Goal: Task Accomplishment & Management: Manage account settings

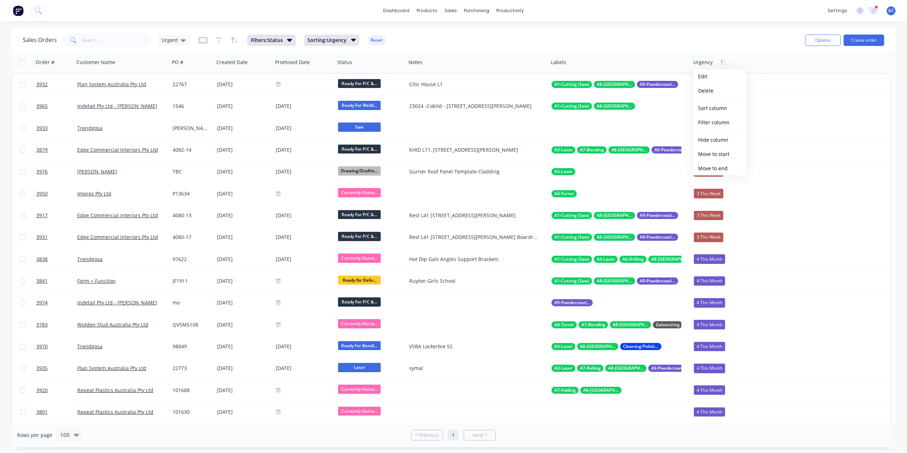
click at [634, 10] on div "dashboard products sales purchasing productivity dashboard products Product Cat…" at bounding box center [453, 10] width 907 height 21
click at [200, 42] on icon "button" at bounding box center [203, 40] width 9 height 7
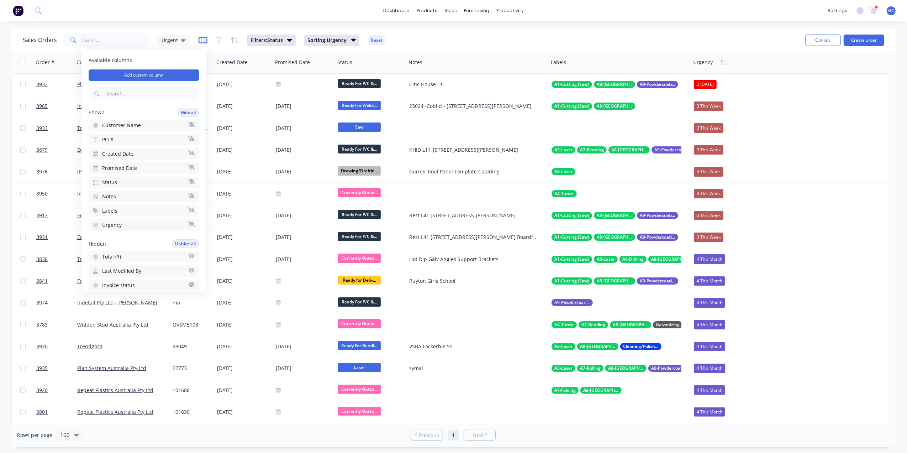
click at [200, 42] on icon "button" at bounding box center [203, 40] width 9 height 7
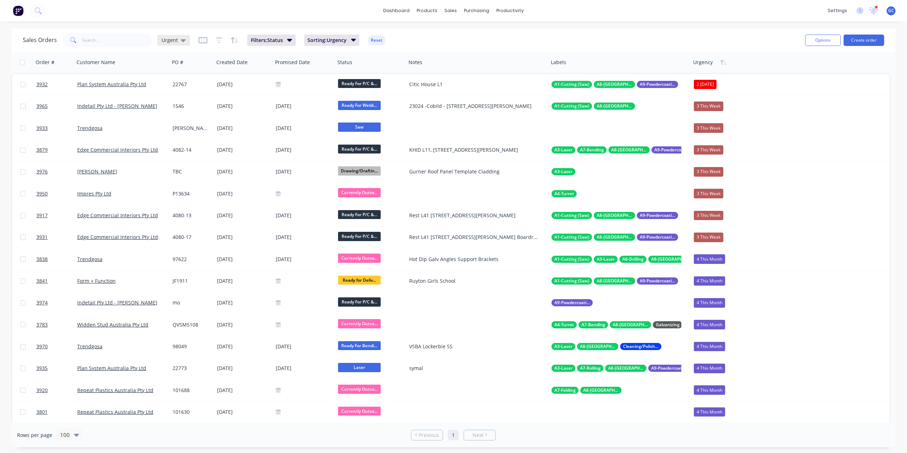
click at [167, 40] on span "Urgent" at bounding box center [170, 39] width 16 height 7
click at [172, 97] on button "None" at bounding box center [199, 100] width 81 height 8
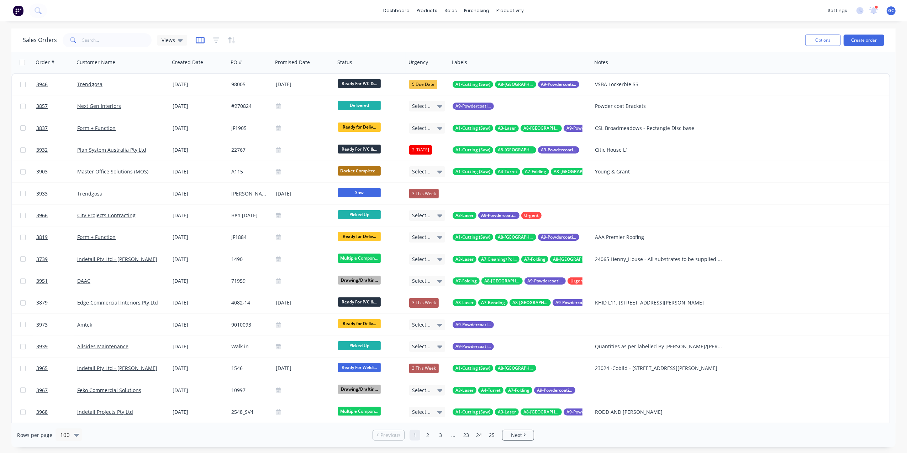
click at [201, 39] on icon "button" at bounding box center [200, 40] width 4 height 5
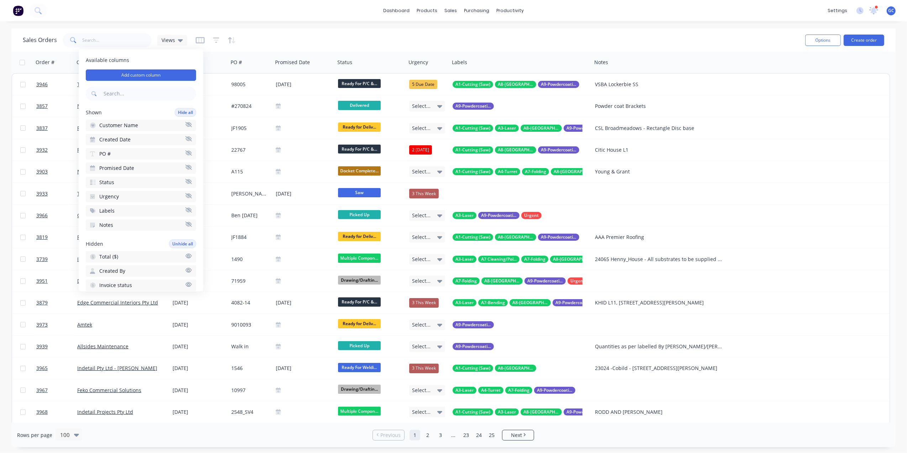
click at [116, 210] on button "Labels" at bounding box center [141, 210] width 110 height 11
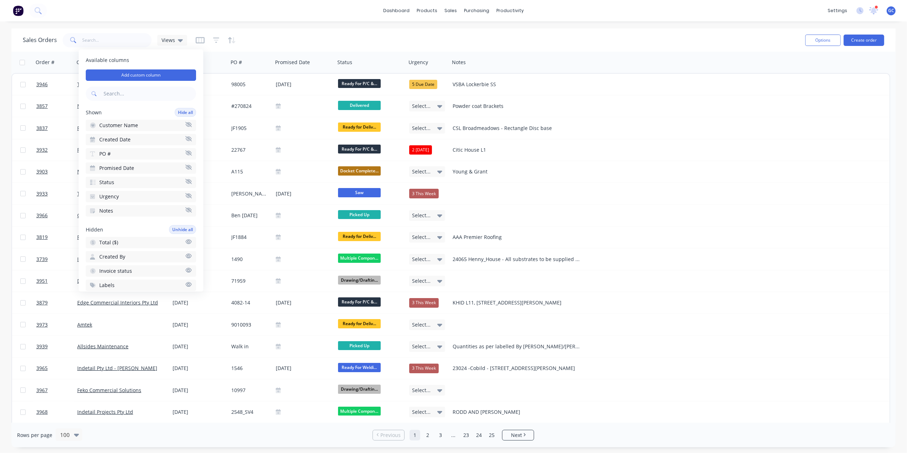
scroll to position [190, 0]
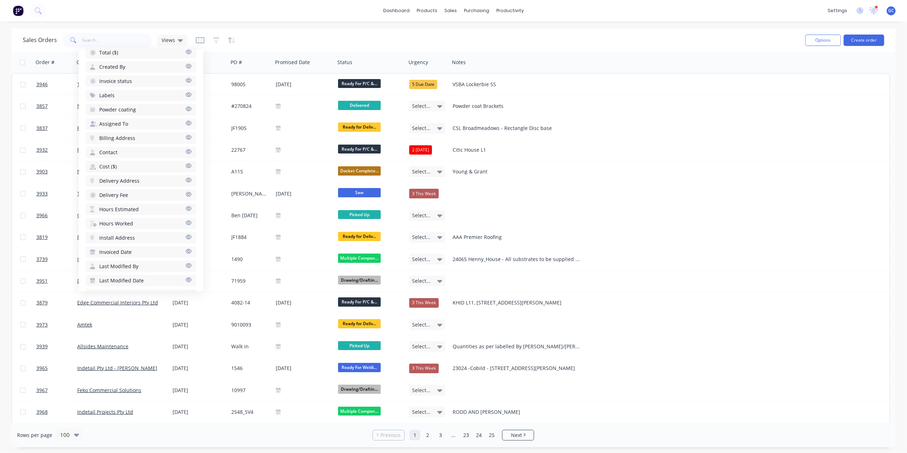
click at [130, 177] on span "Delivery Address" at bounding box center [119, 180] width 40 height 7
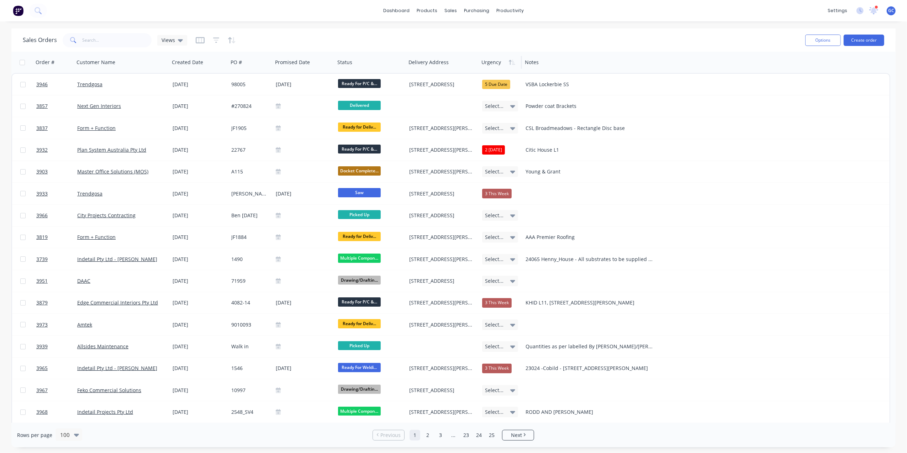
drag, startPoint x: 479, startPoint y: 60, endPoint x: 483, endPoint y: 60, distance: 4.3
click at [483, 60] on div "Urgency" at bounding box center [500, 62] width 43 height 21
click at [479, 61] on div "Urgency" at bounding box center [500, 62] width 43 height 21
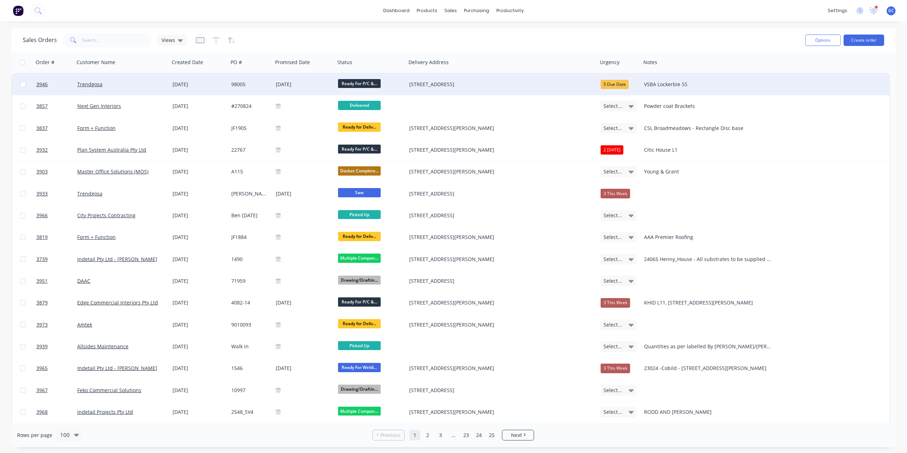
drag, startPoint x: 477, startPoint y: 61, endPoint x: 596, endPoint y: 87, distance: 121.2
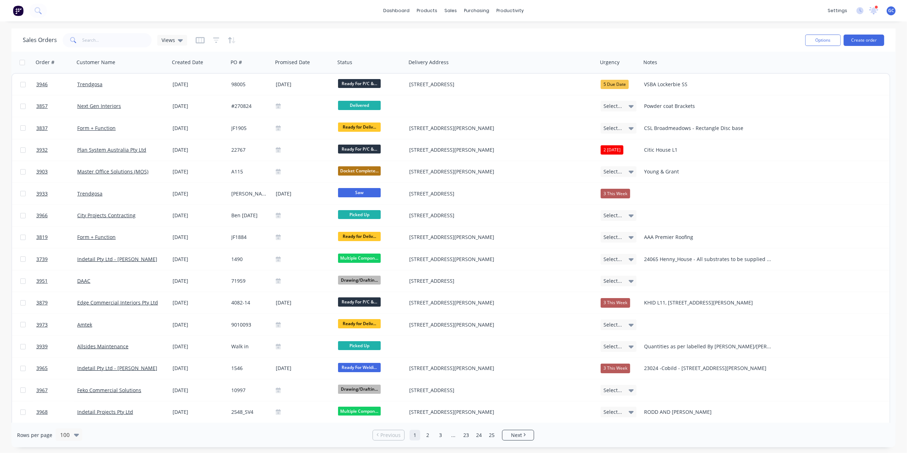
click at [204, 41] on div at bounding box center [216, 40] width 40 height 11
click at [197, 43] on icon "button" at bounding box center [200, 40] width 9 height 7
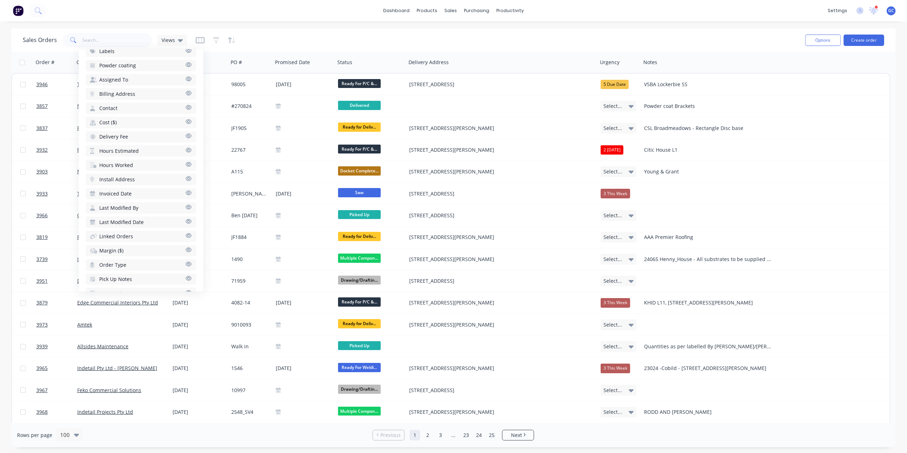
scroll to position [265, 0]
click at [120, 244] on span "Order Type" at bounding box center [112, 247] width 27 height 7
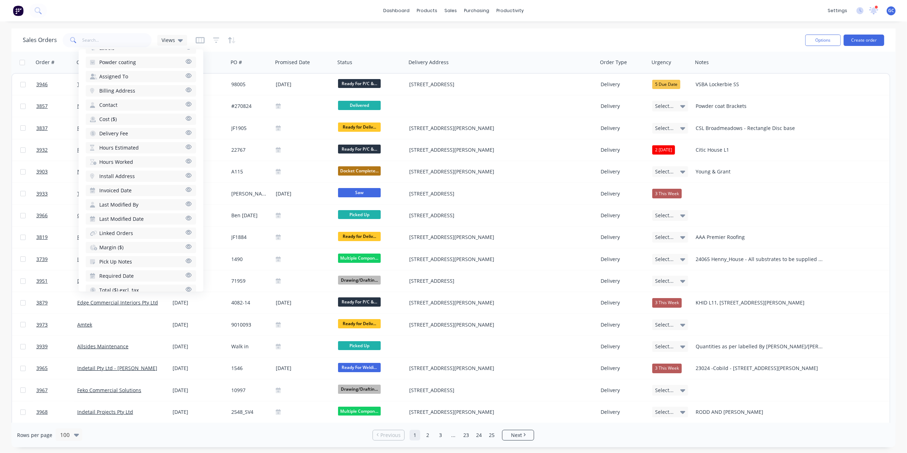
click at [133, 256] on button "Pick Up Notes" at bounding box center [141, 261] width 110 height 11
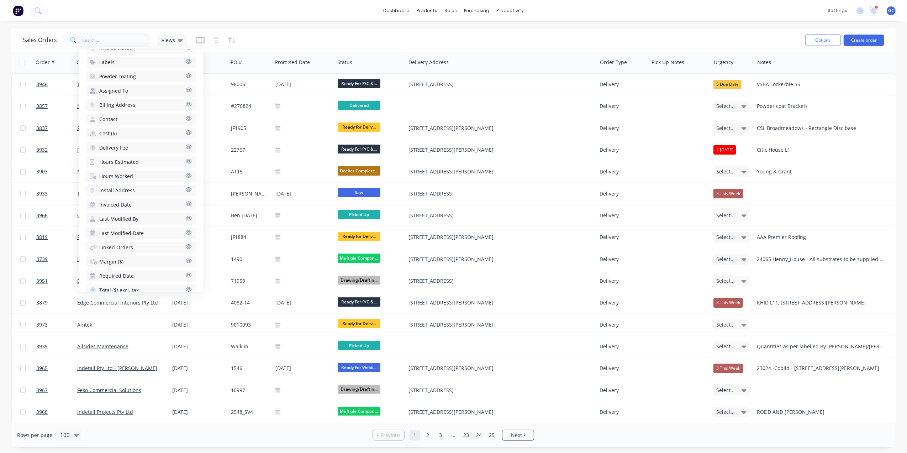
click at [122, 270] on button "Required Date" at bounding box center [141, 275] width 110 height 11
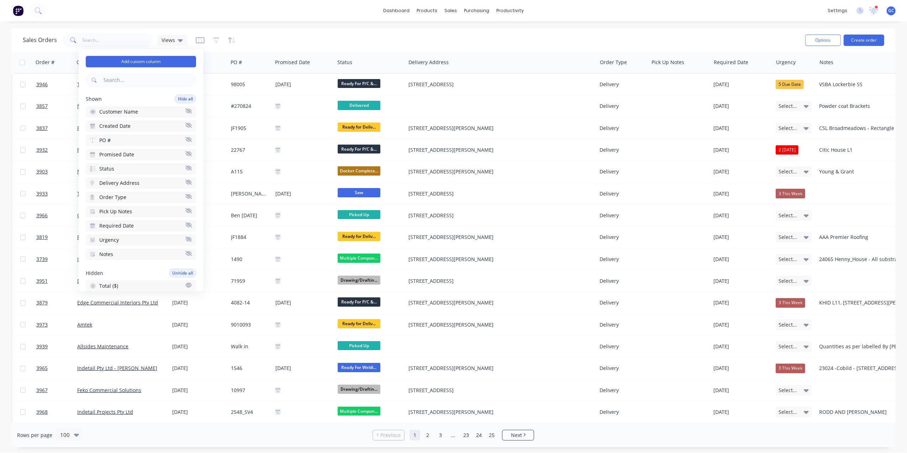
scroll to position [0, 0]
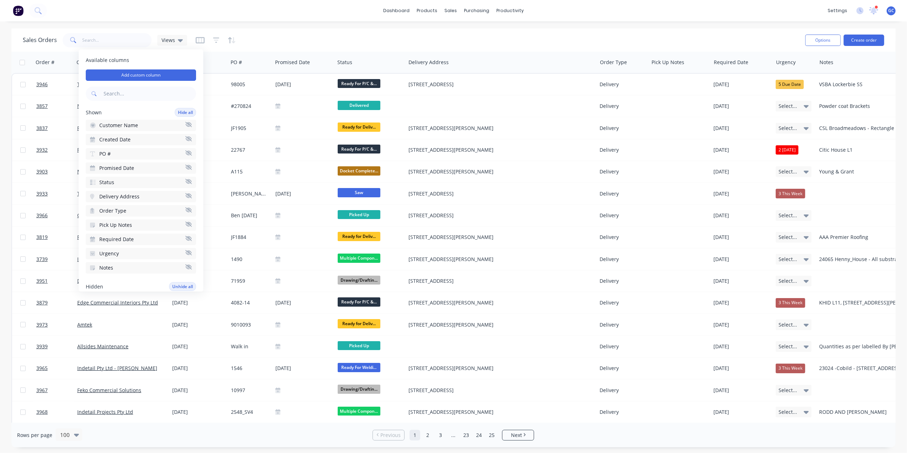
click at [127, 194] on span "Delivery Address" at bounding box center [119, 196] width 40 height 7
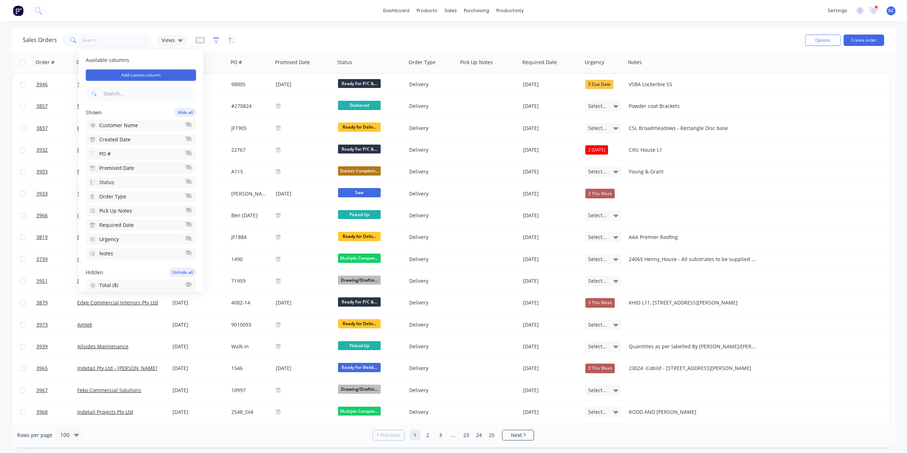
click at [215, 39] on icon "button" at bounding box center [216, 40] width 6 height 7
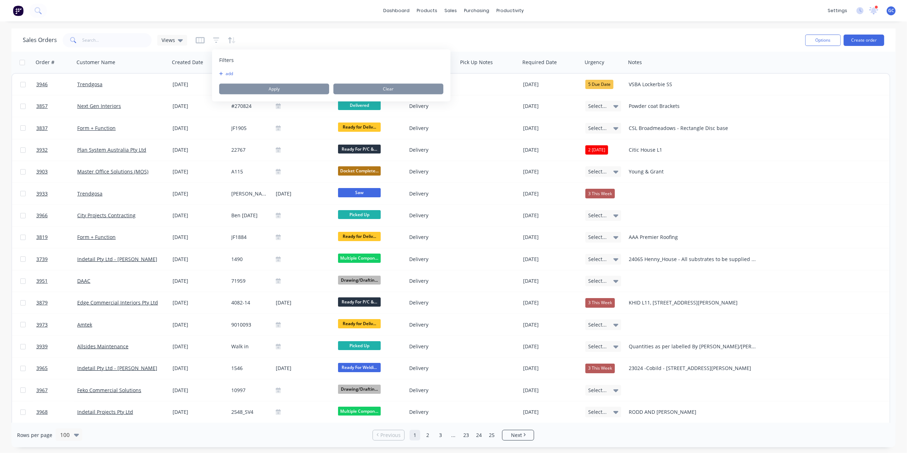
click at [230, 73] on button "add" at bounding box center [228, 74] width 18 height 6
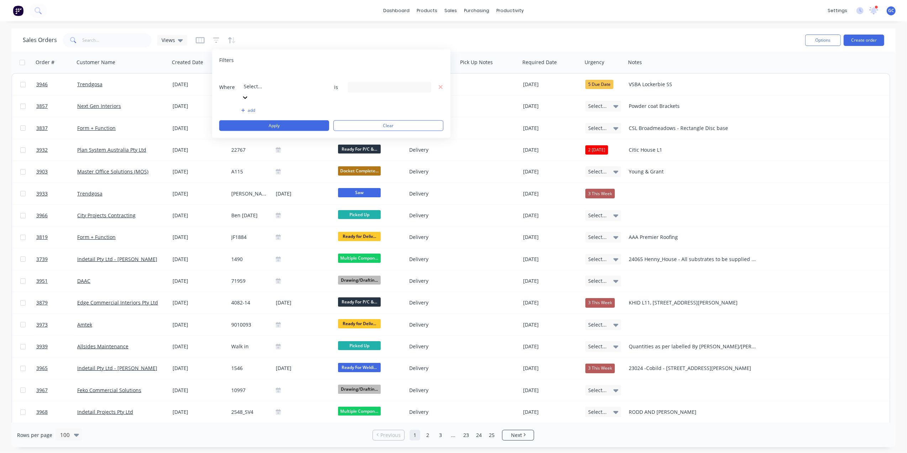
click at [290, 77] on div at bounding box center [295, 76] width 102 height 9
click at [377, 83] on div "25 Status selected" at bounding box center [384, 86] width 64 height 7
click at [361, 119] on div at bounding box center [359, 116] width 14 height 14
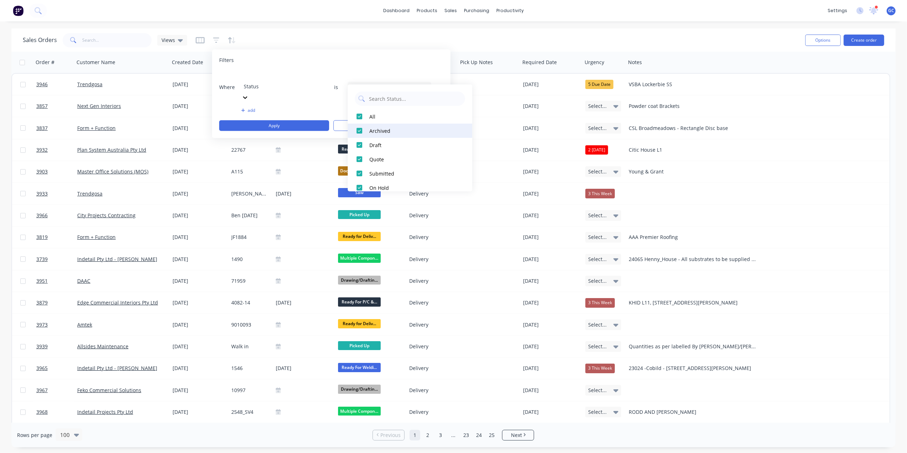
click at [358, 127] on div at bounding box center [359, 130] width 14 height 14
click at [359, 144] on div at bounding box center [359, 145] width 14 height 14
click at [360, 162] on div at bounding box center [359, 159] width 14 height 14
click at [362, 171] on div at bounding box center [359, 173] width 14 height 14
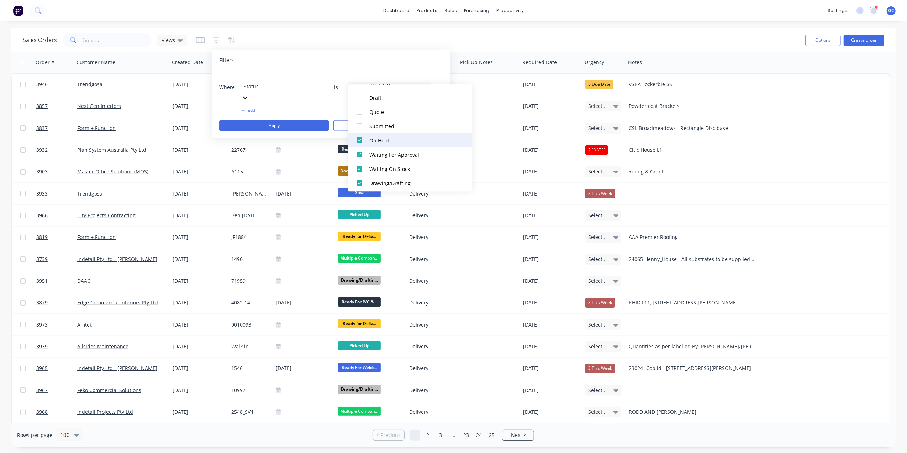
click at [360, 141] on div at bounding box center [359, 140] width 14 height 14
click at [359, 152] on div at bounding box center [359, 154] width 14 height 14
click at [357, 165] on div at bounding box center [359, 169] width 14 height 14
click at [359, 184] on div at bounding box center [359, 183] width 14 height 14
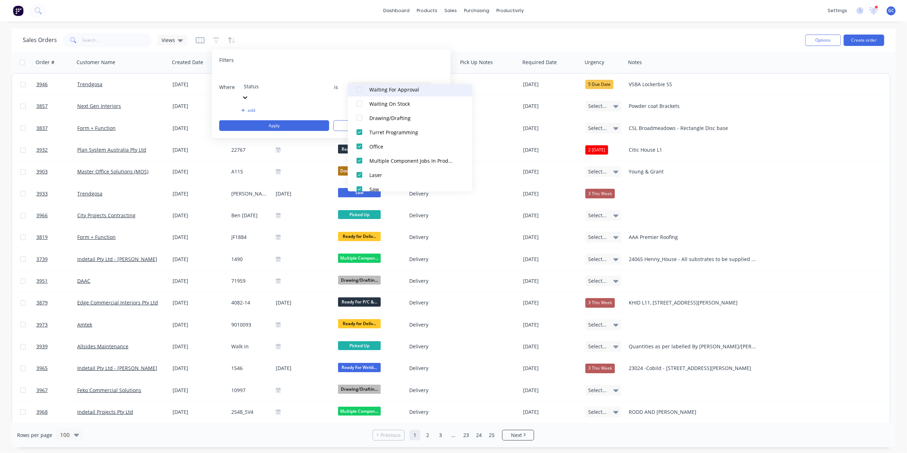
scroll to position [142, 0]
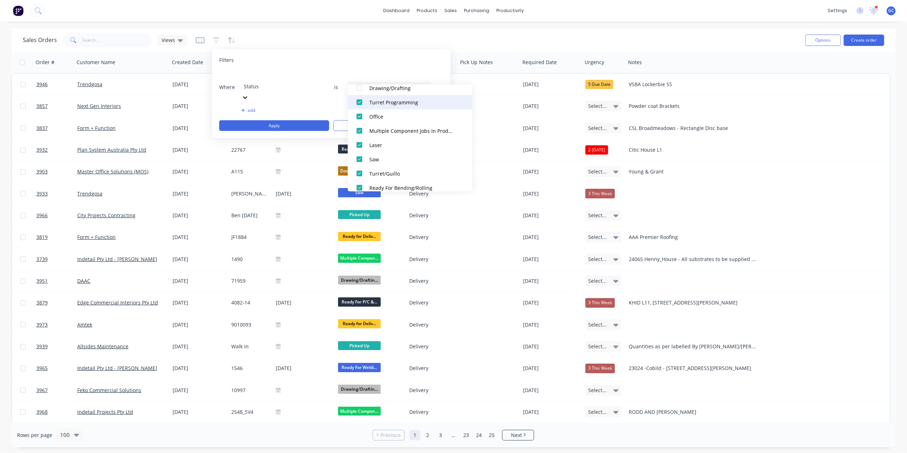
click at [362, 105] on div at bounding box center [359, 102] width 14 height 14
drag, startPoint x: 360, startPoint y: 112, endPoint x: 360, endPoint y: 120, distance: 7.5
click at [360, 113] on div at bounding box center [359, 116] width 14 height 14
click at [359, 128] on div at bounding box center [359, 130] width 14 height 14
click at [361, 143] on div at bounding box center [359, 145] width 14 height 14
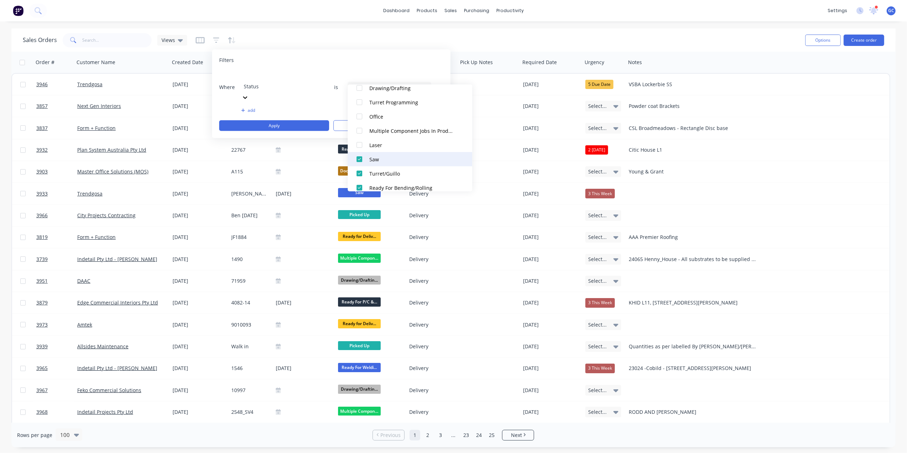
click at [360, 154] on div at bounding box center [359, 159] width 14 height 14
click at [359, 170] on div at bounding box center [359, 173] width 14 height 14
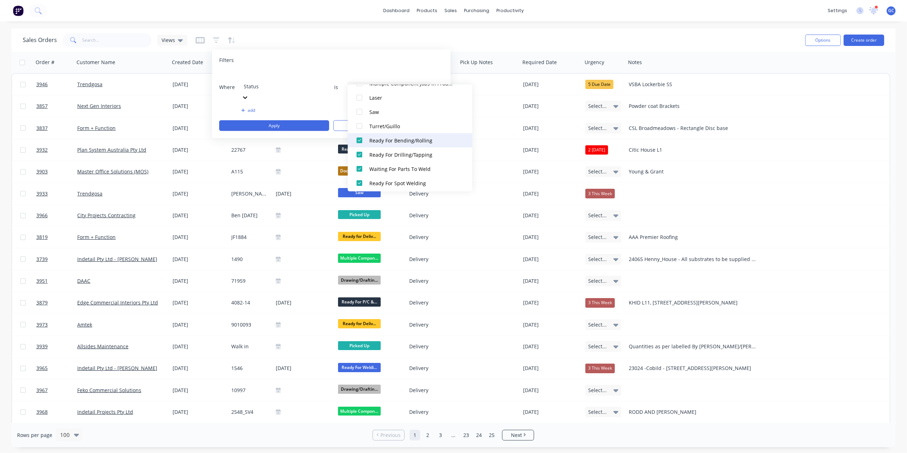
click at [360, 140] on div at bounding box center [359, 140] width 14 height 14
click at [360, 157] on div at bounding box center [359, 154] width 14 height 14
click at [360, 164] on div at bounding box center [359, 169] width 14 height 14
click at [360, 139] on div at bounding box center [359, 135] width 14 height 14
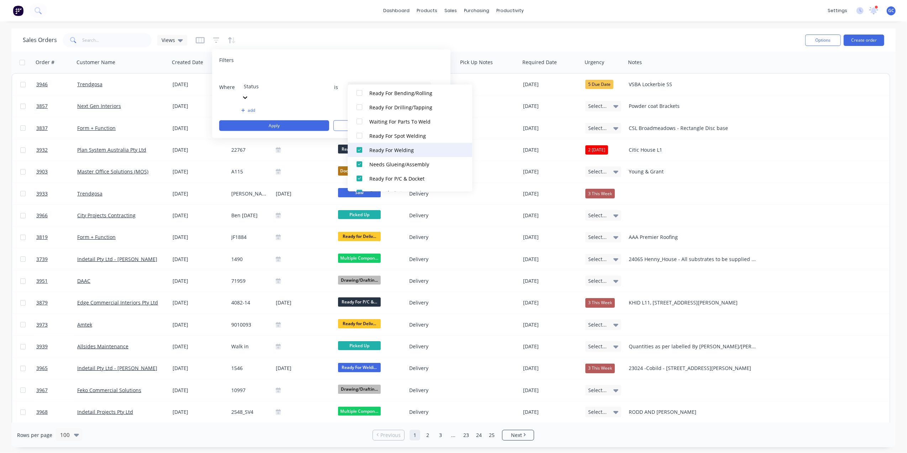
click at [359, 148] on div at bounding box center [359, 150] width 14 height 14
click at [357, 164] on div at bounding box center [359, 164] width 14 height 14
click at [360, 97] on div at bounding box center [359, 95] width 14 height 14
click at [362, 164] on div at bounding box center [359, 166] width 14 height 14
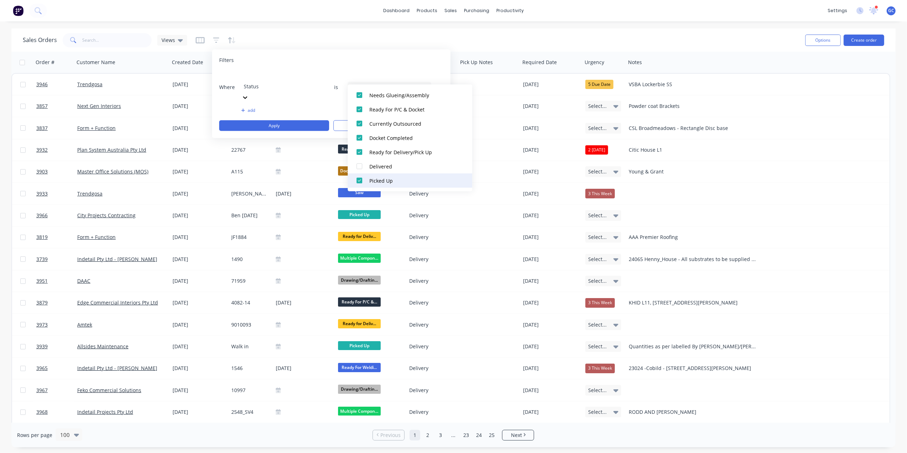
click at [362, 178] on div at bounding box center [359, 180] width 14 height 14
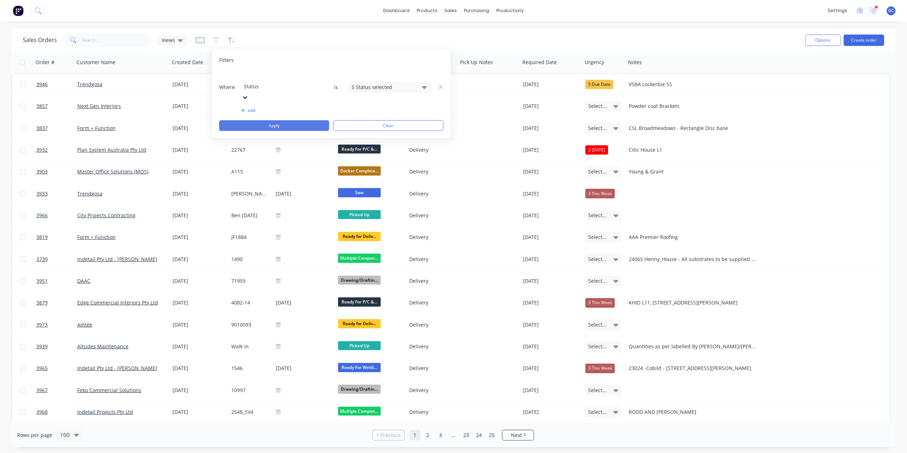
click at [294, 120] on button "Apply" at bounding box center [274, 125] width 110 height 11
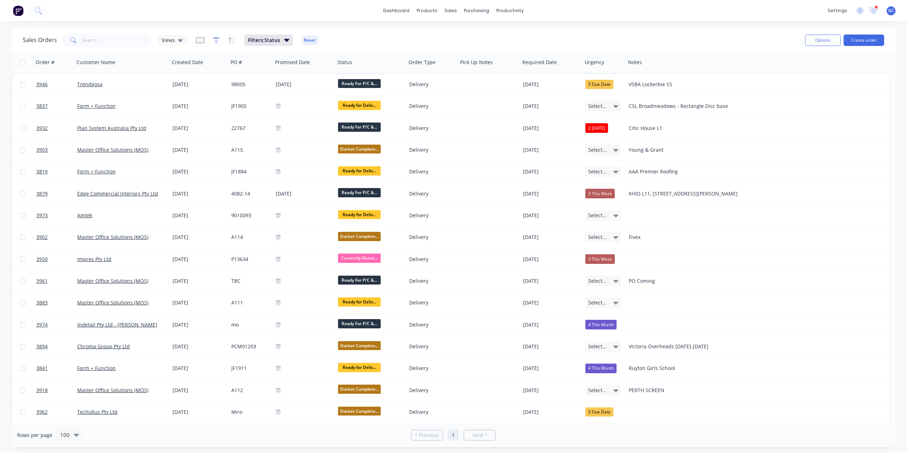
click at [215, 40] on icon "button" at bounding box center [216, 39] width 5 height 1
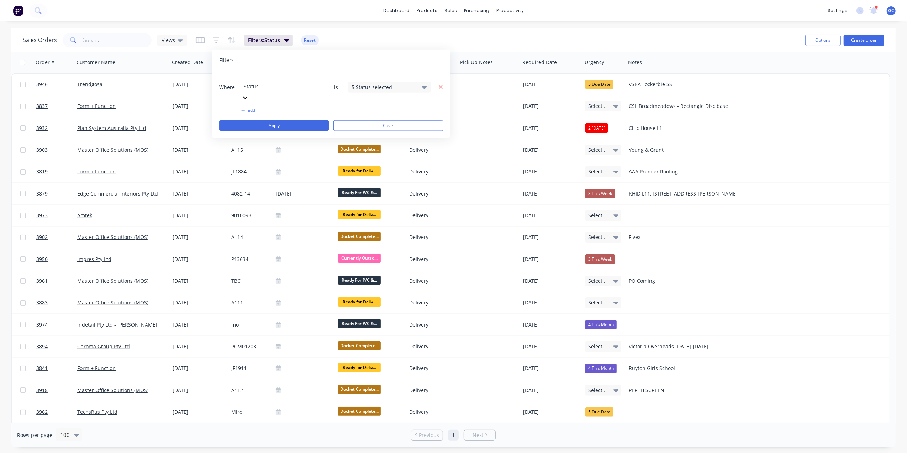
click at [248, 107] on button "add" at bounding box center [283, 110] width 84 height 6
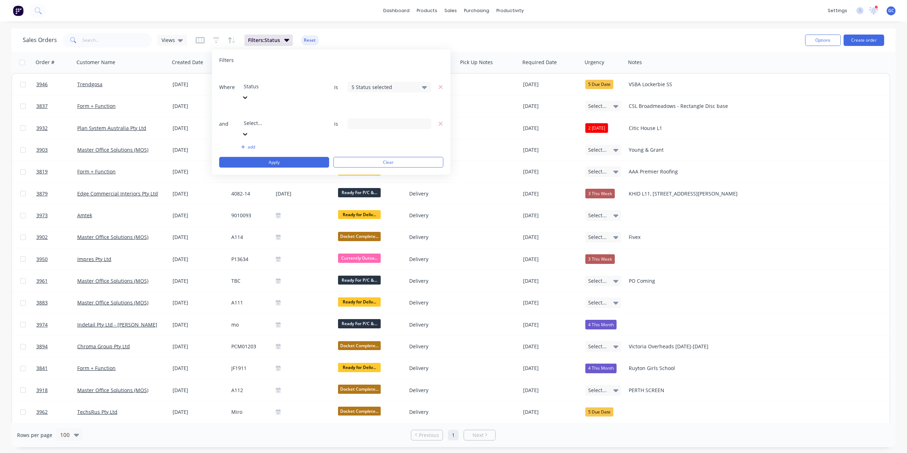
click at [265, 109] on div at bounding box center [295, 113] width 102 height 9
click at [354, 26] on div "dashboard products sales purchasing productivity dashboard products Product Cat…" at bounding box center [453, 226] width 907 height 453
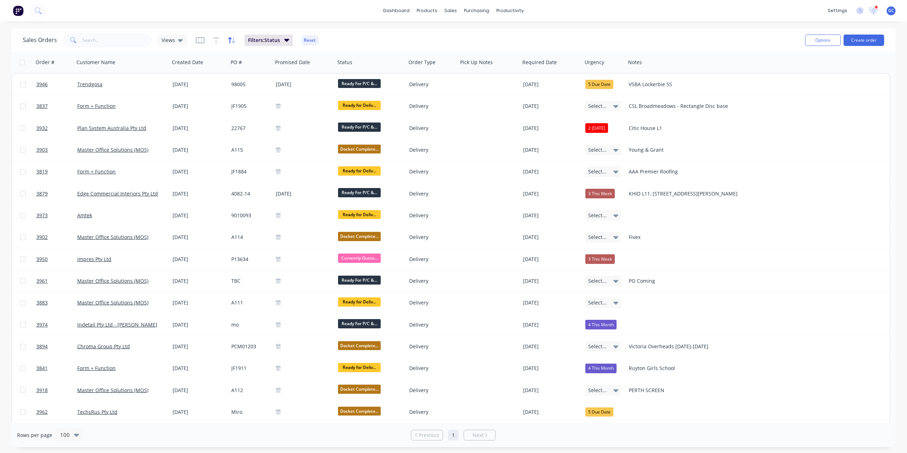
click at [228, 39] on icon "button" at bounding box center [232, 40] width 8 height 7
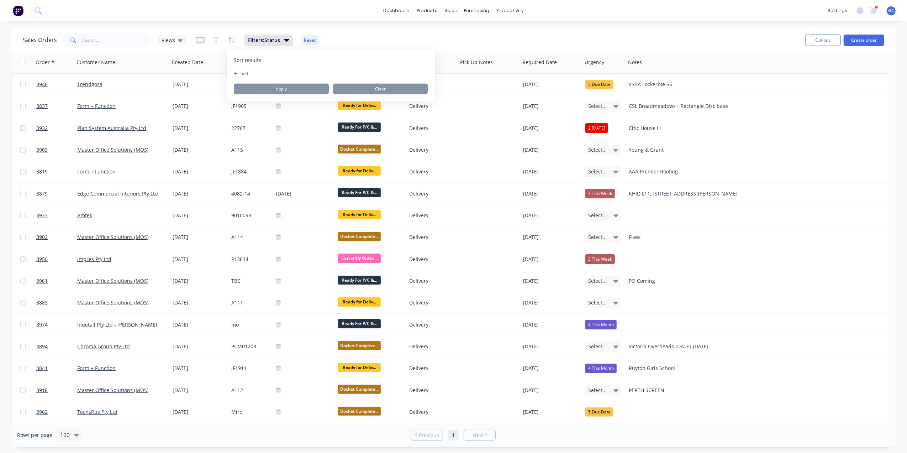
click at [243, 71] on button "add" at bounding box center [238, 74] width 9 height 6
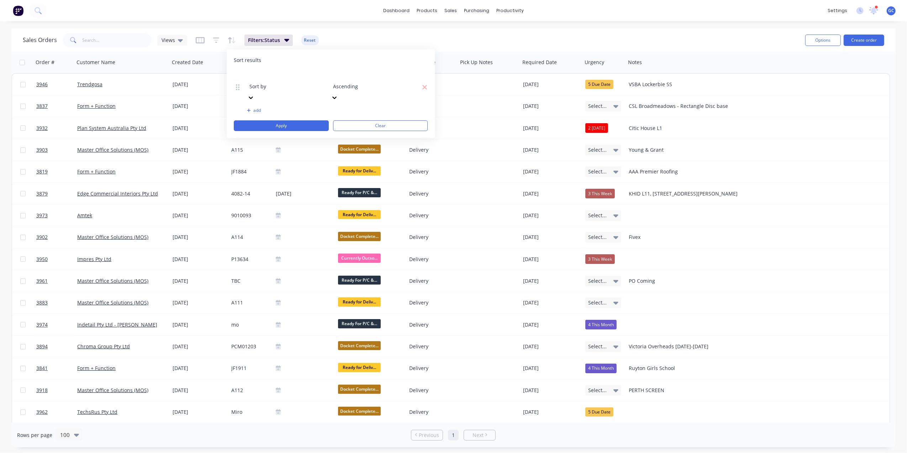
click at [295, 81] on div at bounding box center [300, 76] width 102 height 9
click at [367, 74] on div at bounding box center [384, 76] width 102 height 9
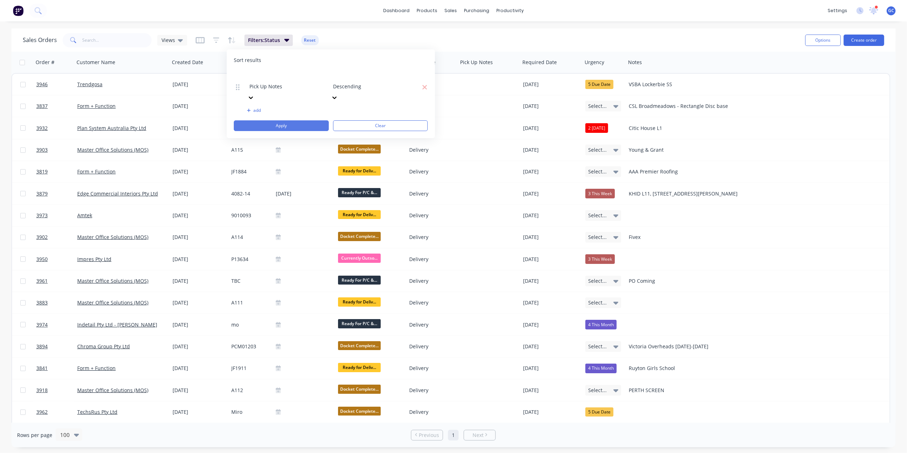
click at [310, 120] on button "Apply" at bounding box center [281, 125] width 95 height 11
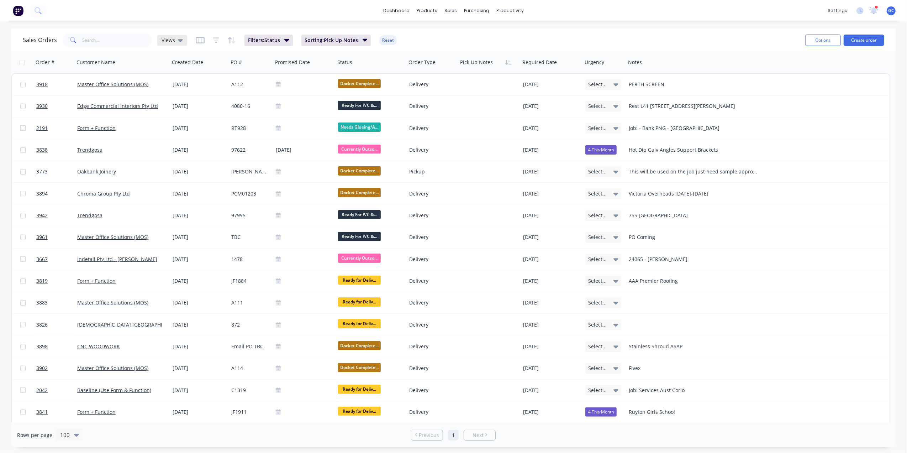
click at [181, 37] on icon at bounding box center [180, 40] width 5 height 8
click at [216, 83] on button "Save new view" at bounding box center [206, 85] width 95 height 11
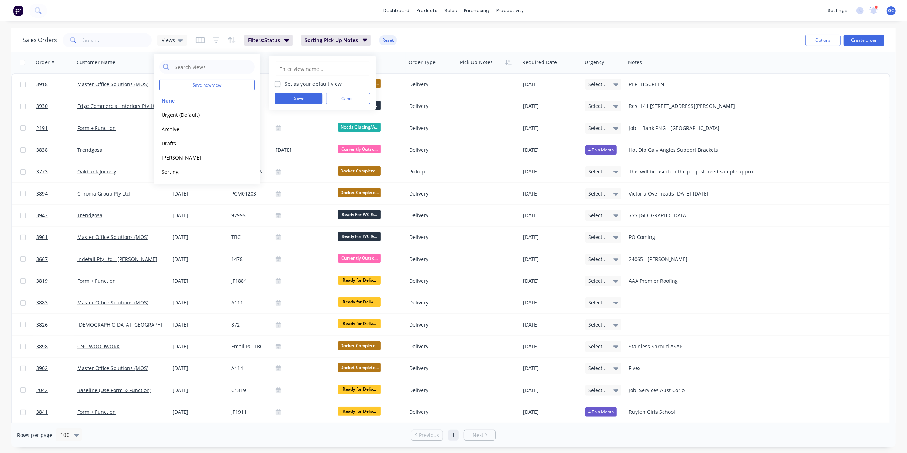
click at [301, 70] on input "text" at bounding box center [323, 69] width 88 height 14
type input "Dispatch"
click at [300, 98] on button "Save" at bounding box center [299, 98] width 48 height 11
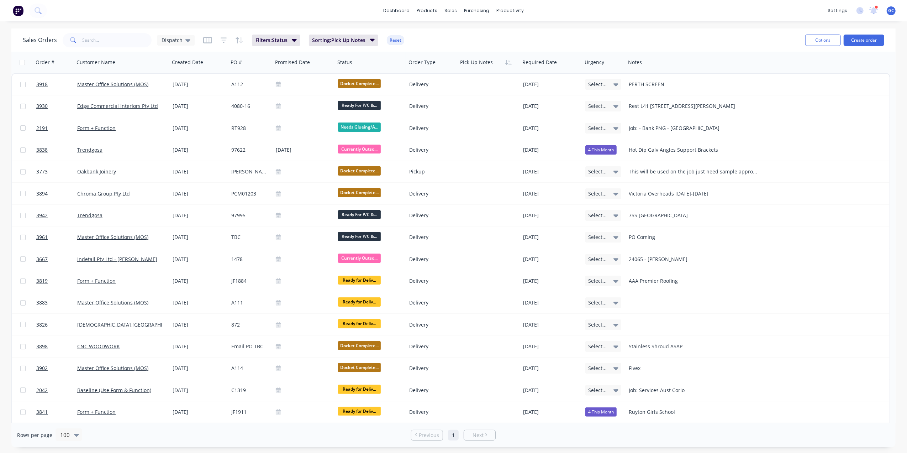
click at [473, 43] on div "Sales Orders Dispatch Filters: Status Sorting: Pick Up Notes Reset" at bounding box center [411, 39] width 777 height 17
click at [348, 37] on span "Sorting: Pick Up Notes" at bounding box center [338, 40] width 53 height 7
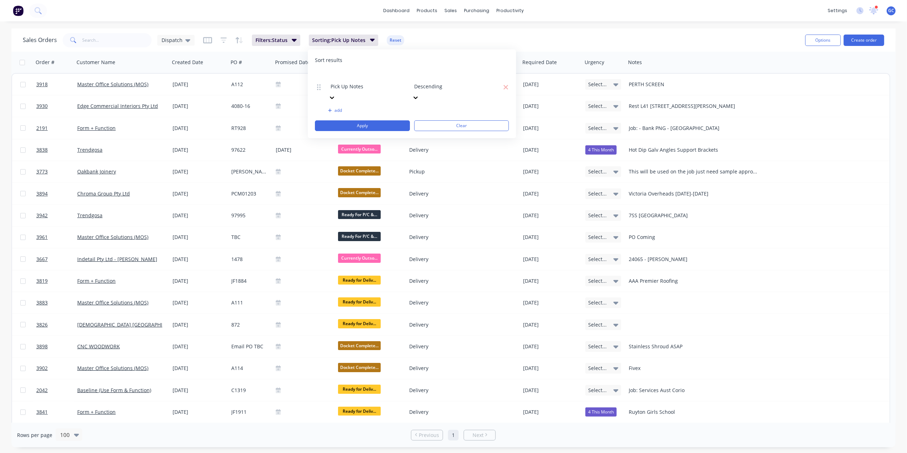
click at [436, 78] on div at bounding box center [465, 76] width 102 height 9
click at [431, 452] on div "Ascending" at bounding box center [453, 456] width 907 height 7
click at [386, 120] on button "Apply" at bounding box center [362, 125] width 95 height 11
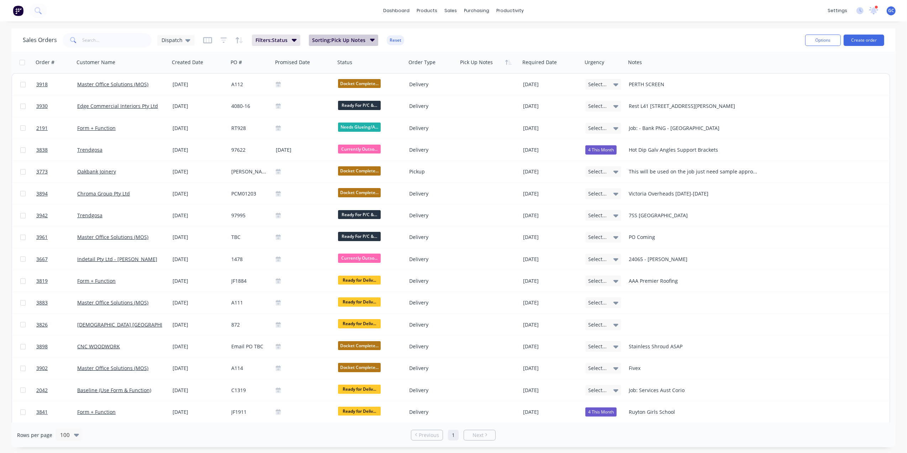
click at [375, 41] on button "Sorting: Pick Up Notes" at bounding box center [344, 40] width 70 height 11
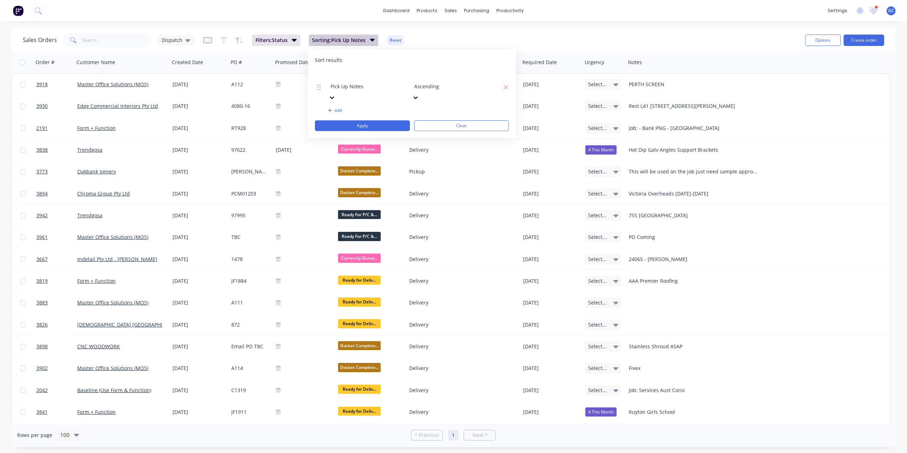
click at [375, 41] on button "Sorting: Pick Up Notes" at bounding box center [344, 40] width 70 height 11
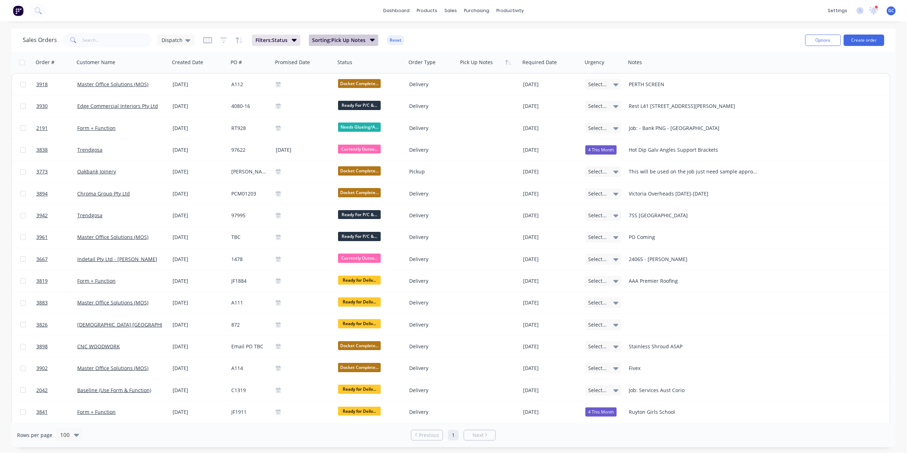
click at [375, 41] on button "Sorting: Pick Up Notes" at bounding box center [344, 40] width 70 height 11
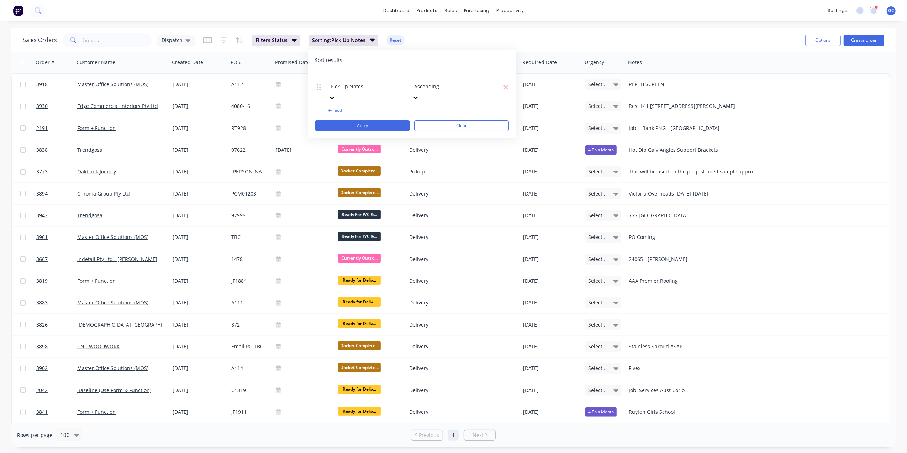
click at [335, 96] on icon at bounding box center [332, 97] width 4 height 2
click at [466, 77] on div at bounding box center [465, 76] width 102 height 9
click at [375, 120] on button "Apply" at bounding box center [362, 125] width 95 height 11
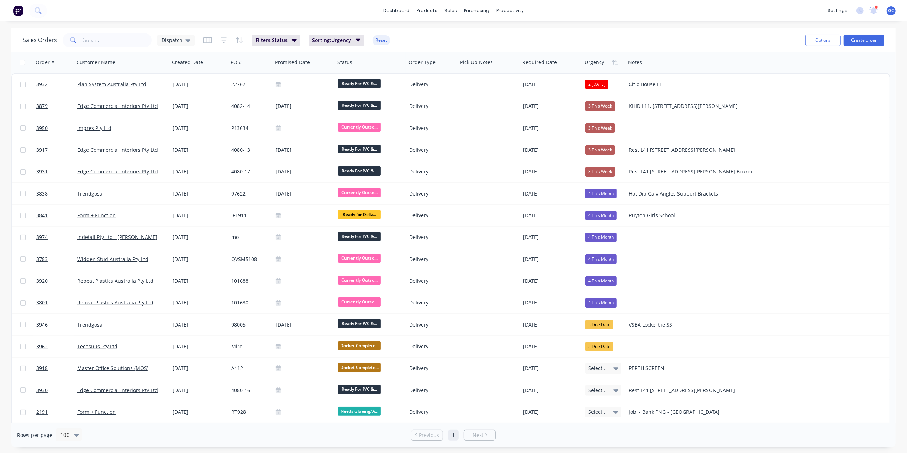
click at [558, 11] on div "dashboard products sales purchasing productivity dashboard products Product Cat…" at bounding box center [453, 10] width 907 height 21
click at [352, 37] on button "Sorting: Urgency" at bounding box center [337, 40] width 56 height 11
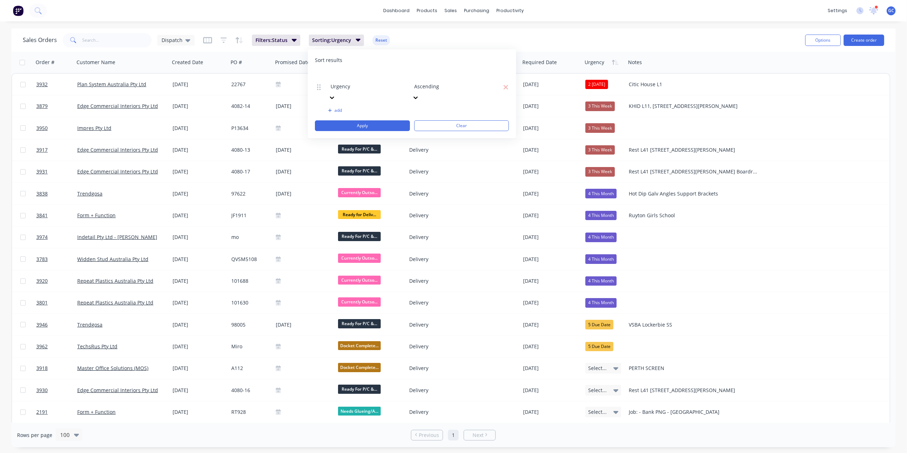
click at [365, 79] on div at bounding box center [382, 76] width 102 height 9
click at [379, 120] on button "Apply" at bounding box center [362, 125] width 95 height 11
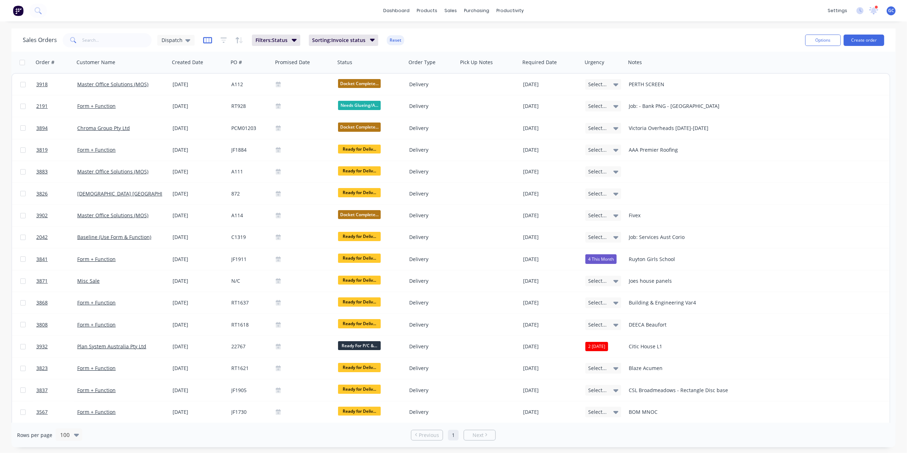
click at [208, 40] on icon "button" at bounding box center [207, 40] width 9 height 7
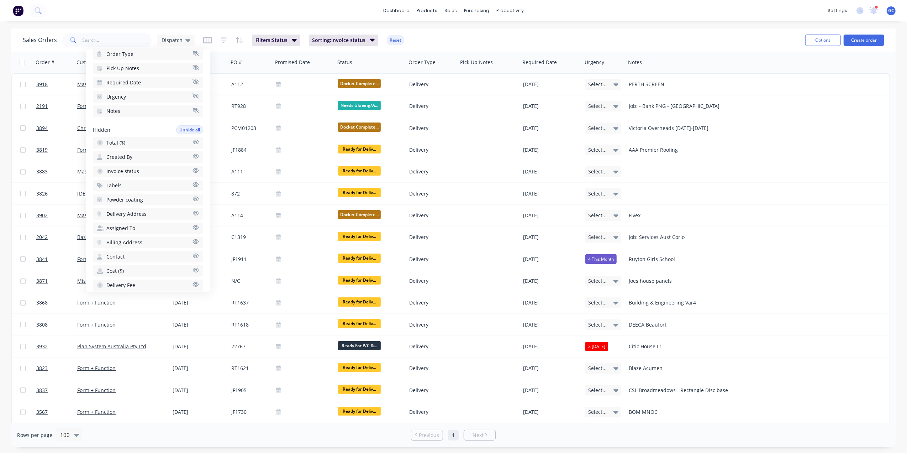
click at [143, 165] on button "Invoice status" at bounding box center [148, 170] width 110 height 11
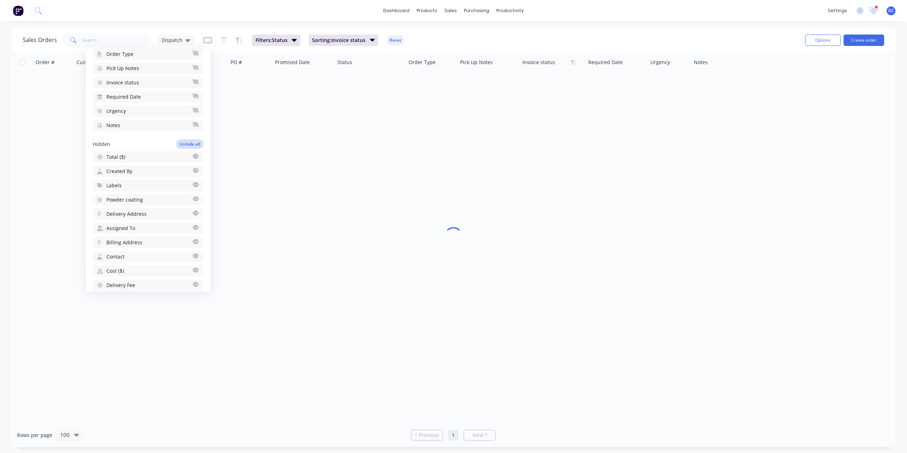
scroll to position [142, 0]
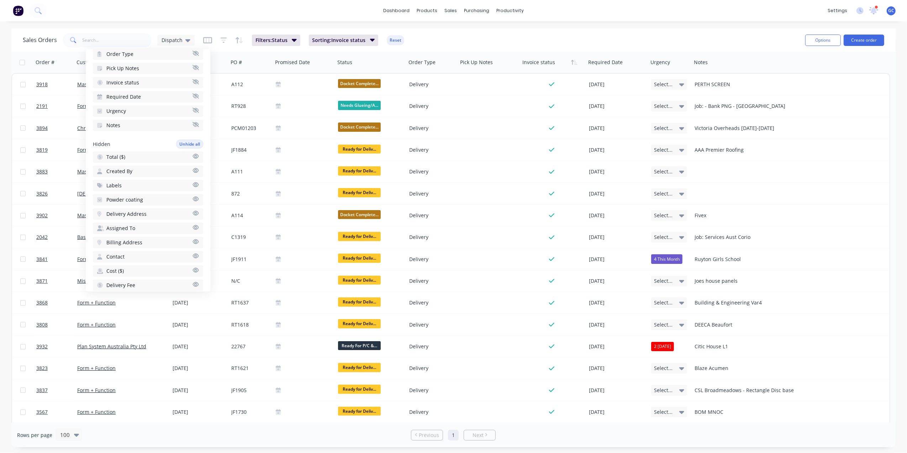
click at [476, 33] on div "Sales Orders Dispatch Filters: Status Sorting: Invoice status Reset" at bounding box center [411, 39] width 777 height 17
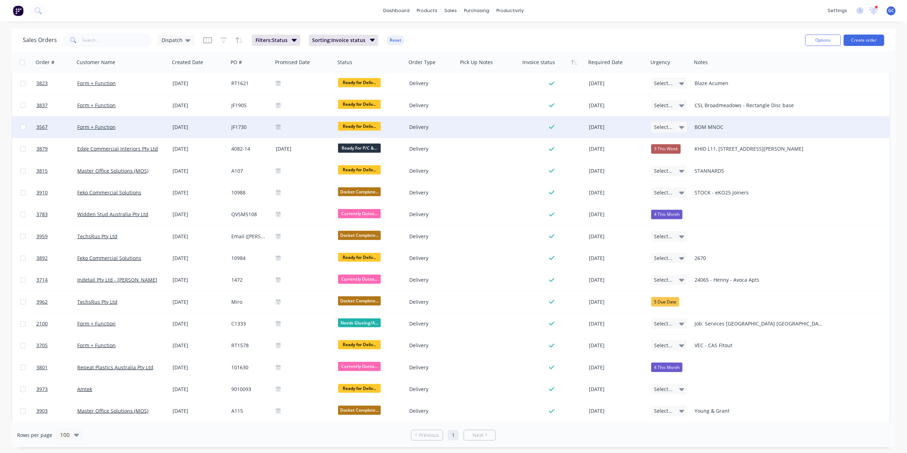
scroll to position [0, 0]
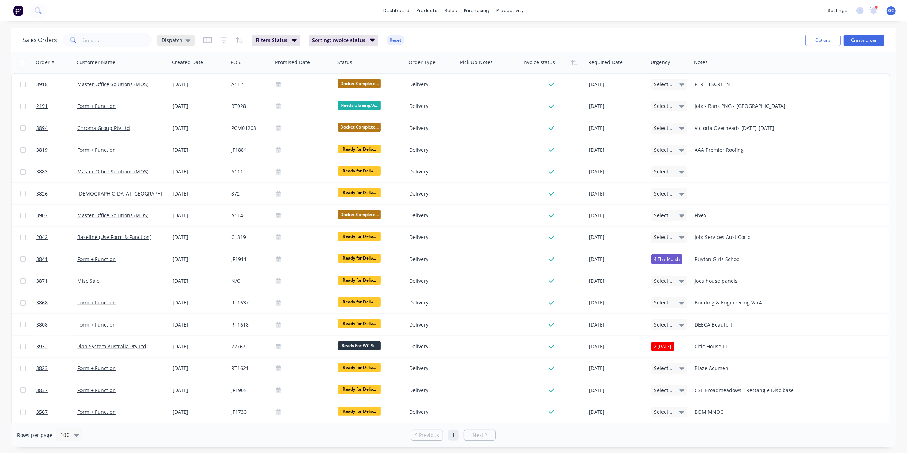
click at [186, 38] on icon at bounding box center [187, 40] width 5 height 8
click at [247, 185] on button "edit" at bounding box center [248, 185] width 9 height 7
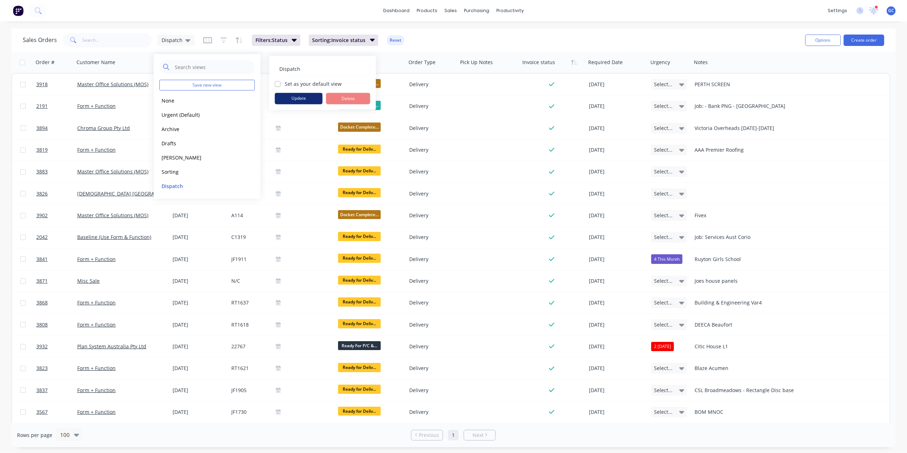
click at [295, 99] on button "Update" at bounding box center [299, 98] width 48 height 11
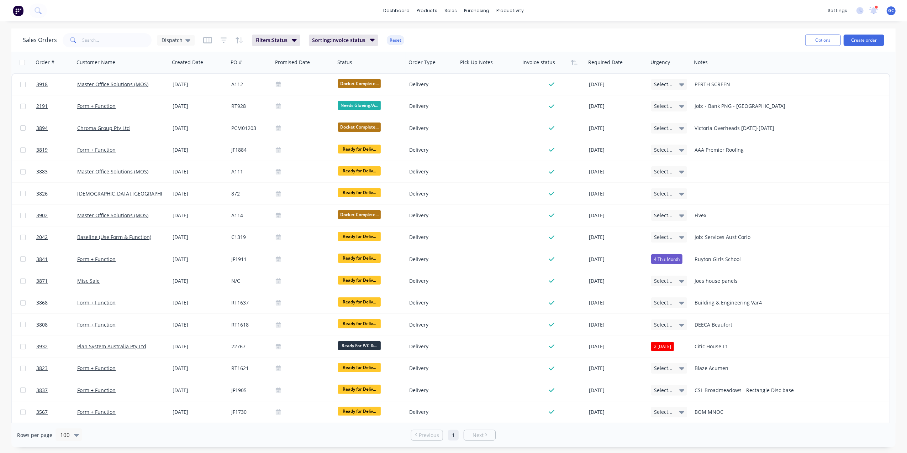
click at [450, 27] on div "dashboard products sales purchasing productivity dashboard products Product Cat…" at bounding box center [453, 226] width 907 height 453
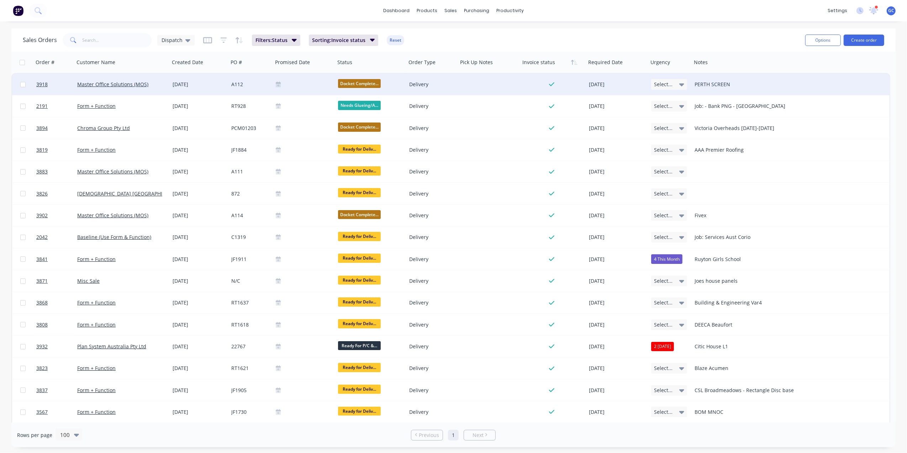
click at [421, 83] on div "Delivery" at bounding box center [431, 84] width 44 height 7
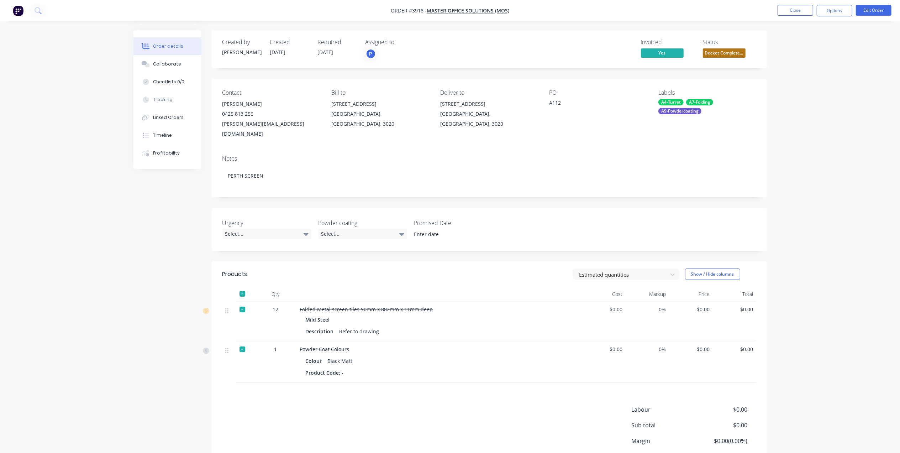
click at [470, 101] on div "[STREET_ADDRESS]" at bounding box center [489, 104] width 98 height 10
click at [880, 9] on button "Edit Order" at bounding box center [874, 10] width 36 height 11
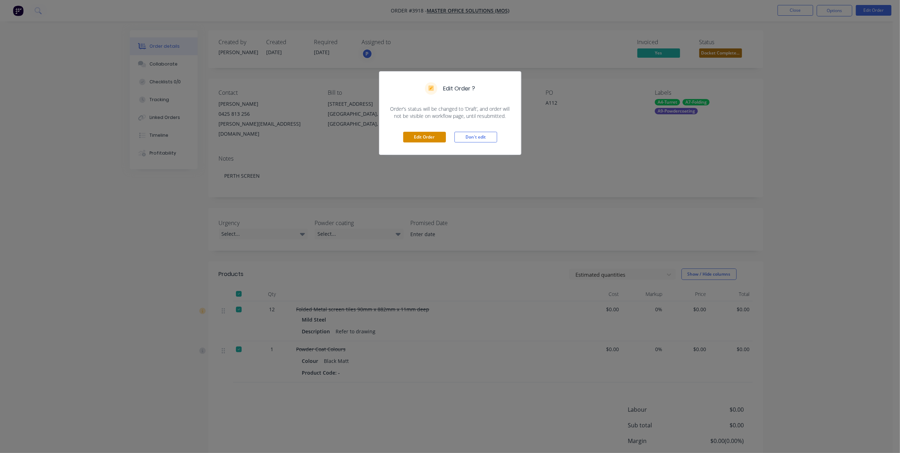
click at [419, 138] on button "Edit Order" at bounding box center [424, 137] width 43 height 11
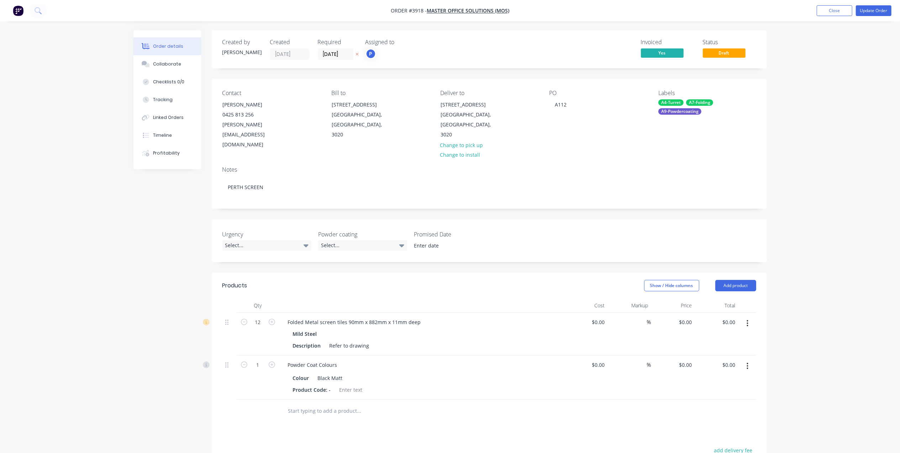
click at [463, 94] on div "Deliver to" at bounding box center [489, 93] width 98 height 7
click at [465, 140] on button "Change to pick up" at bounding box center [461, 145] width 51 height 10
click at [881, 12] on button "Update Order" at bounding box center [874, 10] width 36 height 11
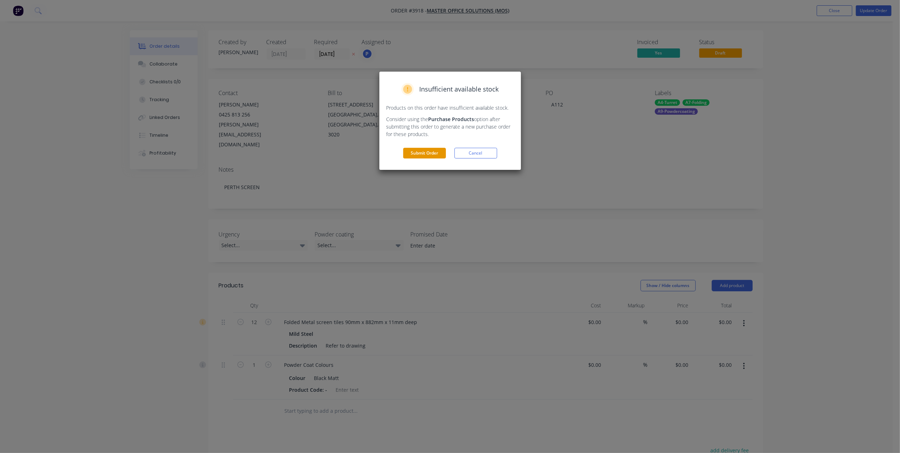
click at [426, 151] on button "Submit Order" at bounding box center [424, 153] width 43 height 11
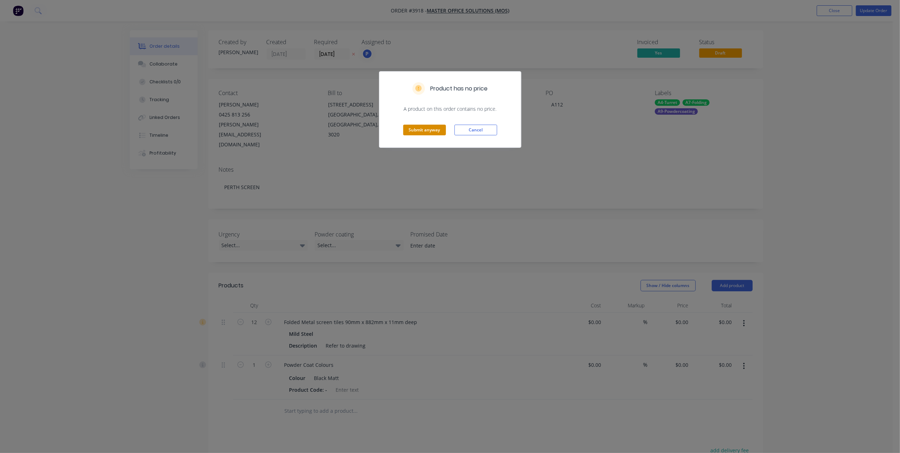
click at [435, 132] on button "Submit anyway" at bounding box center [424, 130] width 43 height 11
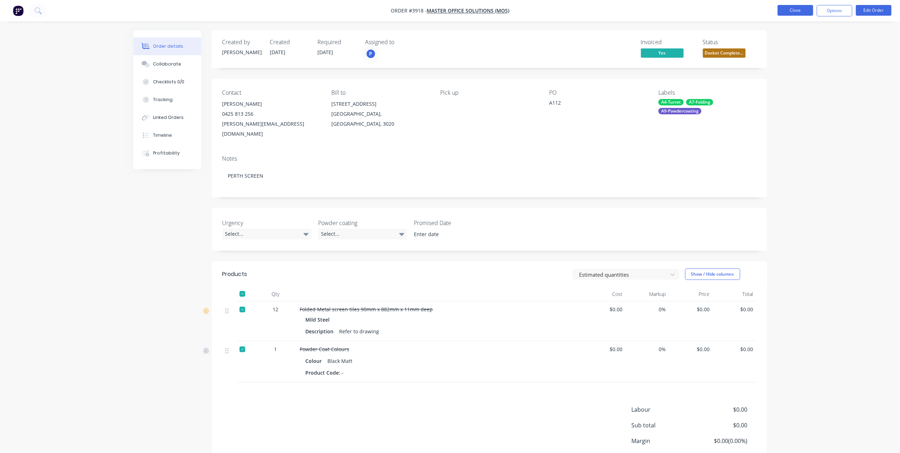
click at [806, 6] on button "Close" at bounding box center [796, 10] width 36 height 11
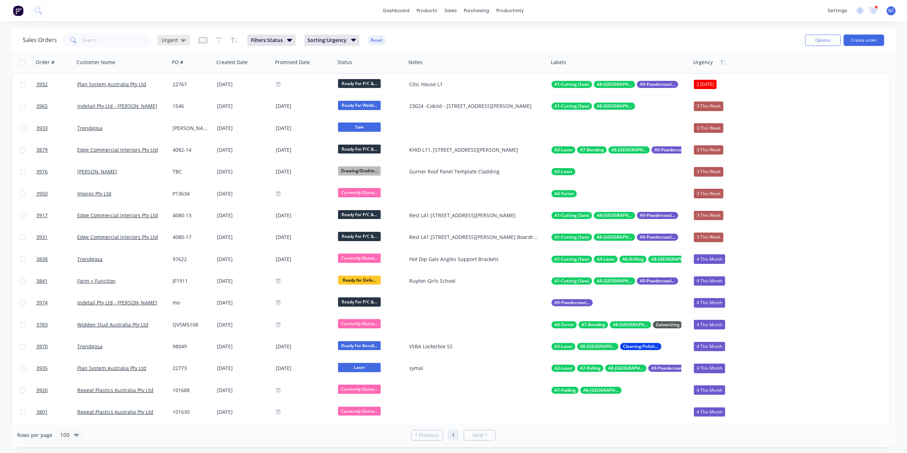
click at [184, 41] on icon at bounding box center [183, 40] width 5 height 8
click at [180, 140] on button "Dispatch" at bounding box center [199, 143] width 81 height 8
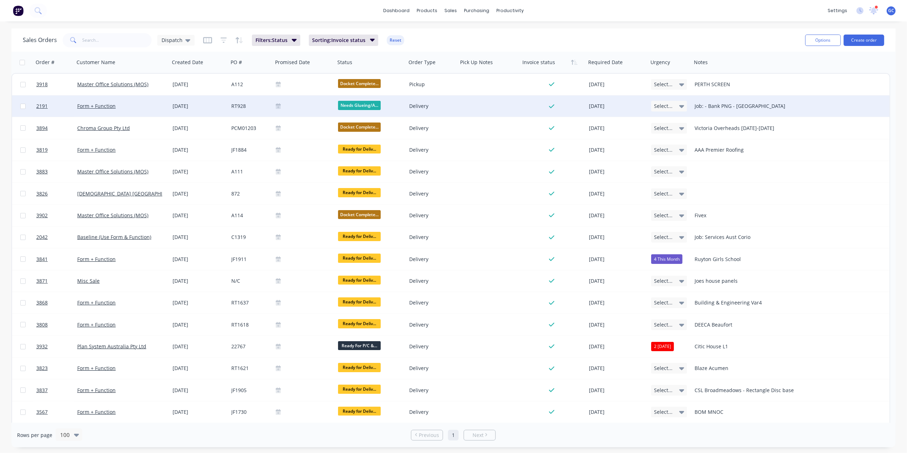
click at [423, 99] on div "Delivery" at bounding box center [432, 105] width 52 height 21
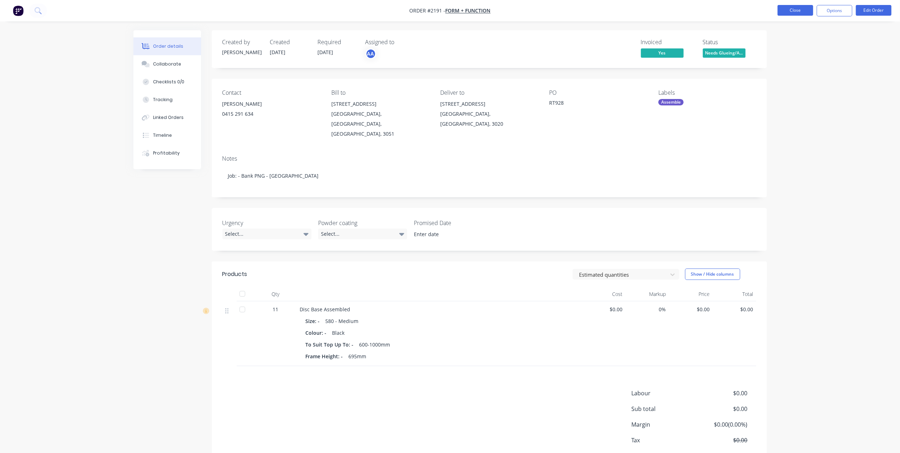
click at [795, 6] on button "Close" at bounding box center [796, 10] width 36 height 11
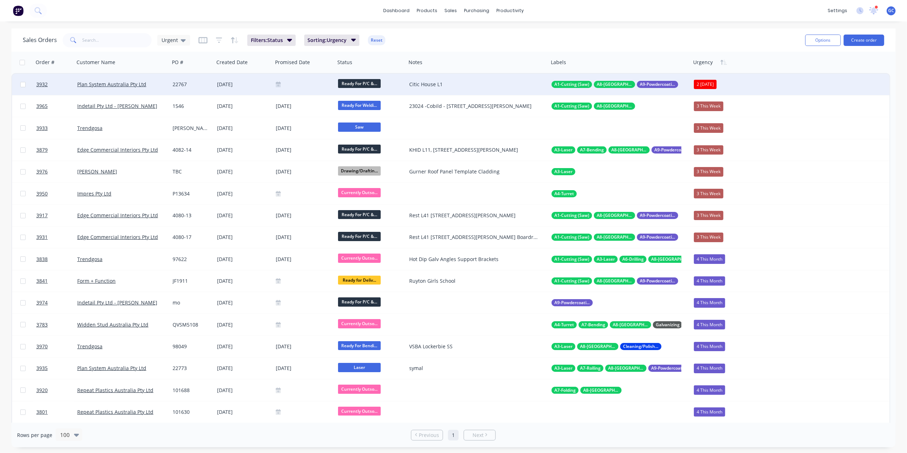
click at [243, 86] on div "[DATE]" at bounding box center [243, 84] width 53 height 7
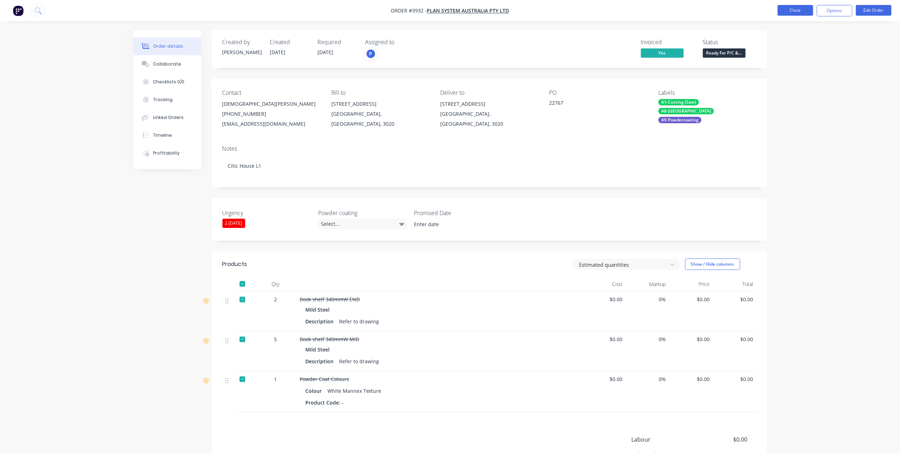
click at [782, 12] on button "Close" at bounding box center [796, 10] width 36 height 11
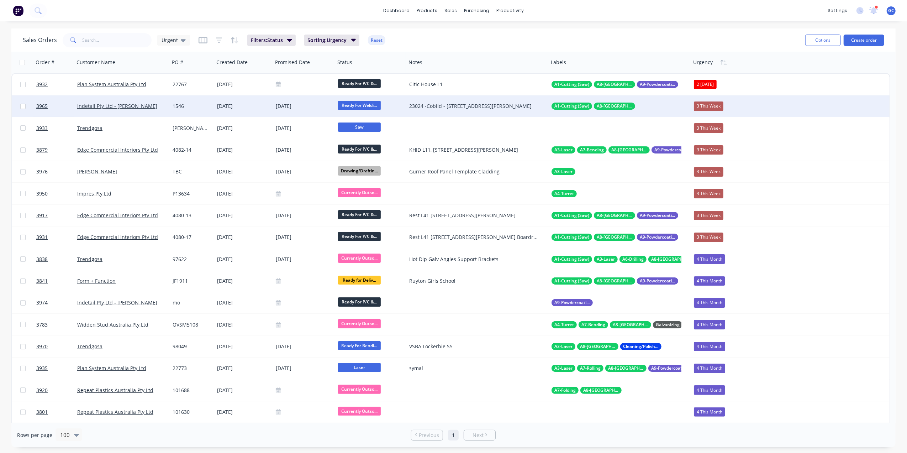
click at [705, 106] on div "3 This Week" at bounding box center [709, 105] width 30 height 9
click at [754, 30] on div "Sales Orders Urgent Filters: Status Sorting: Urgency Reset Options Create order" at bounding box center [453, 39] width 884 height 23
click at [474, 29] on link "Sales Orders" at bounding box center [488, 34] width 94 height 14
click at [449, 9] on div "sales" at bounding box center [451, 10] width 20 height 11
click at [462, 27] on link "Sales Orders" at bounding box center [488, 34] width 94 height 14
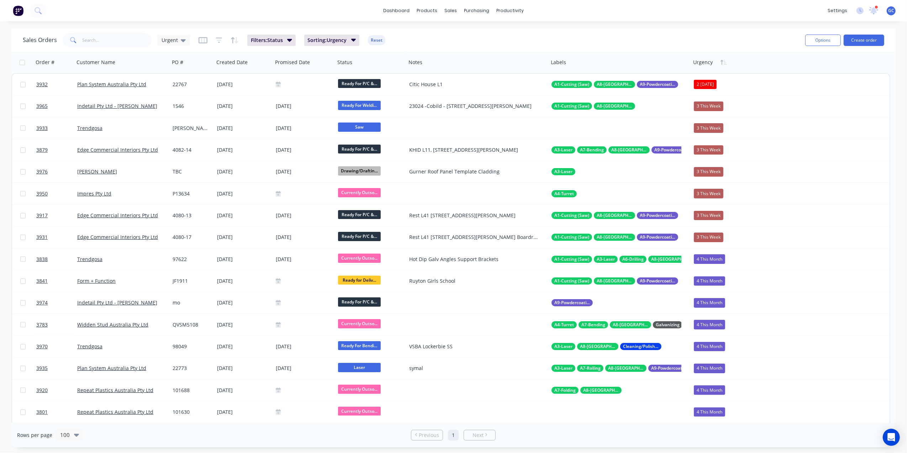
click at [19, 16] on img at bounding box center [18, 10] width 11 height 11
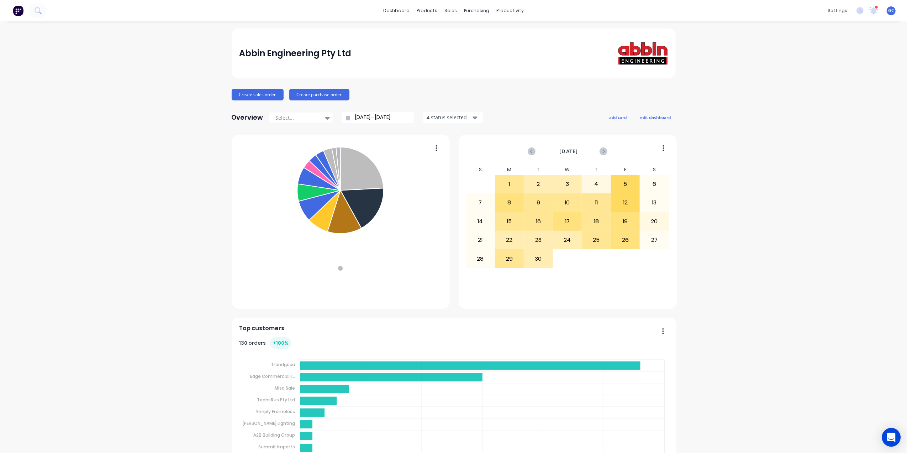
click at [895, 438] on icon "Open Intercom Messenger" at bounding box center [891, 436] width 9 height 9
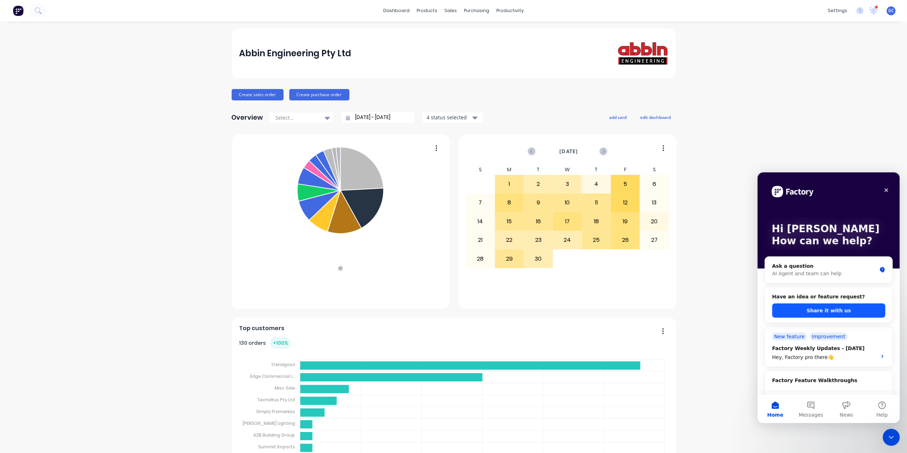
click at [814, 310] on button "Share it with us" at bounding box center [828, 310] width 113 height 14
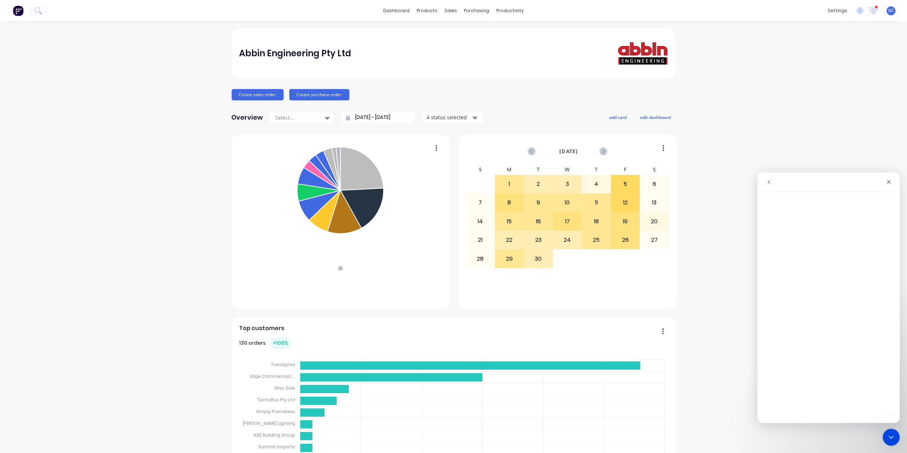
click at [768, 181] on icon "go back" at bounding box center [769, 182] width 2 height 4
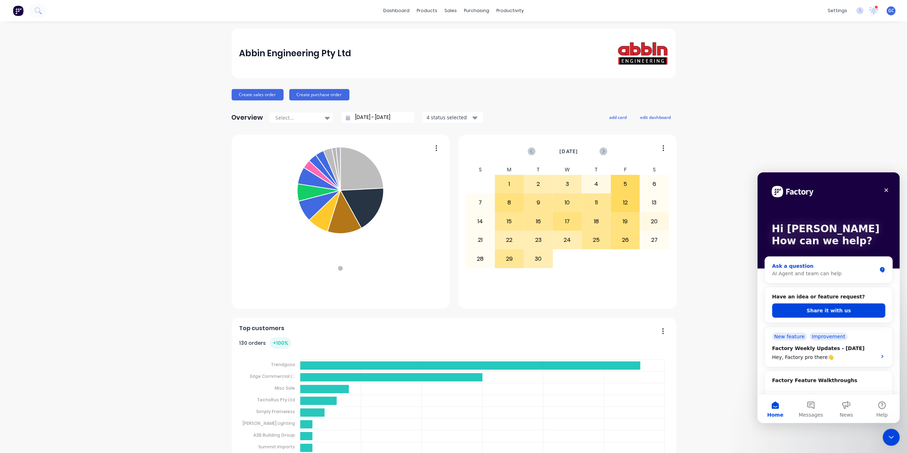
click at [828, 269] on div "Ask a question" at bounding box center [824, 265] width 105 height 7
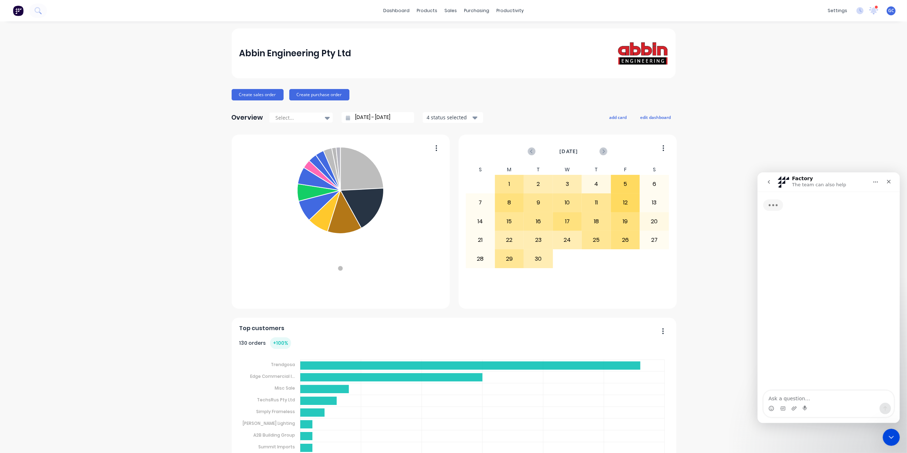
click at [769, 178] on button "go back" at bounding box center [769, 182] width 14 height 14
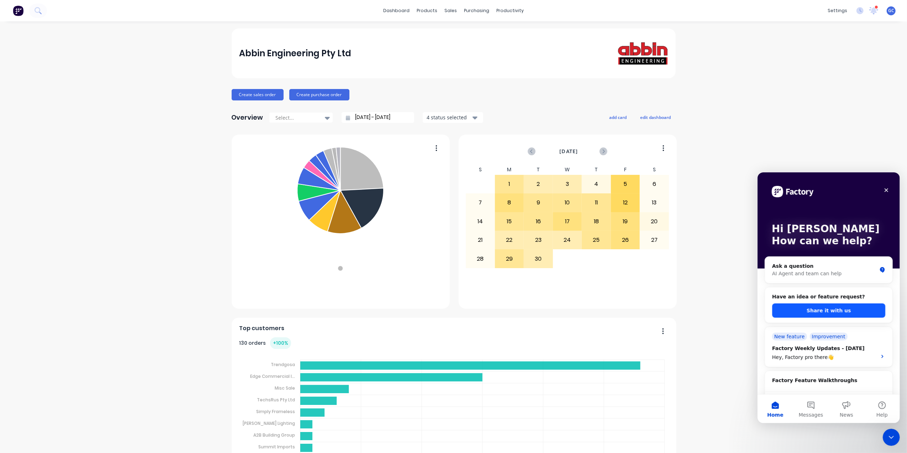
click at [825, 315] on button "Share it with us" at bounding box center [828, 310] width 113 height 14
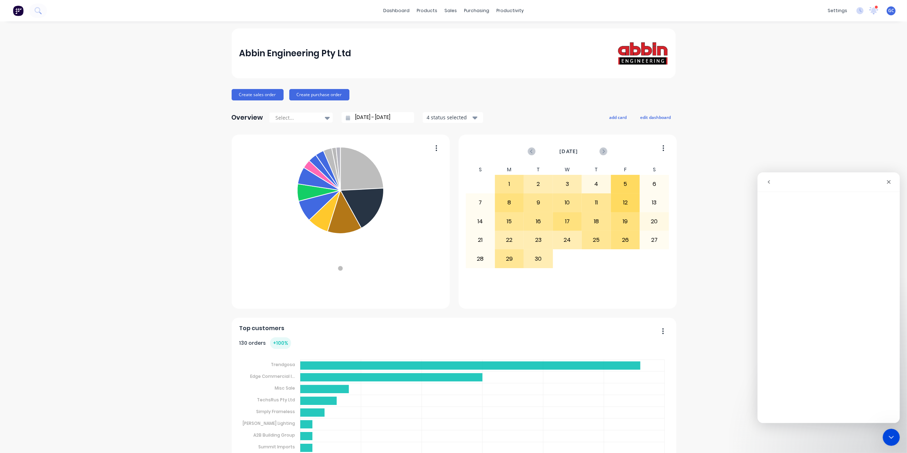
click at [770, 180] on icon "go back" at bounding box center [769, 182] width 6 height 6
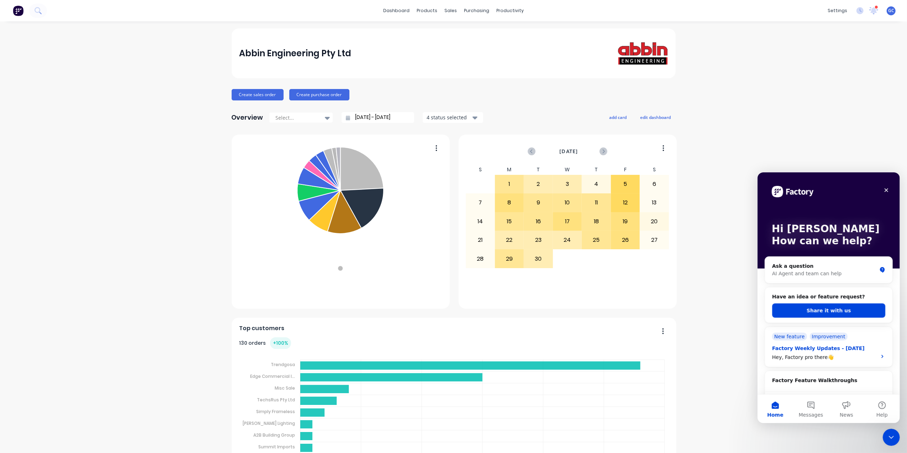
scroll to position [47, 0]
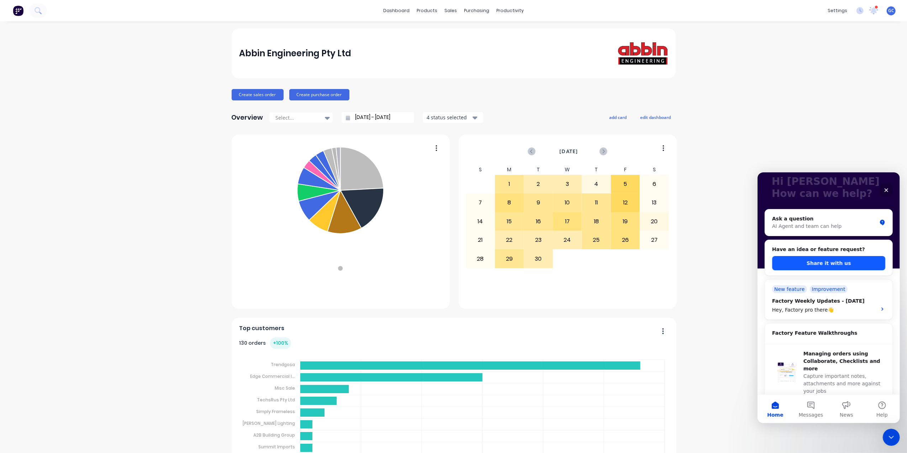
click at [810, 261] on button "Share it with us" at bounding box center [828, 263] width 113 height 14
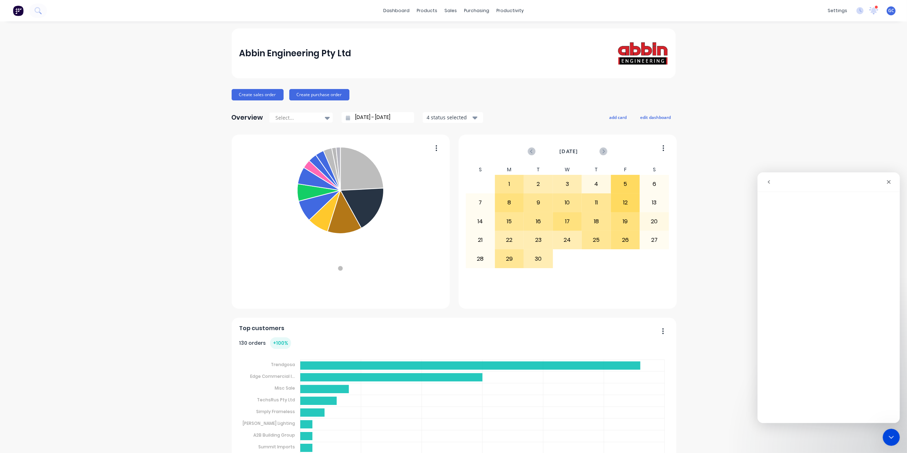
click at [771, 183] on icon "go back" at bounding box center [769, 182] width 6 height 6
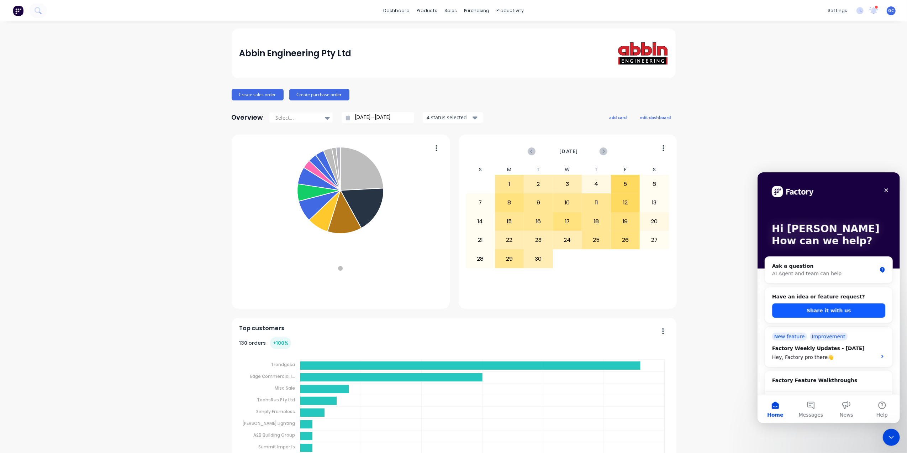
click at [818, 303] on button "Share it with us" at bounding box center [828, 310] width 113 height 14
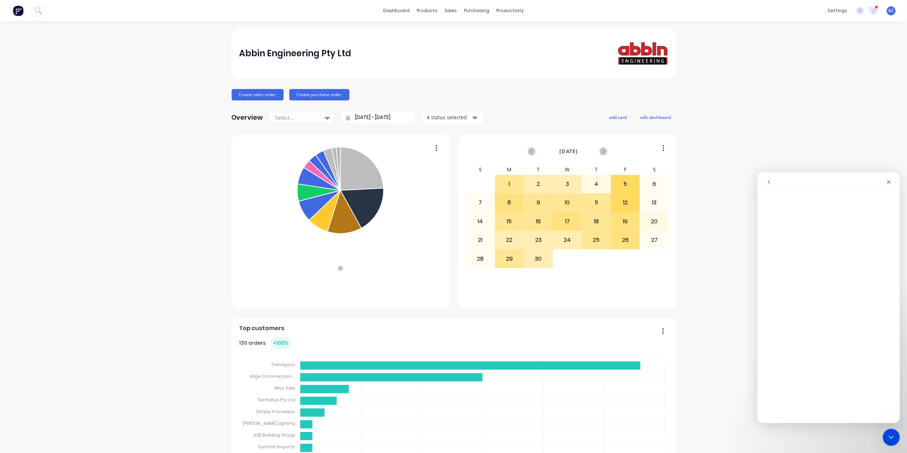
click at [769, 184] on icon "go back" at bounding box center [769, 182] width 6 height 6
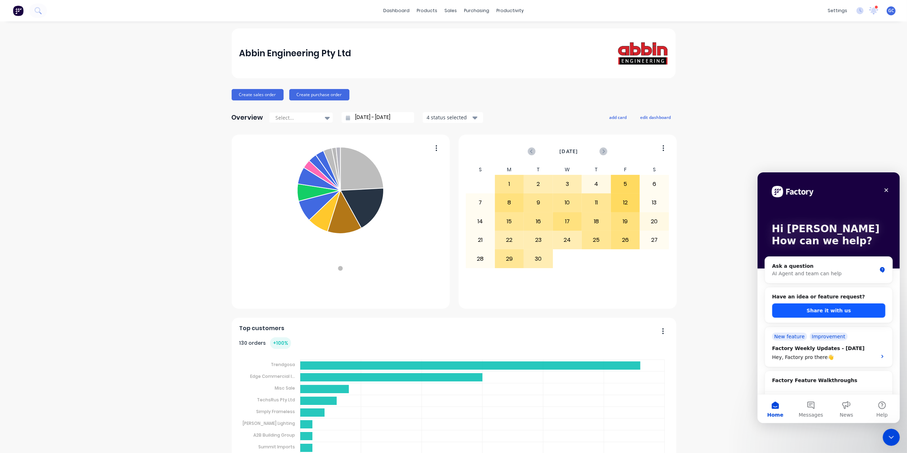
click at [820, 310] on button "Share it with us" at bounding box center [828, 310] width 113 height 14
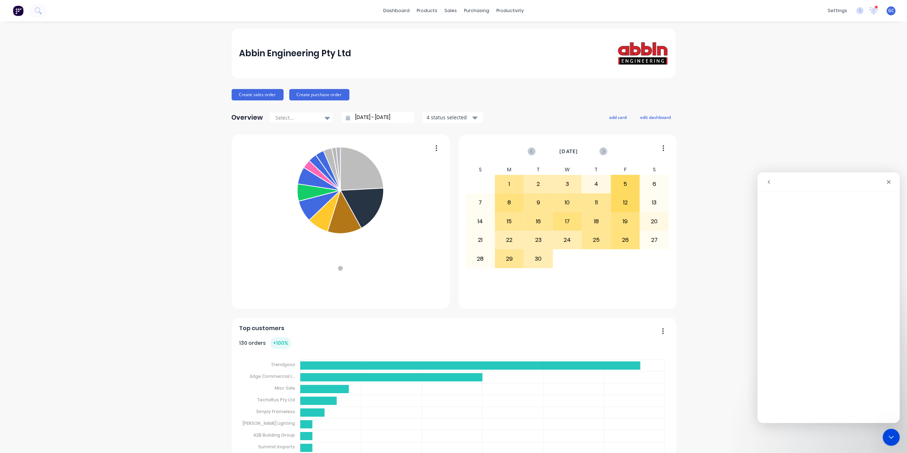
click at [770, 175] on button "go back" at bounding box center [769, 182] width 14 height 14
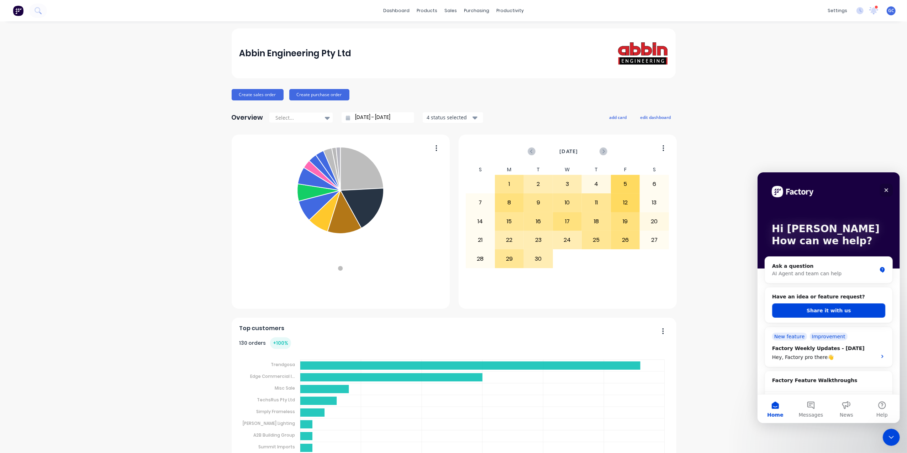
click at [884, 189] on icon "Close" at bounding box center [886, 190] width 6 height 6
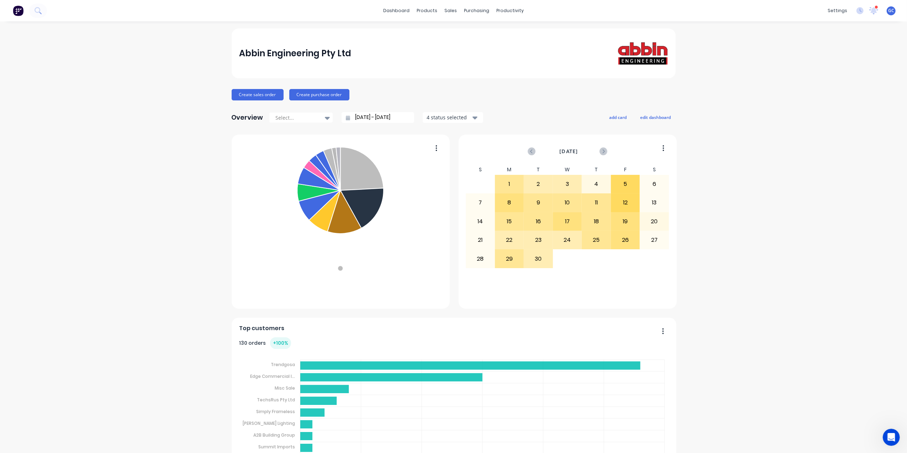
scroll to position [0, 0]
click at [837, 159] on div "Abbin Engineering Pty Ltd Create sales order Create purchase order Overview Sel…" at bounding box center [453, 259] width 907 height 463
click at [463, 31] on div "Sales Orders" at bounding box center [473, 34] width 29 height 6
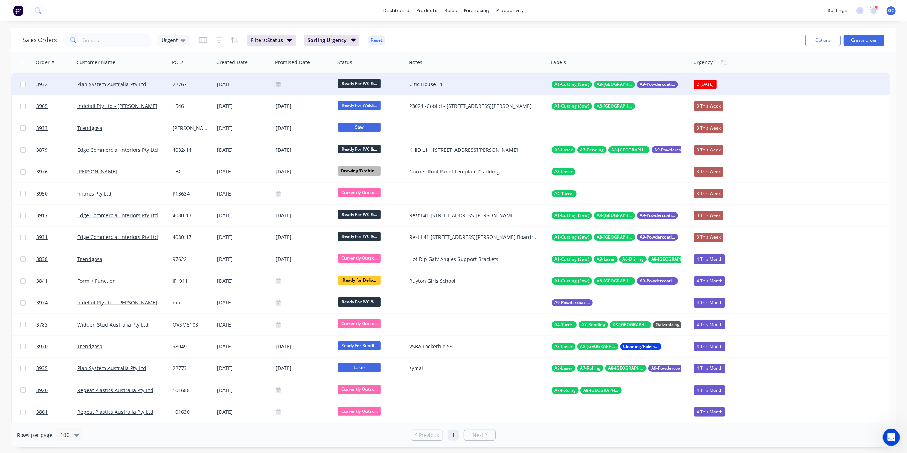
click at [180, 82] on div "22767" at bounding box center [191, 84] width 37 height 7
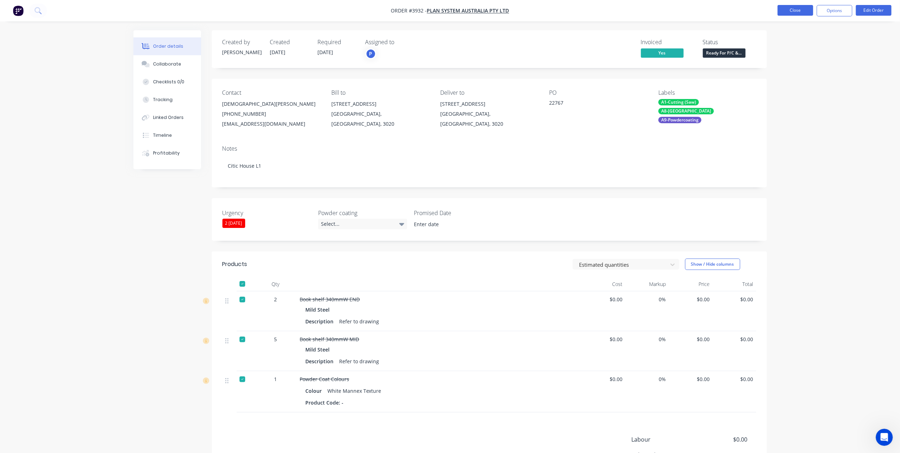
click at [796, 7] on button "Close" at bounding box center [796, 10] width 36 height 11
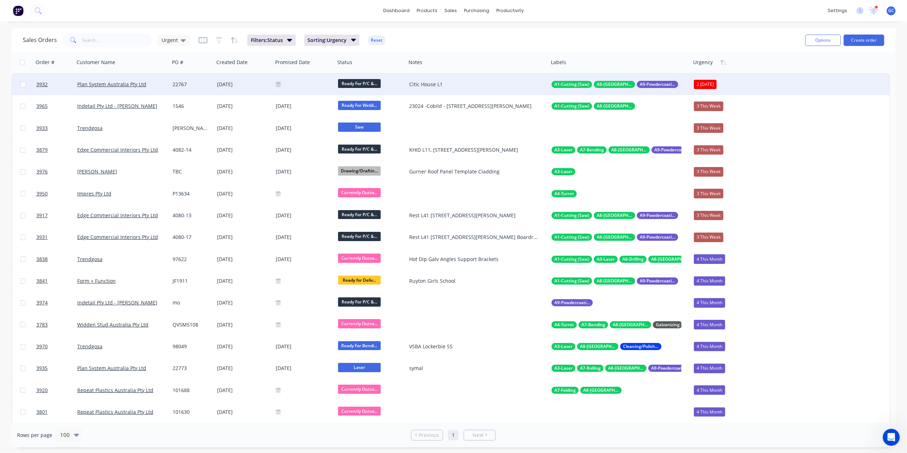
click at [296, 84] on div at bounding box center [304, 84] width 57 height 6
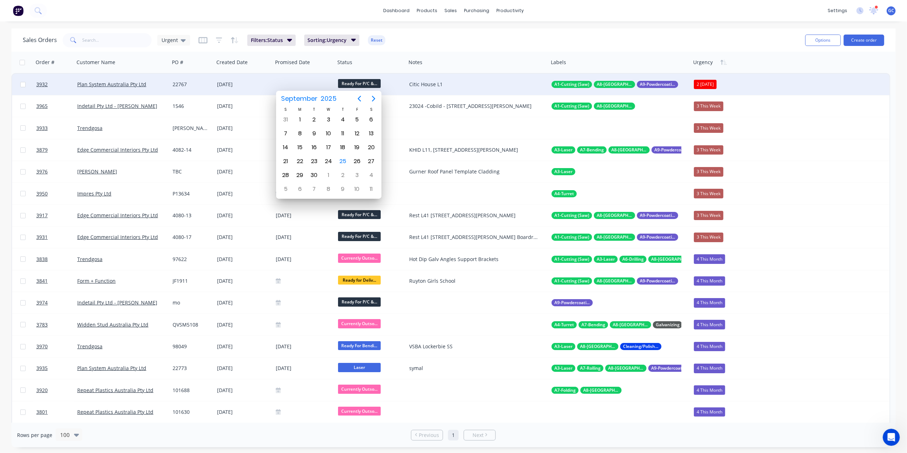
click at [416, 33] on div "Sales Orders Urgent Filters: Status Sorting: Urgency Reset" at bounding box center [411, 39] width 777 height 17
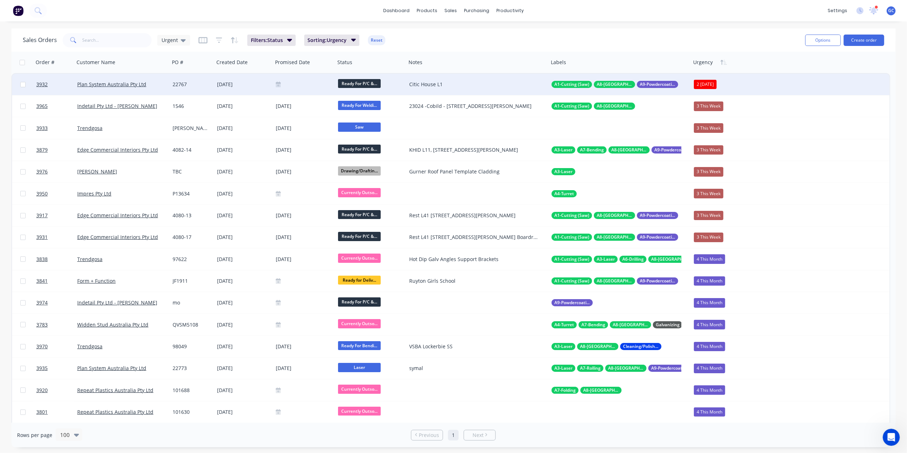
click at [359, 83] on span "Ready For P/C &..." at bounding box center [359, 83] width 43 height 9
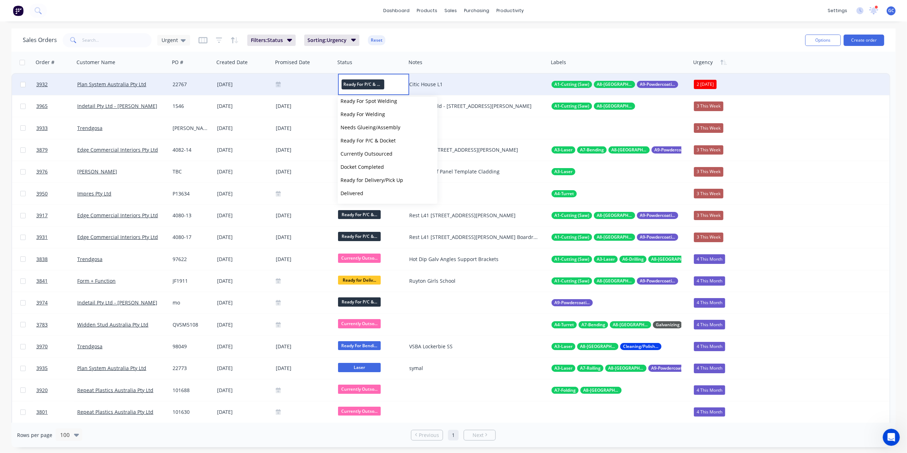
scroll to position [201, 0]
click at [359, 194] on span "Picked Up" at bounding box center [352, 194] width 23 height 7
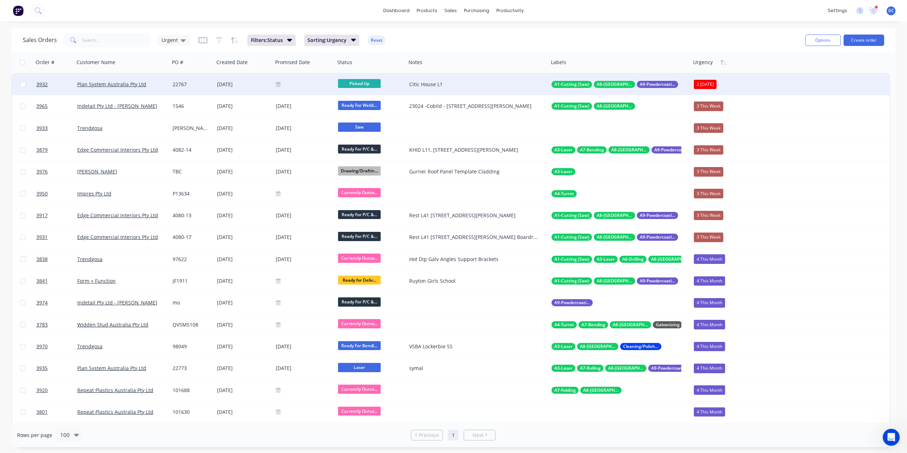
click at [294, 80] on div at bounding box center [304, 84] width 62 height 21
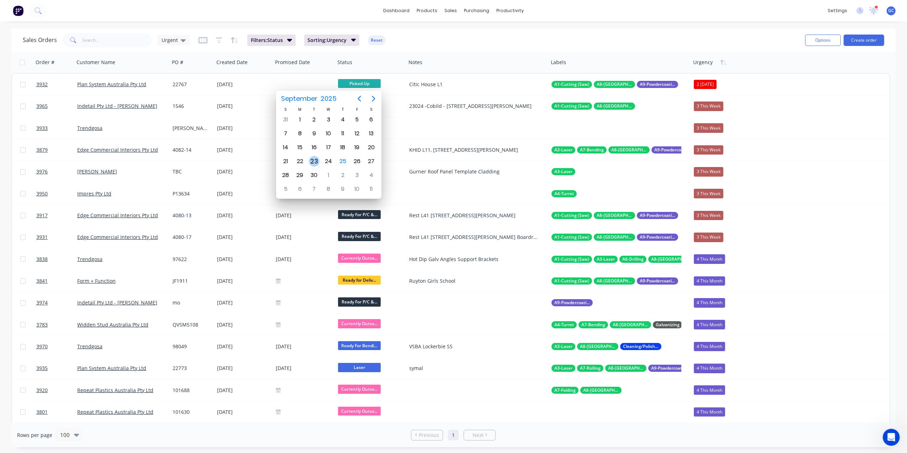
click at [317, 161] on div "23" at bounding box center [314, 161] width 11 height 11
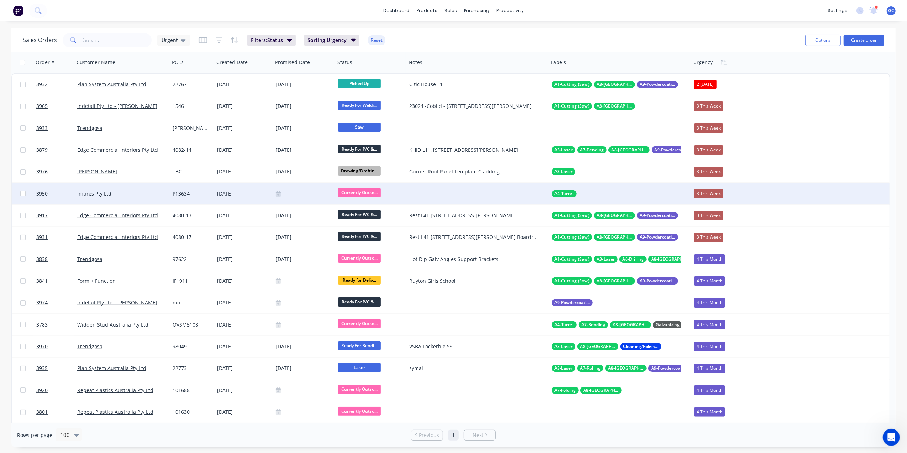
click at [298, 191] on div at bounding box center [304, 194] width 57 height 6
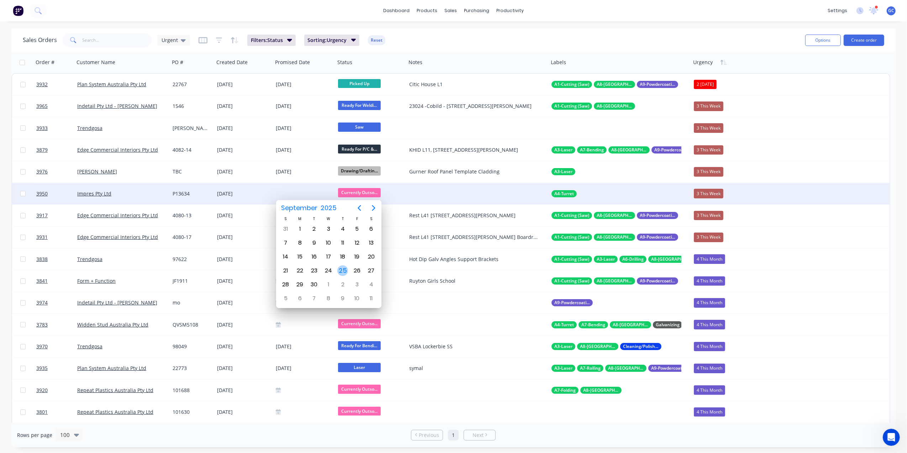
click at [339, 272] on div "25" at bounding box center [342, 270] width 11 height 11
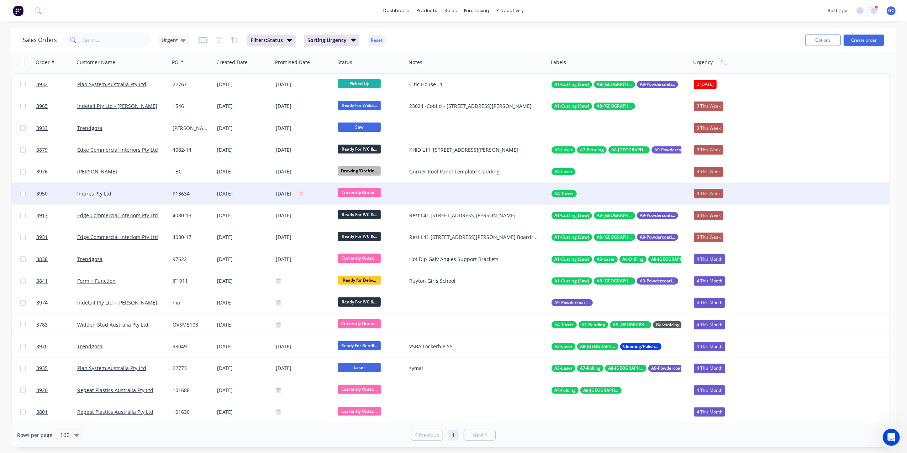
click at [298, 195] on div "[DATE]" at bounding box center [304, 193] width 57 height 9
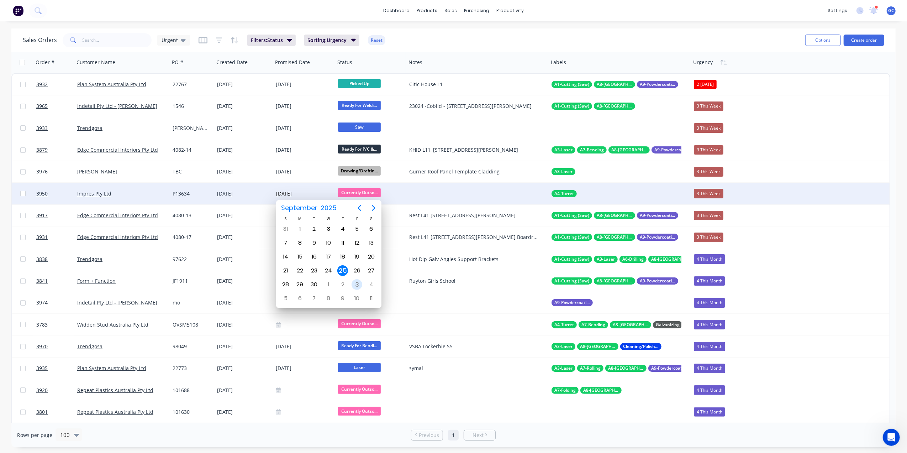
click at [361, 285] on div "3" at bounding box center [357, 284] width 11 height 11
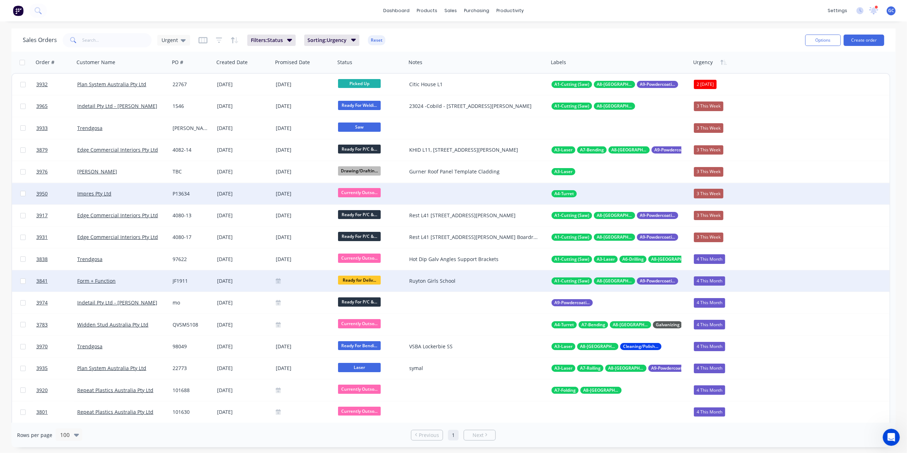
click at [303, 280] on div at bounding box center [304, 281] width 57 height 6
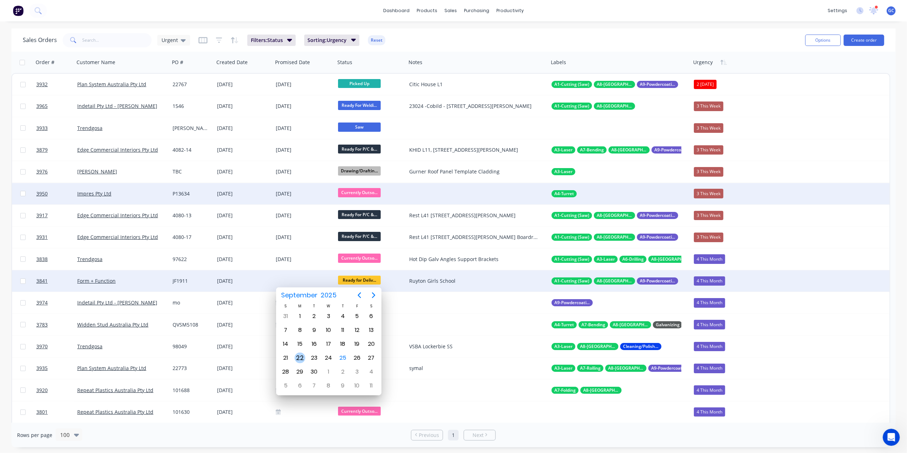
click at [296, 358] on div "22" at bounding box center [300, 357] width 11 height 11
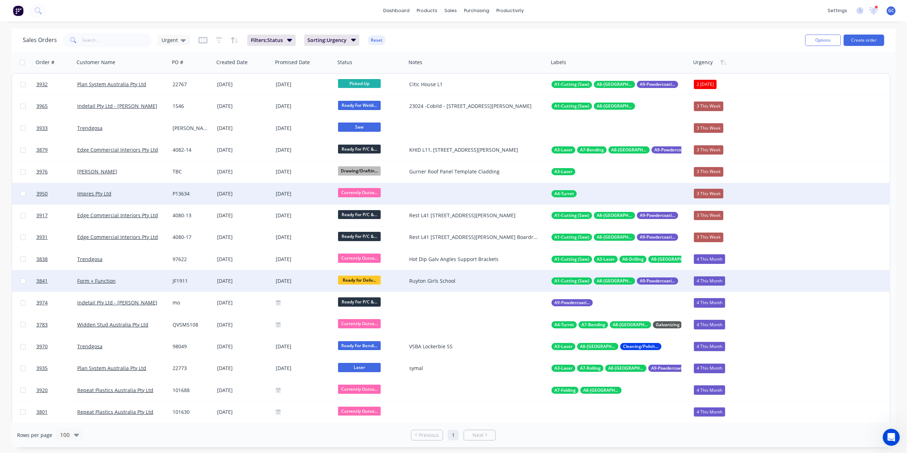
click at [315, 274] on div "22 September 2025" at bounding box center [304, 280] width 62 height 21
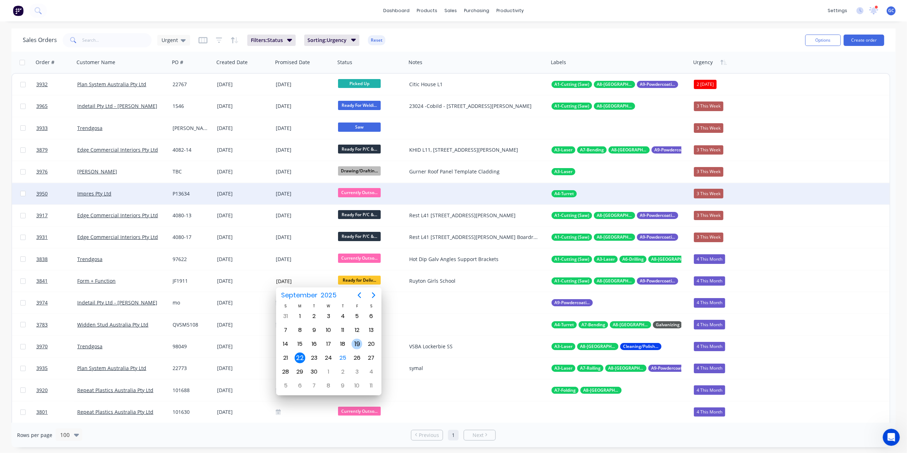
click at [354, 346] on div "19" at bounding box center [357, 343] width 11 height 11
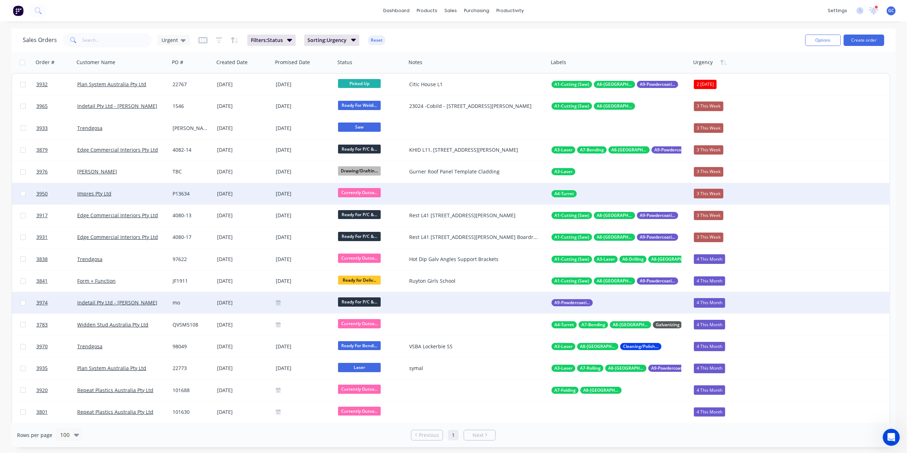
click at [224, 301] on div "[DATE]" at bounding box center [243, 302] width 53 height 7
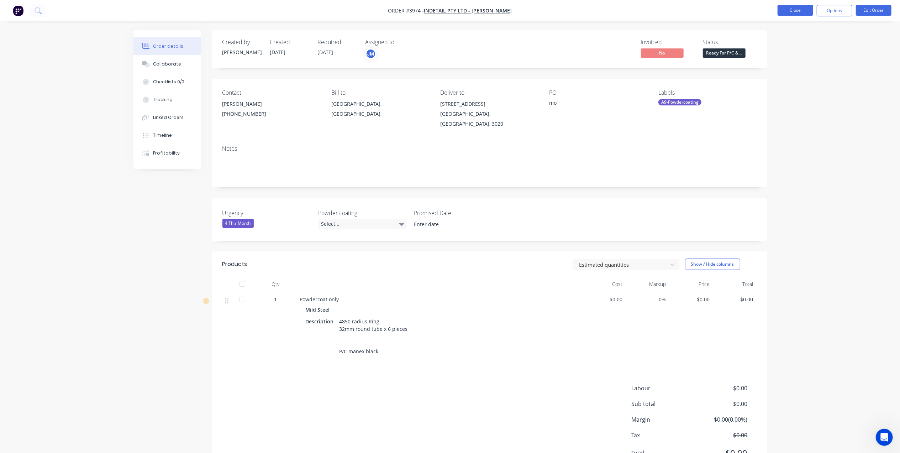
click at [809, 11] on button "Close" at bounding box center [796, 10] width 36 height 11
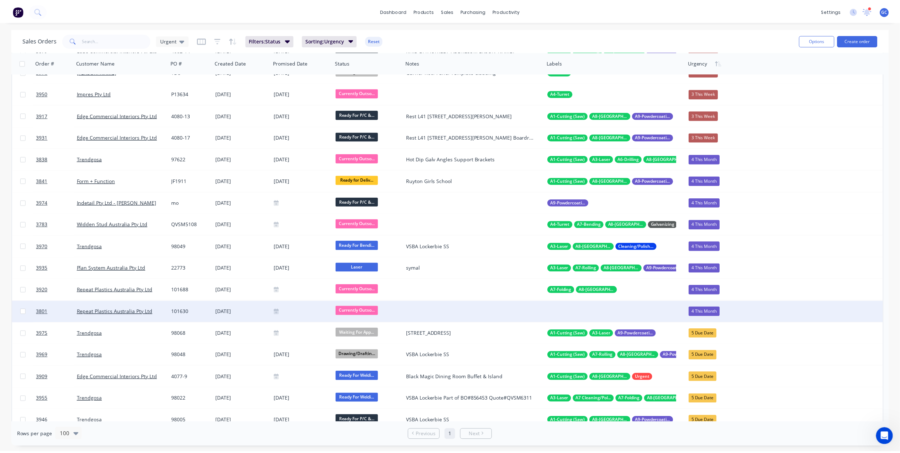
scroll to position [95, 0]
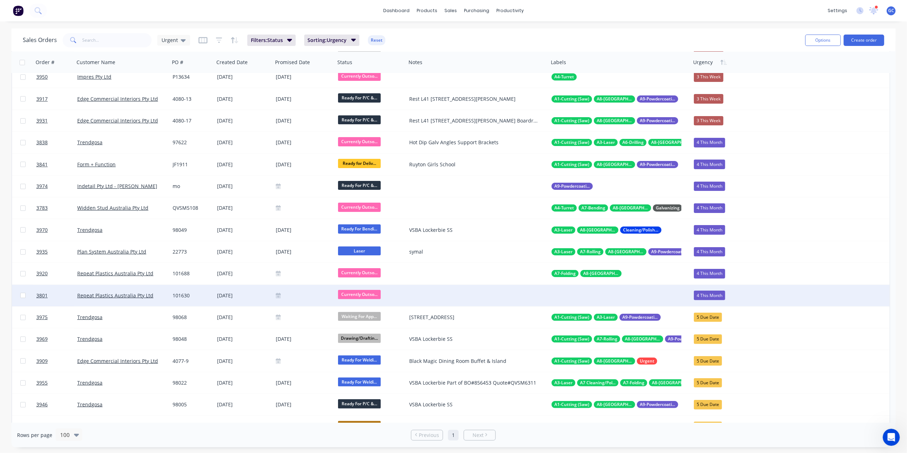
click at [258, 296] on div "[DATE]" at bounding box center [243, 295] width 53 height 7
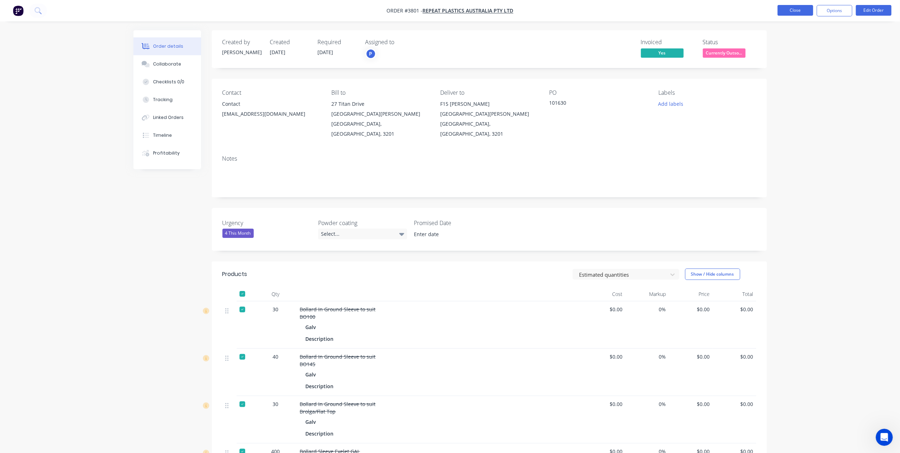
click at [790, 9] on button "Close" at bounding box center [796, 10] width 36 height 11
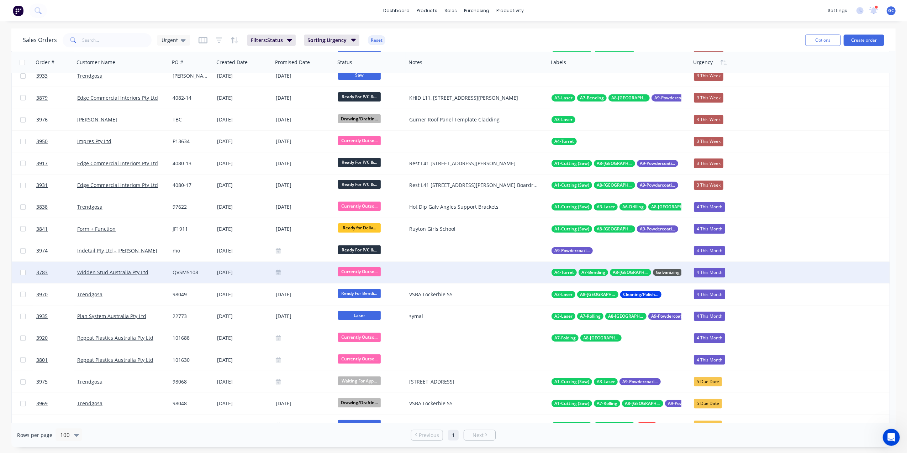
scroll to position [47, 0]
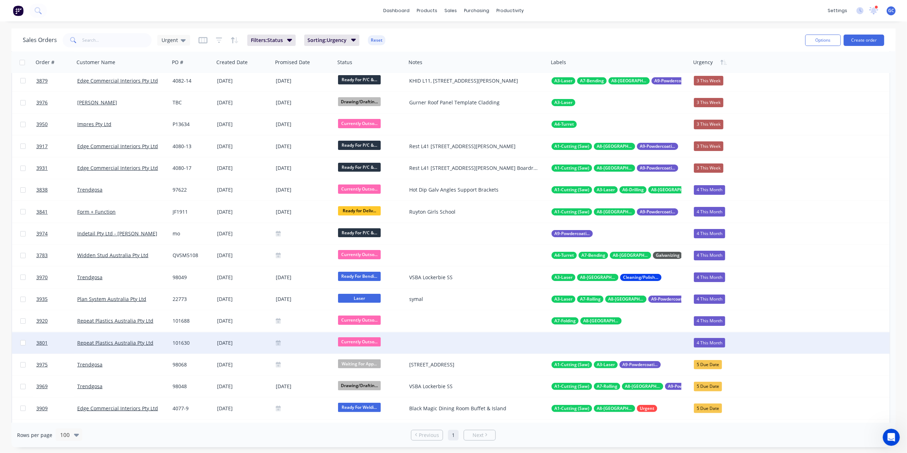
click at [256, 347] on div "[DATE]" at bounding box center [243, 342] width 59 height 21
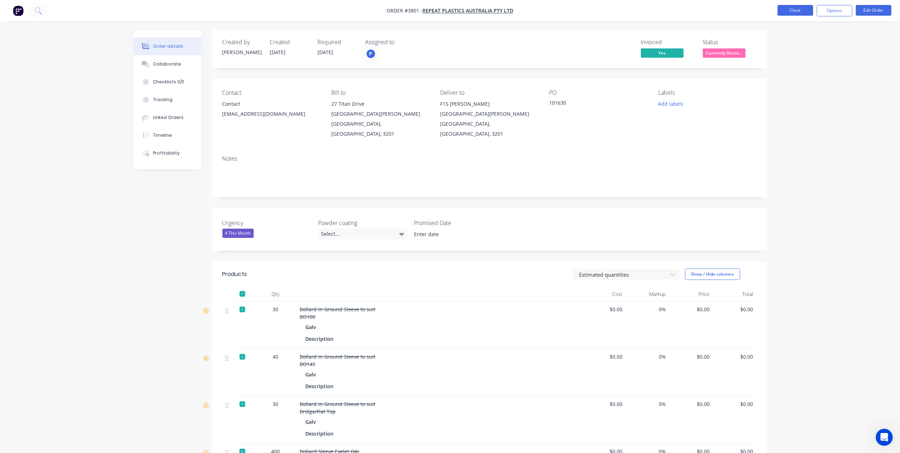
click at [794, 13] on button "Close" at bounding box center [796, 10] width 36 height 11
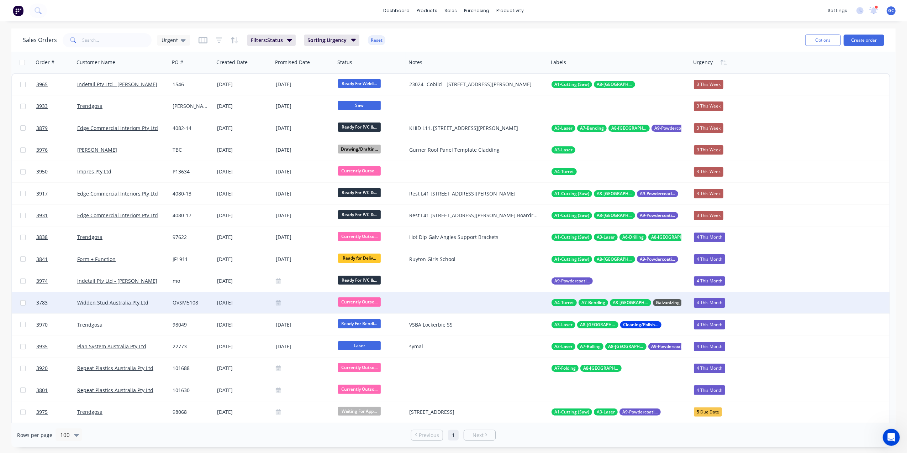
click at [299, 304] on div at bounding box center [304, 303] width 57 height 6
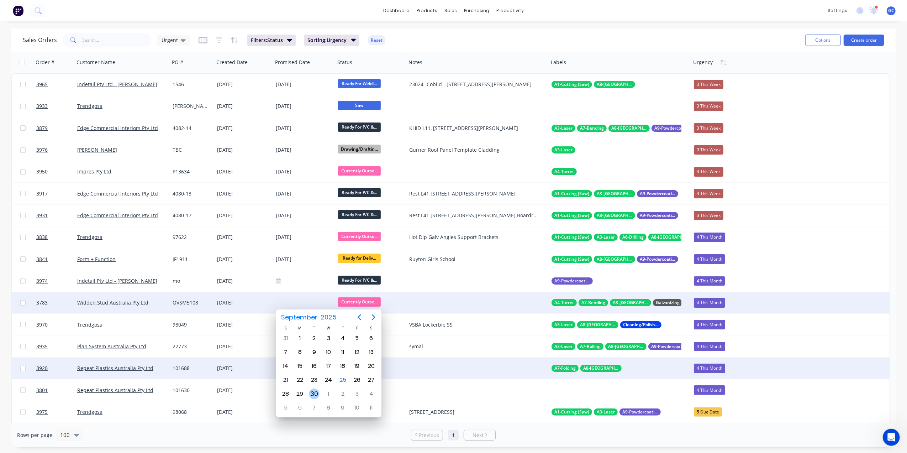
drag, startPoint x: 318, startPoint y: 393, endPoint x: 314, endPoint y: 369, distance: 24.2
click at [317, 392] on div "30" at bounding box center [314, 393] width 11 height 11
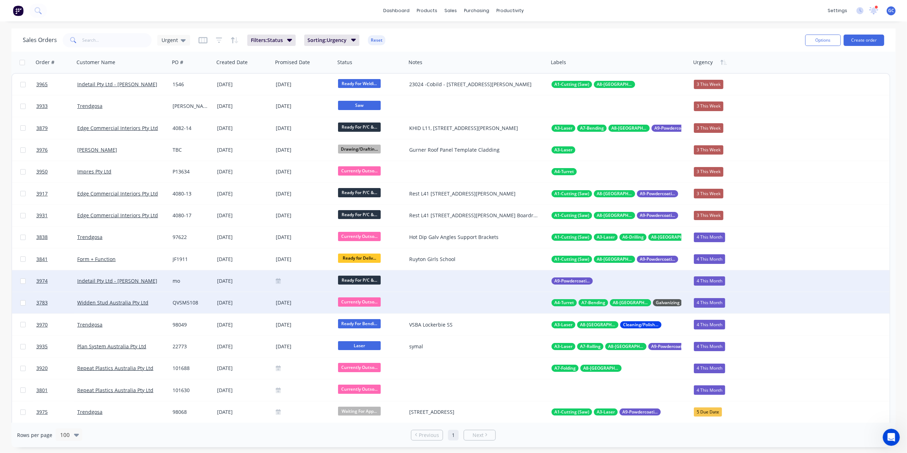
click at [299, 285] on div at bounding box center [304, 280] width 62 height 21
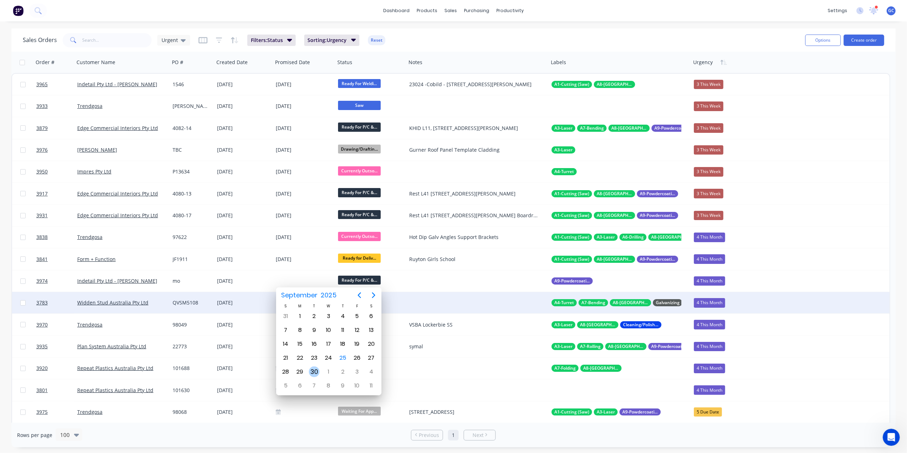
click at [317, 373] on div "30" at bounding box center [314, 371] width 11 height 11
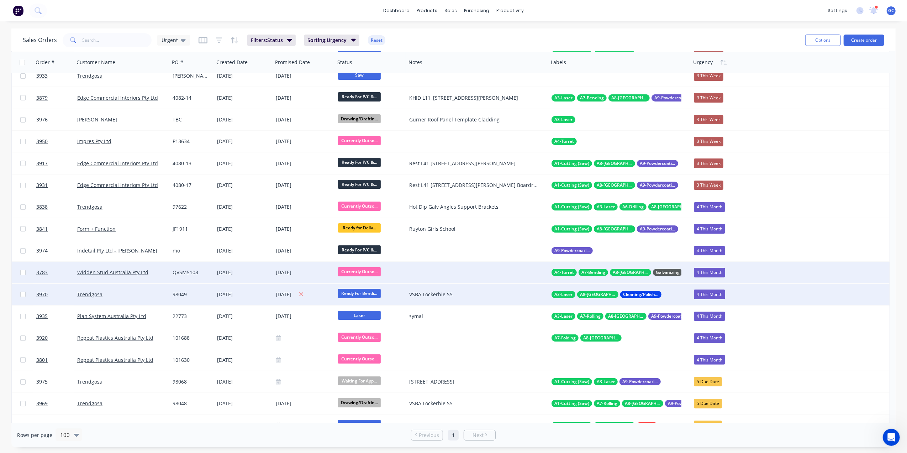
scroll to position [47, 0]
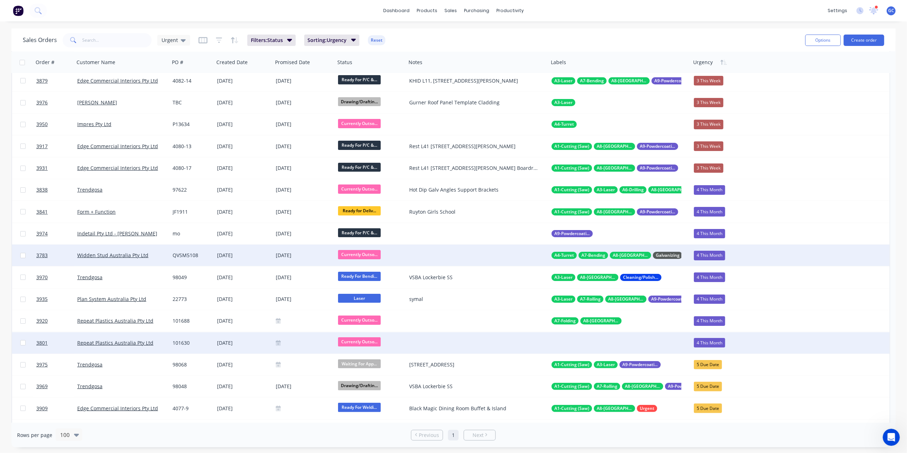
click at [305, 345] on div at bounding box center [304, 343] width 57 height 6
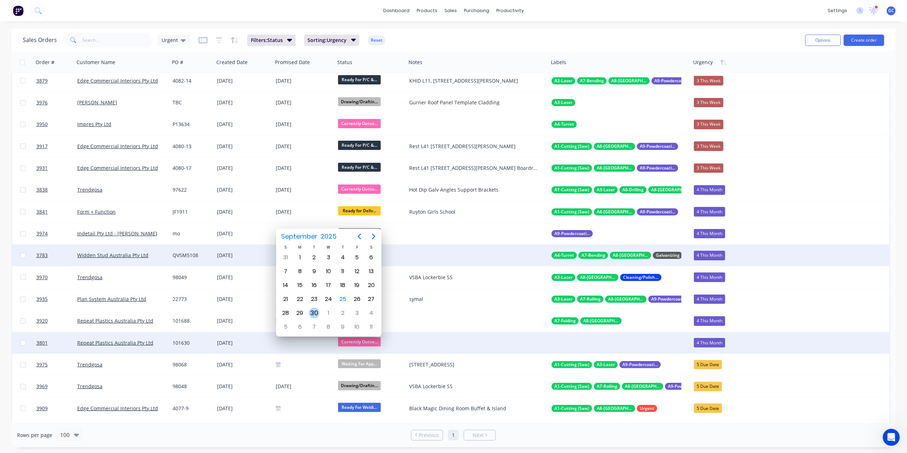
click at [314, 309] on div "30" at bounding box center [314, 312] width 11 height 11
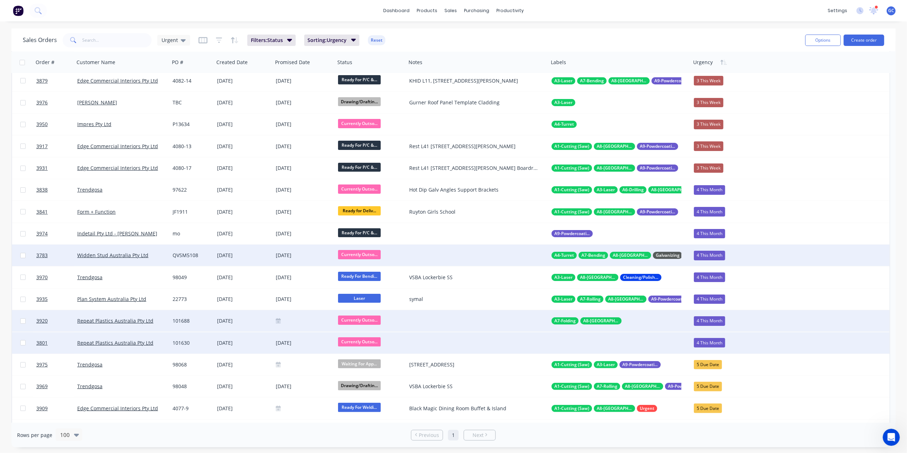
click at [298, 327] on div at bounding box center [304, 320] width 62 height 21
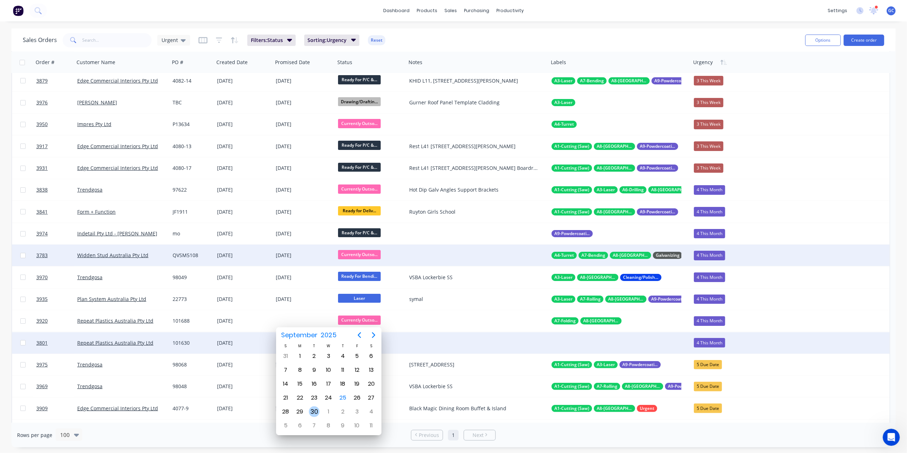
click at [313, 412] on div "30" at bounding box center [314, 411] width 11 height 11
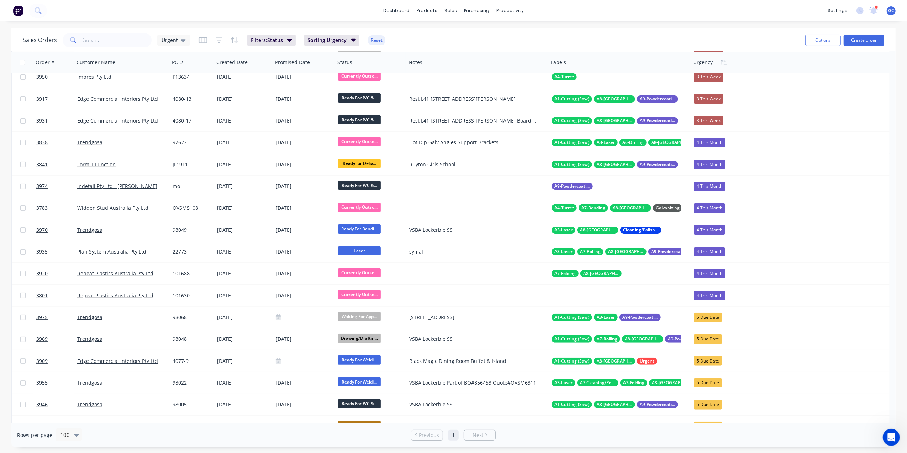
scroll to position [0, 0]
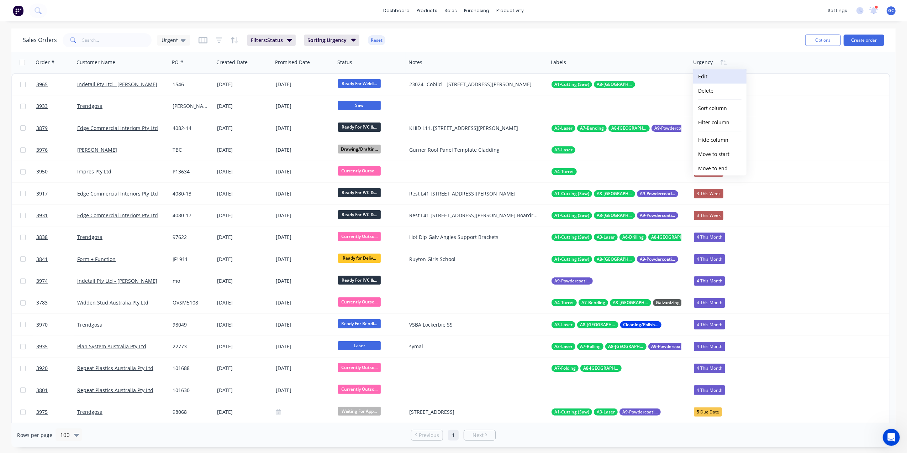
click at [709, 75] on button "Edit" at bounding box center [719, 76] width 53 height 14
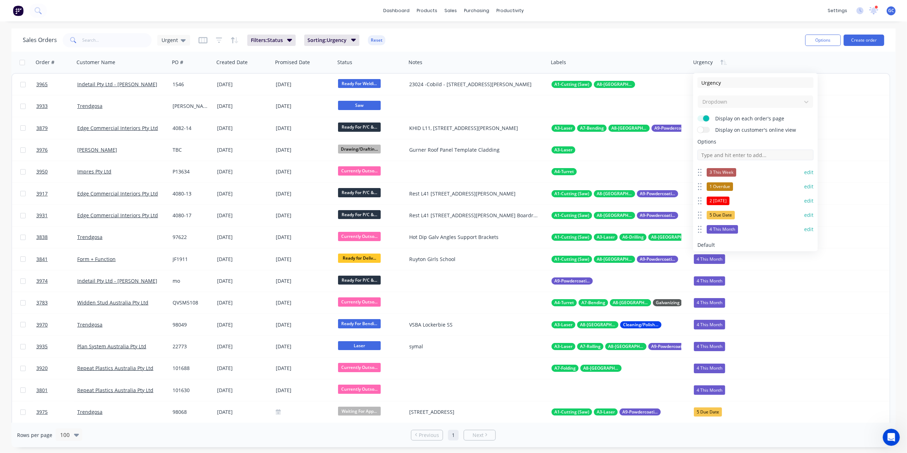
click at [725, 156] on input at bounding box center [755, 154] width 116 height 11
type input "0"
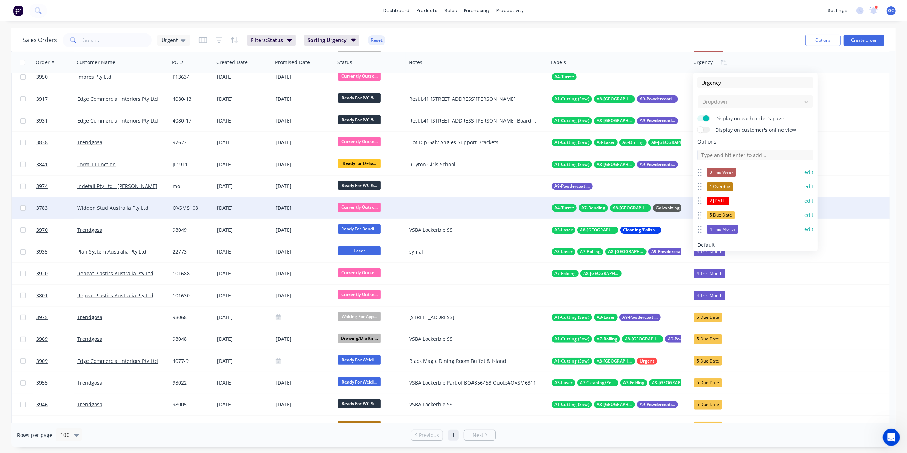
scroll to position [237, 0]
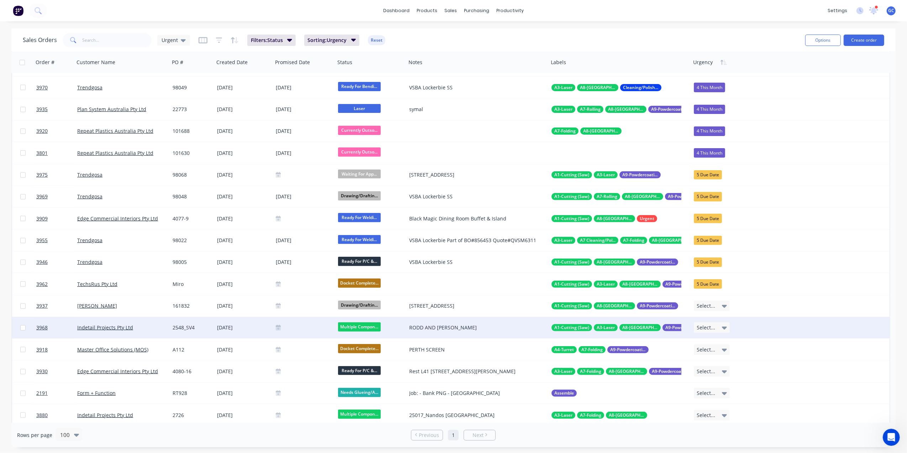
click at [865, 328] on div "3968 Indetail Projects Pty Ltd 2548_SV4 18 Sep 2025 Multiple Compon... RODD AND…" at bounding box center [451, 328] width 878 height 22
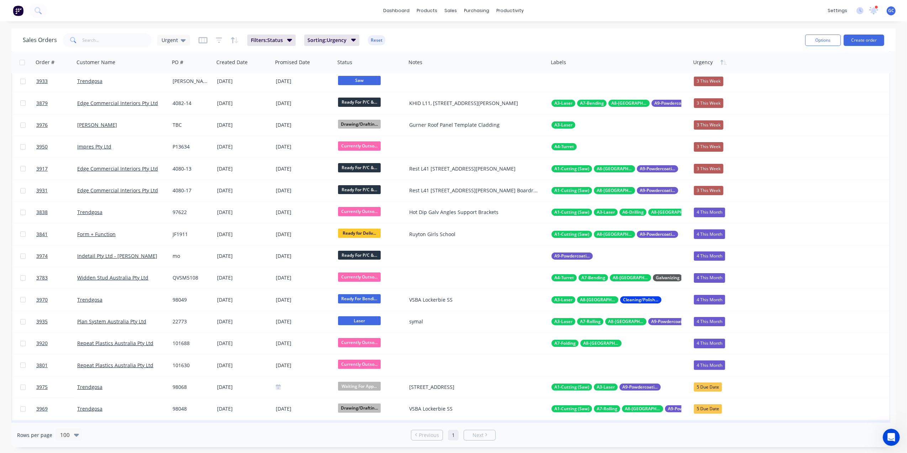
scroll to position [0, 0]
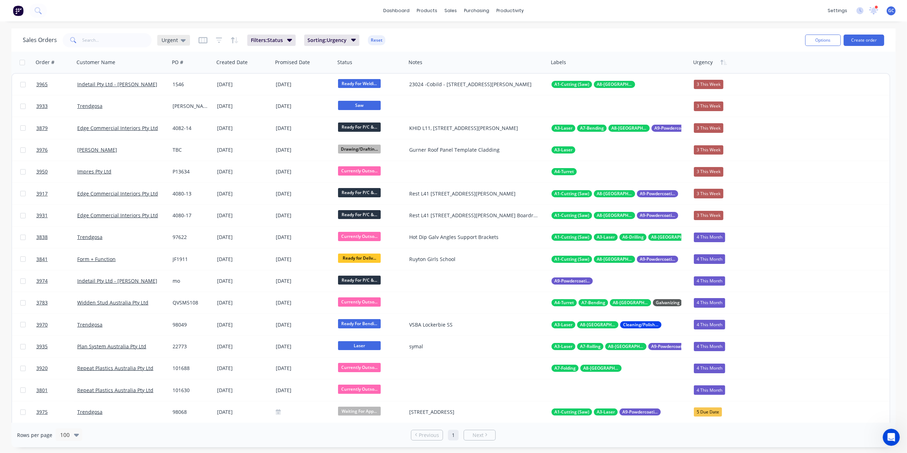
click at [167, 36] on div "Urgent" at bounding box center [173, 40] width 33 height 11
click at [175, 140] on button "Dispatch" at bounding box center [199, 143] width 81 height 8
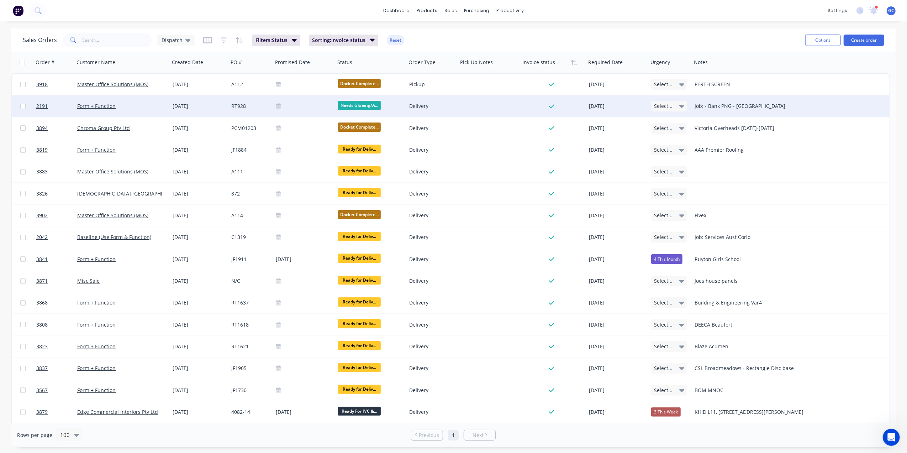
click at [423, 109] on div "Delivery" at bounding box center [431, 105] width 44 height 7
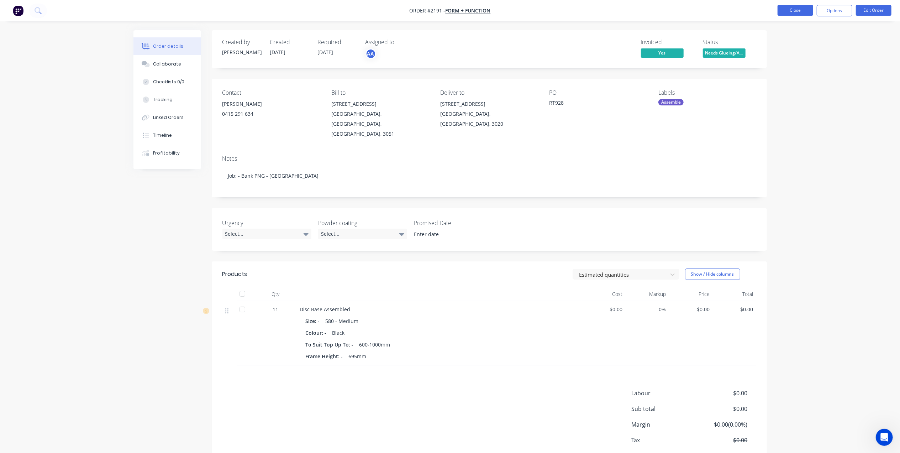
click at [799, 9] on button "Close" at bounding box center [796, 10] width 36 height 11
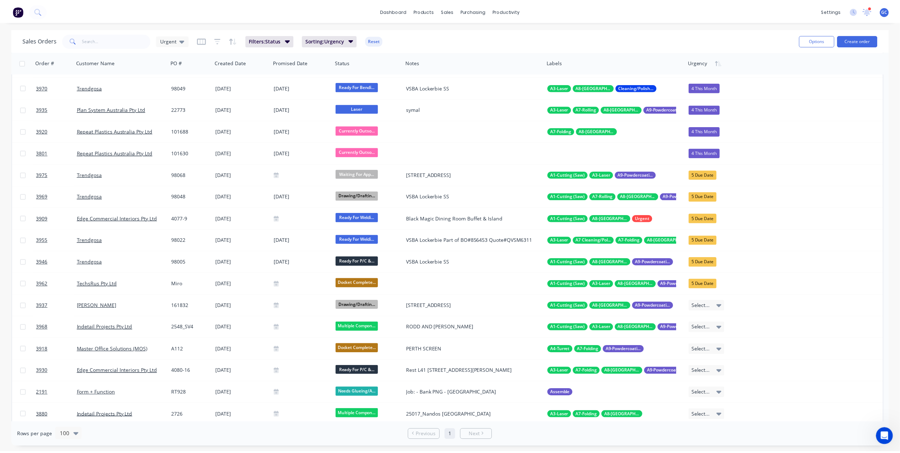
scroll to position [332, 0]
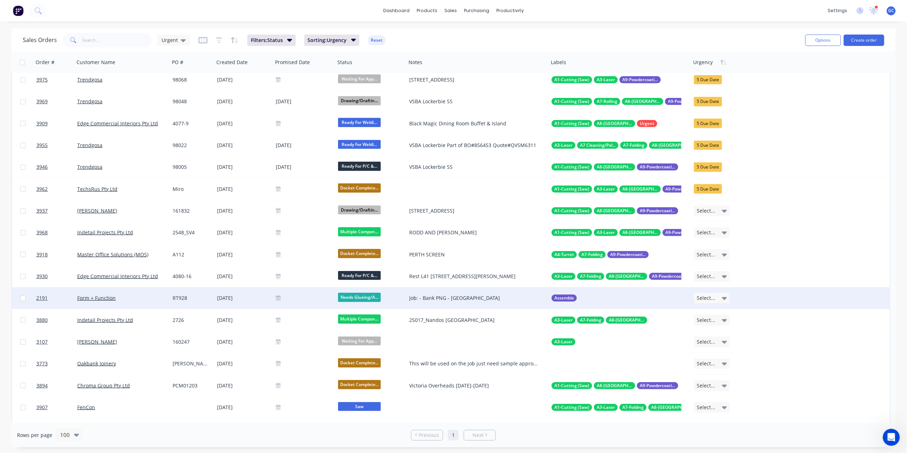
click at [320, 295] on div at bounding box center [304, 298] width 57 height 6
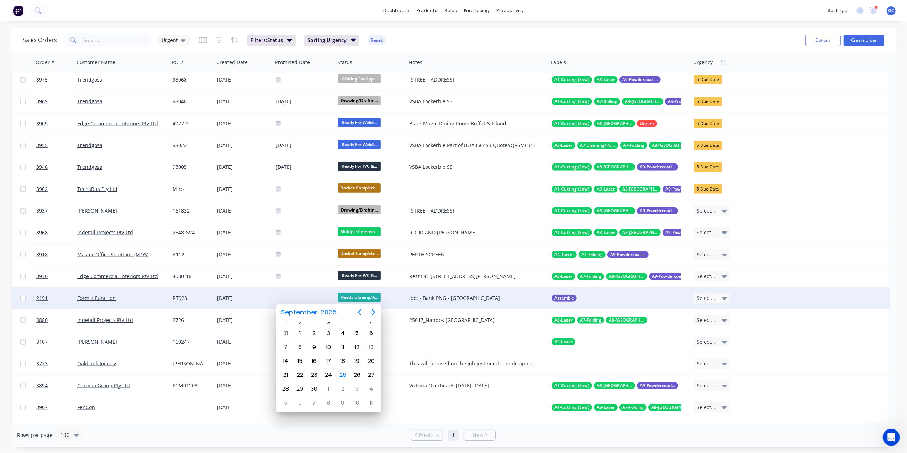
click at [149, 297] on div "Form + Function" at bounding box center [119, 297] width 85 height 7
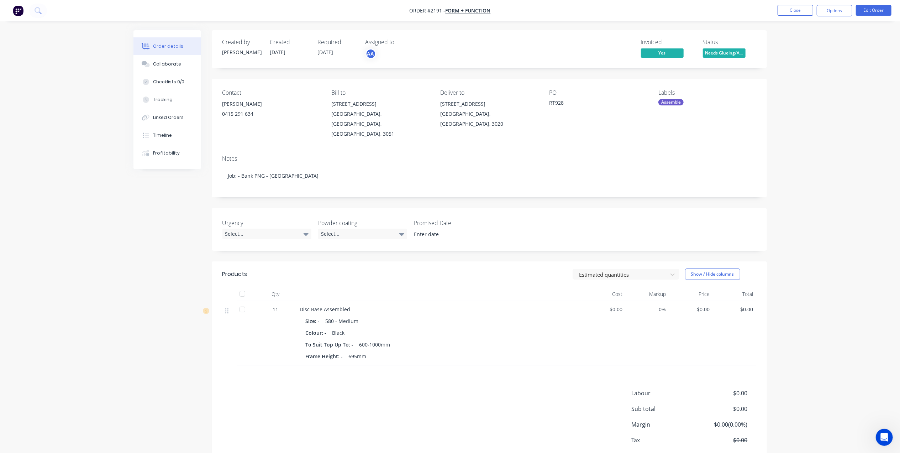
click at [725, 53] on span "Needs Glueing/A..." at bounding box center [724, 52] width 43 height 9
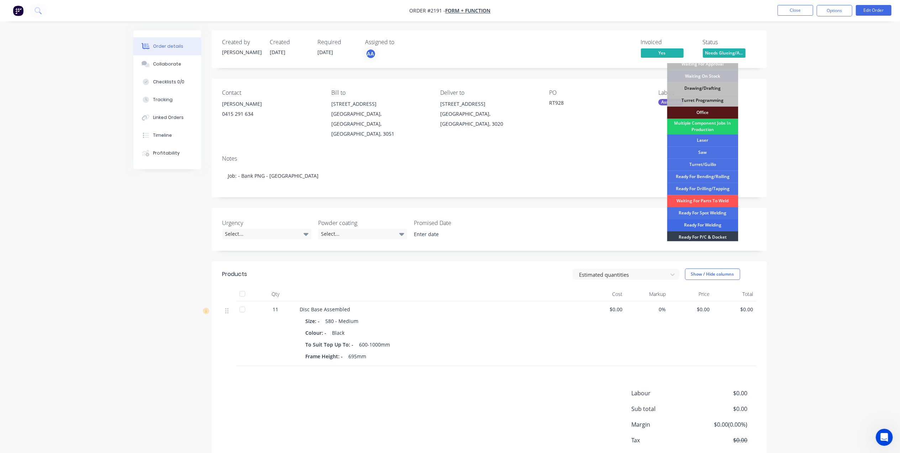
scroll to position [92, 0]
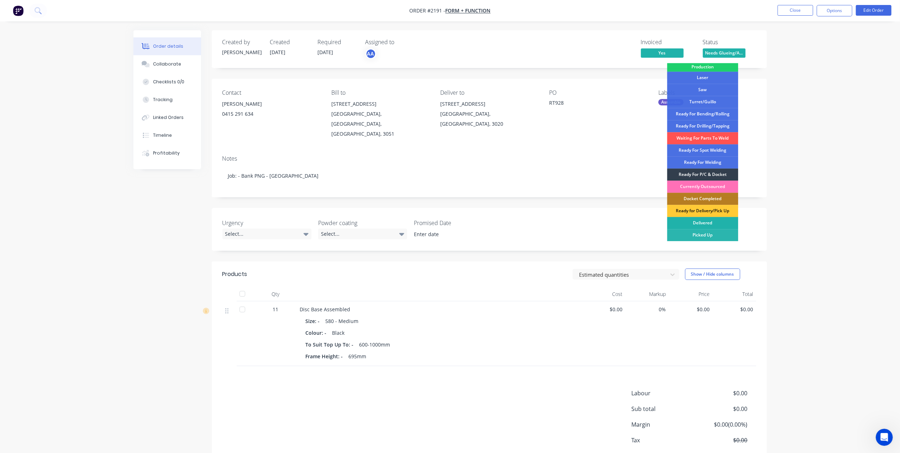
click at [711, 222] on div "Delivered" at bounding box center [702, 223] width 71 height 12
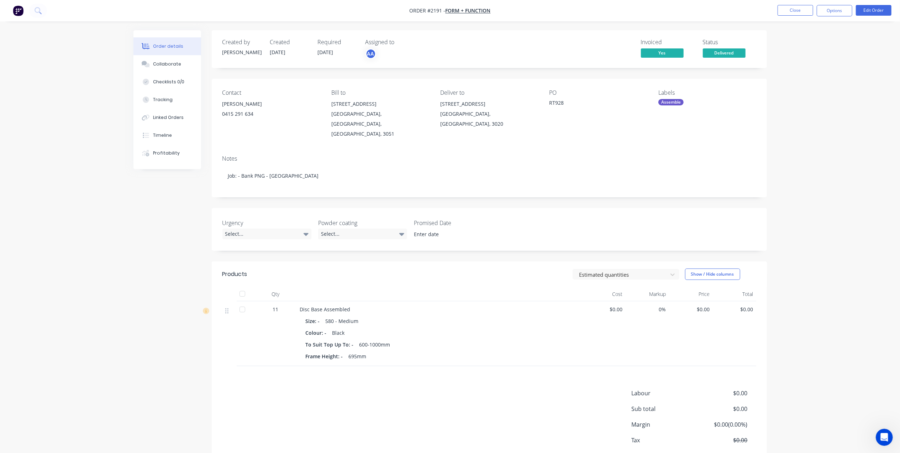
drag, startPoint x: 746, startPoint y: 49, endPoint x: 723, endPoint y: 61, distance: 26.0
click at [744, 51] on div "Status Delivered" at bounding box center [729, 49] width 53 height 21
click at [721, 53] on span "Delivered" at bounding box center [724, 52] width 43 height 9
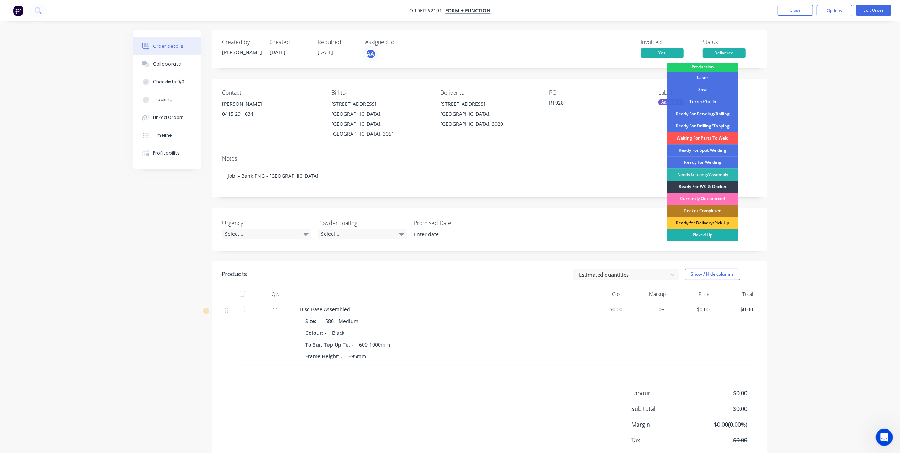
click at [707, 235] on div "Picked Up" at bounding box center [702, 235] width 71 height 12
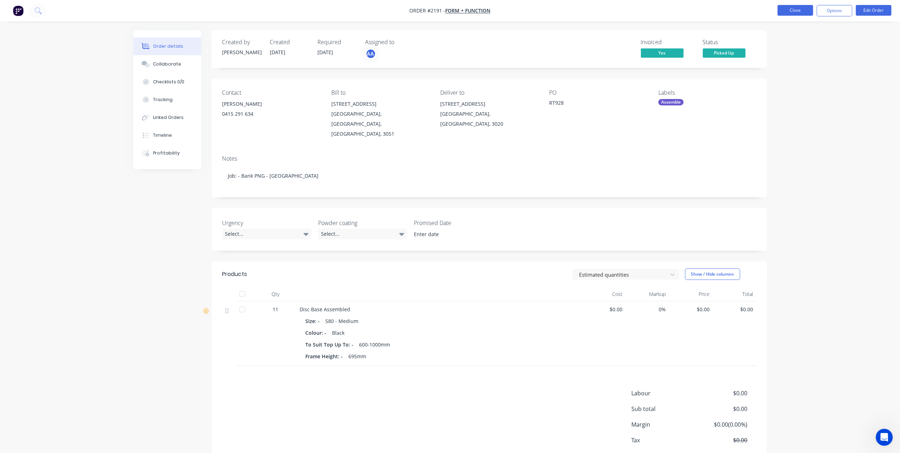
click at [795, 11] on button "Close" at bounding box center [796, 10] width 36 height 11
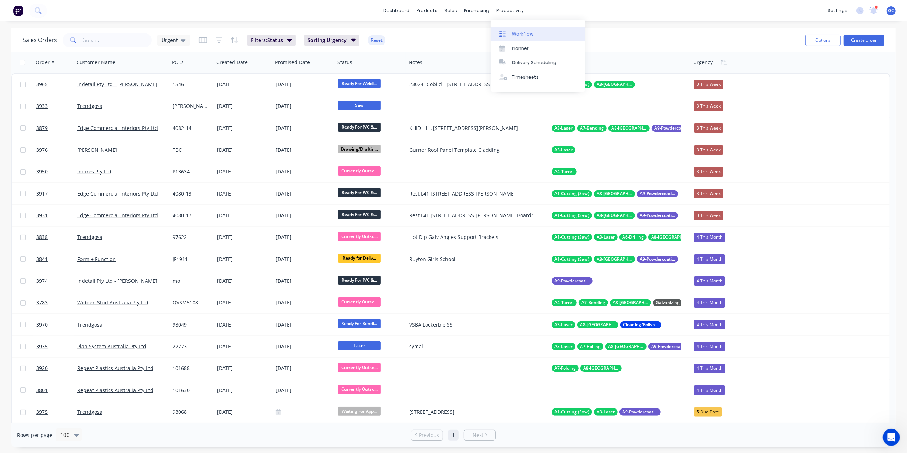
click at [522, 33] on div "Workflow" at bounding box center [522, 34] width 21 height 6
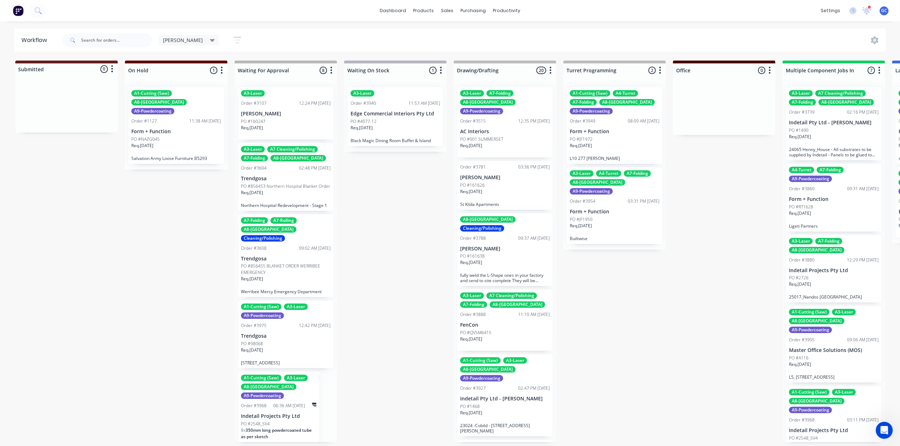
click at [233, 38] on icon "button" at bounding box center [237, 40] width 8 height 9
click at [196, 88] on div "Show line item cards" at bounding box center [203, 84] width 63 height 9
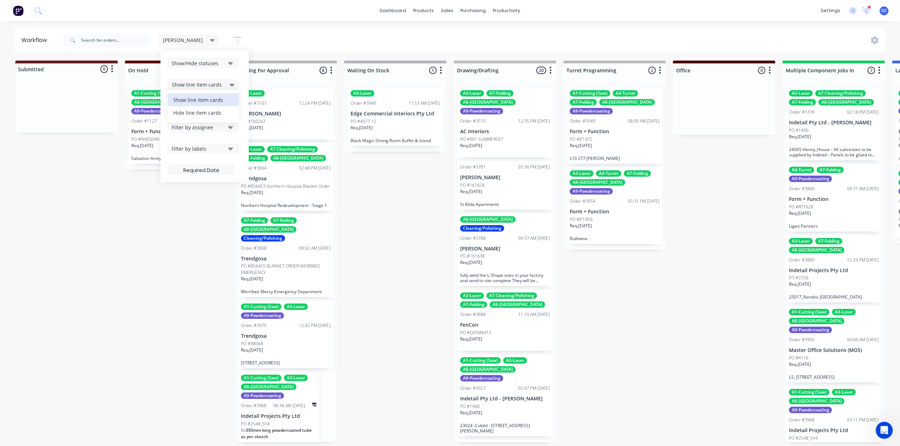
click at [177, 110] on div "Hide line item cards" at bounding box center [203, 112] width 71 height 13
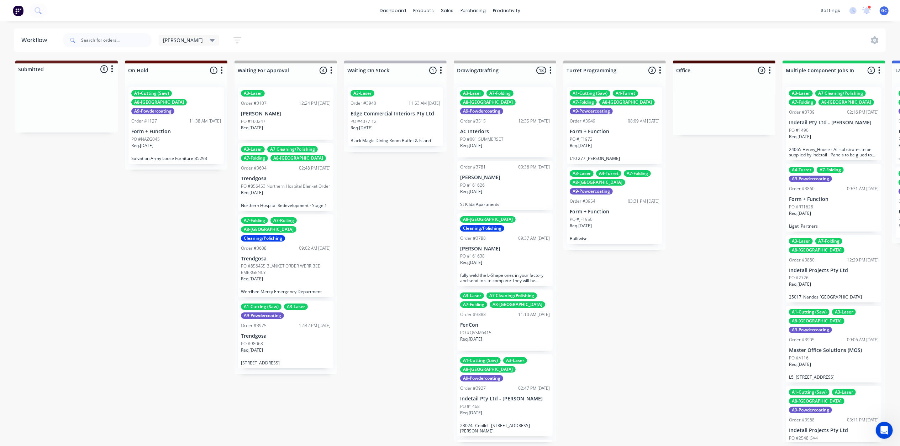
click at [290, 127] on div "Req. 21/02/25" at bounding box center [286, 131] width 90 height 12
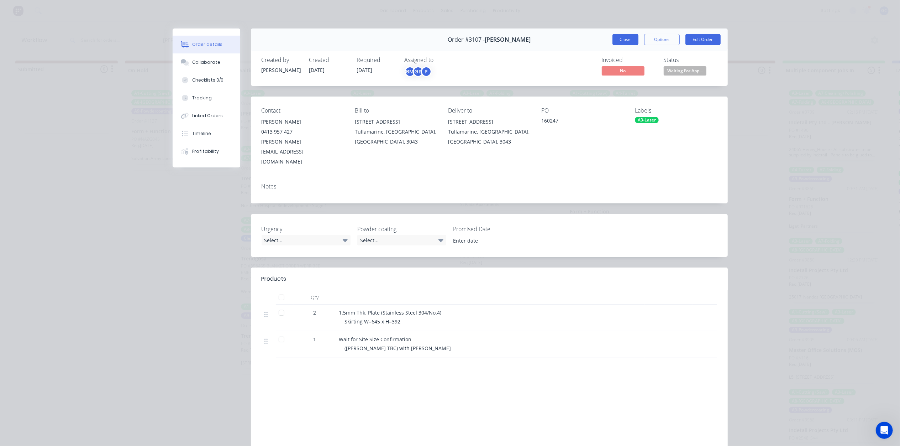
click at [621, 42] on button "Close" at bounding box center [625, 39] width 26 height 11
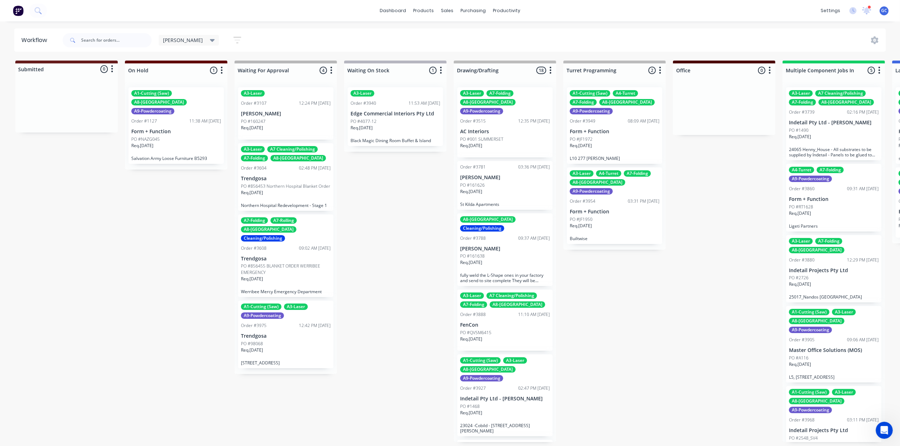
click at [285, 350] on div "A1-Cutting (Saw) A3-Laser A9-Powdercoating Order #3975 12:42 PM 19/09/25 Trendg…" at bounding box center [285, 334] width 95 height 68
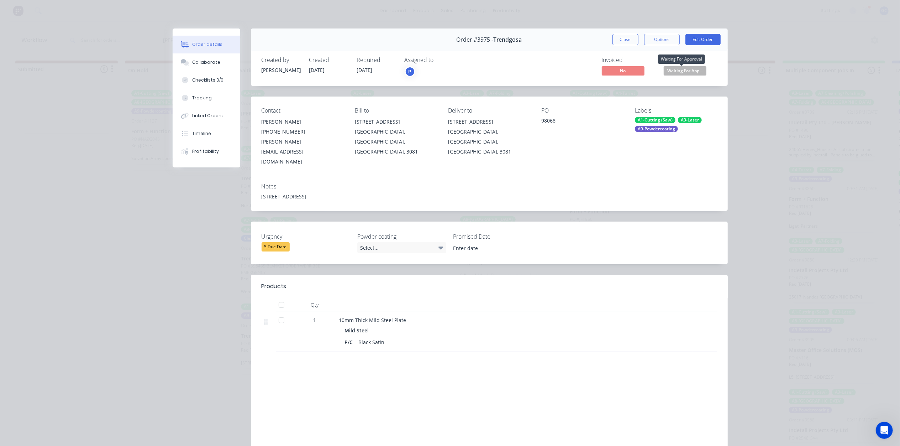
click at [694, 68] on span "Waiting For App..." at bounding box center [685, 70] width 43 height 9
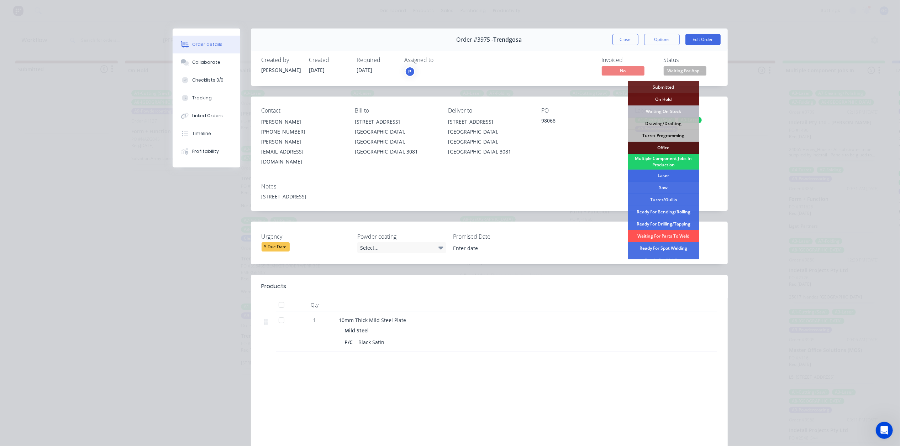
click at [670, 172] on div "Laser" at bounding box center [663, 175] width 71 height 12
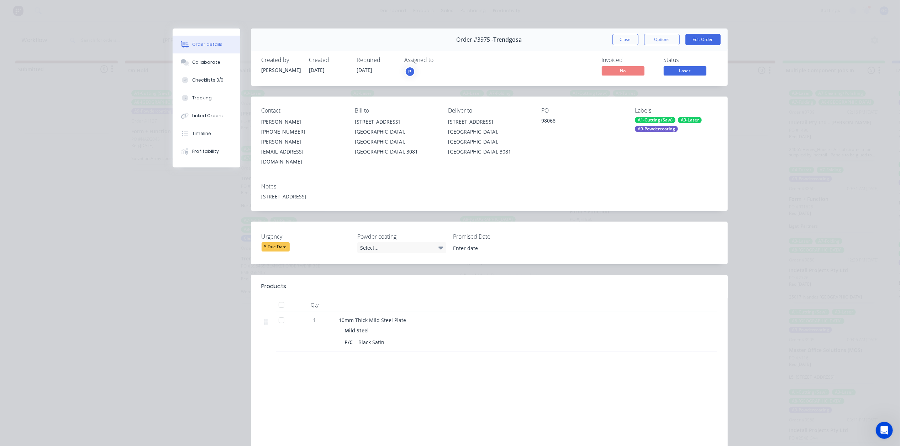
click at [621, 31] on div "Order #3975 - Trendgosa Close Options Edit Order" at bounding box center [489, 39] width 477 height 22
click at [617, 38] on button "Close" at bounding box center [625, 39] width 26 height 11
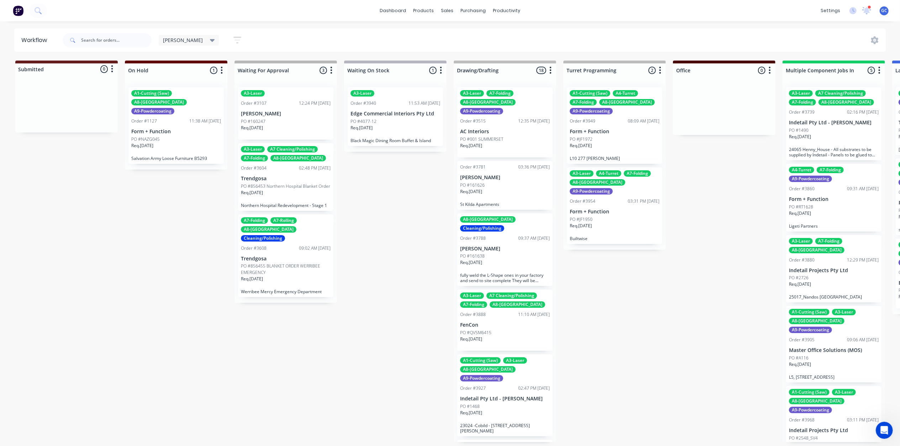
click at [378, 121] on div "PO #4077-12" at bounding box center [396, 121] width 90 height 6
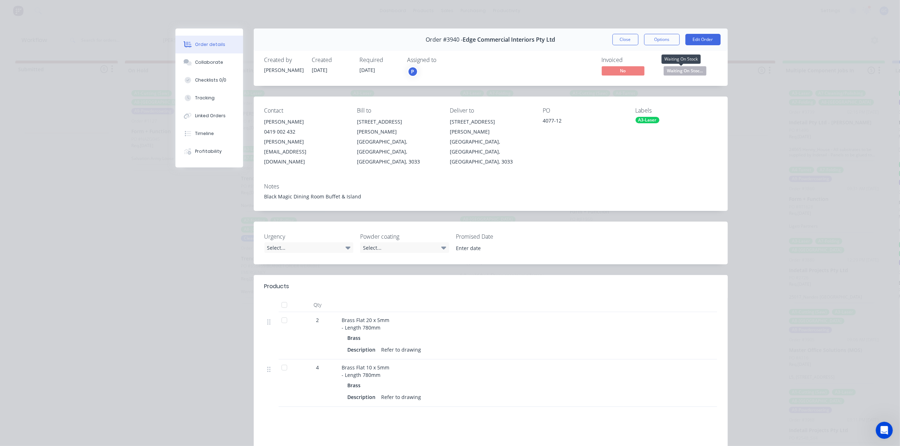
click at [683, 68] on span "Waiting On Stoc..." at bounding box center [685, 70] width 43 height 9
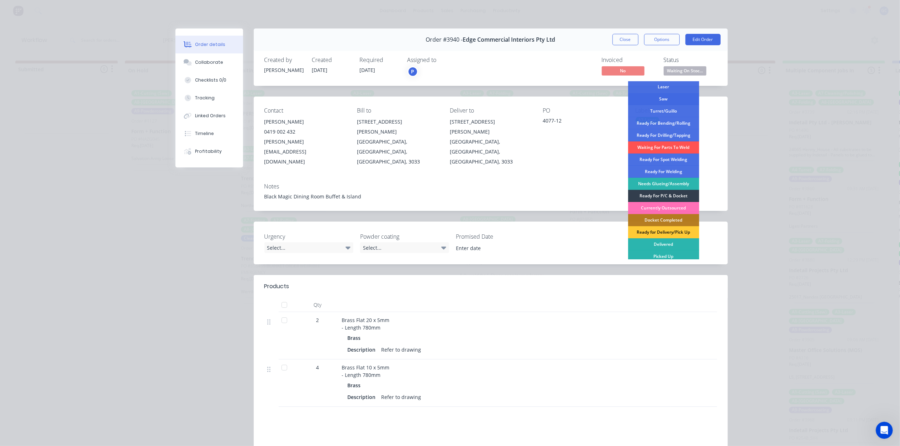
scroll to position [92, 0]
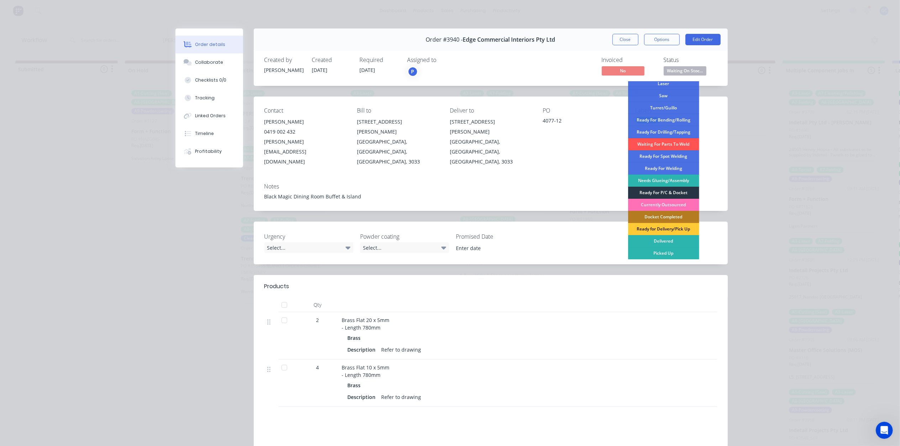
click at [654, 192] on div "Ready For P/C & Docket" at bounding box center [663, 192] width 71 height 12
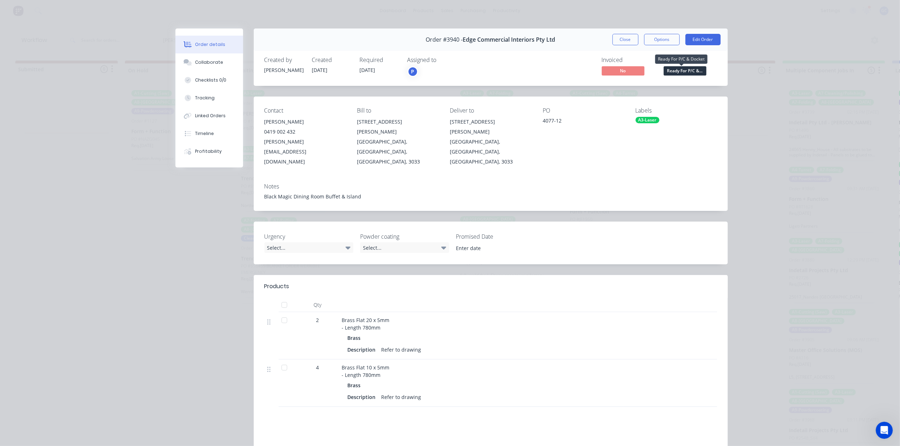
click at [672, 71] on span "Ready For P/C &..." at bounding box center [685, 70] width 43 height 9
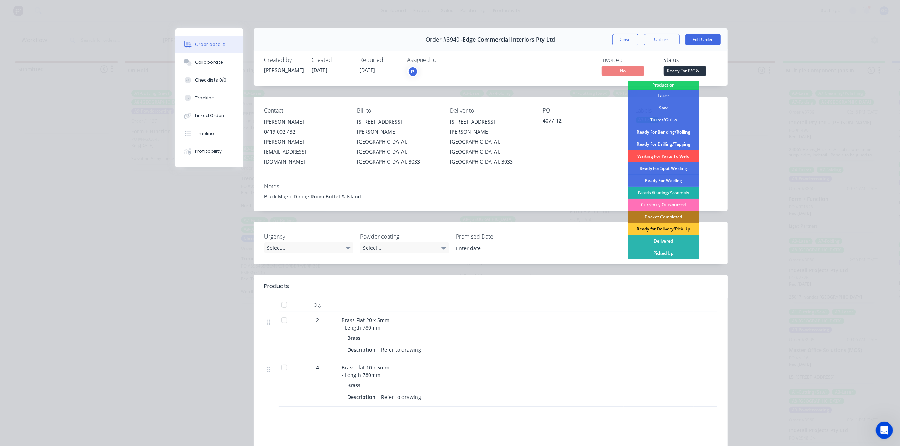
click at [663, 191] on div "Needs Glueing/Assembly" at bounding box center [663, 192] width 71 height 12
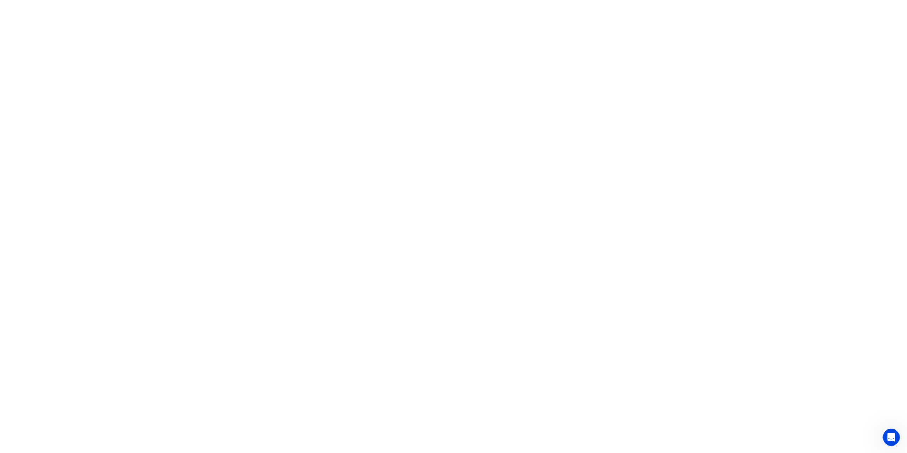
click at [172, 0] on html at bounding box center [453, 0] width 907 height 0
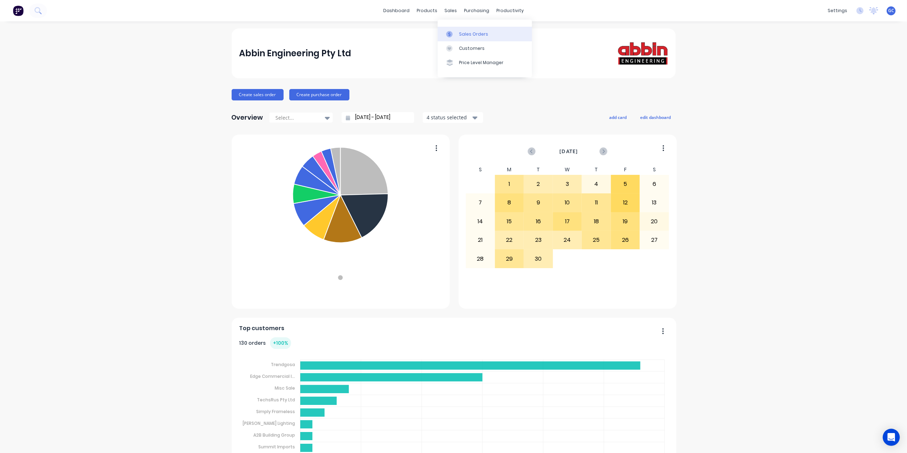
click at [452, 29] on link "Sales Orders" at bounding box center [485, 34] width 94 height 14
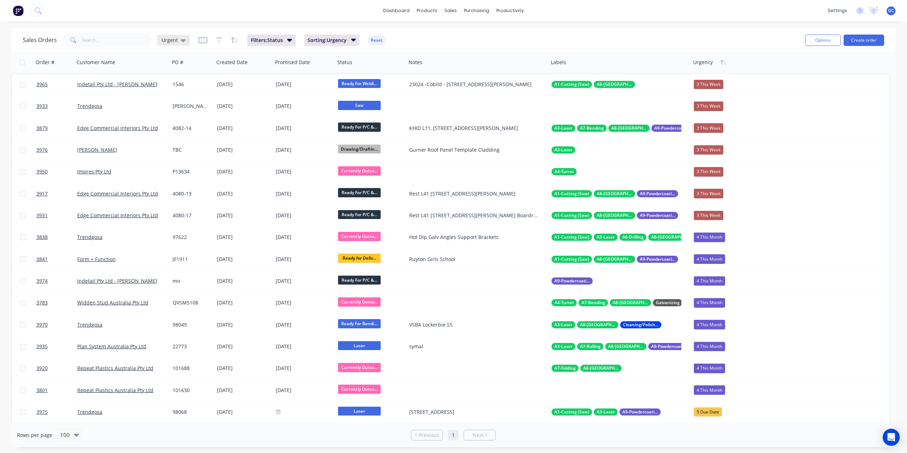
click at [173, 38] on span "Urgent" at bounding box center [170, 39] width 16 height 7
click at [178, 186] on button "Sorting" at bounding box center [199, 186] width 81 height 8
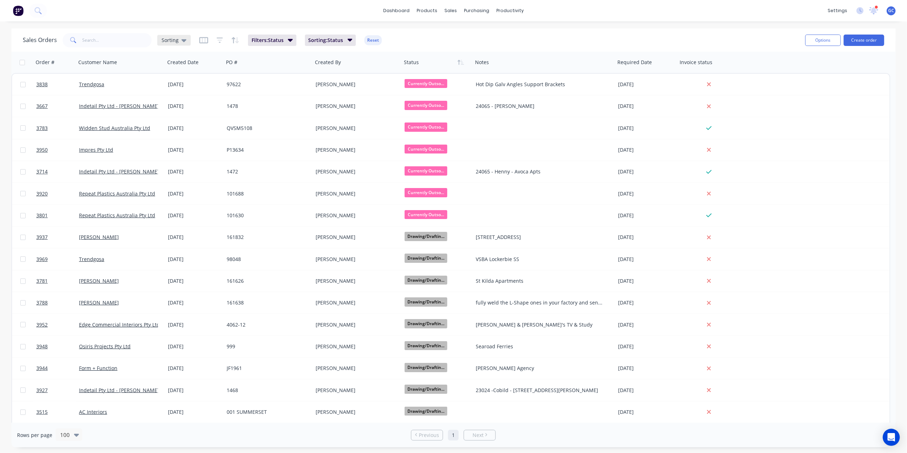
click at [182, 38] on icon at bounding box center [183, 40] width 5 height 8
click at [248, 184] on button "edit" at bounding box center [248, 185] width 9 height 7
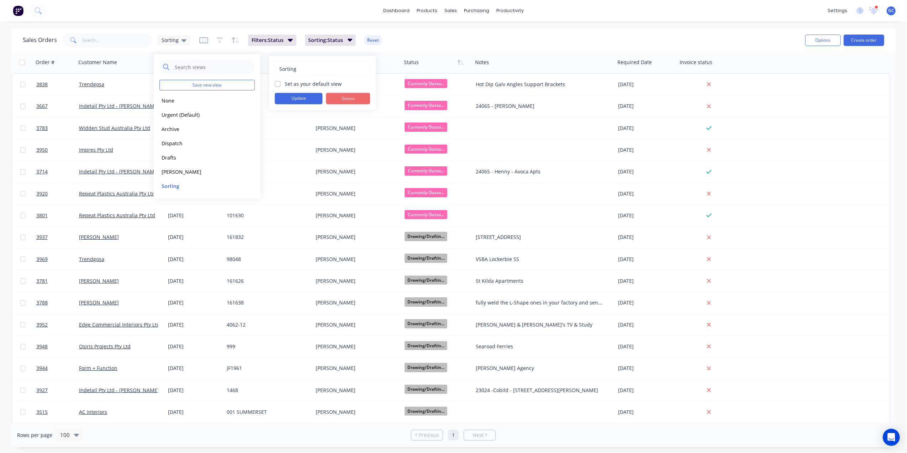
click at [337, 99] on button "Delete" at bounding box center [348, 98] width 44 height 11
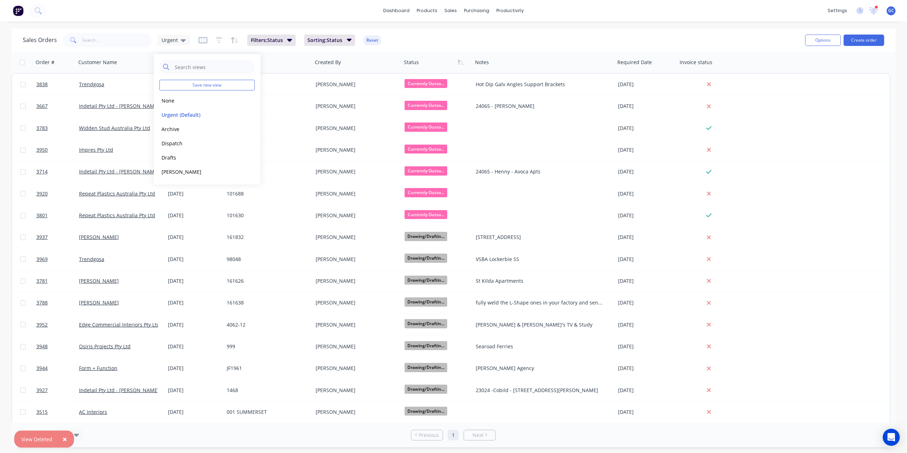
click at [509, 26] on div "× View Deleted dashboard products sales purchasing productivity dashboard produ…" at bounding box center [453, 226] width 907 height 453
click at [175, 41] on span "Urgent" at bounding box center [170, 39] width 16 height 7
click at [181, 114] on button "Urgent (Default)" at bounding box center [199, 115] width 81 height 8
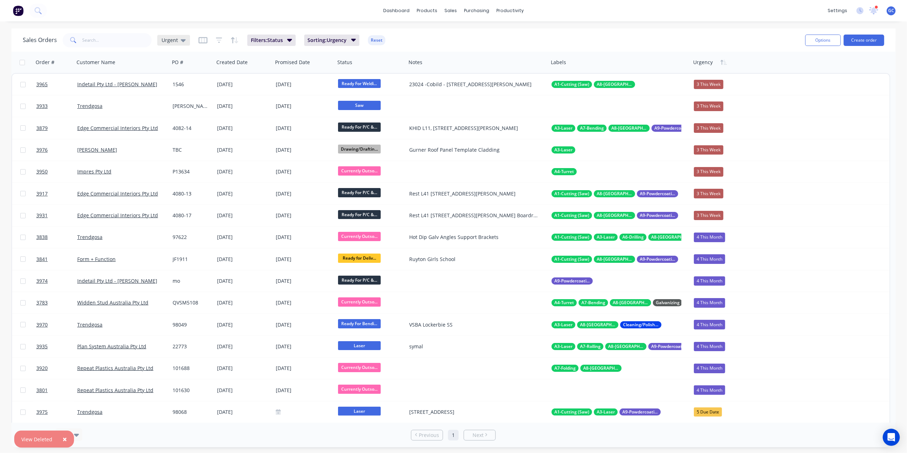
click at [172, 41] on span "Urgent" at bounding box center [170, 39] width 16 height 7
click at [169, 171] on button "[PERSON_NAME]" at bounding box center [199, 172] width 81 height 8
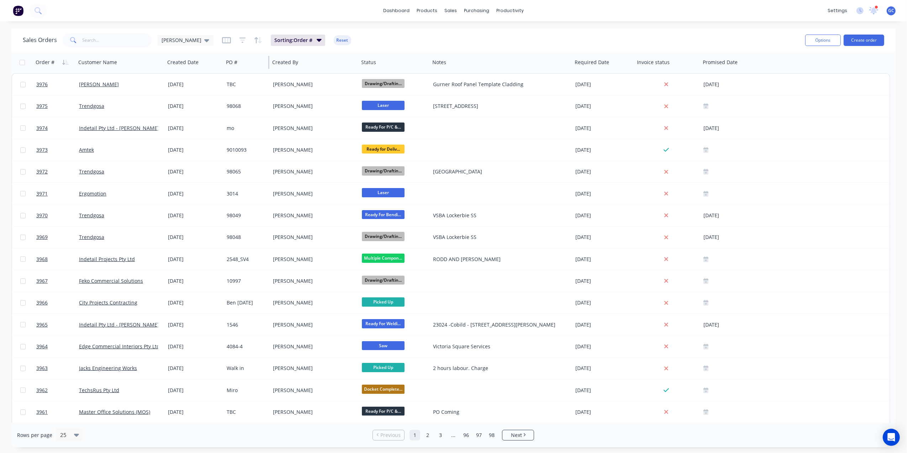
drag, startPoint x: 311, startPoint y: 60, endPoint x: 268, endPoint y: 63, distance: 42.8
click at [268, 63] on div at bounding box center [268, 62] width 1 height 13
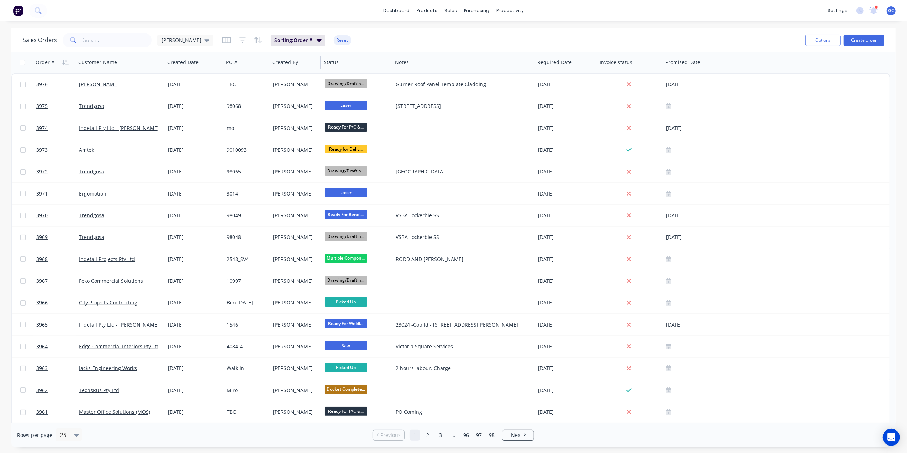
drag, startPoint x: 358, startPoint y: 63, endPoint x: 317, endPoint y: 65, distance: 41.0
click at [317, 65] on div "Created By" at bounding box center [295, 62] width 52 height 21
click at [225, 39] on icon "button" at bounding box center [227, 40] width 4 height 5
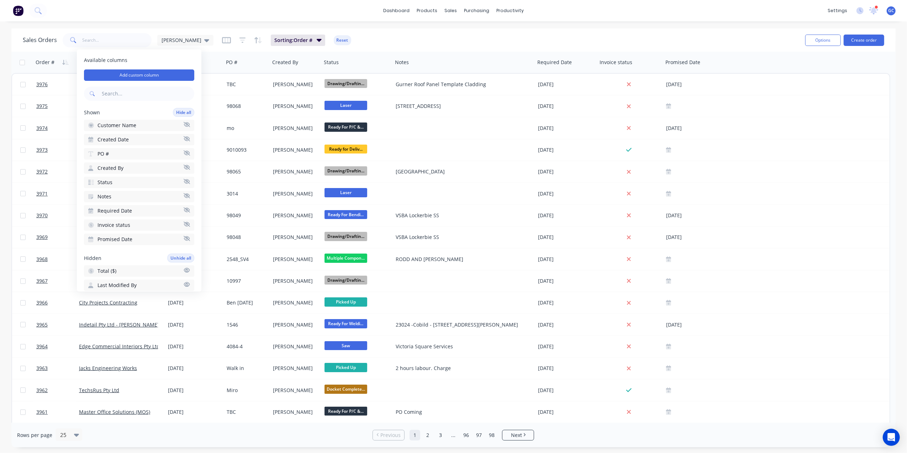
click at [125, 167] on button "Created By" at bounding box center [139, 167] width 110 height 11
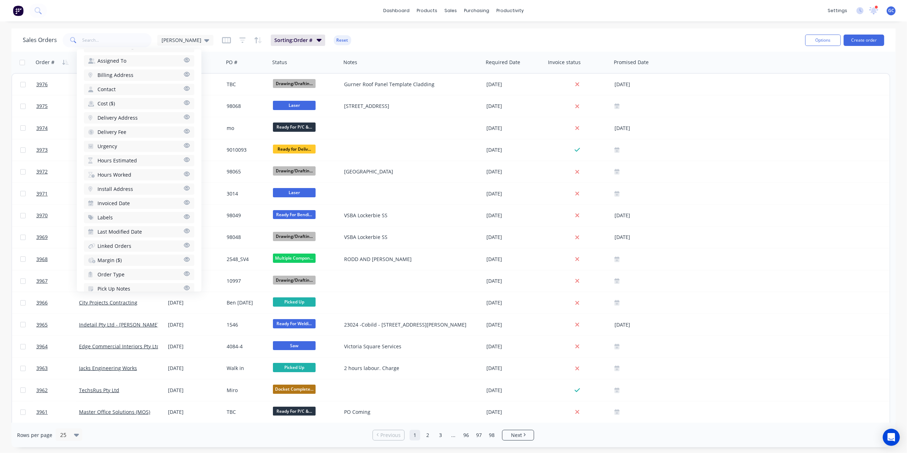
scroll to position [265, 0]
click at [124, 128] on button "Urgency" at bounding box center [139, 133] width 110 height 11
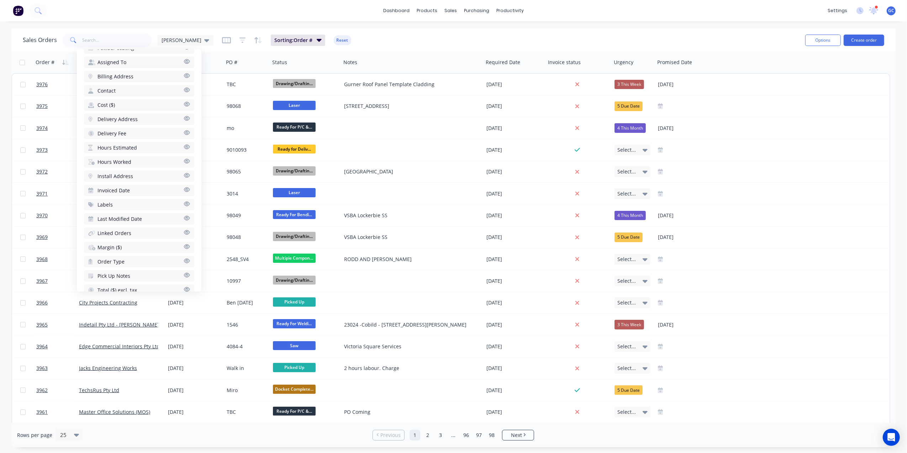
scroll to position [218, 0]
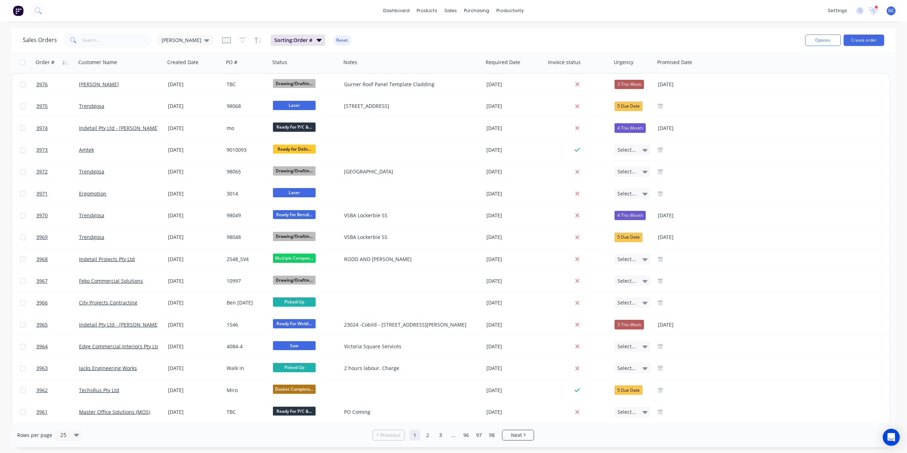
click at [403, 28] on div "dashboard products sales purchasing productivity dashboard products Product Cat…" at bounding box center [453, 226] width 907 height 453
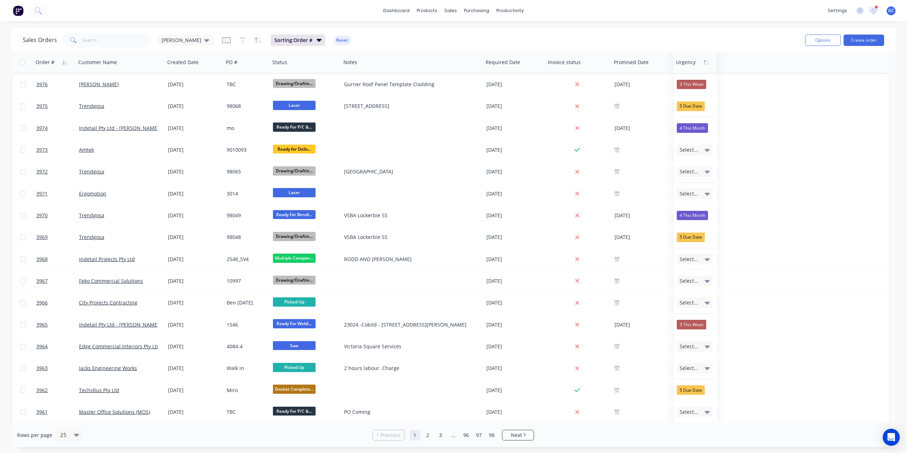
drag, startPoint x: 630, startPoint y: 59, endPoint x: 692, endPoint y: 62, distance: 62.3
click at [165, 40] on span "[PERSON_NAME]" at bounding box center [182, 39] width 40 height 7
click at [246, 171] on button "edit" at bounding box center [248, 171] width 9 height 7
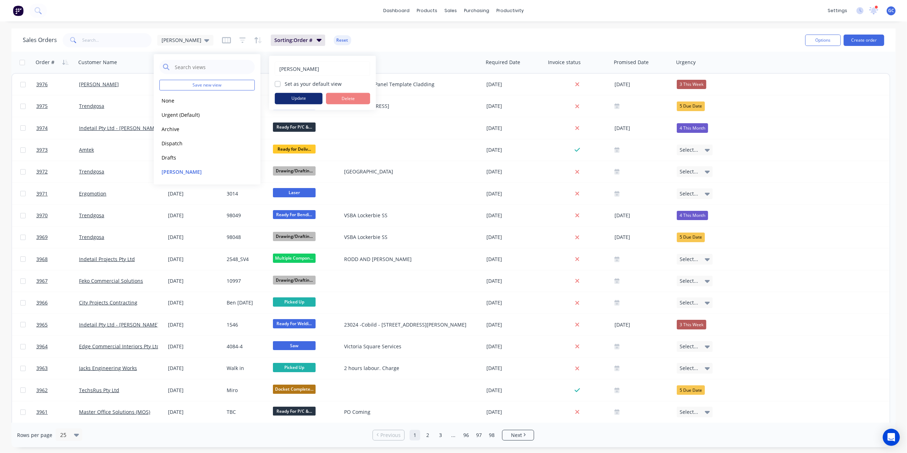
click at [308, 96] on button "Update" at bounding box center [299, 98] width 48 height 11
click at [185, 114] on button "Urgent (Default)" at bounding box center [199, 115] width 81 height 8
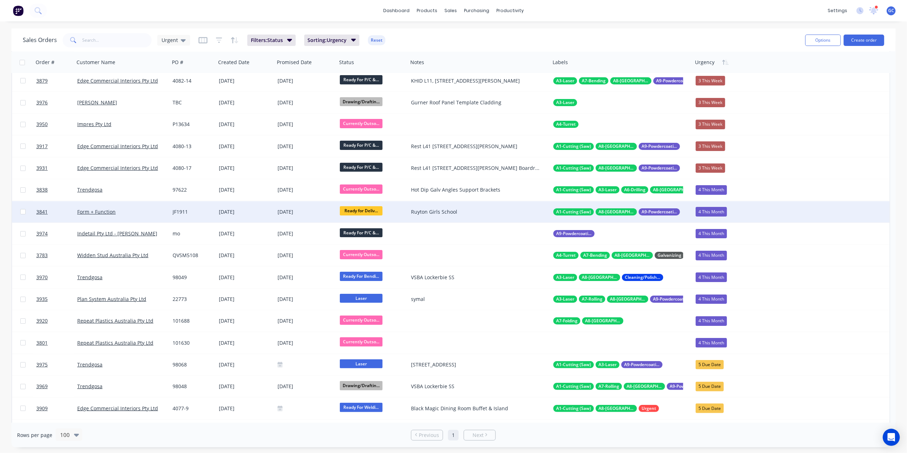
scroll to position [0, 0]
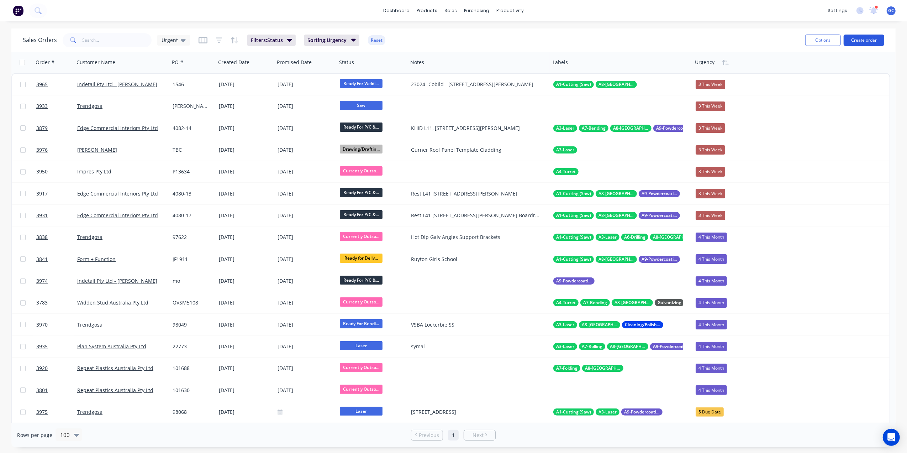
click at [870, 44] on button "Create order" at bounding box center [864, 40] width 41 height 11
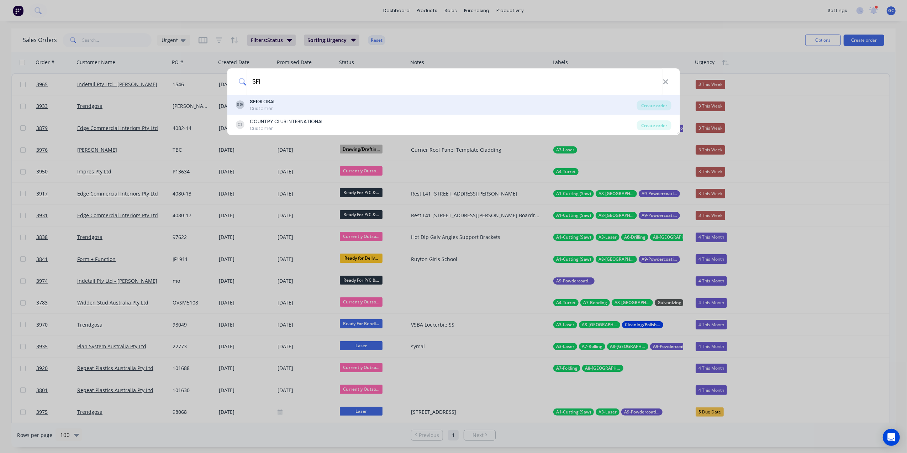
type input "SFI"
click at [330, 104] on div "SG SFI GLOBAL Customer" at bounding box center [436, 105] width 401 height 14
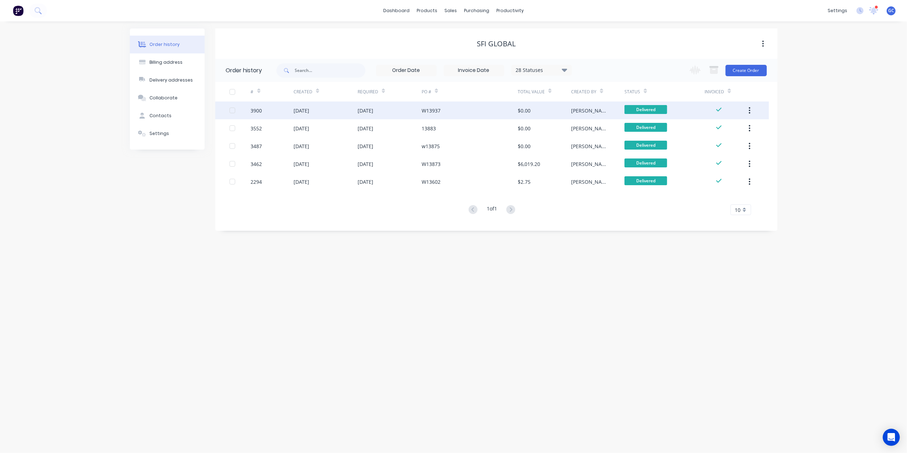
click at [453, 111] on div "W13937" at bounding box center [470, 110] width 96 height 18
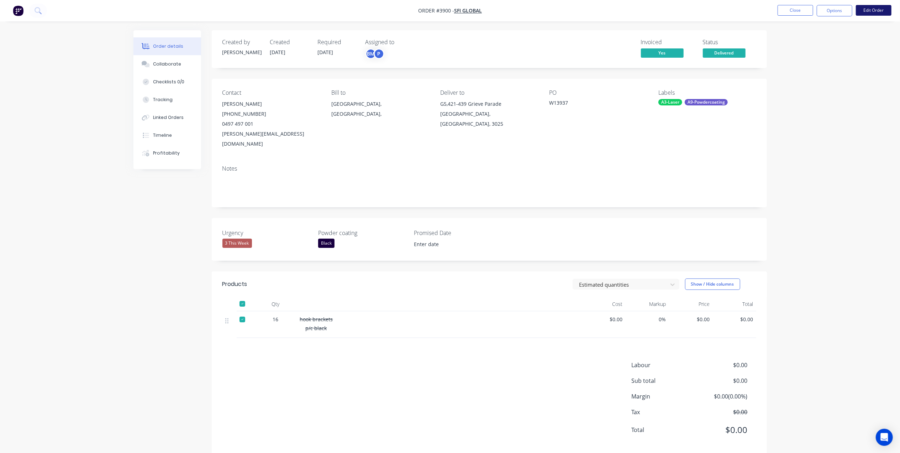
click at [865, 11] on button "Edit Order" at bounding box center [874, 10] width 36 height 11
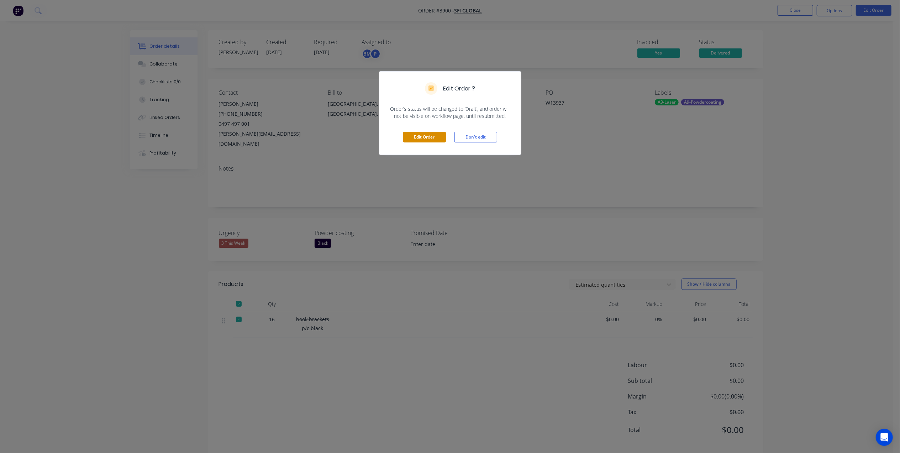
click at [433, 138] on button "Edit Order" at bounding box center [424, 137] width 43 height 11
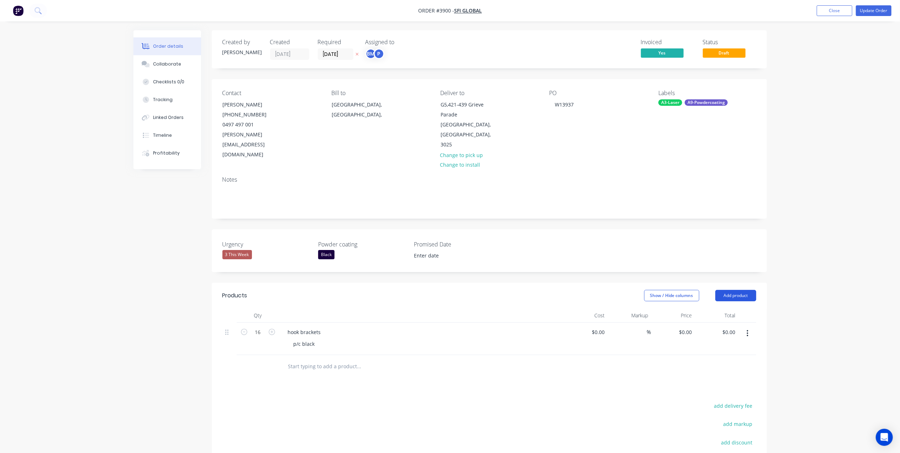
click at [743, 290] on button "Add product" at bounding box center [735, 295] width 41 height 11
click at [714, 322] on div "Basic product" at bounding box center [722, 327] width 55 height 10
click at [259, 359] on input "1" at bounding box center [258, 364] width 19 height 11
type input "4"
click at [305, 359] on div at bounding box center [311, 364] width 59 height 10
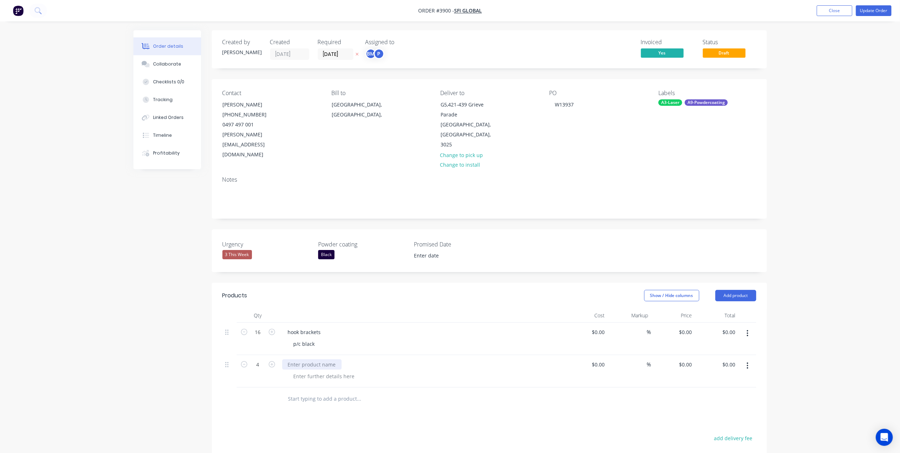
click at [317, 359] on div at bounding box center [311, 364] width 59 height 10
click at [318, 371] on div at bounding box center [324, 376] width 73 height 10
click at [339, 359] on div "Sets of Hook Brackets" at bounding box center [313, 364] width 62 height 10
click at [469, 391] on div at bounding box center [389, 398] width 214 height 14
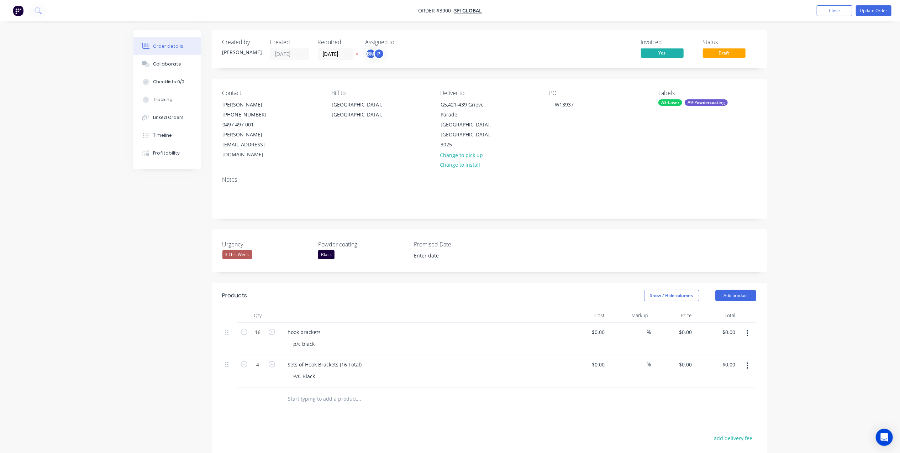
click at [232, 250] on div "3 This Week" at bounding box center [237, 254] width 30 height 9
click at [402, 199] on div "Notes" at bounding box center [489, 194] width 555 height 48
click at [429, 250] on input at bounding box center [453, 255] width 89 height 11
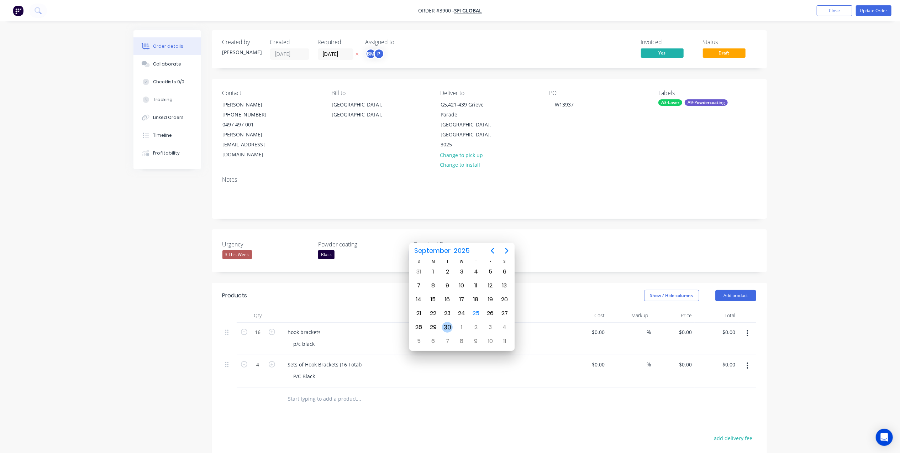
click at [450, 327] on div "30" at bounding box center [447, 327] width 11 height 11
type input "[DATE]"
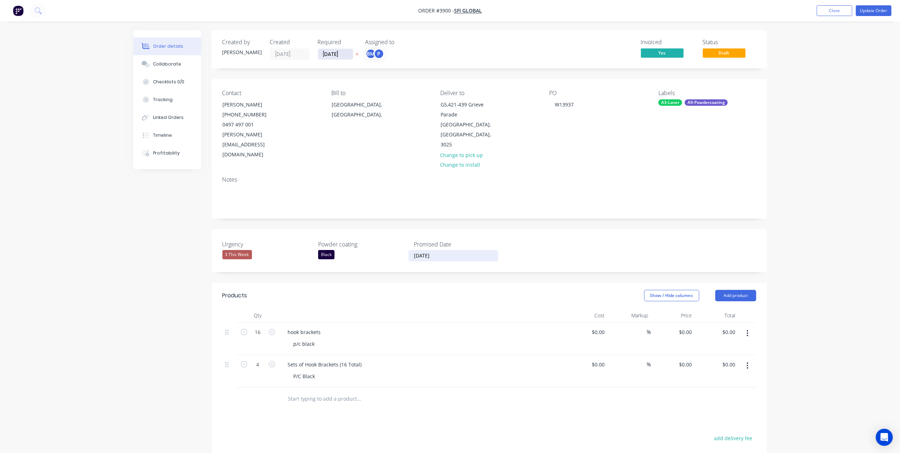
click at [325, 53] on input "04/09/25" at bounding box center [335, 54] width 35 height 11
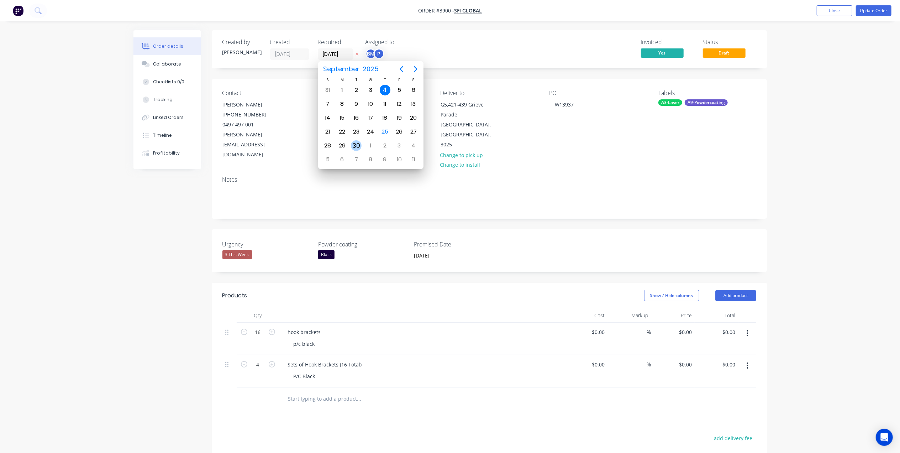
click at [358, 145] on div "30" at bounding box center [356, 145] width 11 height 11
type input "[DATE]"
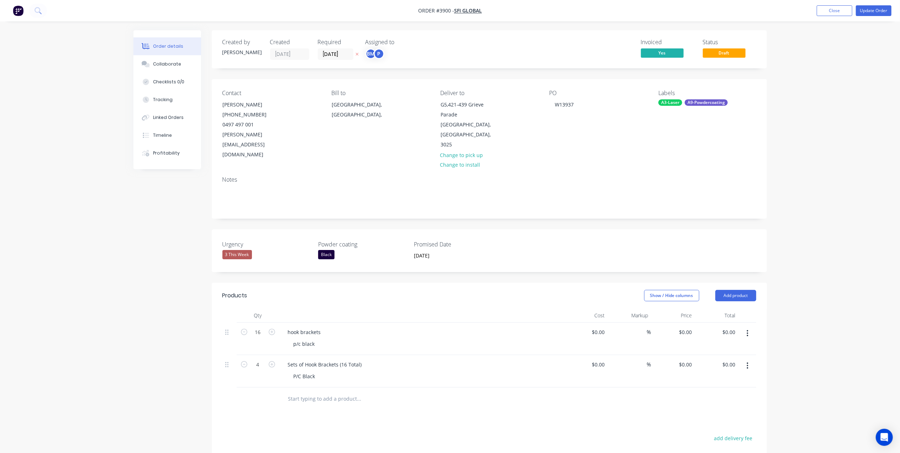
click at [236, 250] on div "3 This Week" at bounding box center [237, 254] width 30 height 9
click at [343, 170] on div "Notes" at bounding box center [489, 194] width 555 height 48
click at [874, 11] on button "Update Order" at bounding box center [874, 10] width 36 height 11
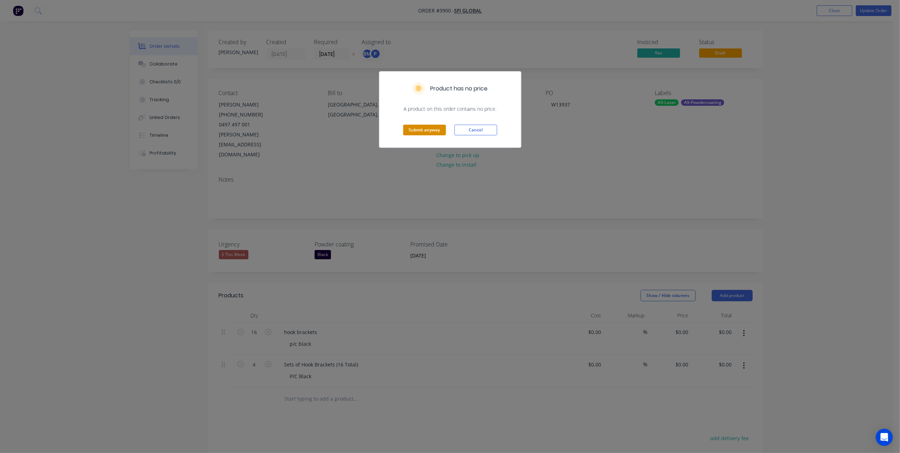
click at [432, 130] on button "Submit anyway" at bounding box center [424, 130] width 43 height 11
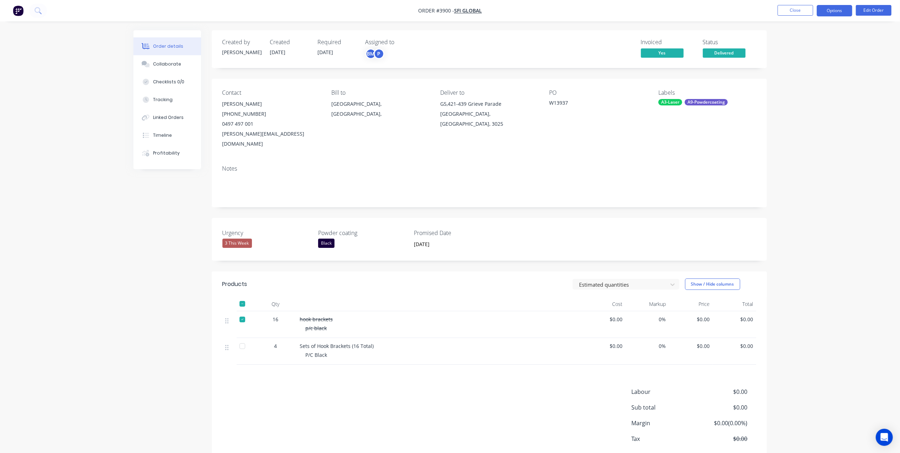
click at [846, 6] on button "Options" at bounding box center [835, 10] width 36 height 11
click at [796, 83] on div "Work Order" at bounding box center [812, 86] width 65 height 10
click at [799, 73] on div "Without pricing" at bounding box center [812, 72] width 65 height 10
click at [510, 42] on div "Invoiced Yes Status Delivered" at bounding box center [597, 49] width 320 height 21
click at [787, 9] on button "Close" at bounding box center [796, 10] width 36 height 11
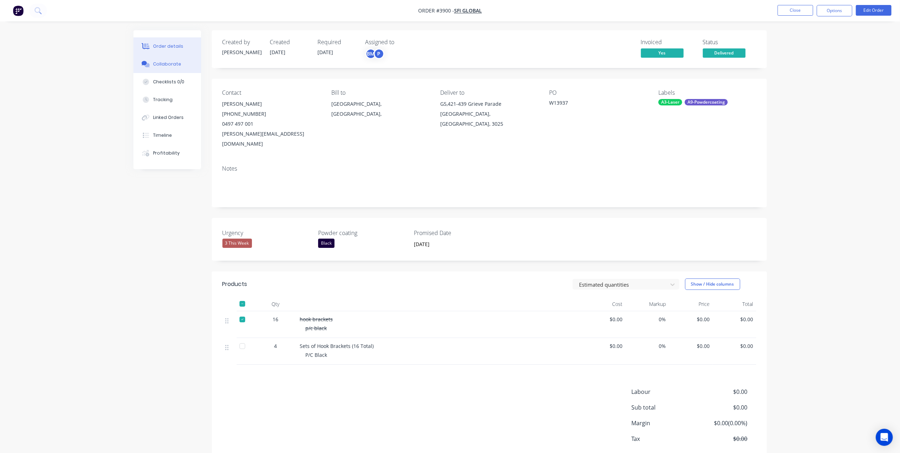
click at [163, 64] on div "Collaborate" at bounding box center [167, 64] width 28 height 6
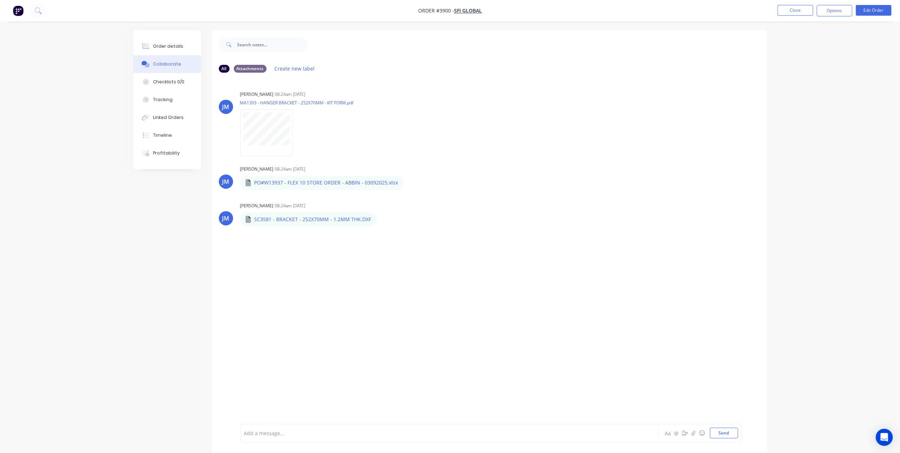
click at [289, 433] on div at bounding box center [429, 432] width 370 height 7
click at [722, 433] on button "Send" at bounding box center [724, 432] width 28 height 11
click at [809, 14] on button "Close" at bounding box center [796, 10] width 36 height 11
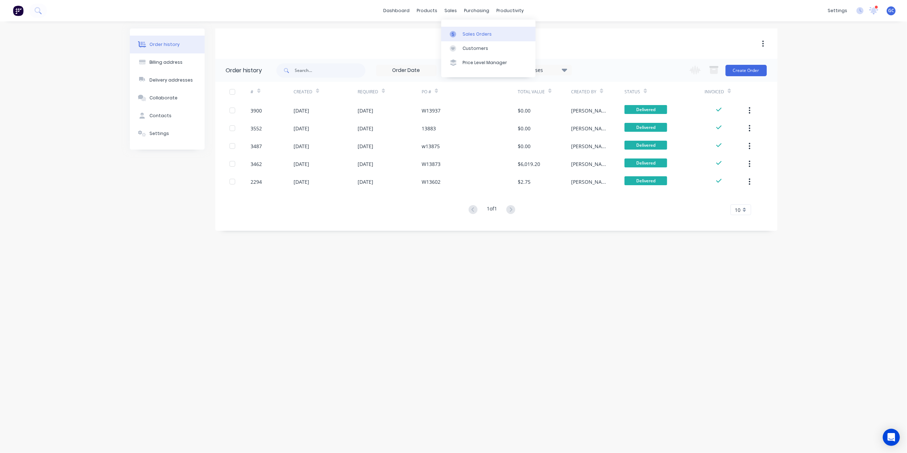
click at [465, 36] on div "Sales Orders" at bounding box center [477, 34] width 29 height 6
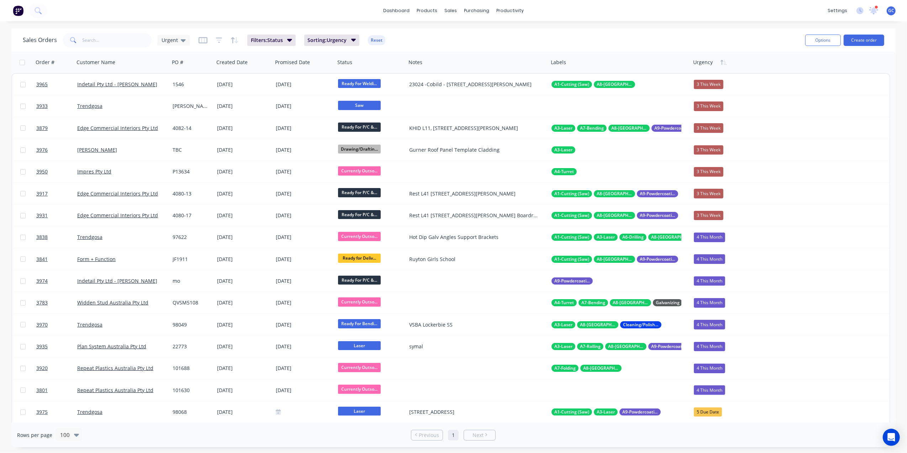
click at [101, 30] on div "Sales Orders Urgent Filters: Status Sorting: Urgency Reset Options Create order" at bounding box center [453, 39] width 884 height 23
click at [107, 39] on input "text" at bounding box center [117, 40] width 69 height 14
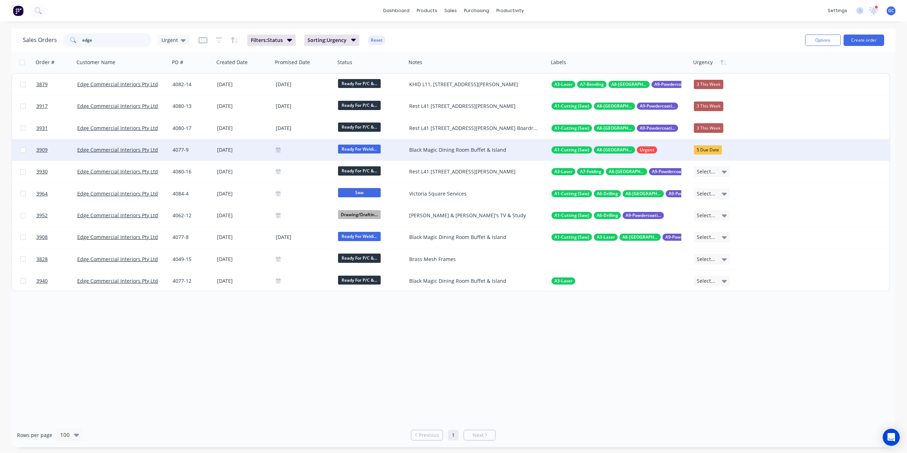
type input "edge"
click at [318, 146] on div at bounding box center [304, 149] width 62 height 21
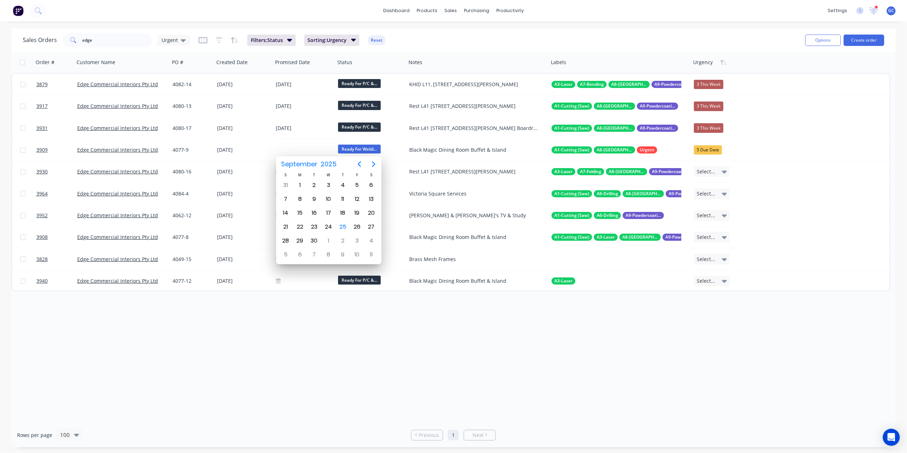
click at [290, 368] on div "Order # Customer Name PO # Created Date Promised Date Status Notes Labels Urgen…" at bounding box center [453, 237] width 884 height 371
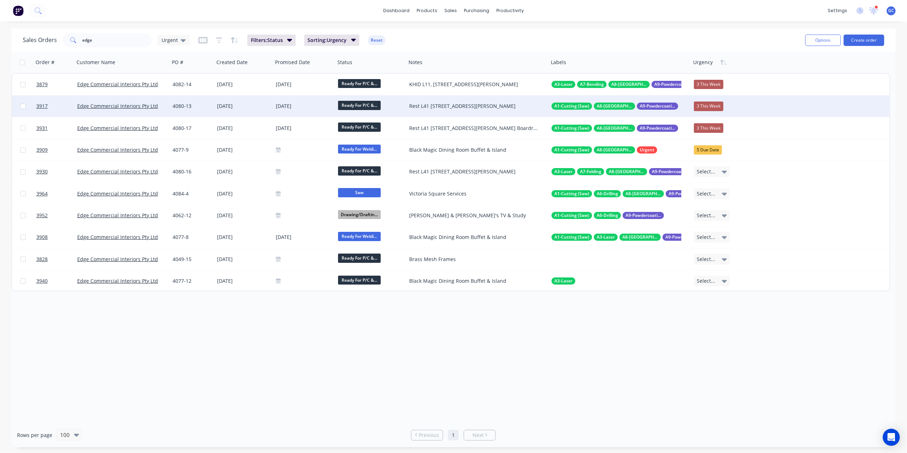
click at [252, 103] on div "[DATE]" at bounding box center [243, 105] width 53 height 7
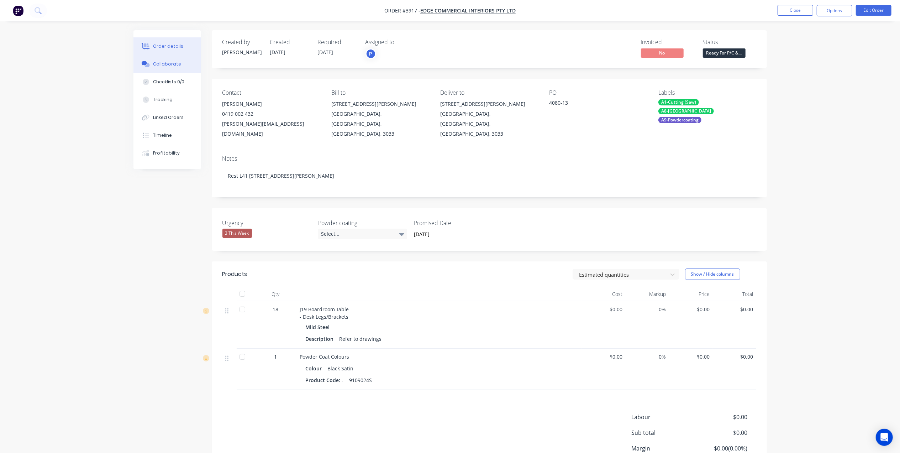
click at [181, 59] on button "Collaborate" at bounding box center [167, 64] width 68 height 18
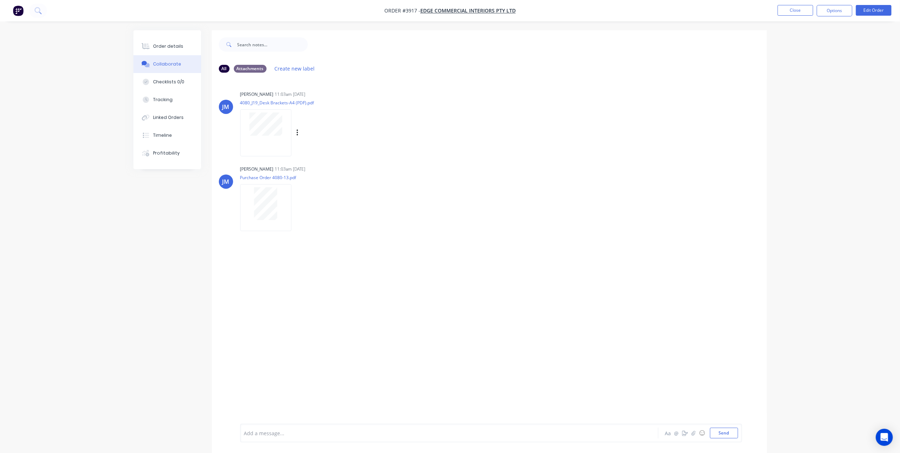
click at [503, 97] on div "[PERSON_NAME] 11:03am [DATE] 4080_J19_Desk Brackets-A4 (PDF).pdf Labels Downloa…" at bounding box center [489, 121] width 555 height 64
click at [158, 44] on div "Order details" at bounding box center [168, 46] width 30 height 6
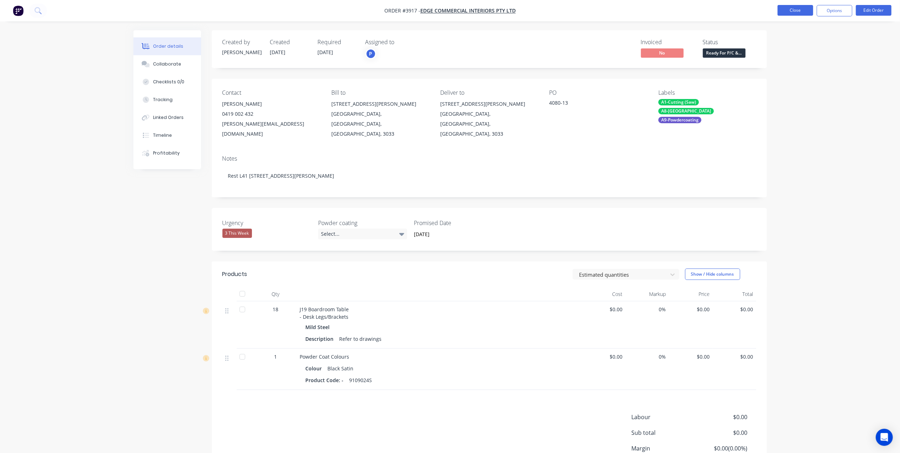
click at [794, 9] on button "Close" at bounding box center [796, 10] width 36 height 11
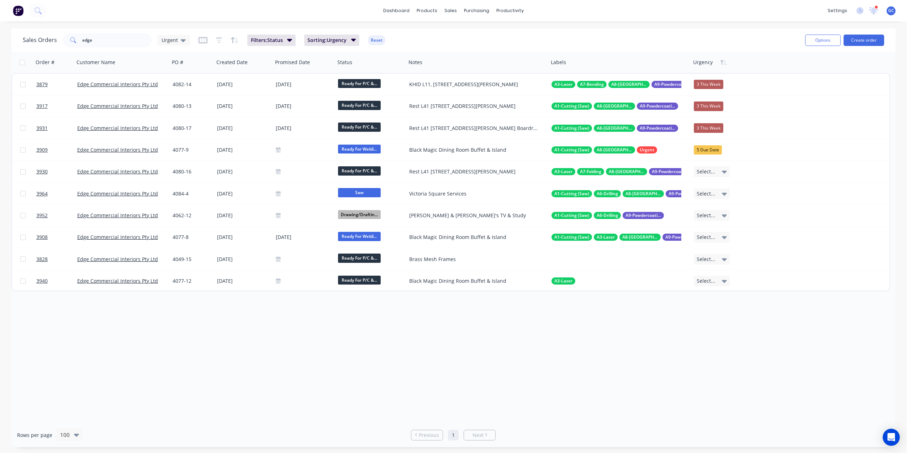
click at [428, 36] on div "Sales Orders edge Urgent Filters: Status Sorting: Urgency Reset" at bounding box center [411, 39] width 777 height 17
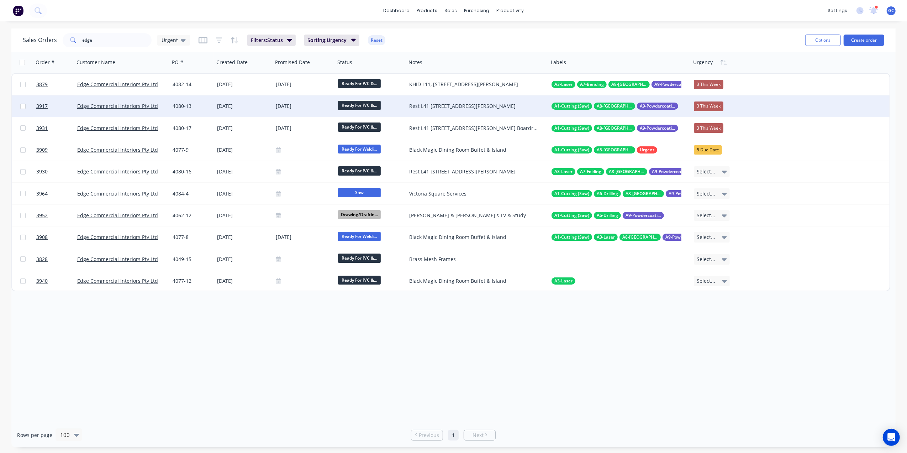
click at [263, 102] on div "[DATE]" at bounding box center [243, 105] width 53 height 7
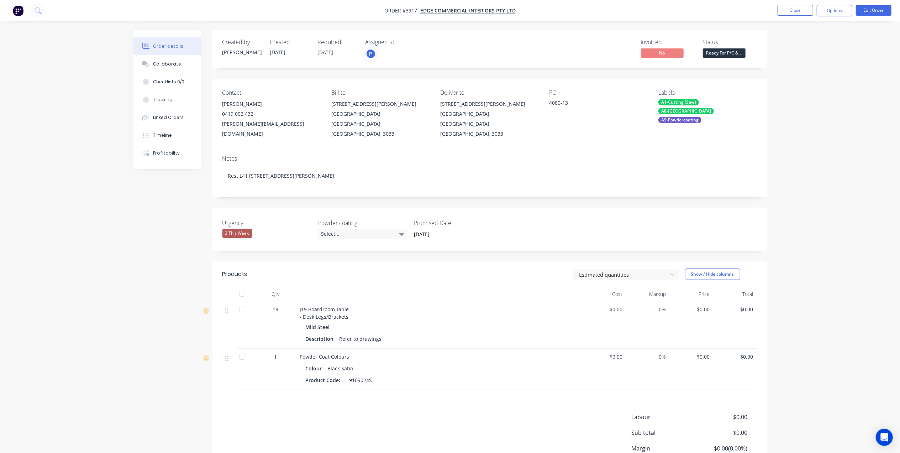
drag, startPoint x: 358, startPoint y: 306, endPoint x: 353, endPoint y: 322, distance: 16.2
click at [355, 311] on div "J19 Boardroom Table - Desk Legs/Brackets Mild Steel Description Refer to drawin…" at bounding box center [439, 324] width 285 height 47
click at [286, 317] on div "18" at bounding box center [275, 324] width 43 height 47
drag, startPoint x: 272, startPoint y: 298, endPoint x: 375, endPoint y: 316, distance: 104.1
click at [361, 323] on div "18 J19 Boardroom Table - Desk Legs/Brackets Mild Steel Description Refer to dra…" at bounding box center [489, 324] width 534 height 47
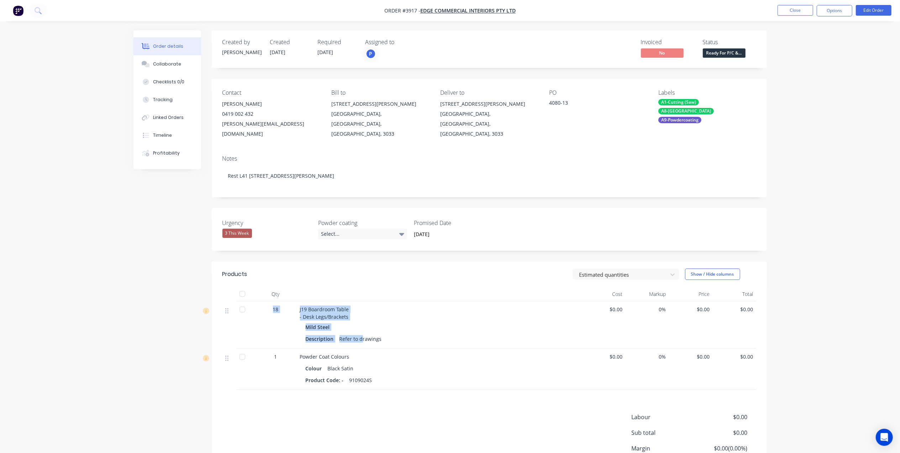
click at [375, 322] on div "Mild Steel" at bounding box center [440, 327] width 268 height 10
click at [180, 59] on button "Collaborate" at bounding box center [167, 64] width 68 height 18
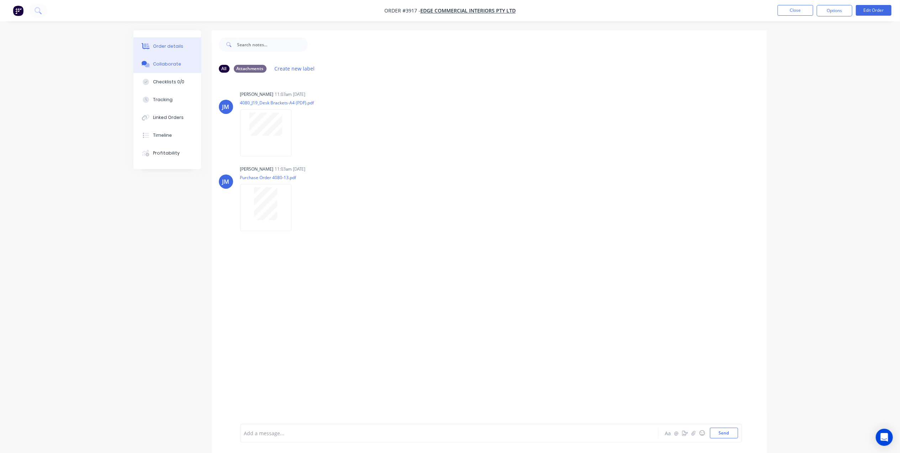
click at [167, 44] on div "Order details" at bounding box center [168, 46] width 30 height 6
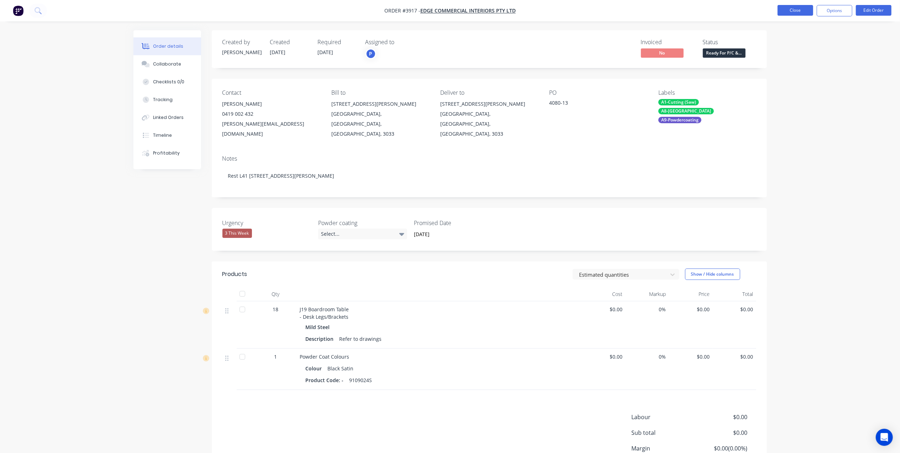
click at [796, 11] on button "Close" at bounding box center [796, 10] width 36 height 11
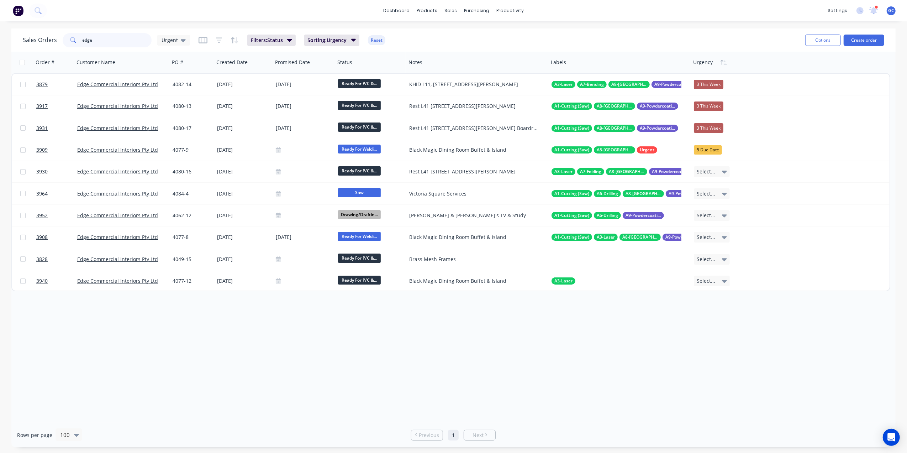
drag, startPoint x: 135, startPoint y: 41, endPoint x: 80, endPoint y: 37, distance: 55.6
click at [80, 37] on div "edge" at bounding box center [107, 40] width 89 height 14
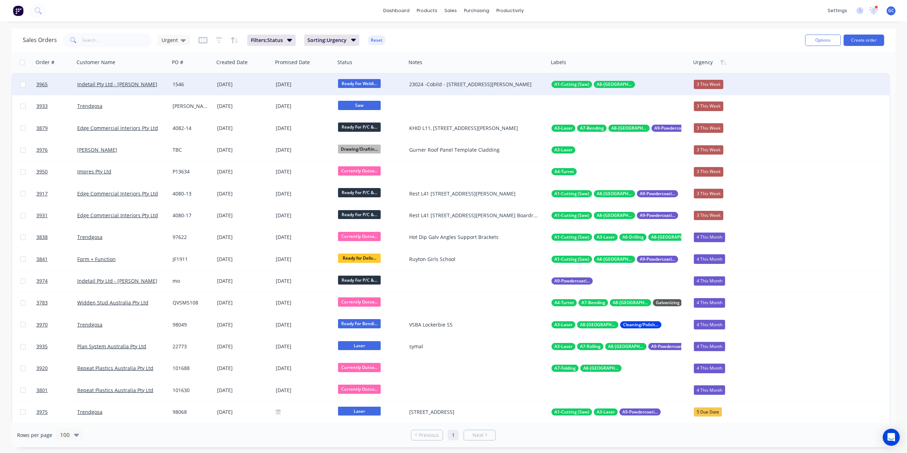
drag, startPoint x: 648, startPoint y: 83, endPoint x: 655, endPoint y: 86, distance: 7.7
click at [655, 86] on div "A1-Cutting (Saw) A8-Welding" at bounding box center [617, 84] width 130 height 7
click at [640, 56] on div at bounding box center [616, 62] width 130 height 14
click at [646, 40] on div "Sales Orders Urgent Filters: Status Sorting: Urgency Reset" at bounding box center [411, 39] width 777 height 17
click at [512, 26] on div "Workflow Planner Delivery Scheduling Timesheets" at bounding box center [538, 56] width 94 height 72
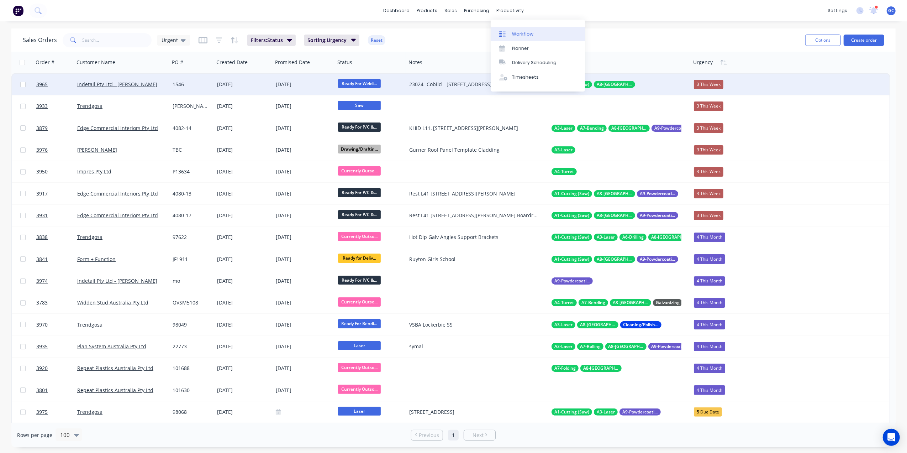
click at [514, 32] on div "Workflow" at bounding box center [522, 34] width 21 height 6
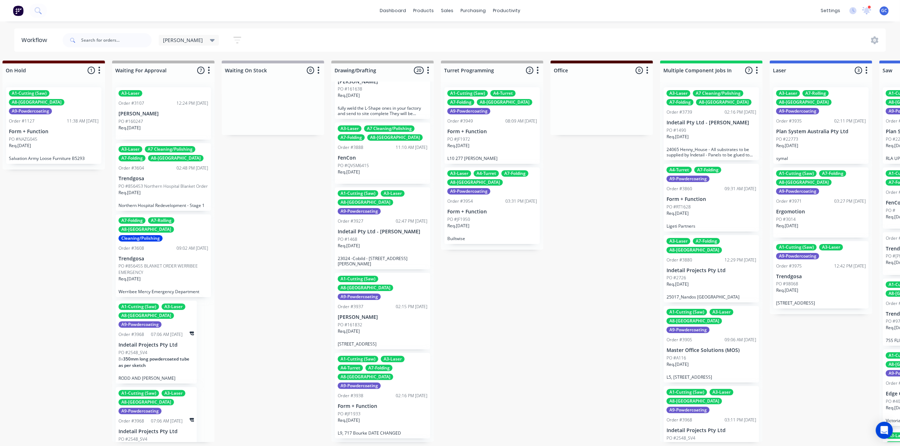
scroll to position [190, 0]
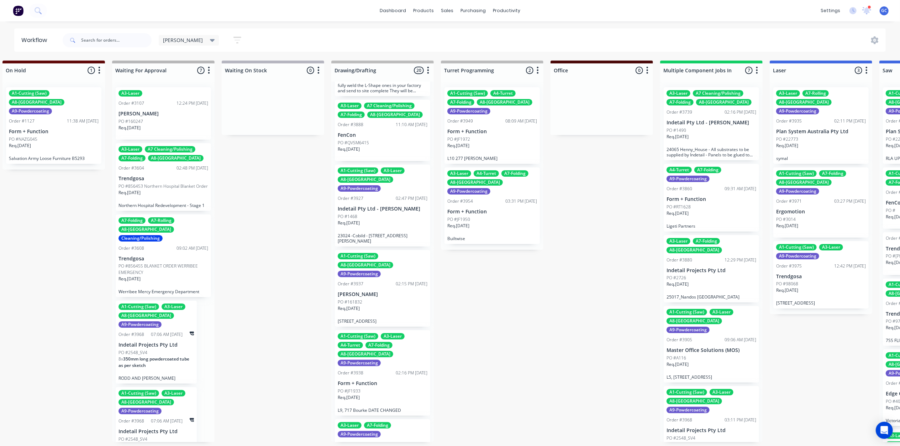
click at [379, 220] on div "Req. 26/09/25" at bounding box center [383, 226] width 90 height 12
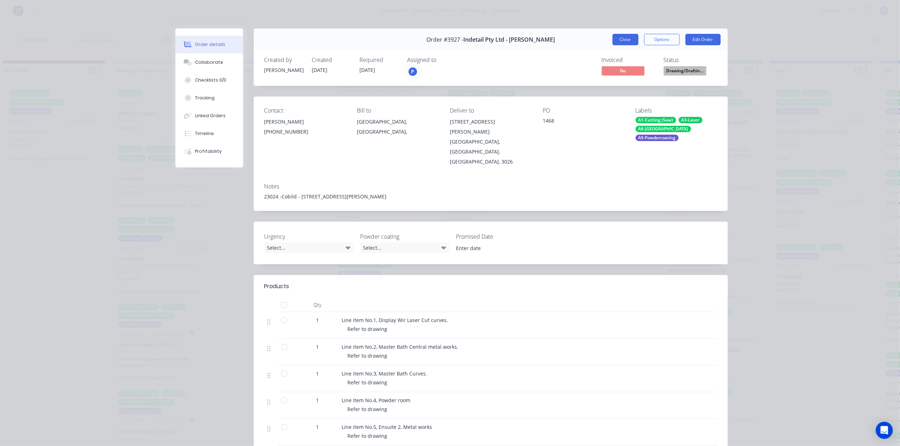
click at [619, 40] on button "Close" at bounding box center [625, 39] width 26 height 11
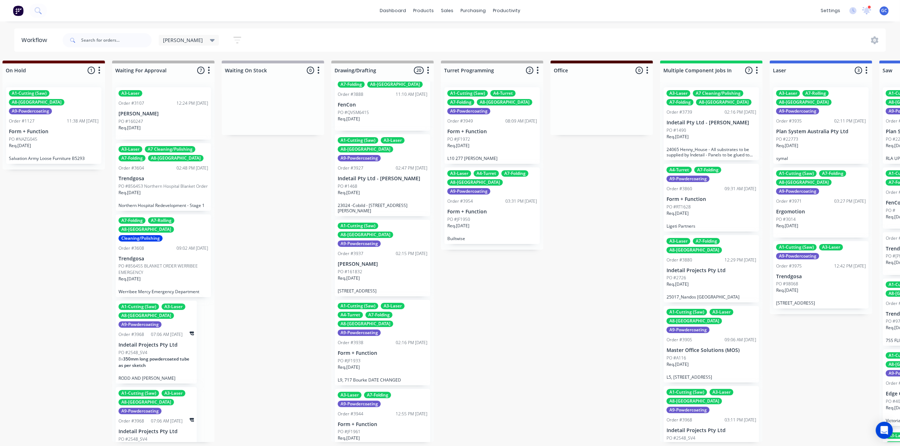
scroll to position [237, 0]
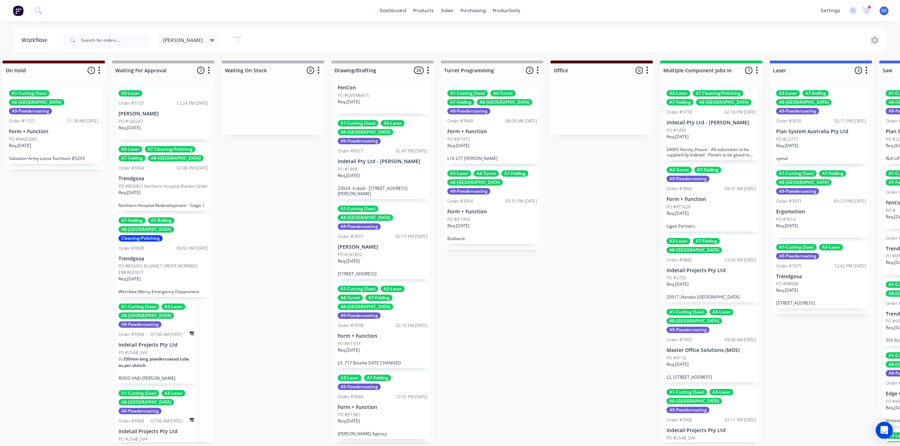
click at [374, 258] on div "Req. 26/09/25" at bounding box center [383, 264] width 90 height 12
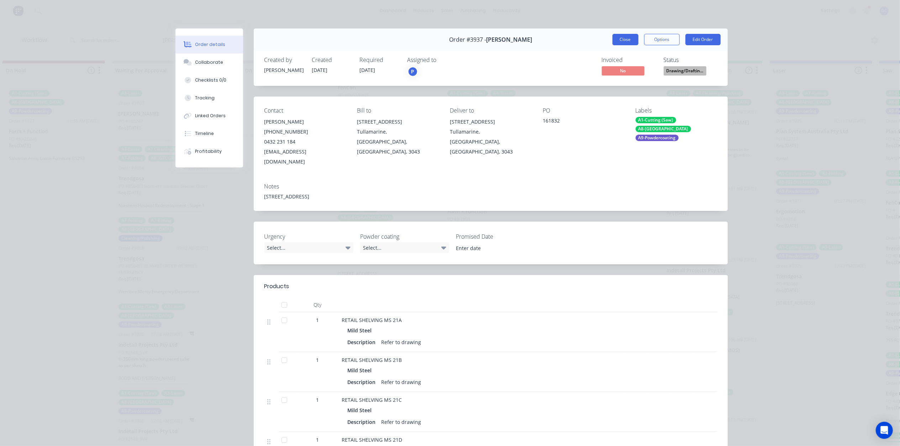
click at [617, 36] on button "Close" at bounding box center [625, 39] width 26 height 11
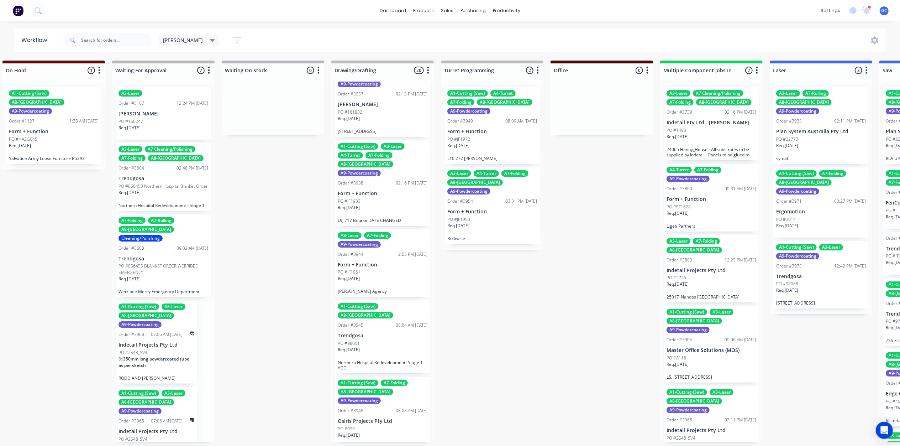
scroll to position [427, 0]
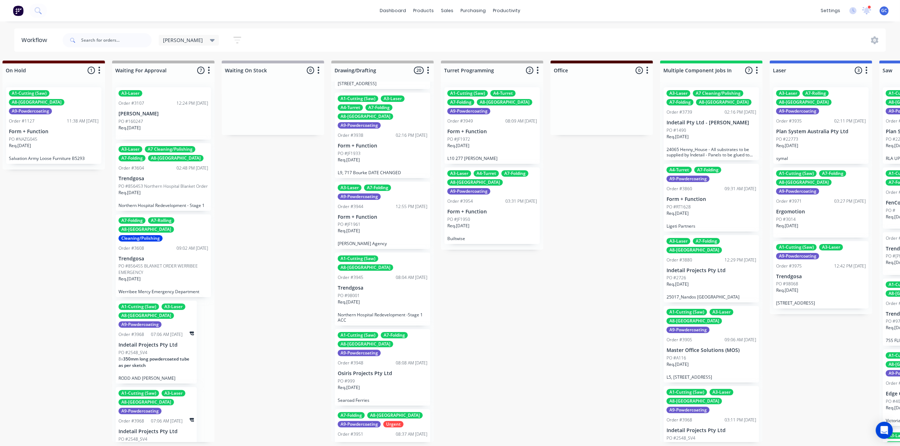
click at [389, 227] on div "Req. 08/10/25" at bounding box center [383, 233] width 90 height 12
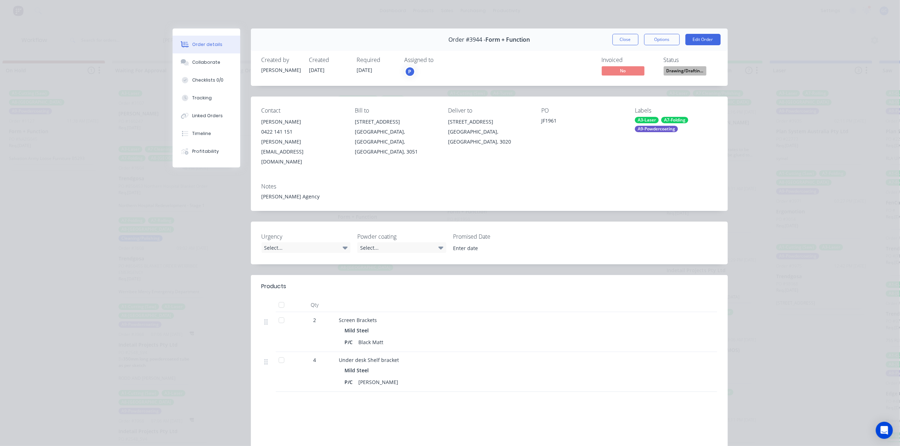
click at [621, 32] on div "Order #3944 - Form + Function Close Options Edit Order" at bounding box center [489, 39] width 477 height 22
click at [621, 36] on button "Close" at bounding box center [625, 39] width 26 height 11
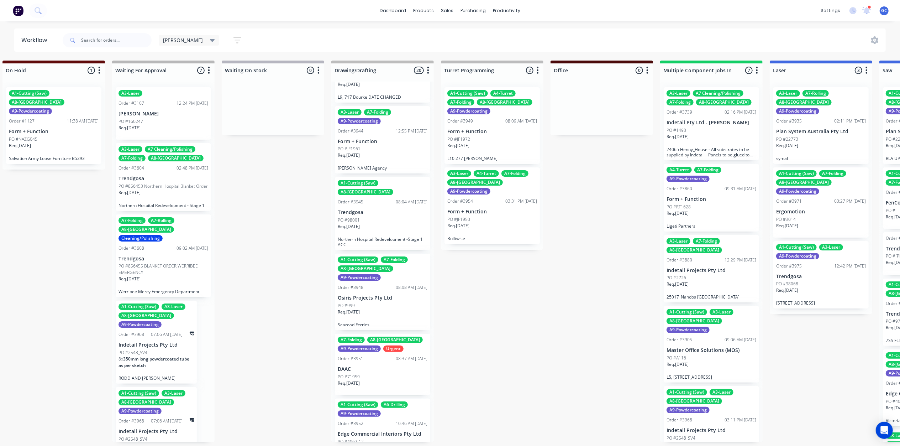
scroll to position [522, 0]
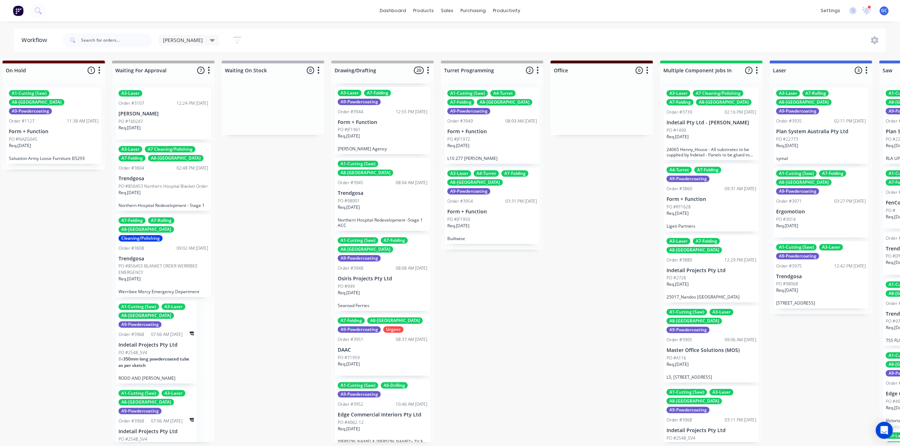
click at [390, 234] on div "A1-Cutting (Saw) A7-Folding A8-Welding A9-Powdercoating Order #3948 08:08 AM 16…" at bounding box center [382, 272] width 95 height 77
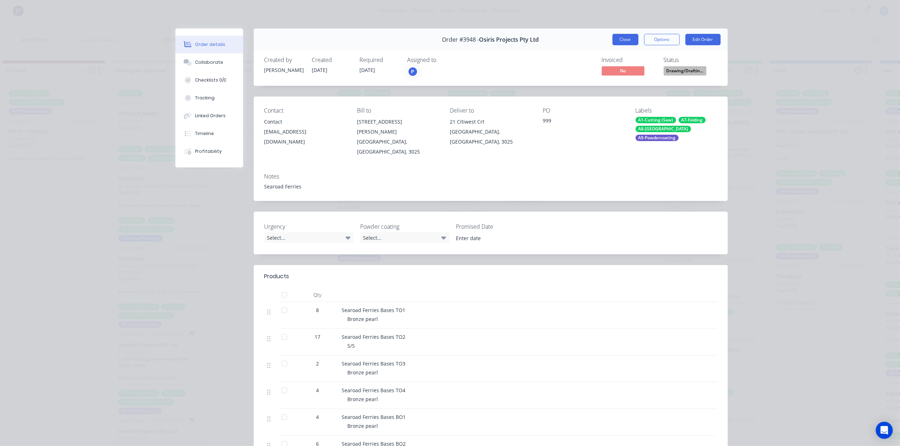
click at [612, 38] on button "Close" at bounding box center [625, 39] width 26 height 11
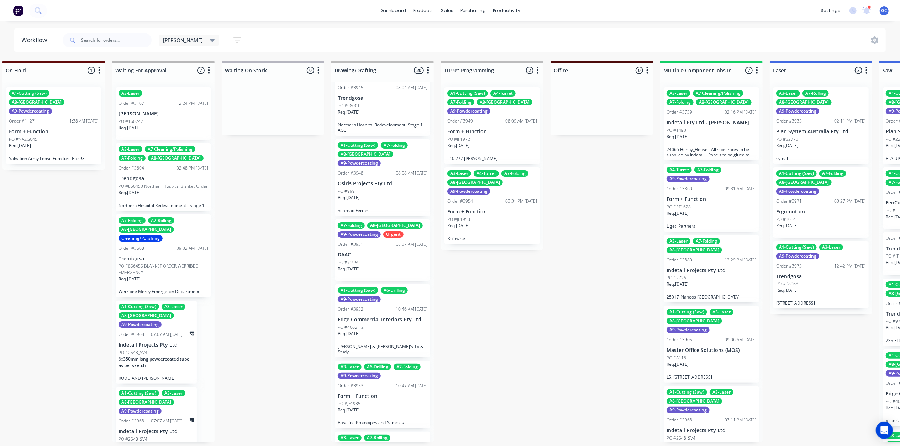
scroll to position [664, 0]
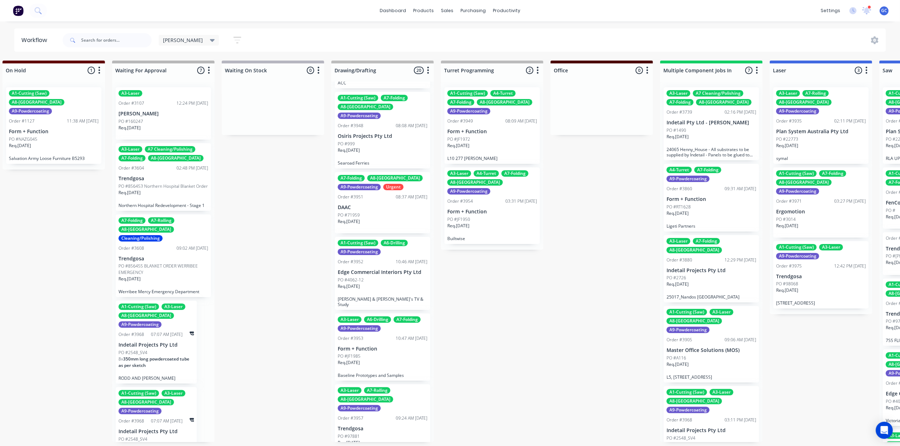
click at [391, 276] on div "PO #4062-12" at bounding box center [383, 279] width 90 height 6
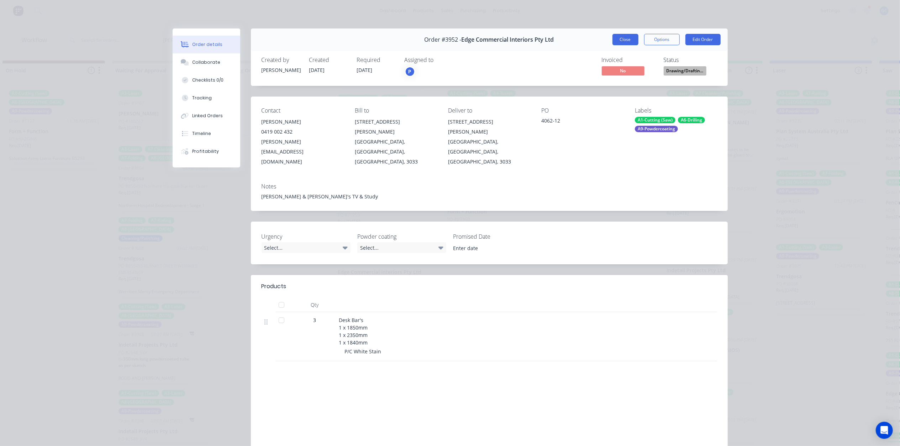
click at [621, 34] on button "Close" at bounding box center [625, 39] width 26 height 11
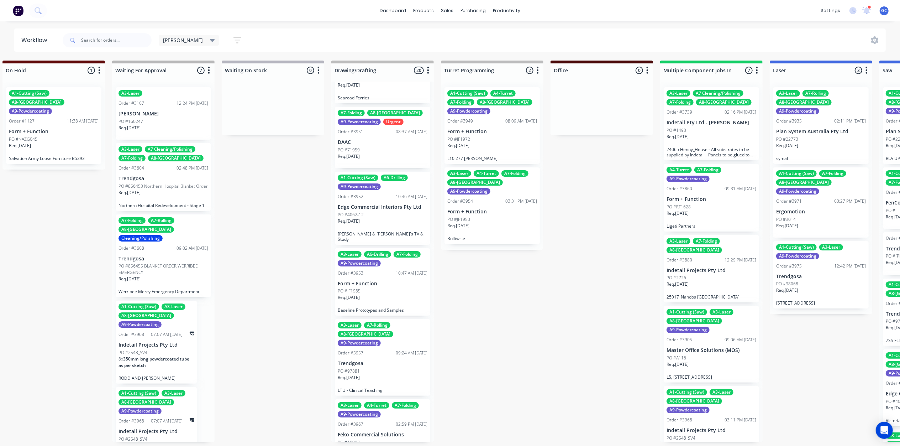
scroll to position [759, 0]
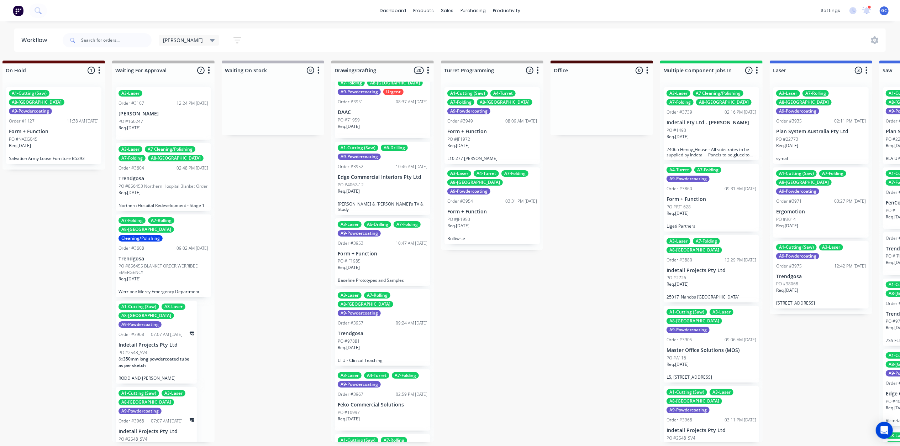
click at [381, 264] on div "Req. 19/09/25" at bounding box center [383, 270] width 90 height 12
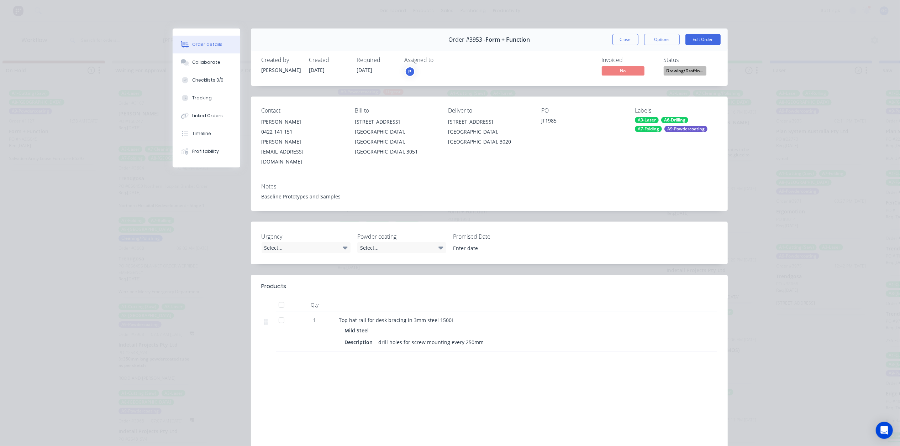
click at [684, 75] on button "Drawing/Draftin..." at bounding box center [685, 71] width 43 height 11
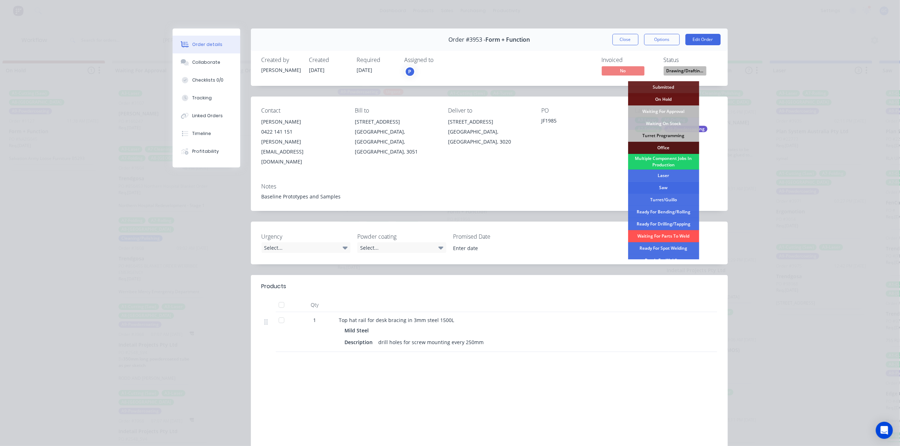
scroll to position [47, 0]
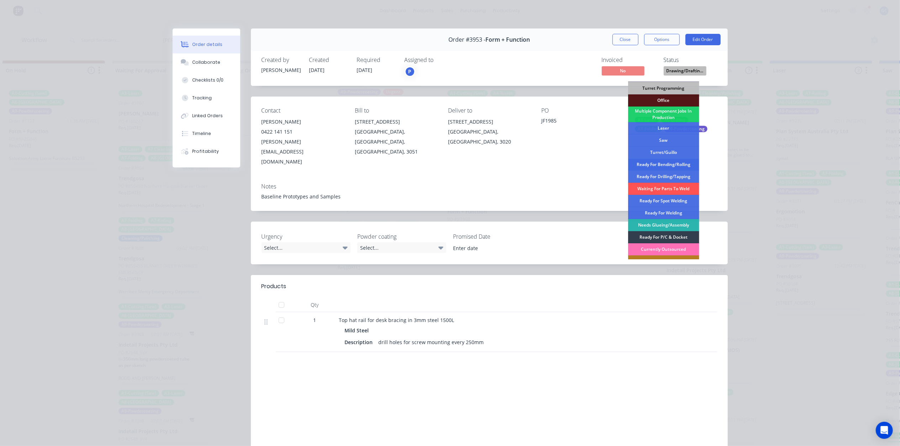
click at [667, 166] on div "Ready For Bending/Rolling" at bounding box center [663, 164] width 71 height 12
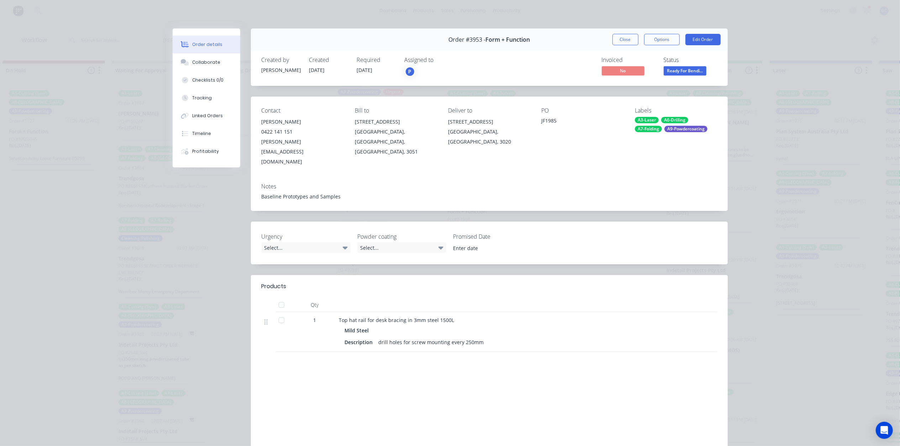
drag, startPoint x: 628, startPoint y: 33, endPoint x: 562, endPoint y: 76, distance: 78.3
click at [628, 34] on button "Close" at bounding box center [625, 39] width 26 height 11
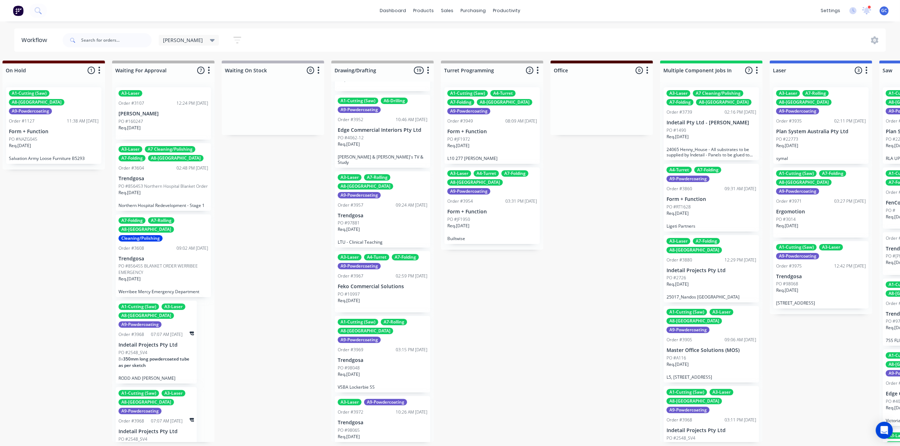
scroll to position [806, 0]
click at [389, 297] on div "Req. 30/09/25" at bounding box center [383, 303] width 90 height 12
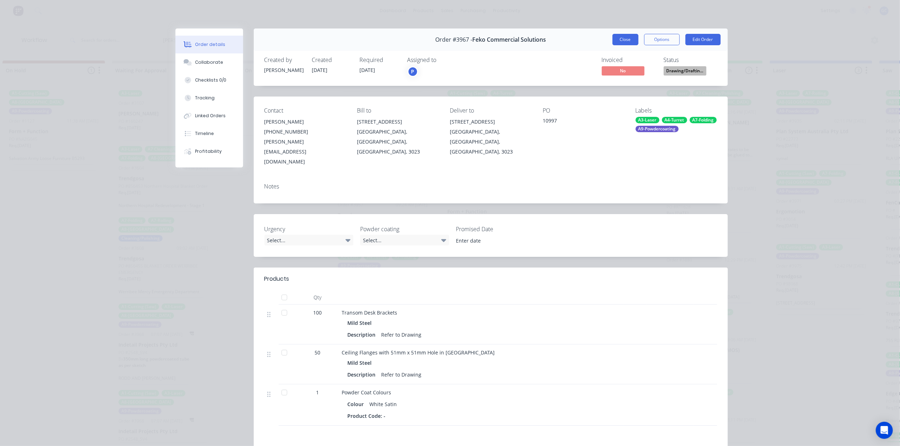
click at [625, 36] on button "Close" at bounding box center [625, 39] width 26 height 11
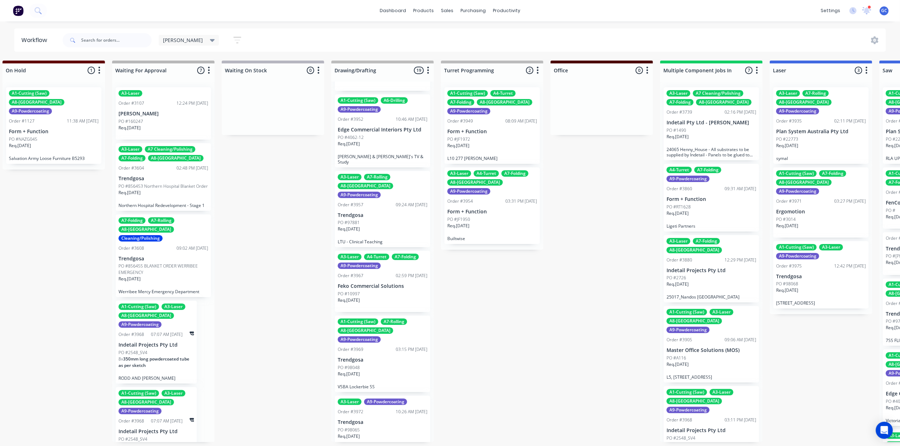
click at [393, 251] on div "A3-Laser A4-Turret A7-Folding A9-Powdercoating Order #3967 02:59 PM 18/09/25 Fe…" at bounding box center [382, 281] width 95 height 61
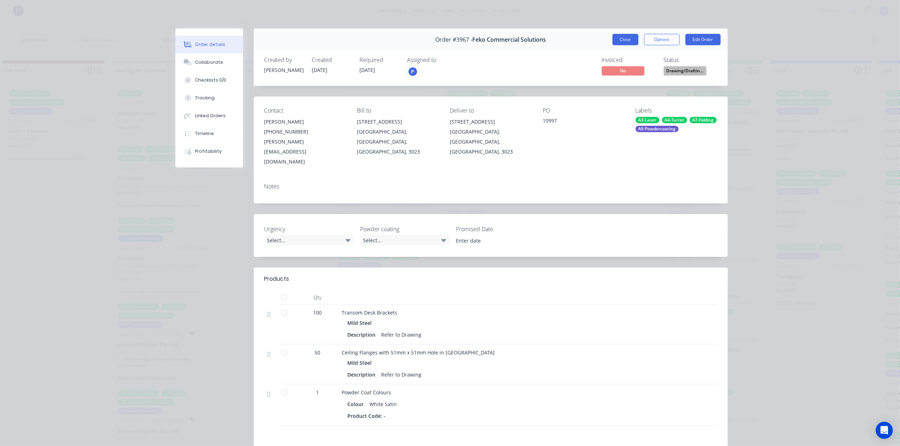
click at [625, 40] on button "Close" at bounding box center [625, 39] width 26 height 11
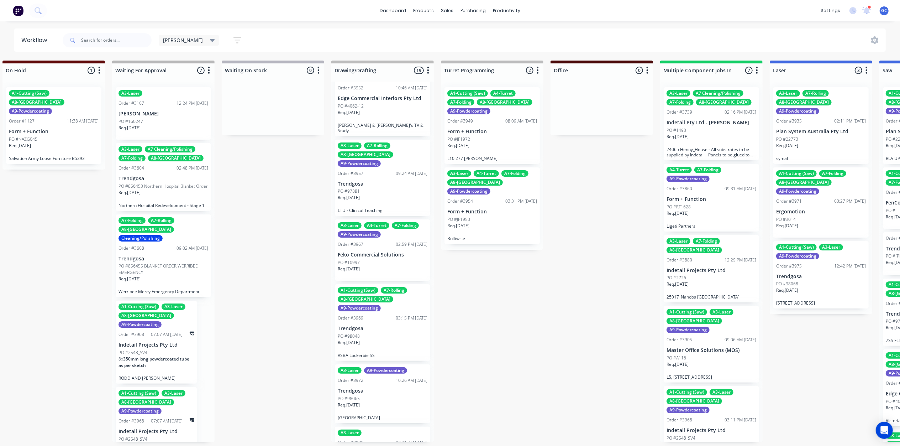
scroll to position [854, 0]
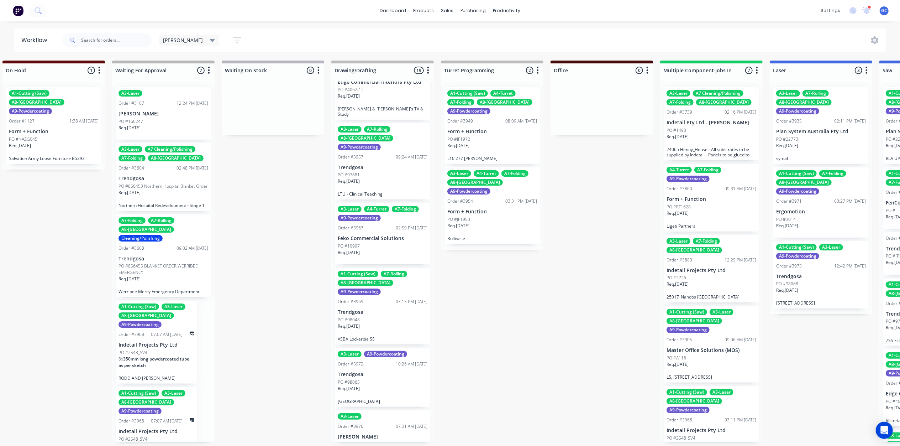
click at [376, 385] on div "Req. 08/10/25" at bounding box center [383, 391] width 90 height 12
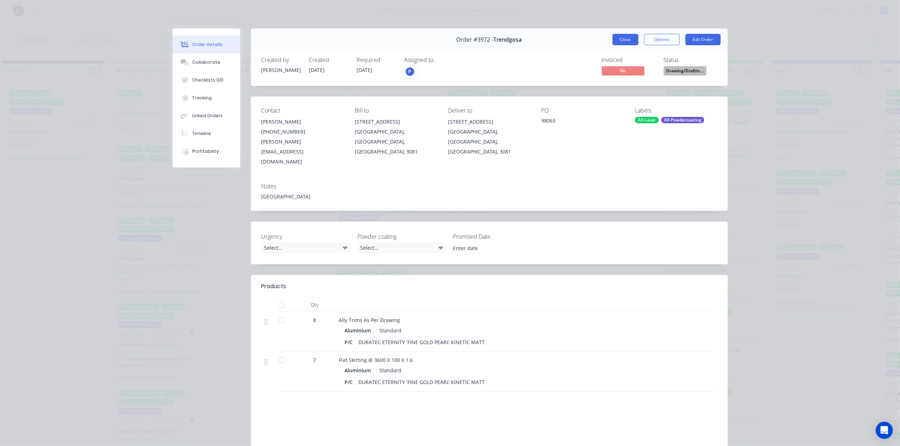
click at [625, 38] on button "Close" at bounding box center [625, 39] width 26 height 11
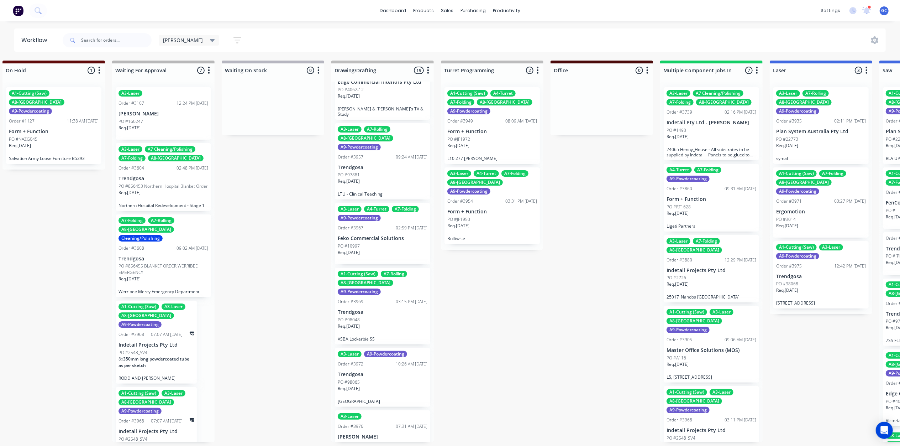
scroll to position [901, 0]
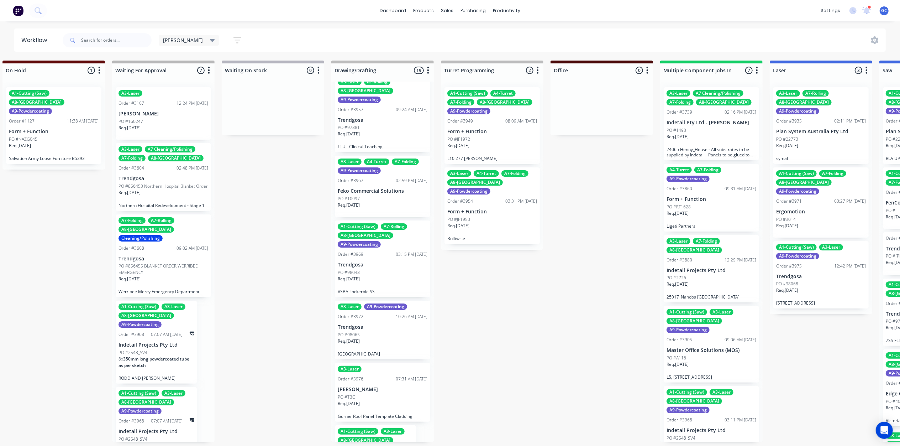
click at [373, 324] on p "Trendgosa" at bounding box center [383, 327] width 90 height 6
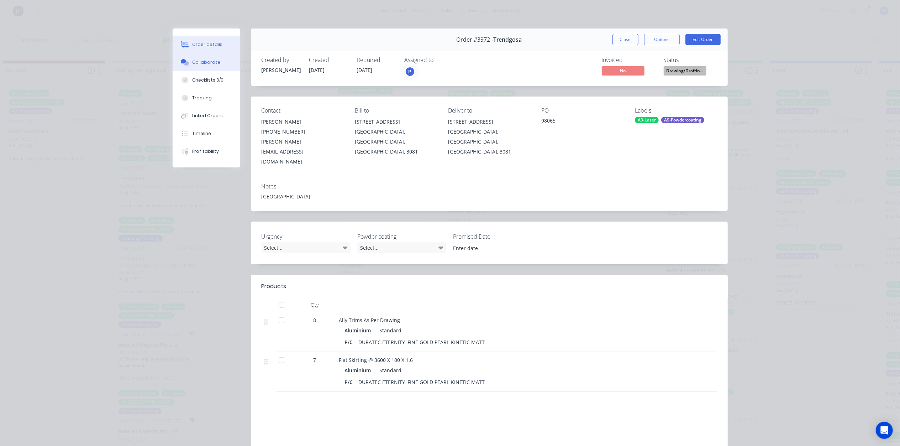
click at [212, 63] on div "Collaborate" at bounding box center [206, 62] width 28 height 6
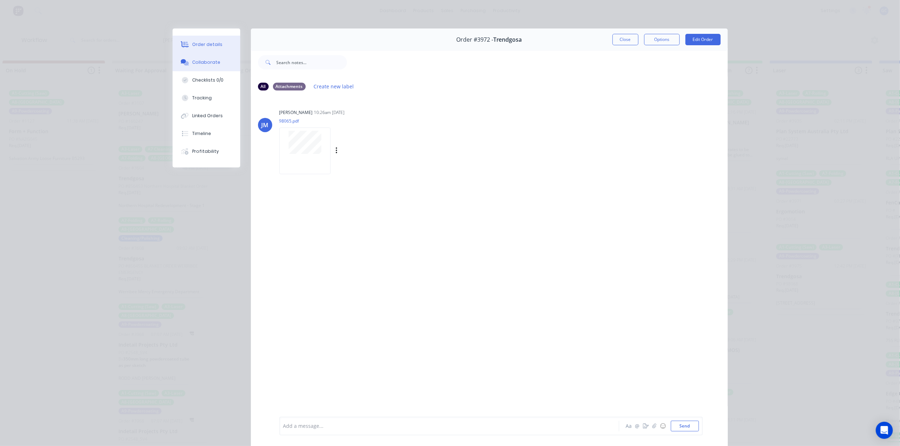
click at [200, 45] on div "Order details" at bounding box center [207, 44] width 30 height 6
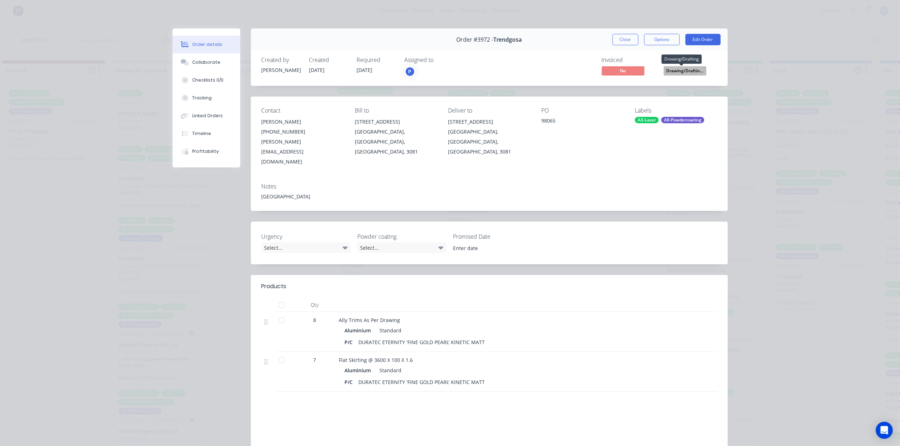
click at [682, 69] on span "Drawing/Draftin..." at bounding box center [685, 70] width 43 height 9
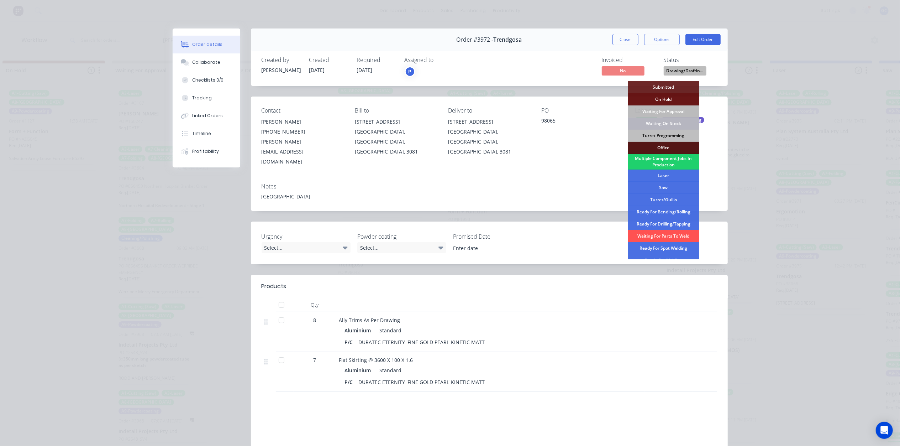
click at [671, 124] on div "Waiting On Stock" at bounding box center [663, 123] width 71 height 12
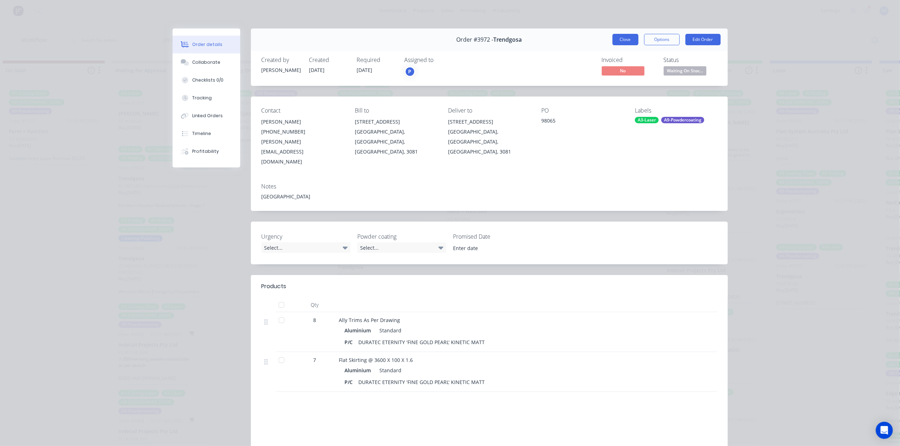
click at [617, 36] on button "Close" at bounding box center [625, 39] width 26 height 11
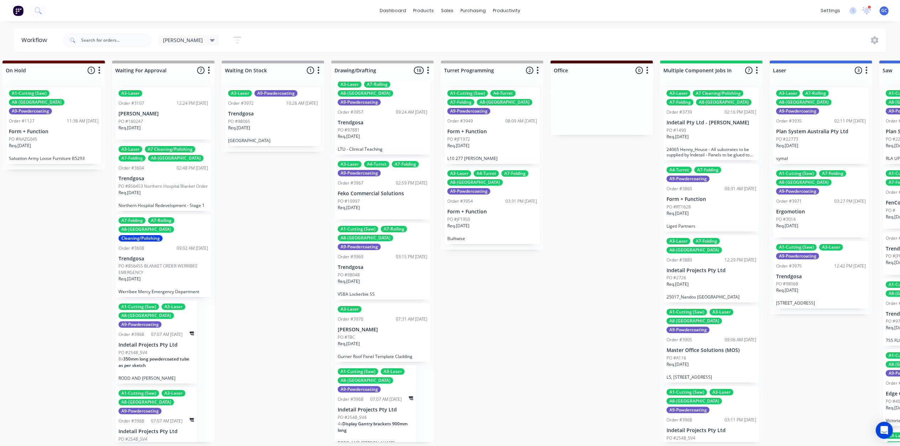
scroll to position [3, 122]
click at [226, 36] on button "button" at bounding box center [237, 40] width 23 height 14
click at [230, 86] on icon at bounding box center [232, 85] width 5 height 8
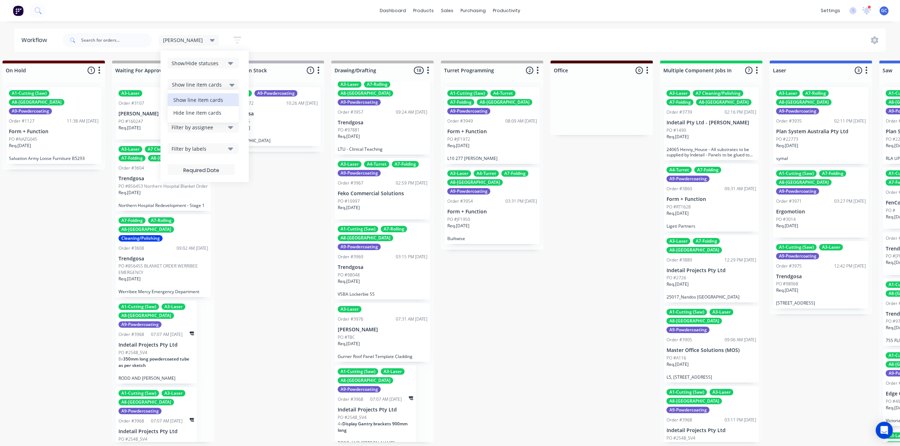
click at [194, 111] on div "Hide line item cards" at bounding box center [203, 112] width 71 height 13
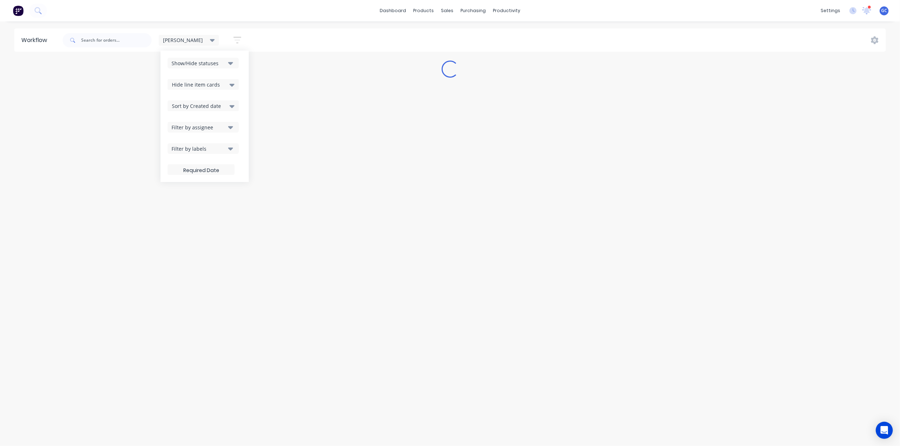
scroll to position [0, 0]
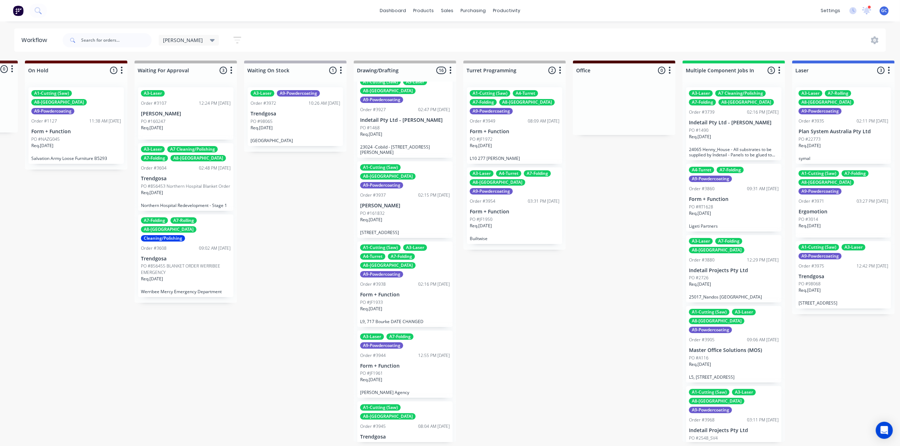
scroll to position [285, 0]
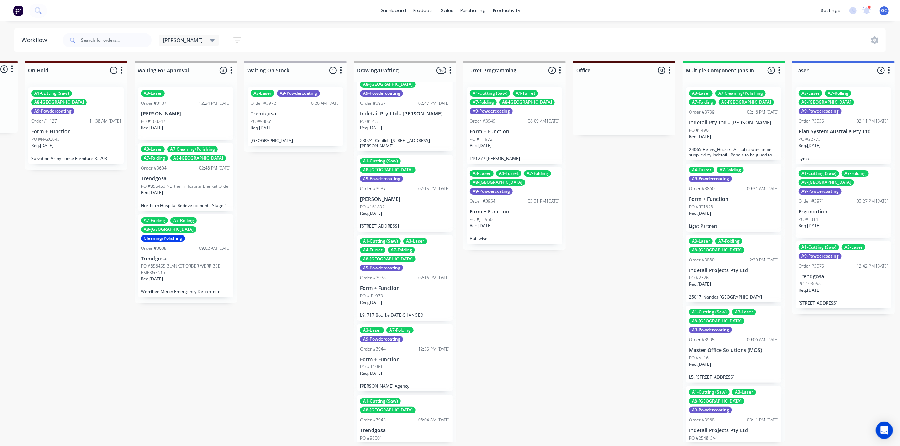
click at [404, 241] on div "A1-Cutting (Saw) A3-Laser A4-Turret A7-Folding A8-Welding A9-Powdercoating Orde…" at bounding box center [404, 277] width 95 height 85
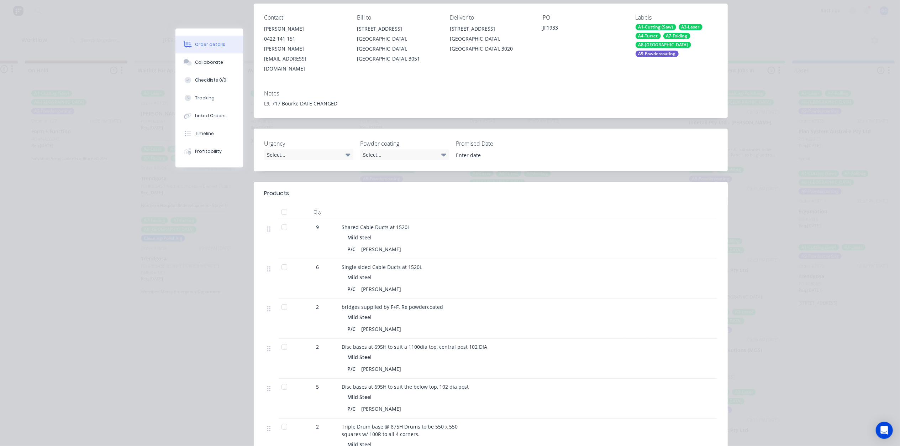
scroll to position [0, 0]
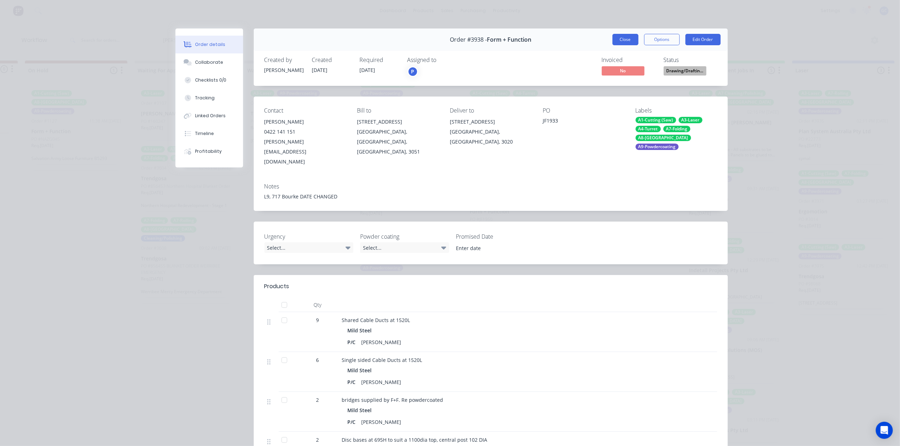
click at [613, 39] on button "Close" at bounding box center [625, 39] width 26 height 11
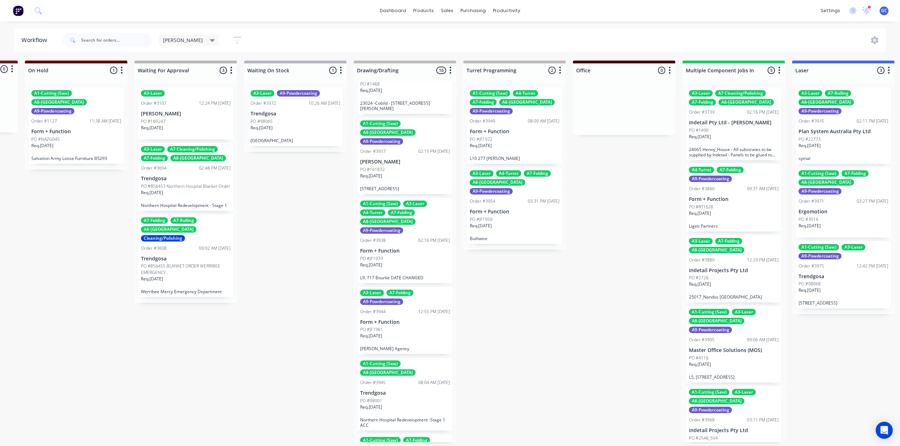
scroll to position [379, 0]
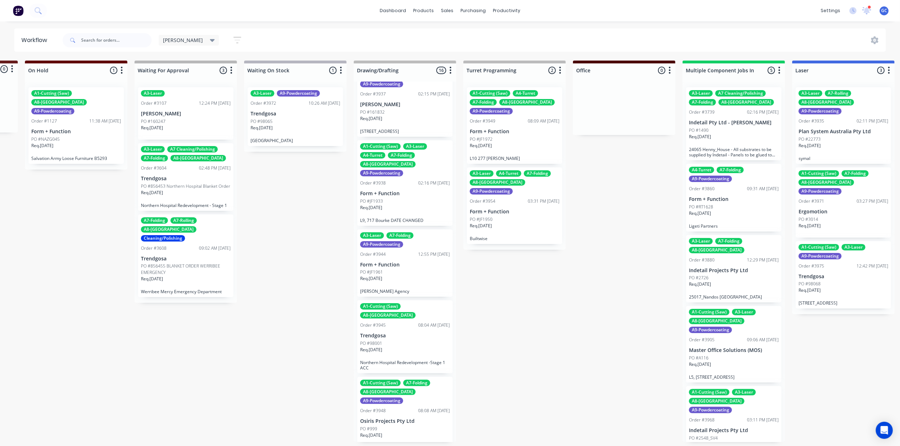
click at [407, 269] on div "PO #JF1961" at bounding box center [405, 272] width 90 height 6
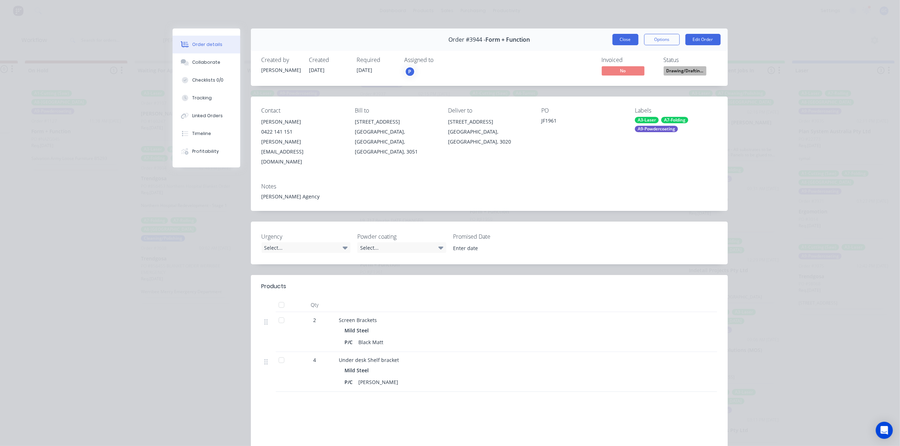
click at [631, 34] on button "Close" at bounding box center [625, 39] width 26 height 11
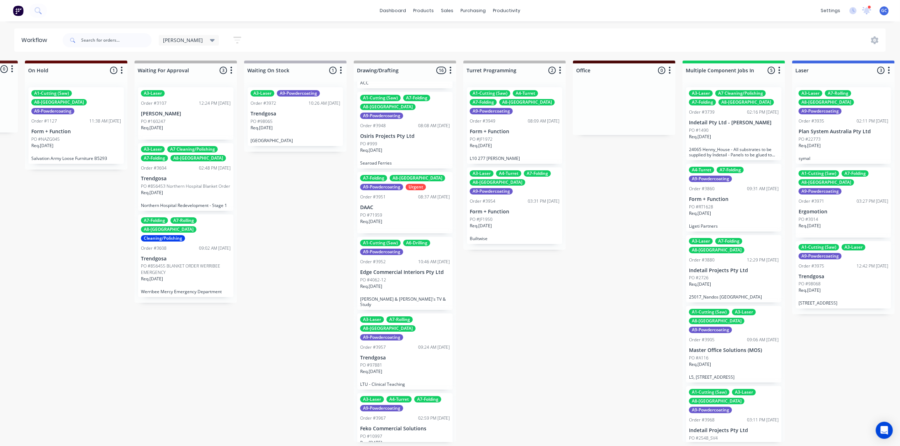
scroll to position [712, 0]
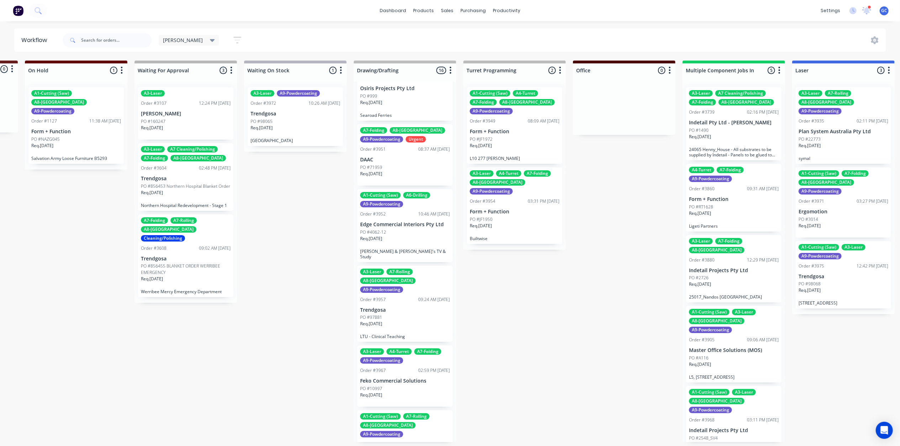
click at [403, 333] on p "LTU - Clinical Teaching" at bounding box center [405, 335] width 90 height 5
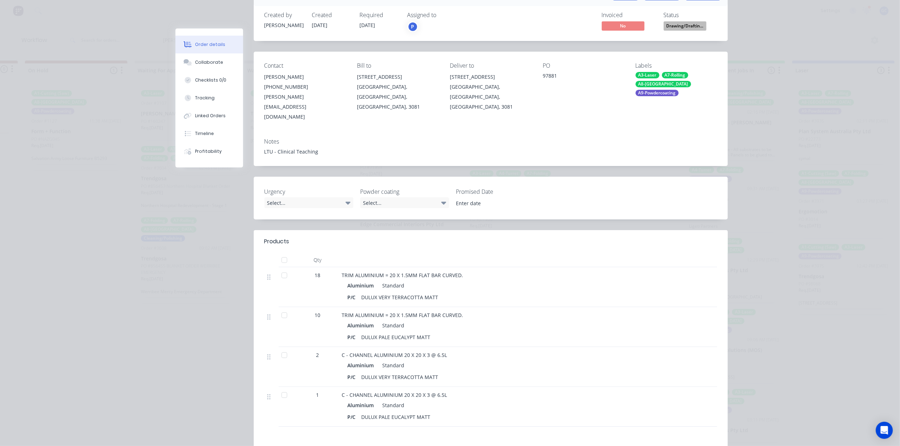
scroll to position [0, 0]
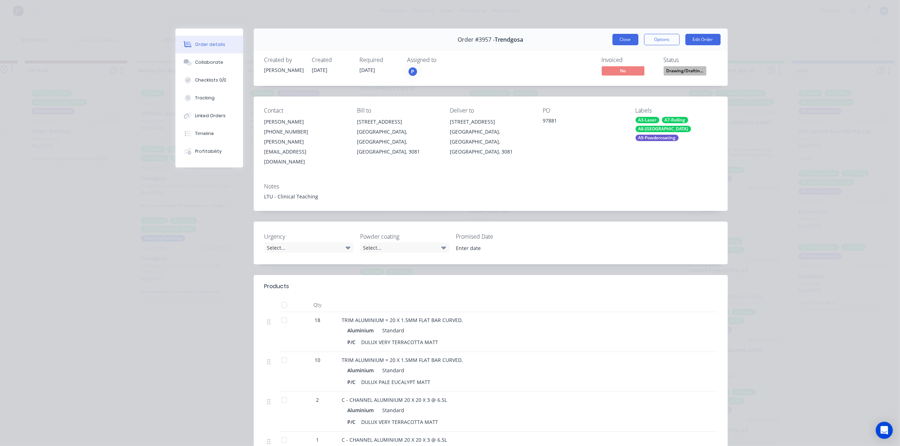
click at [622, 39] on button "Close" at bounding box center [625, 39] width 26 height 11
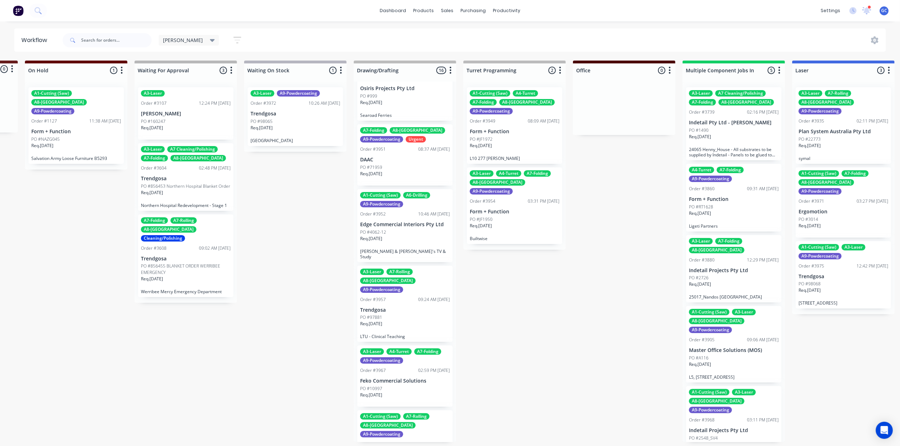
scroll to position [726, 0]
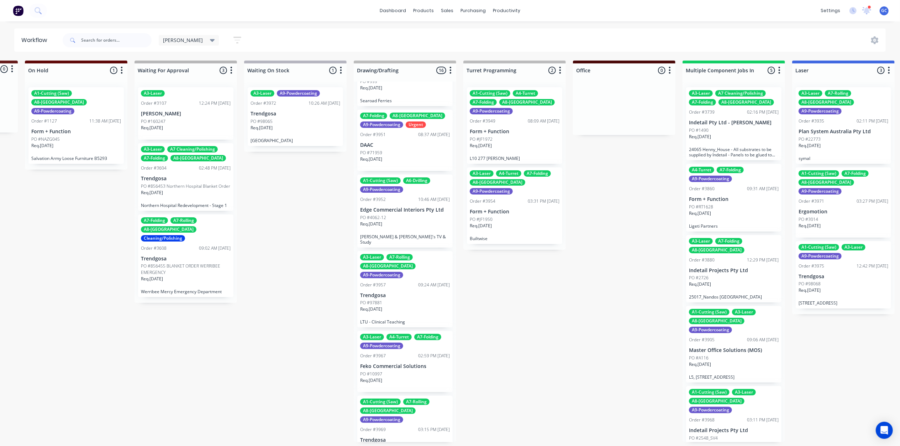
click at [399, 377] on div "Req. 30/09/25" at bounding box center [405, 383] width 90 height 12
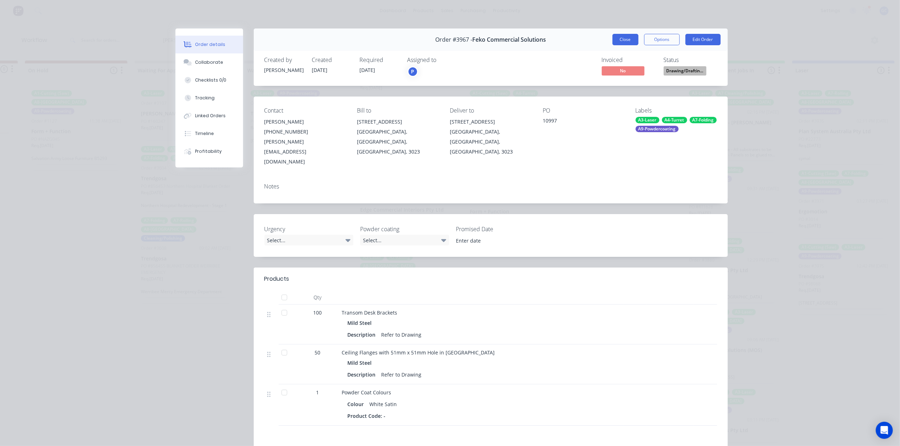
drag, startPoint x: 617, startPoint y: 44, endPoint x: 613, endPoint y: 57, distance: 13.5
click at [618, 44] on button "Close" at bounding box center [625, 39] width 26 height 11
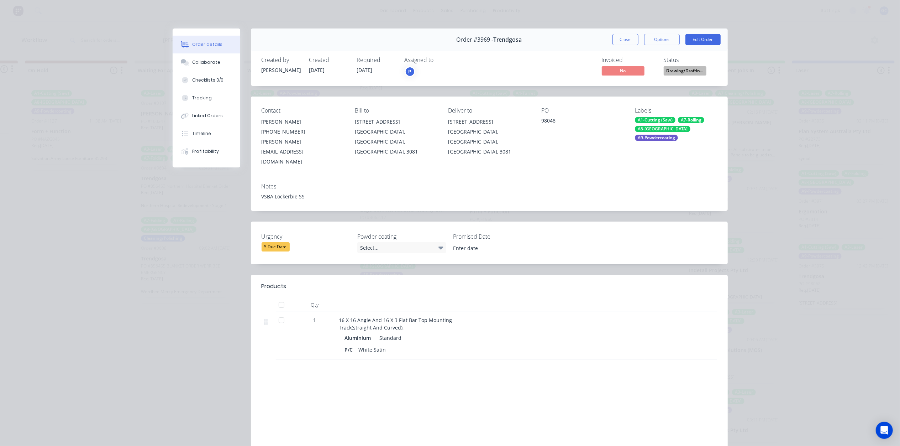
type input "[DATE]"
click at [629, 40] on button "Close" at bounding box center [625, 39] width 26 height 11
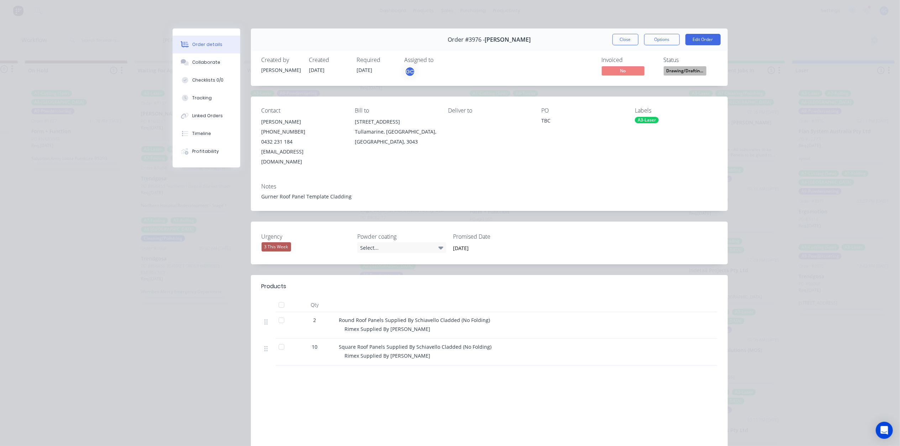
click at [698, 75] on span "Drawing/Draftin..." at bounding box center [685, 70] width 43 height 9
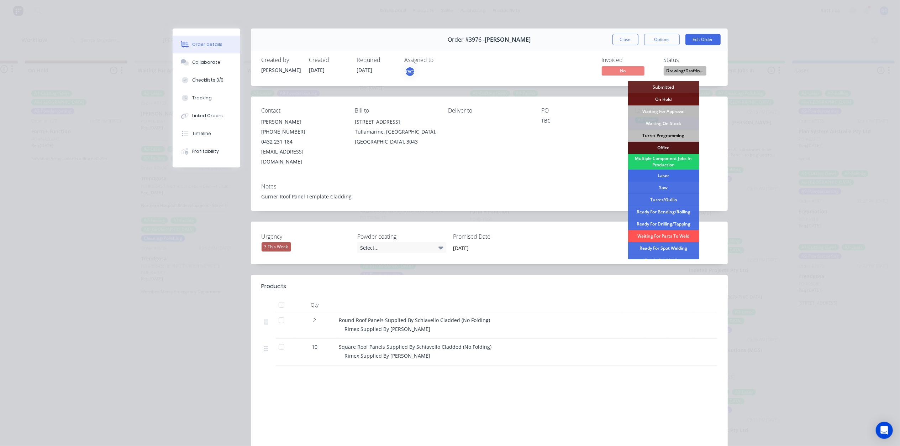
click at [662, 174] on div "Laser" at bounding box center [663, 175] width 71 height 12
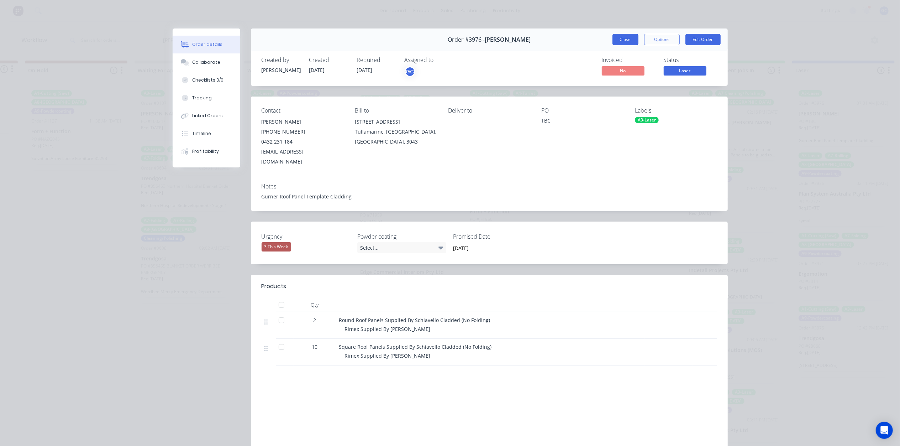
click at [628, 36] on button "Close" at bounding box center [625, 39] width 26 height 11
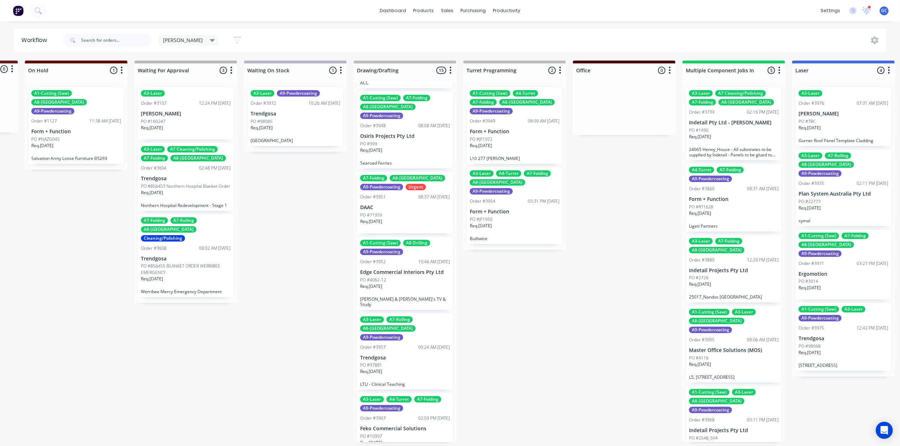
scroll to position [3, 100]
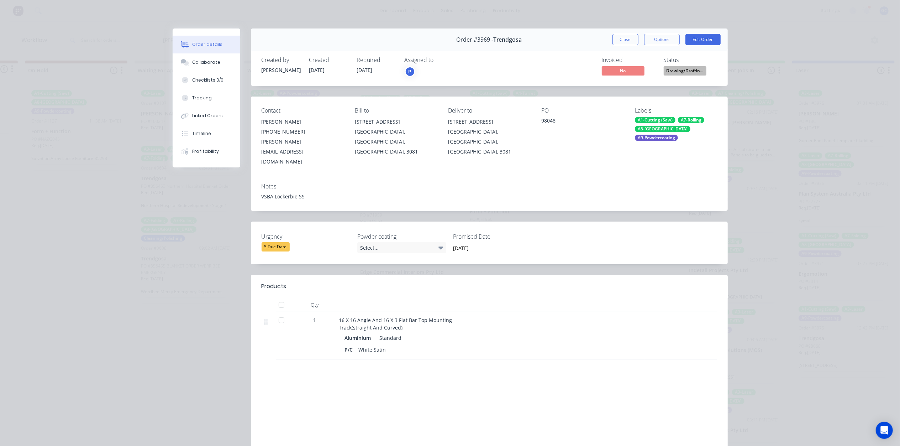
click at [632, 41] on button "Close" at bounding box center [625, 39] width 26 height 11
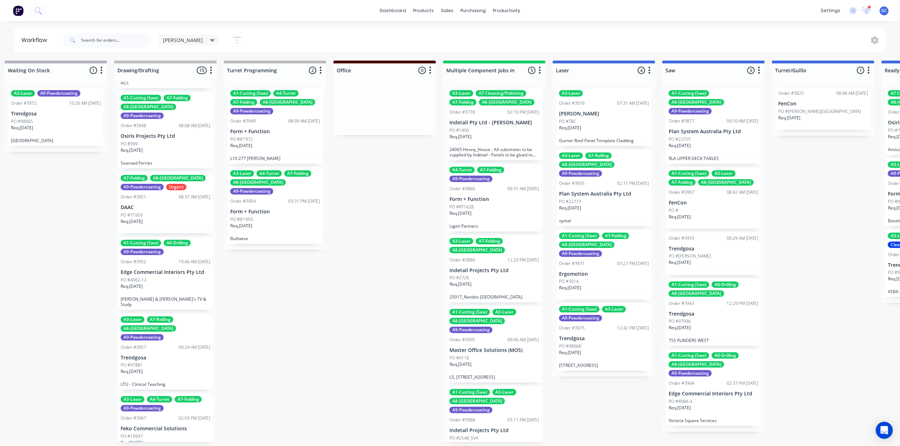
scroll to position [3, 346]
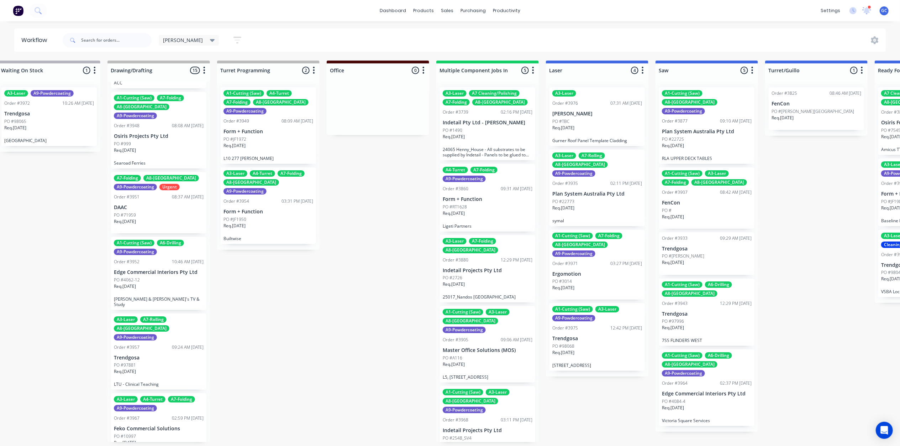
click at [272, 198] on div "Order #3954 03:31 PM 16/09/25" at bounding box center [268, 201] width 90 height 6
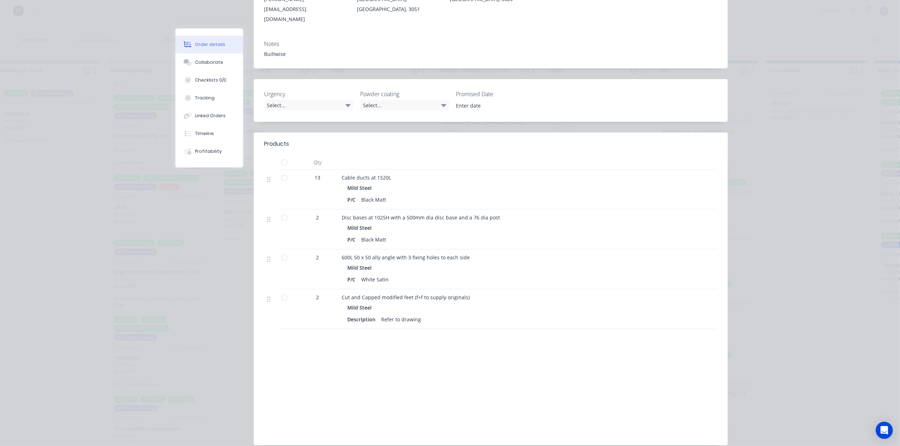
scroll to position [95, 0]
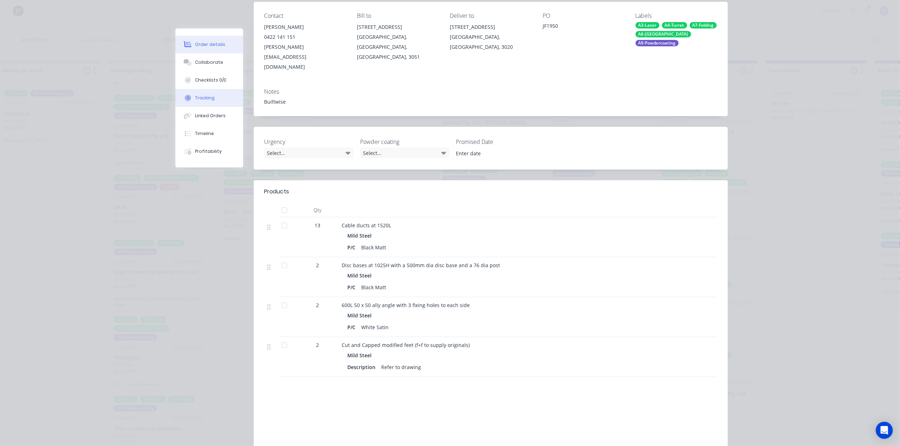
click at [212, 100] on button "Tracking" at bounding box center [209, 98] width 68 height 18
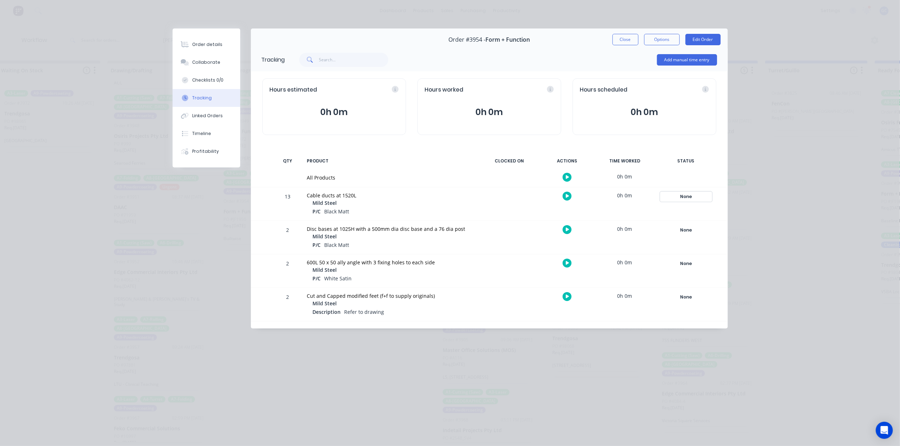
click at [687, 195] on div "None" at bounding box center [685, 196] width 51 height 9
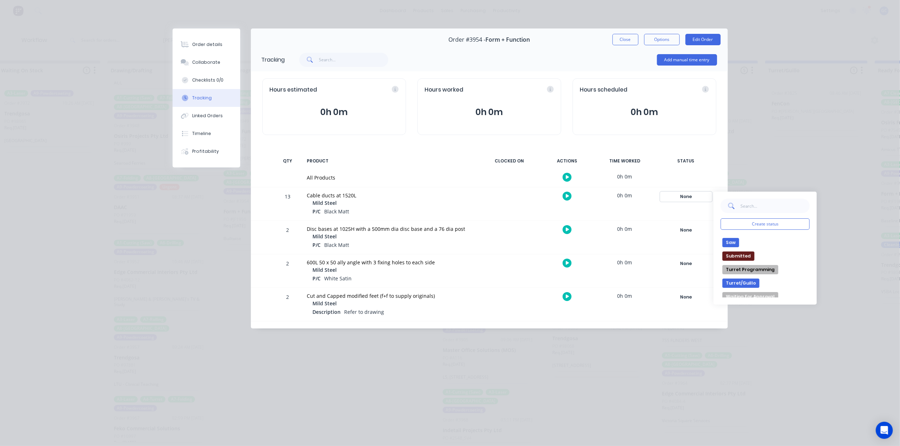
scroll to position [237, 0]
click at [751, 260] on button "Turret/Guillo" at bounding box center [740, 259] width 37 height 9
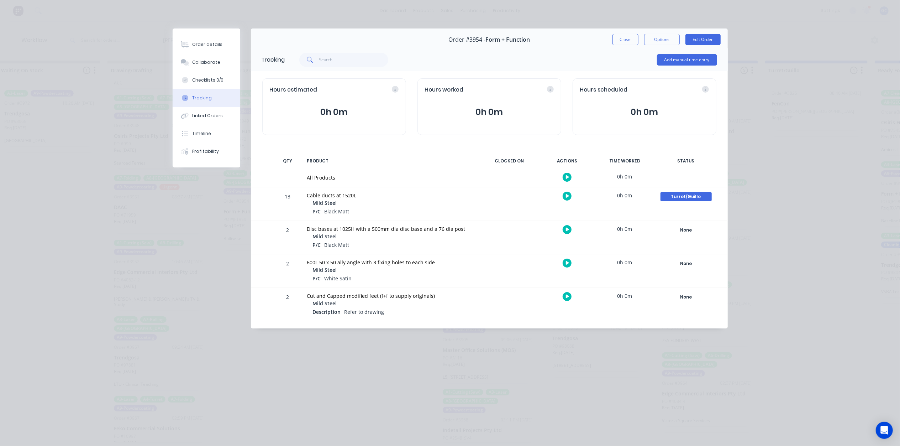
click at [480, 193] on div "13 Cable ducts at 1520L Mild Steel P/C Black Matt 0h 0m Turret/Guillo Create st…" at bounding box center [489, 203] width 477 height 33
click at [694, 230] on div "None" at bounding box center [685, 229] width 51 height 9
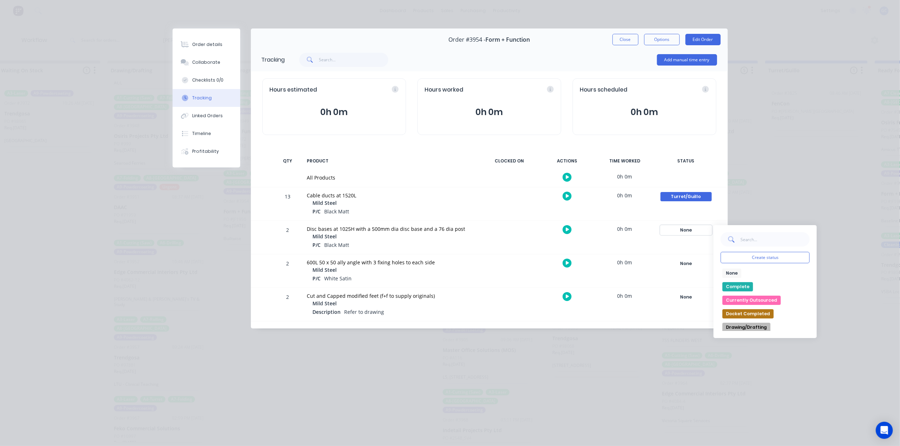
scroll to position [47, 0]
click at [768, 305] on button "Multiple Component Jobs In Production" at bounding box center [757, 306] width 71 height 9
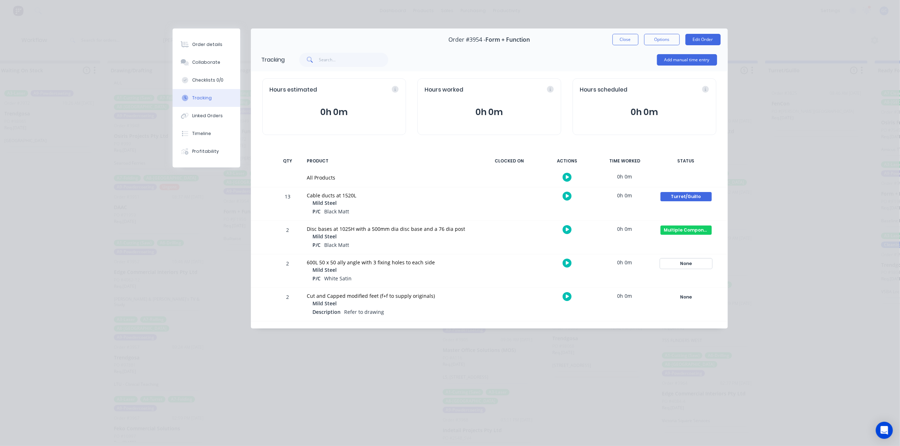
click at [691, 265] on div "None" at bounding box center [685, 263] width 51 height 9
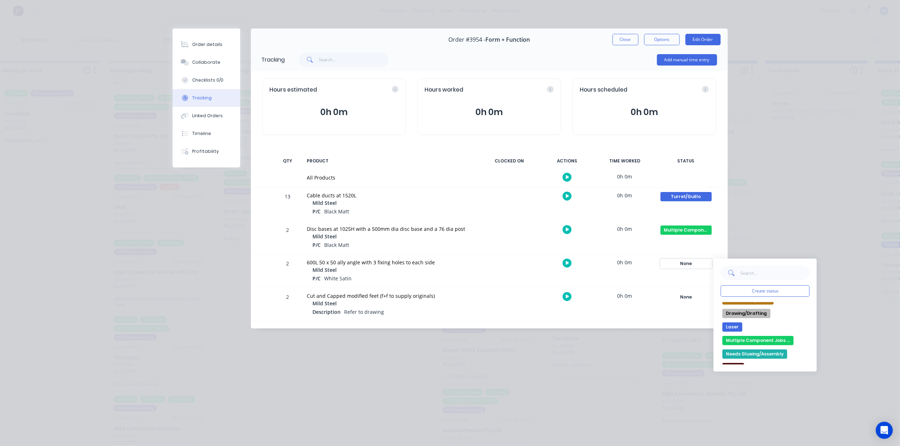
scroll to position [0, 0]
click at [754, 359] on button "Drawing/Drafting" at bounding box center [746, 360] width 48 height 9
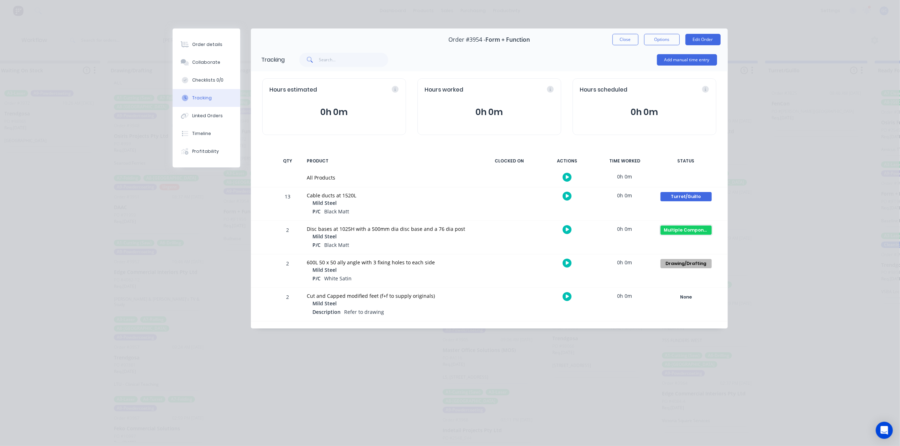
click at [678, 231] on div "Multiple Component Jobs In Production" at bounding box center [685, 229] width 51 height 9
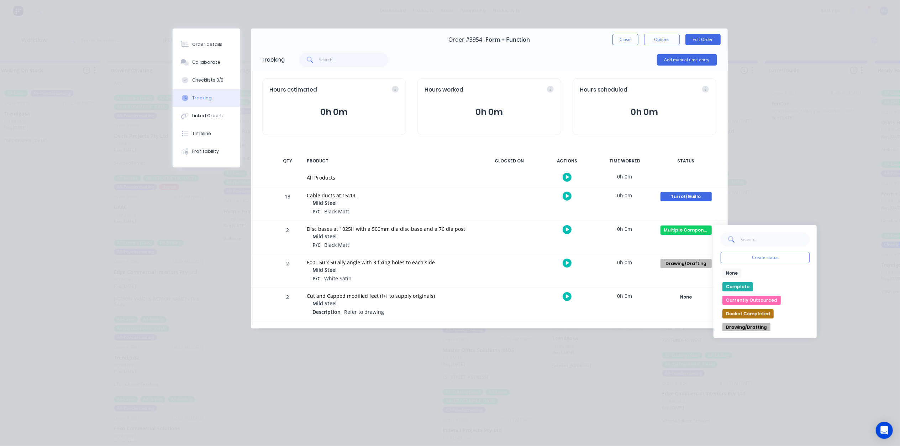
click at [758, 328] on button "Drawing/Drafting" at bounding box center [746, 326] width 48 height 9
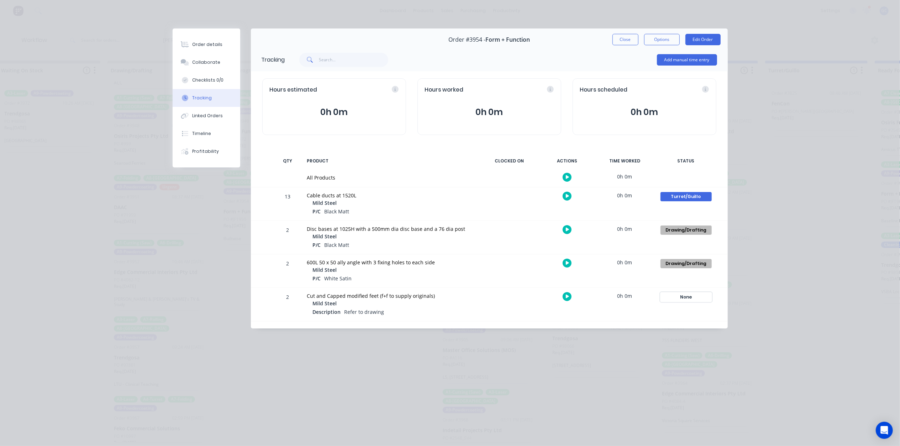
click at [692, 299] on div "None" at bounding box center [685, 296] width 51 height 9
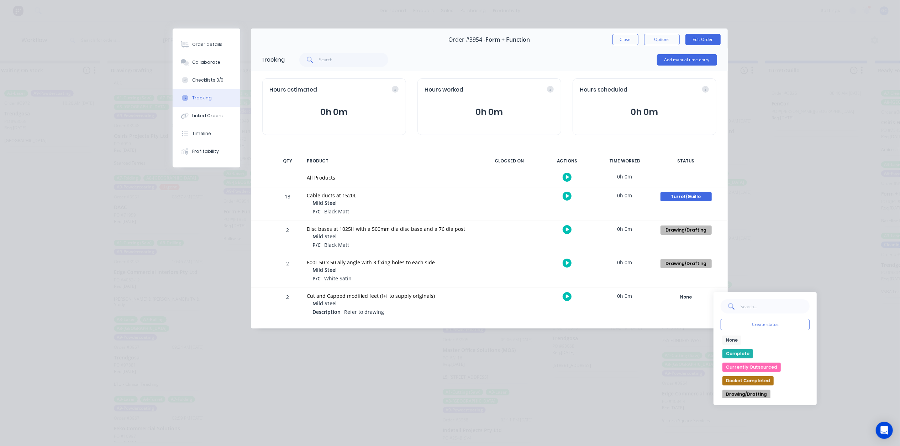
click at [756, 393] on button "Drawing/Drafting" at bounding box center [746, 393] width 48 height 9
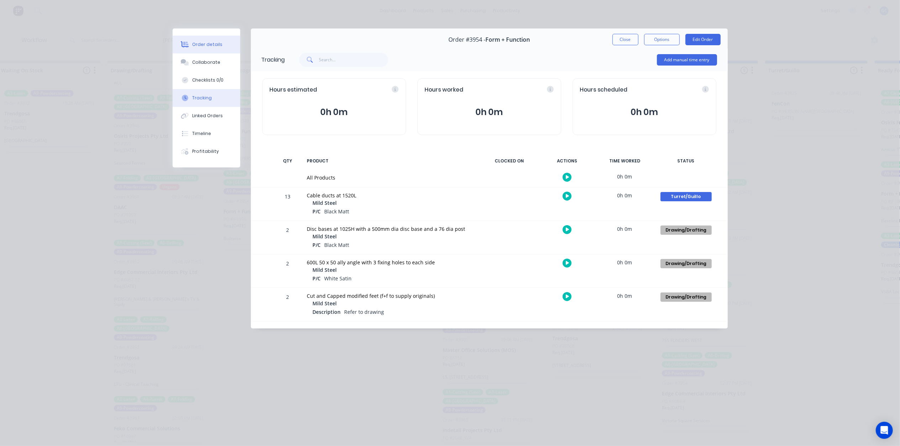
click at [206, 40] on button "Order details" at bounding box center [207, 45] width 68 height 18
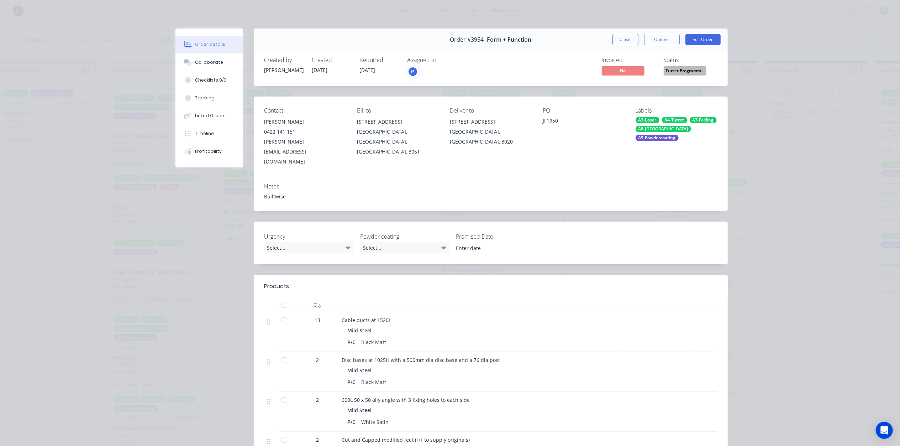
click at [664, 67] on span "Turret Programm..." at bounding box center [685, 70] width 43 height 9
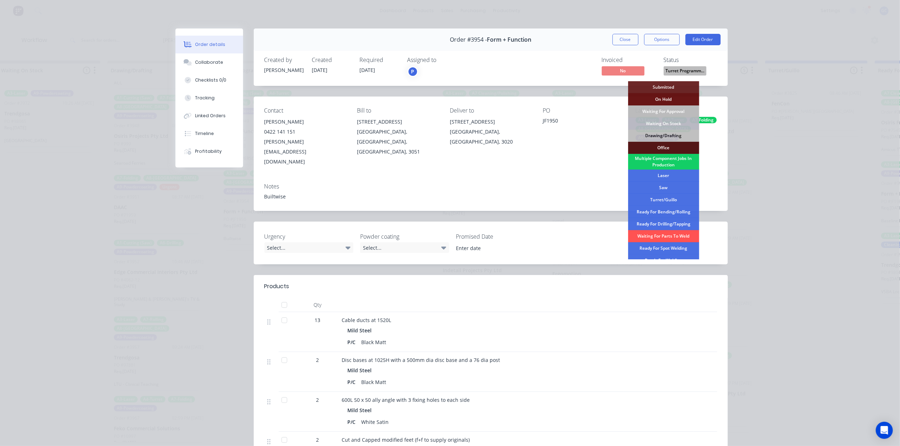
click at [680, 158] on div "Multiple Component Jobs In Production" at bounding box center [663, 162] width 71 height 16
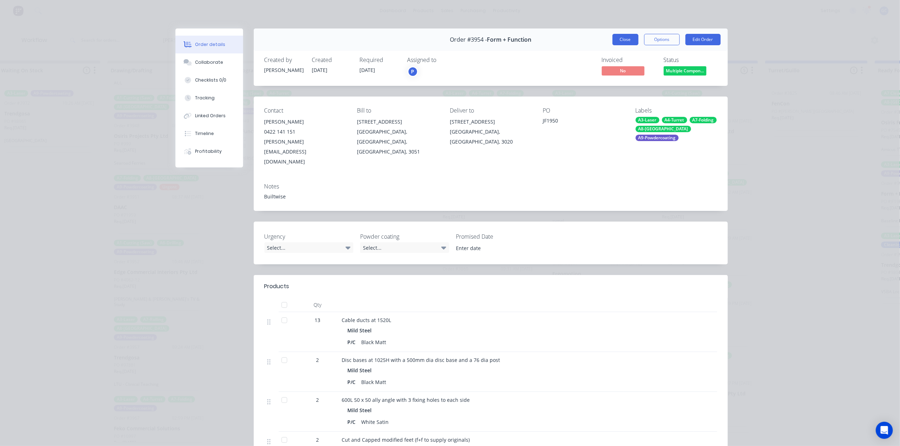
click at [628, 37] on button "Close" at bounding box center [625, 39] width 26 height 11
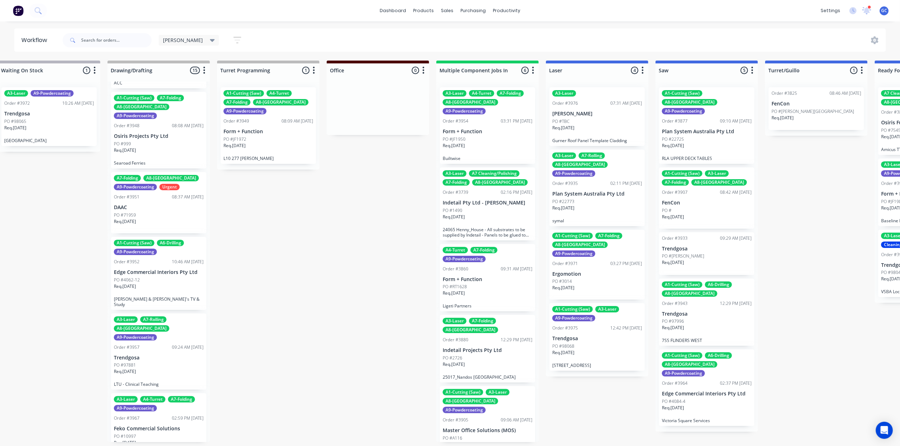
click at [291, 128] on p "Form + Function" at bounding box center [268, 131] width 90 height 6
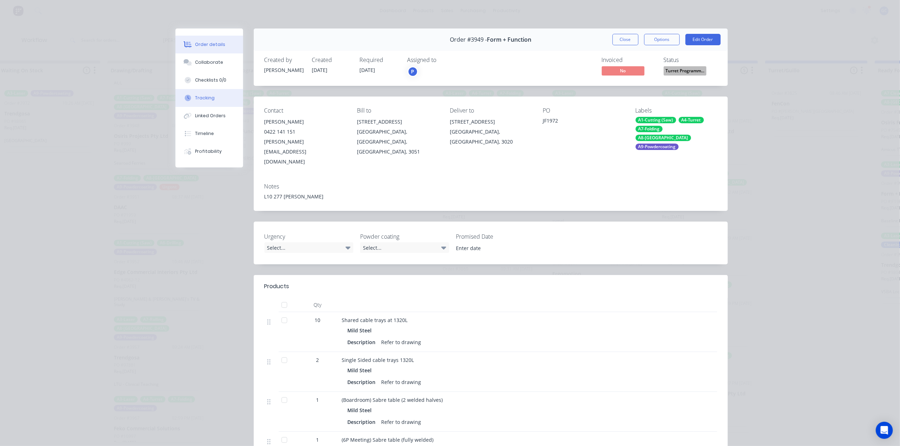
click at [206, 103] on button "Tracking" at bounding box center [209, 98] width 68 height 18
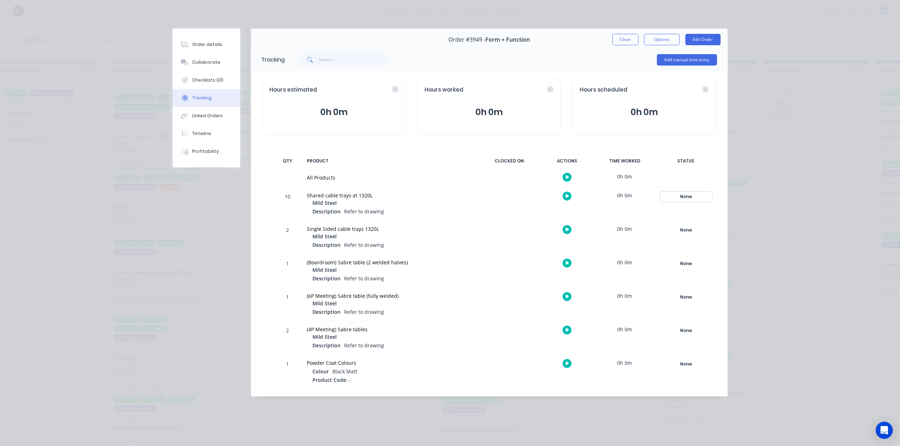
click at [693, 199] on div "None" at bounding box center [685, 196] width 51 height 9
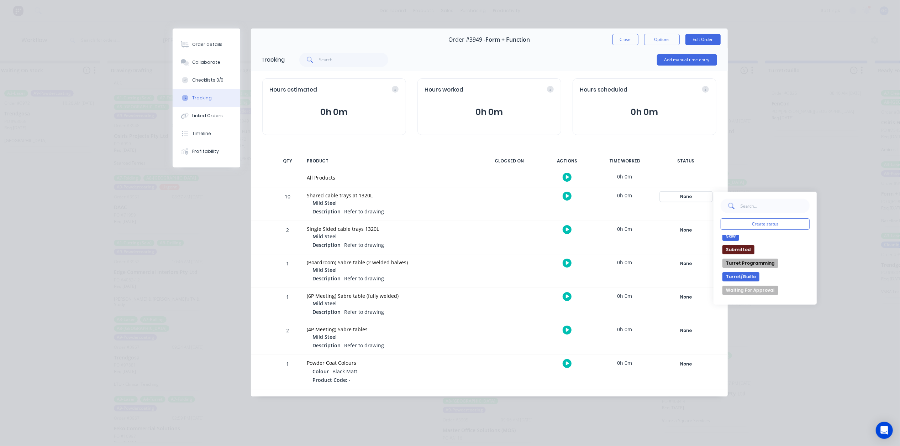
scroll to position [237, 0]
click at [746, 261] on button "Turret/Guillo" at bounding box center [740, 259] width 37 height 9
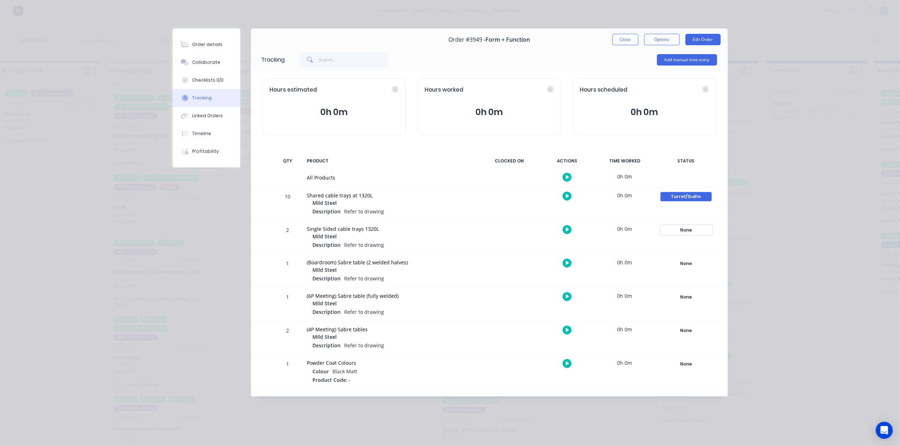
click at [682, 231] on div "None" at bounding box center [685, 229] width 51 height 9
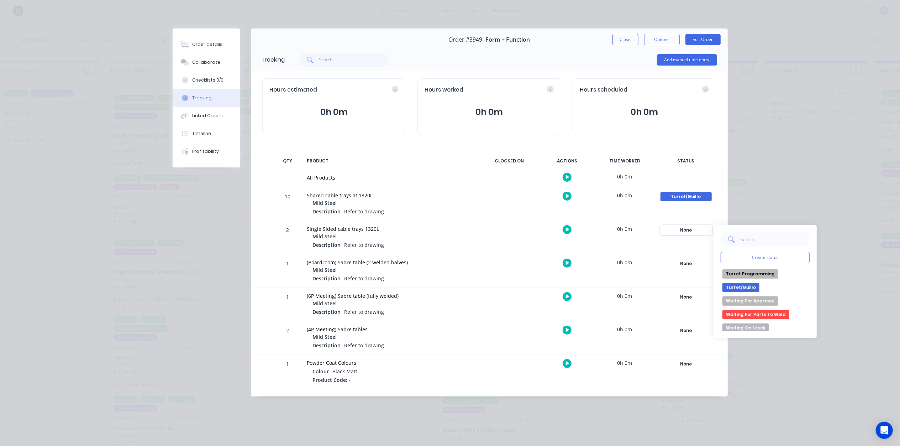
scroll to position [245, 0]
click at [742, 285] on button "Turret/Guillo" at bounding box center [740, 285] width 37 height 9
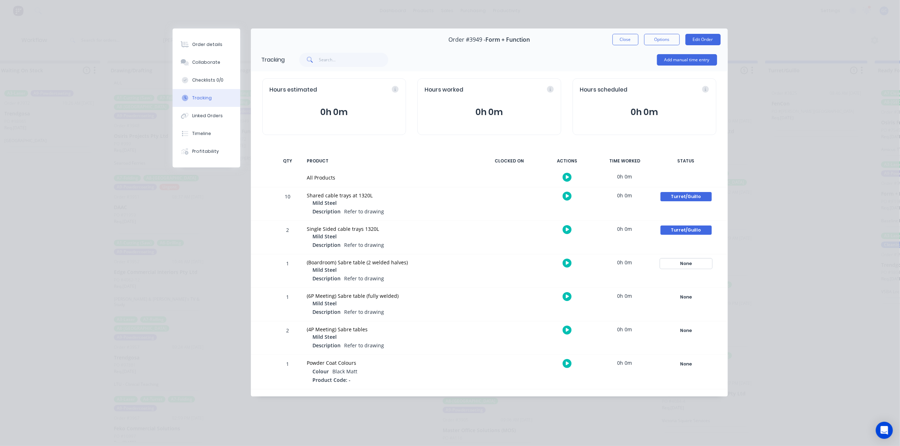
click at [683, 259] on div "None" at bounding box center [685, 263] width 51 height 9
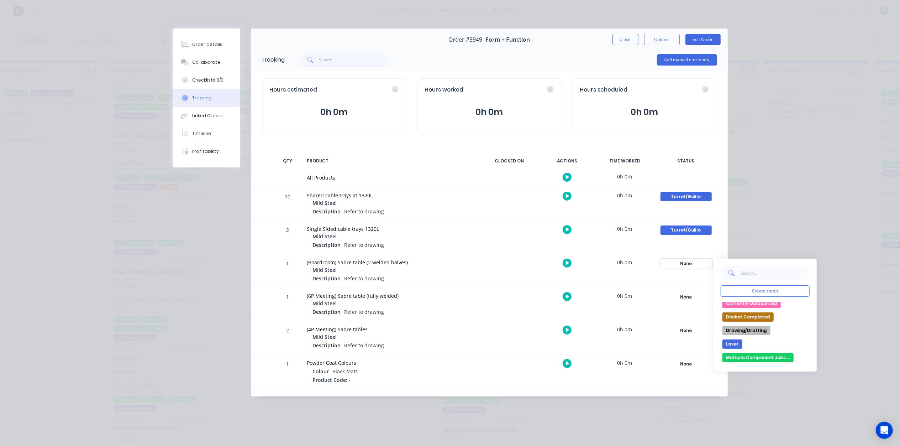
scroll to position [47, 0]
click at [757, 312] on button "Drawing/Drafting" at bounding box center [746, 313] width 48 height 9
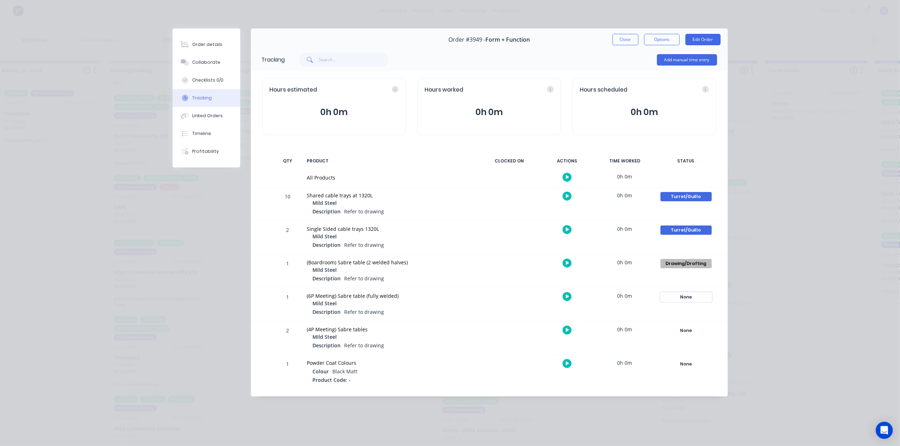
click at [695, 292] on div "None" at bounding box center [685, 296] width 51 height 9
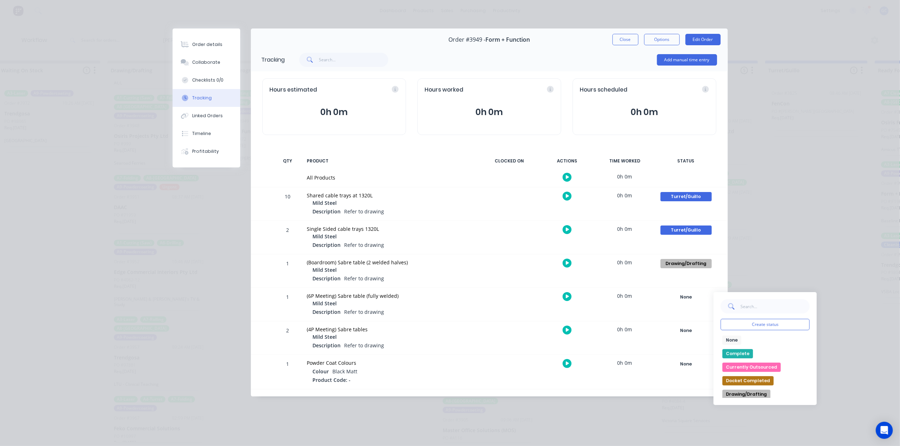
click at [763, 392] on button "Drawing/Drafting" at bounding box center [746, 393] width 48 height 9
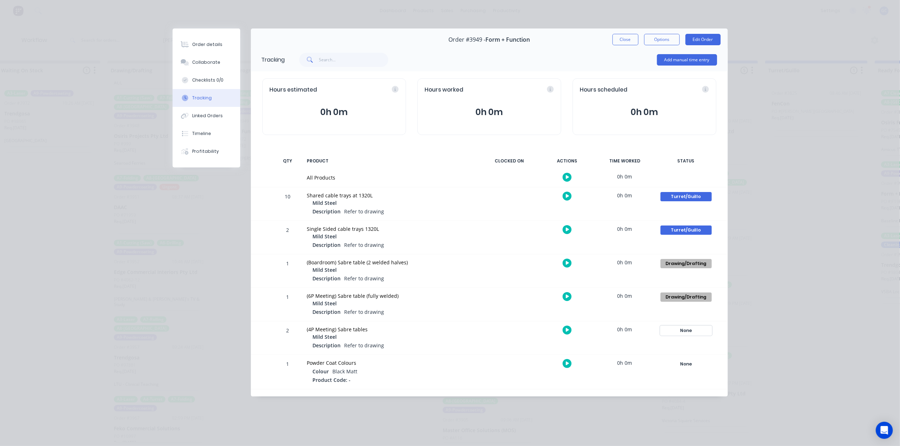
click at [688, 332] on div "None" at bounding box center [685, 330] width 51 height 9
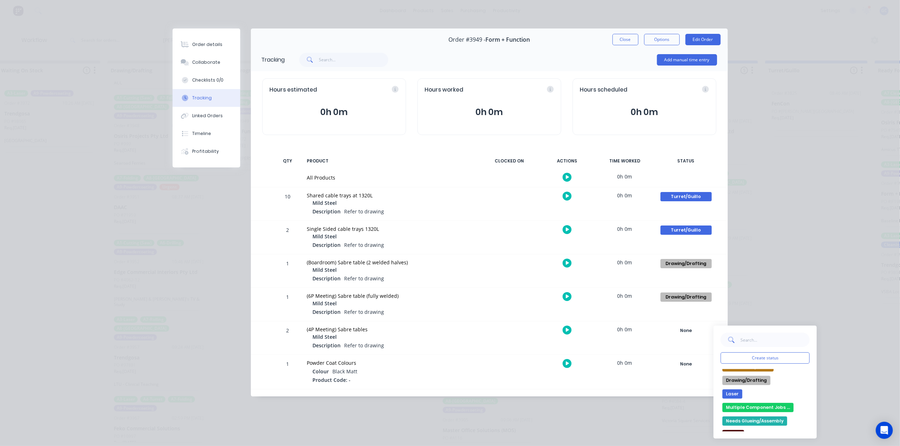
click at [759, 381] on button "Drawing/Drafting" at bounding box center [746, 379] width 48 height 9
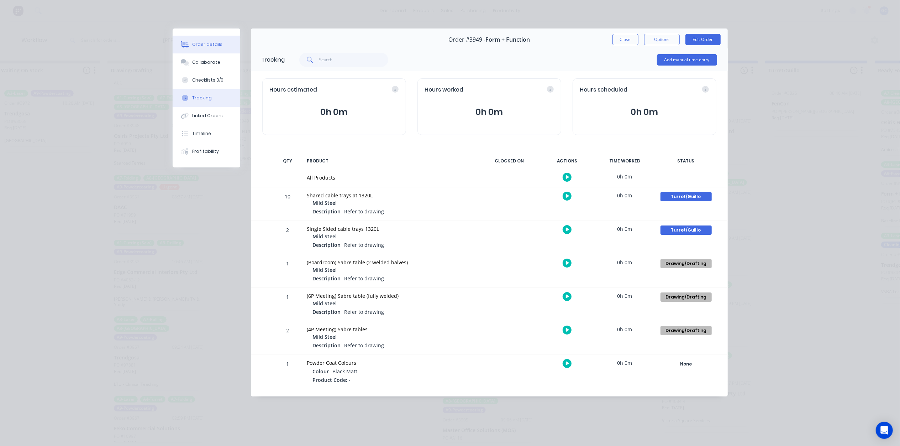
click at [197, 44] on div "Order details" at bounding box center [207, 44] width 30 height 6
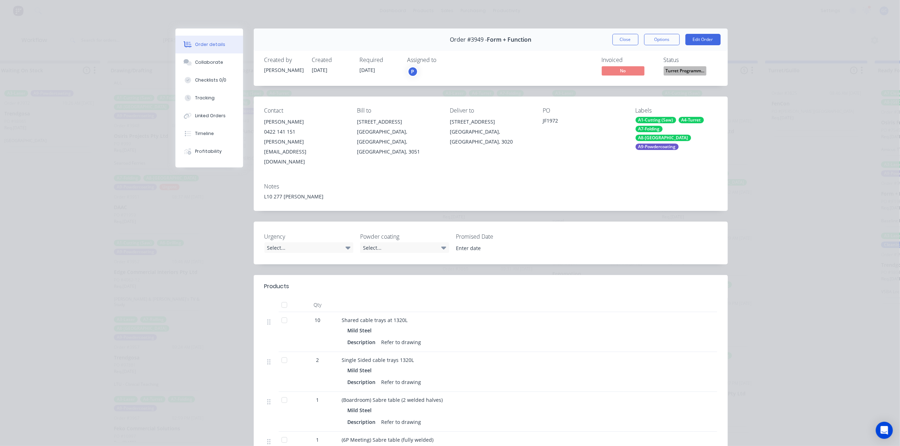
click at [681, 67] on span "Turret Programm..." at bounding box center [685, 70] width 43 height 9
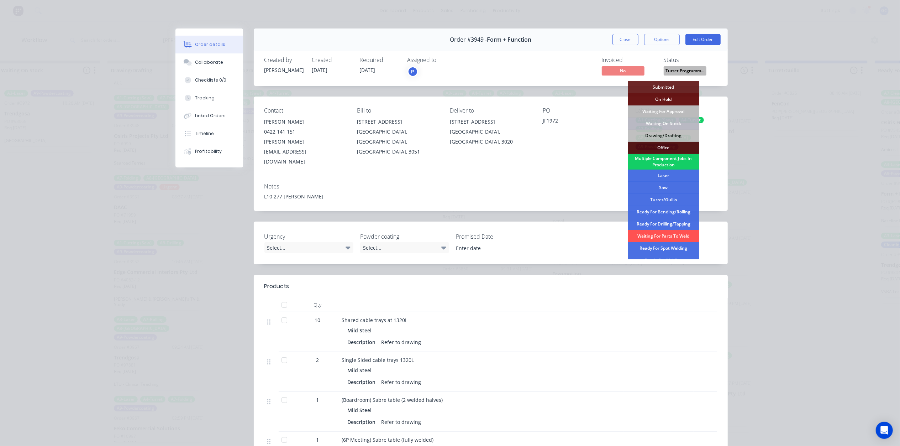
click at [668, 161] on div "Multiple Component Jobs In Production" at bounding box center [663, 162] width 71 height 16
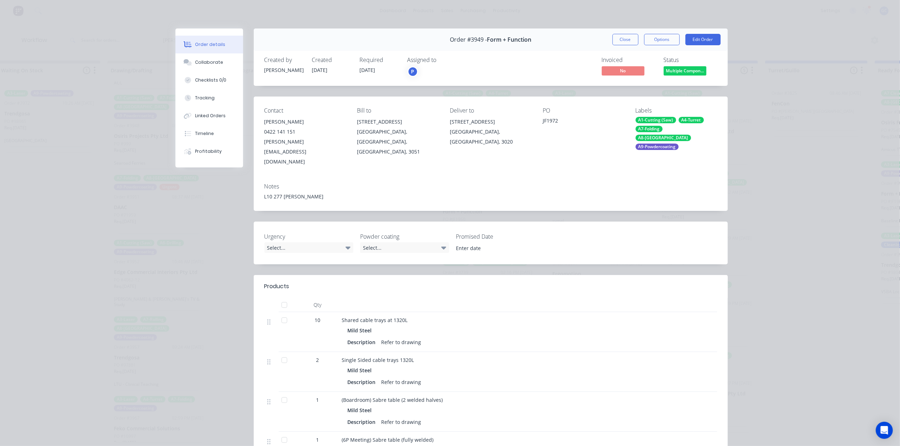
click at [615, 40] on button "Close" at bounding box center [625, 39] width 26 height 11
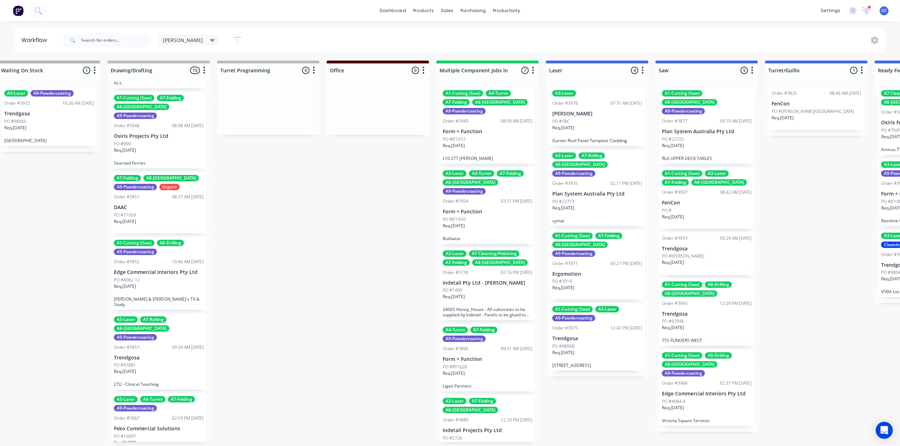
scroll to position [0, 346]
click at [493, 148] on div "Req. 16/10/25" at bounding box center [488, 148] width 90 height 12
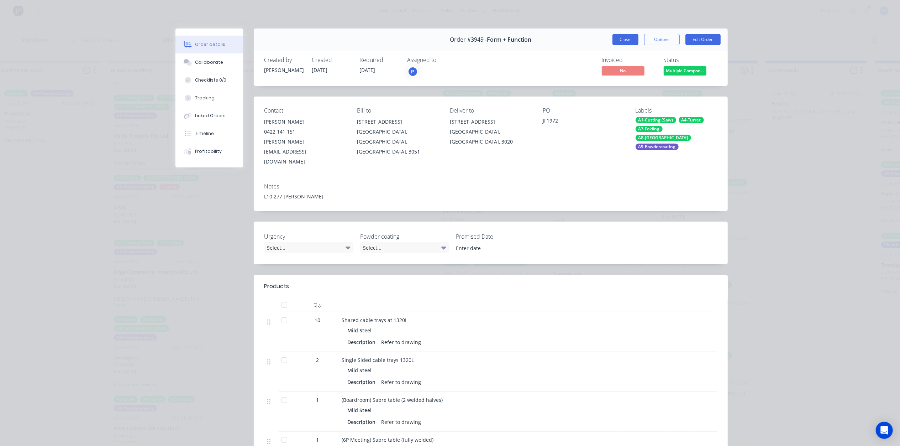
click at [612, 39] on button "Close" at bounding box center [625, 39] width 26 height 11
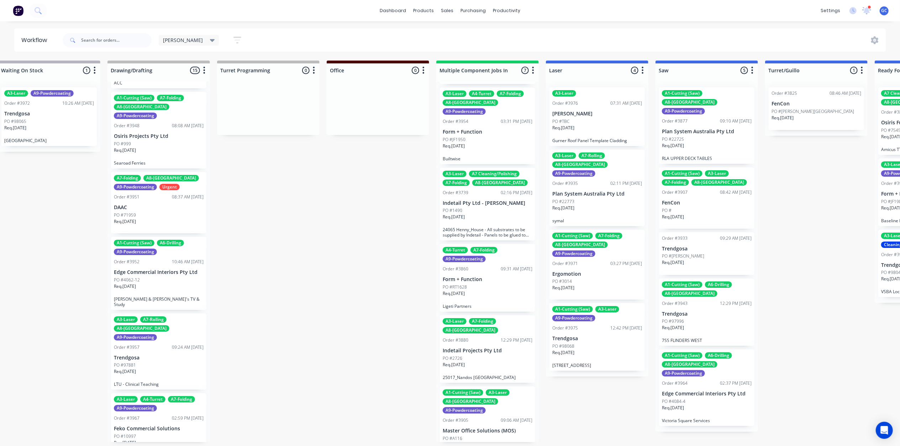
scroll to position [95, 0]
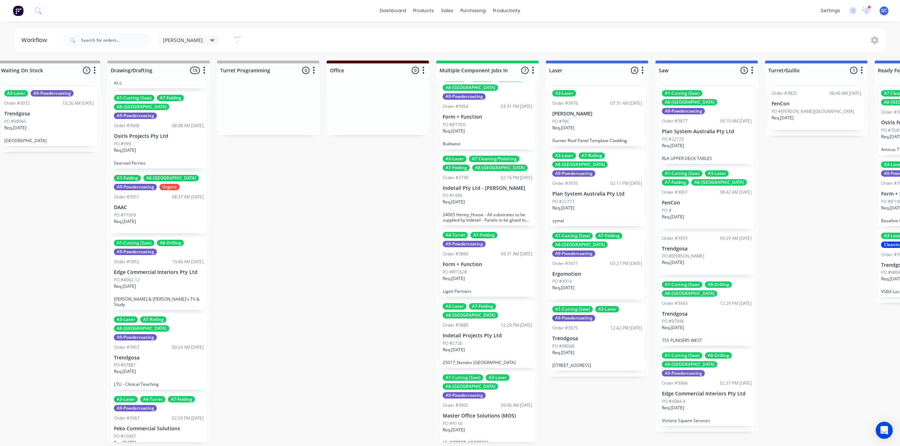
click at [493, 192] on div "PO #1490" at bounding box center [488, 195] width 90 height 6
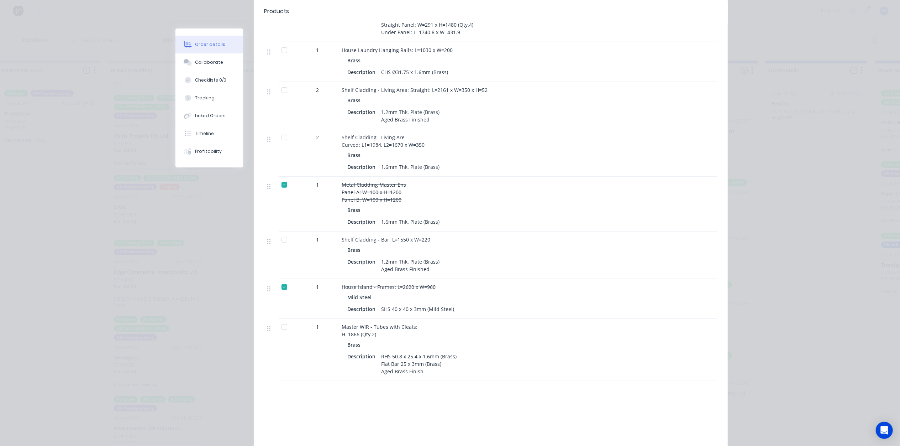
scroll to position [0, 0]
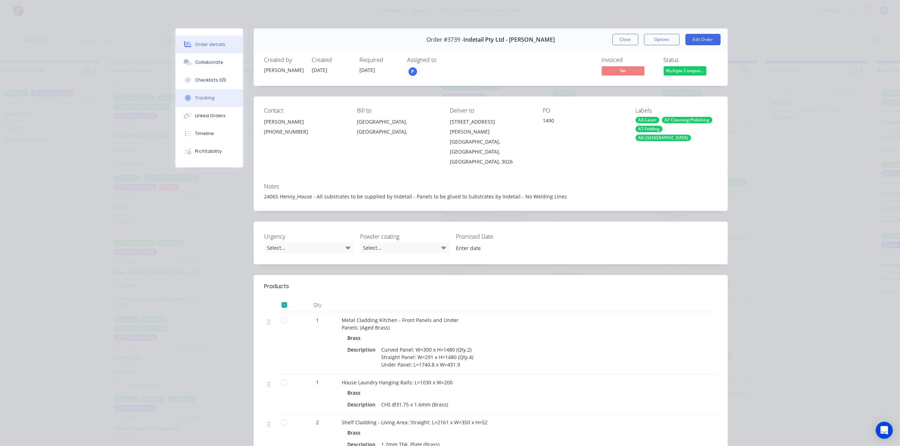
click at [206, 102] on button "Tracking" at bounding box center [209, 98] width 68 height 18
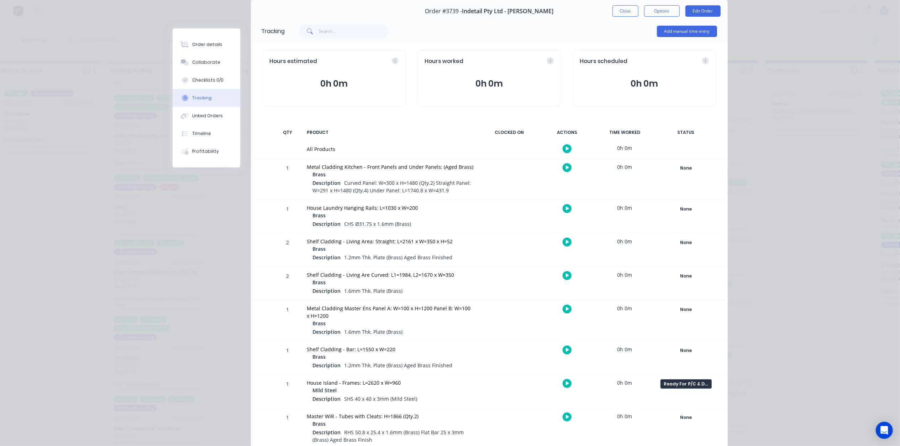
scroll to position [62, 0]
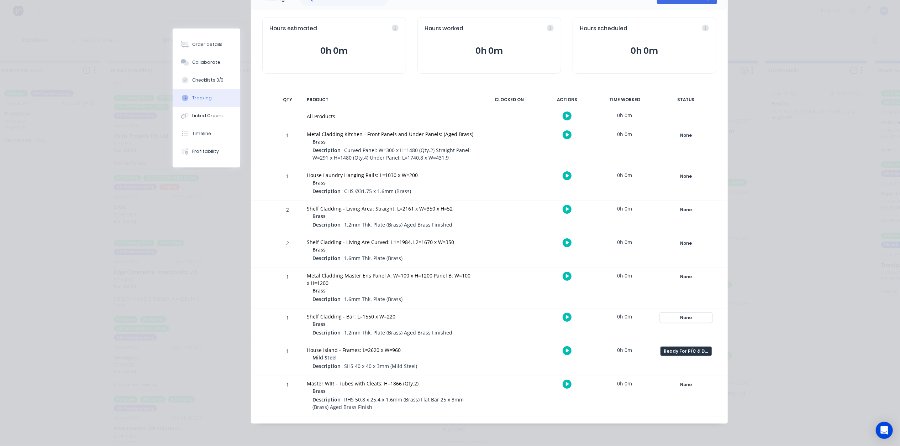
click at [688, 321] on div "None" at bounding box center [685, 317] width 51 height 9
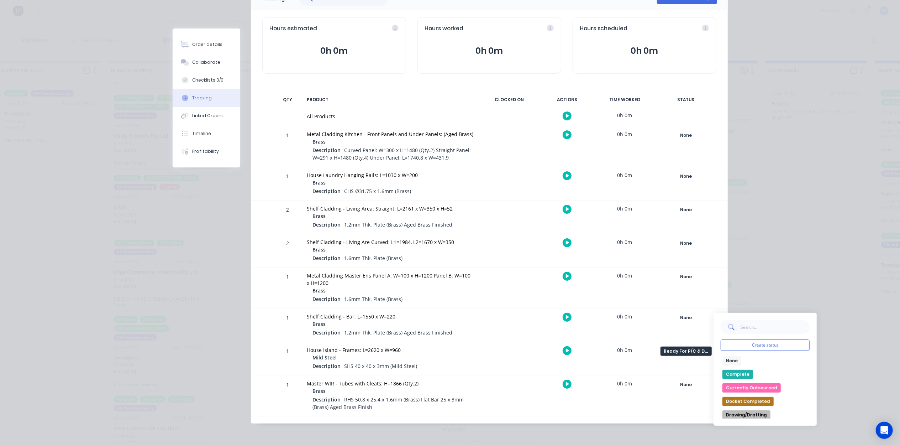
click at [752, 413] on button "Drawing/Drafting" at bounding box center [746, 414] width 48 height 9
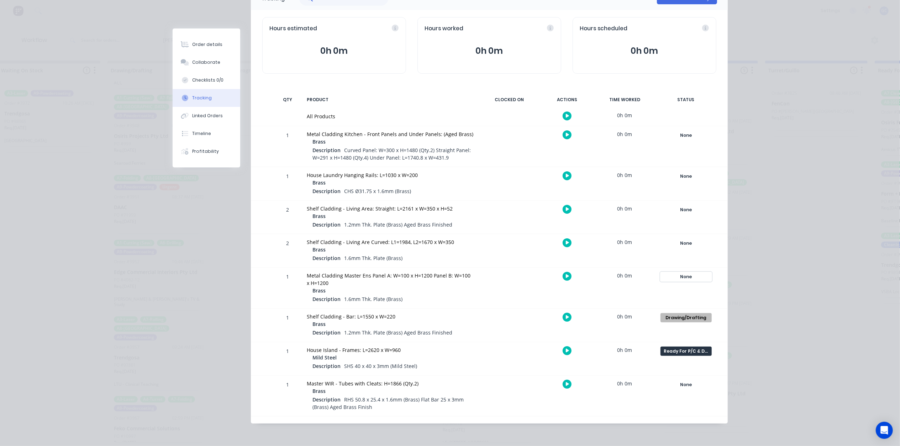
click at [695, 276] on div "None" at bounding box center [685, 276] width 51 height 9
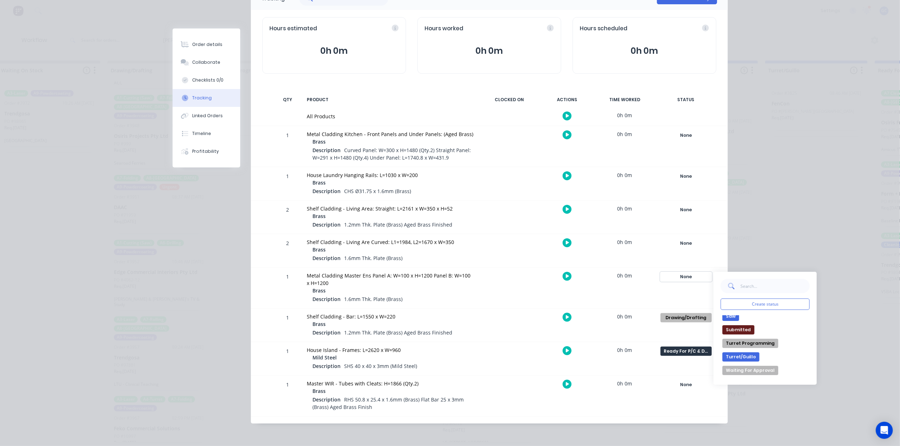
scroll to position [245, 0]
click at [748, 345] on button "Waiting For Approval" at bounding box center [750, 345] width 56 height 9
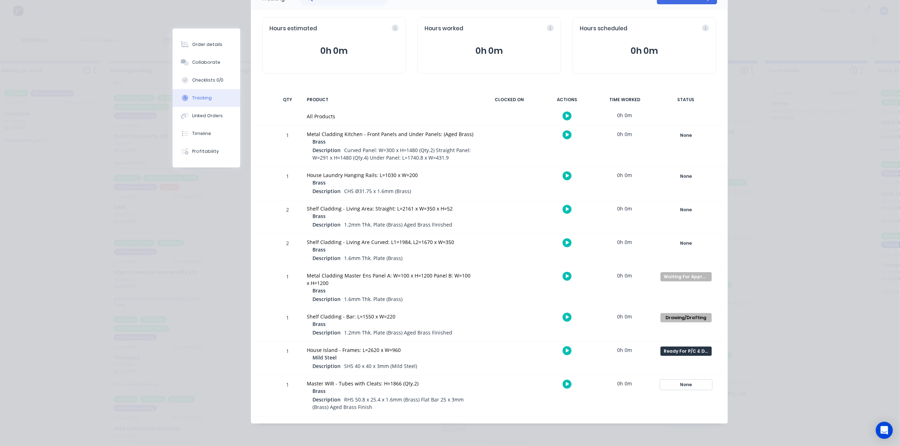
click at [684, 388] on div "None" at bounding box center [685, 384] width 51 height 9
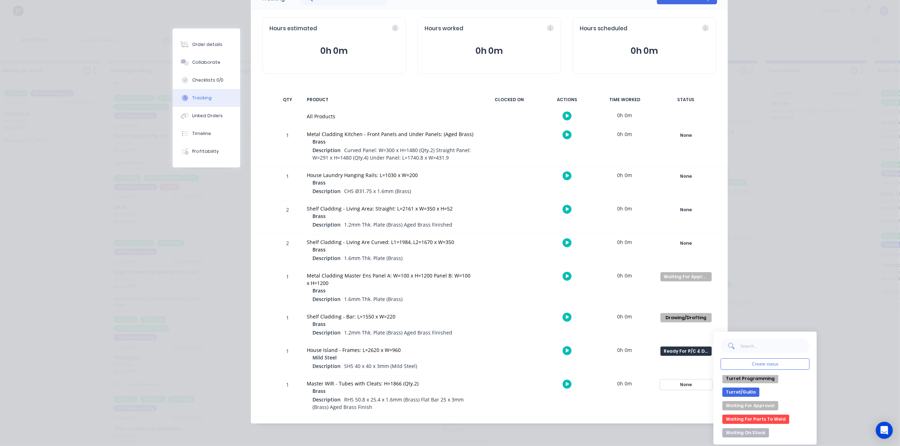
scroll to position [62, 0]
click at [757, 407] on button "Waiting For Approval" at bounding box center [750, 405] width 56 height 9
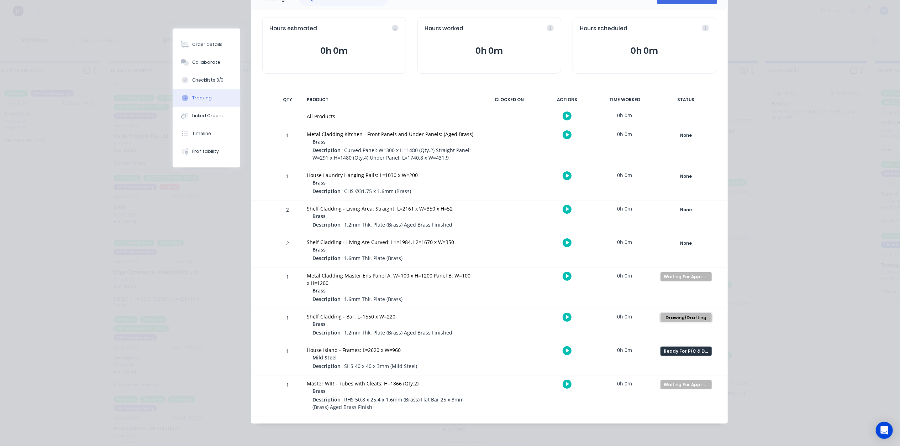
click at [679, 315] on div "Drawing/Drafting" at bounding box center [685, 317] width 51 height 9
click at [688, 244] on div "None" at bounding box center [685, 242] width 51 height 9
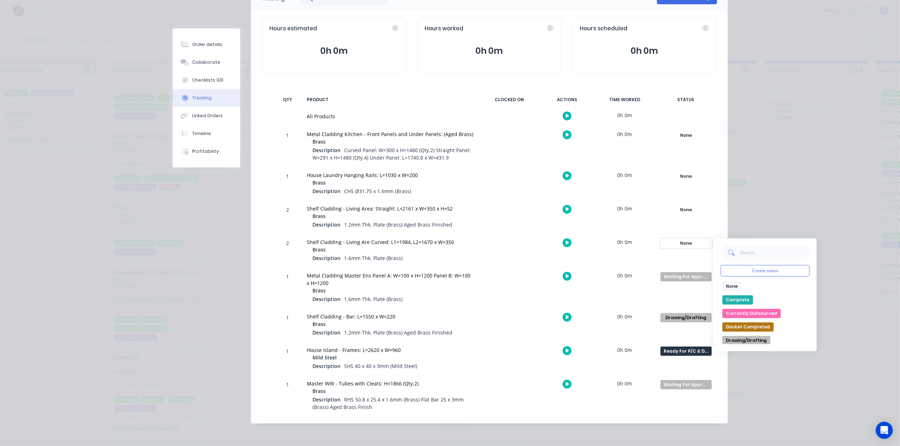
scroll to position [245, 0]
click at [757, 313] on button "Waiting For Approval" at bounding box center [750, 311] width 56 height 9
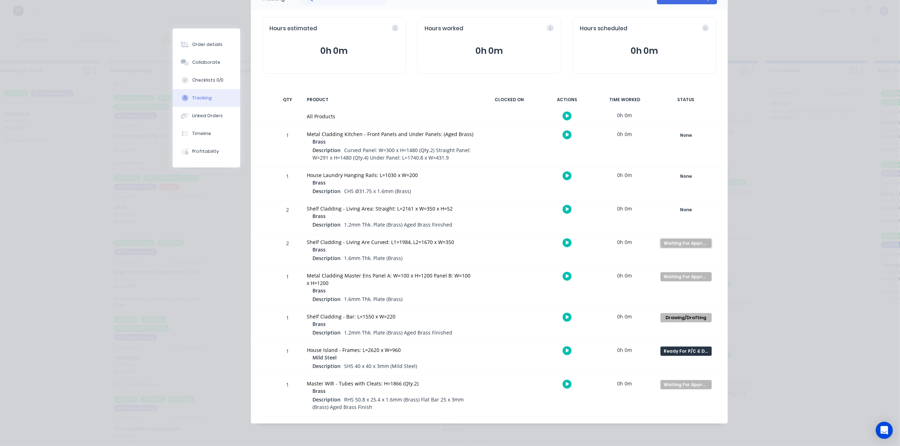
click at [687, 239] on div "Waiting For Approval" at bounding box center [685, 242] width 51 height 9
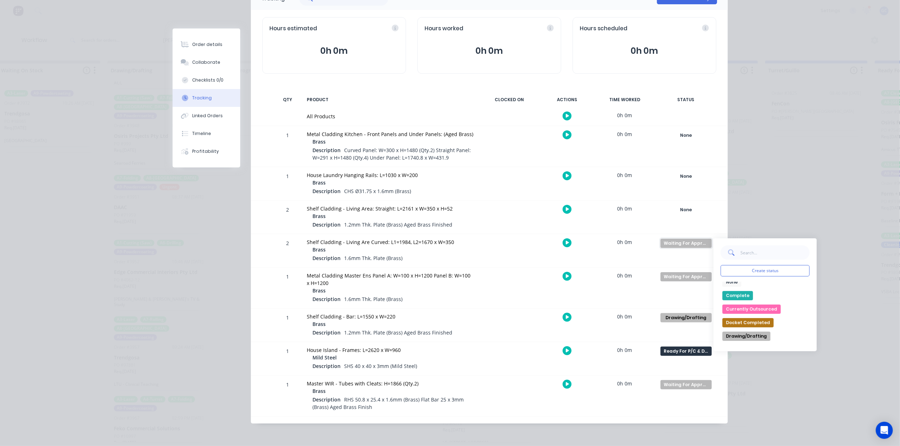
scroll to position [0, 0]
click at [755, 338] on button "Drawing/Drafting" at bounding box center [746, 340] width 48 height 9
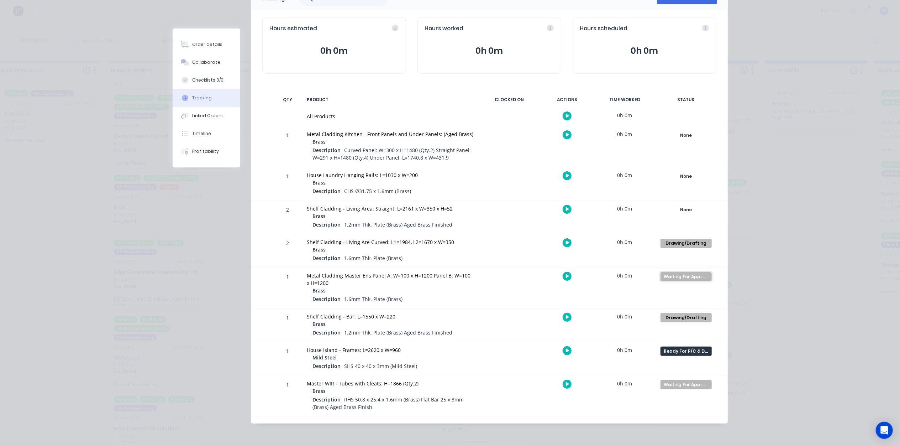
click at [692, 274] on div "Waiting For Approval" at bounding box center [685, 276] width 51 height 9
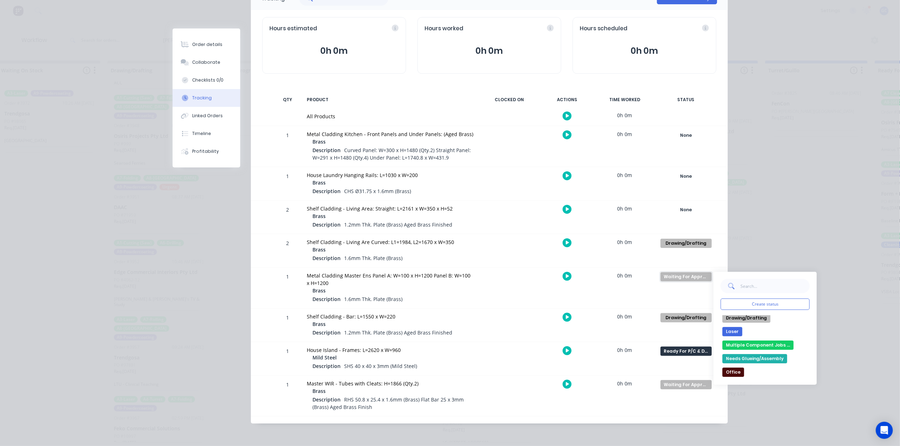
scroll to position [55, 0]
click at [747, 320] on button "Drawing/Drafting" at bounding box center [746, 318] width 48 height 9
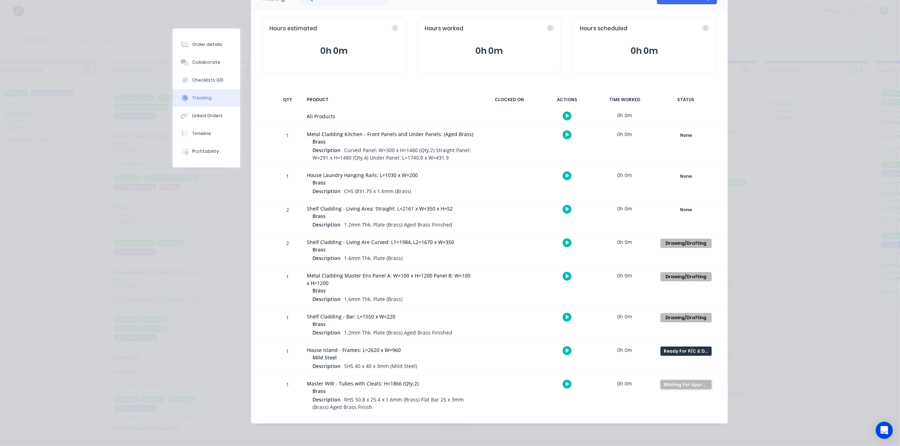
click at [701, 386] on div "Waiting For Approval" at bounding box center [685, 384] width 51 height 9
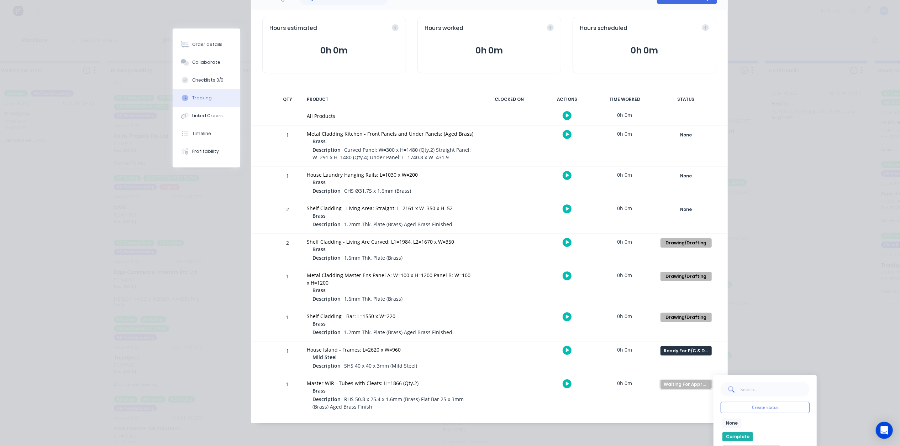
scroll to position [47, 0]
click at [762, 428] on button "Drawing/Drafting" at bounding box center [746, 429] width 48 height 9
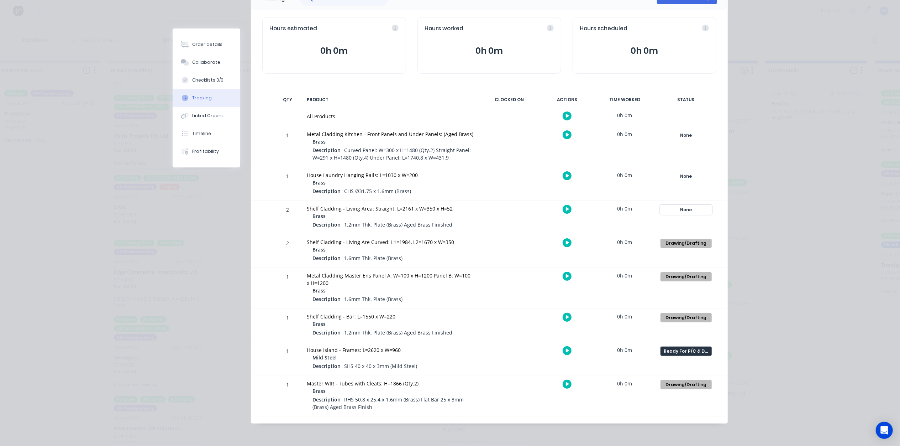
click at [688, 214] on div "None" at bounding box center [685, 209] width 51 height 9
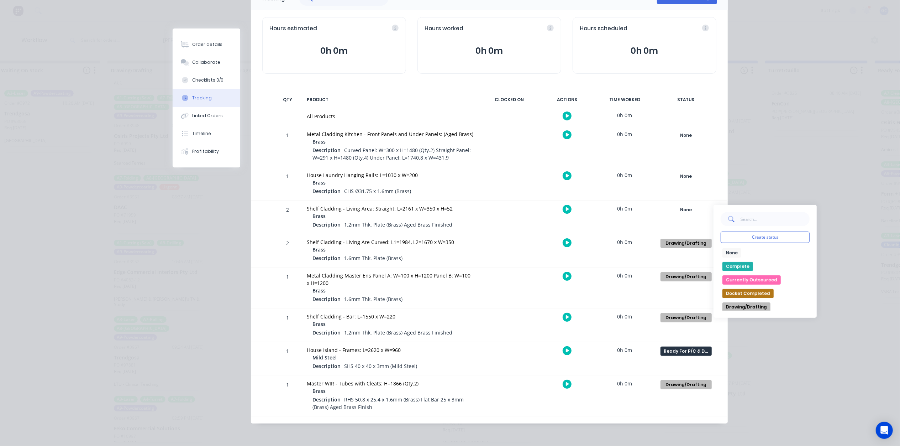
click at [752, 305] on button "Drawing/Drafting" at bounding box center [746, 306] width 48 height 9
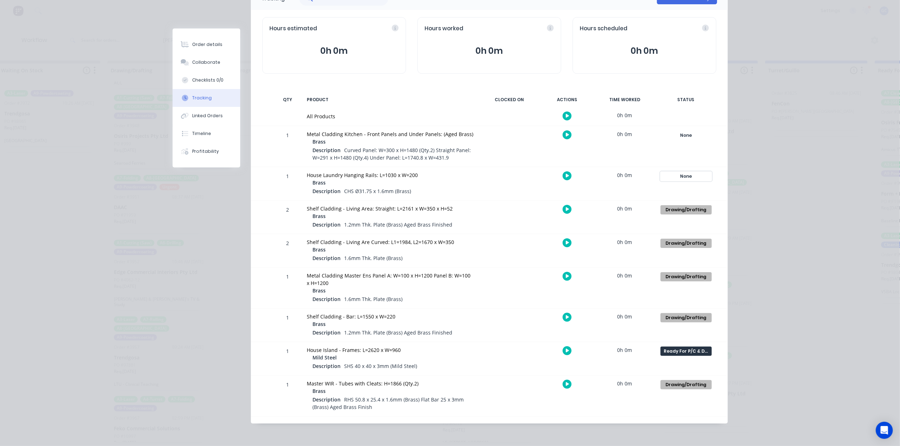
click at [686, 178] on div "None" at bounding box center [685, 176] width 51 height 9
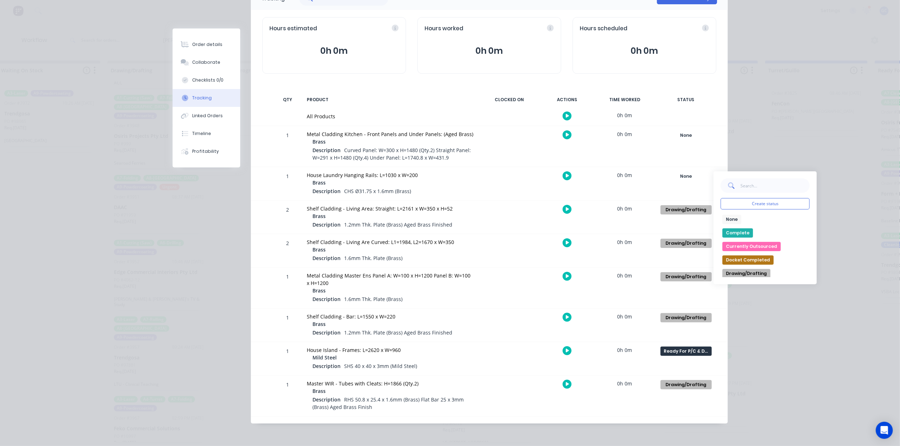
click at [741, 270] on button "Drawing/Drafting" at bounding box center [746, 273] width 48 height 9
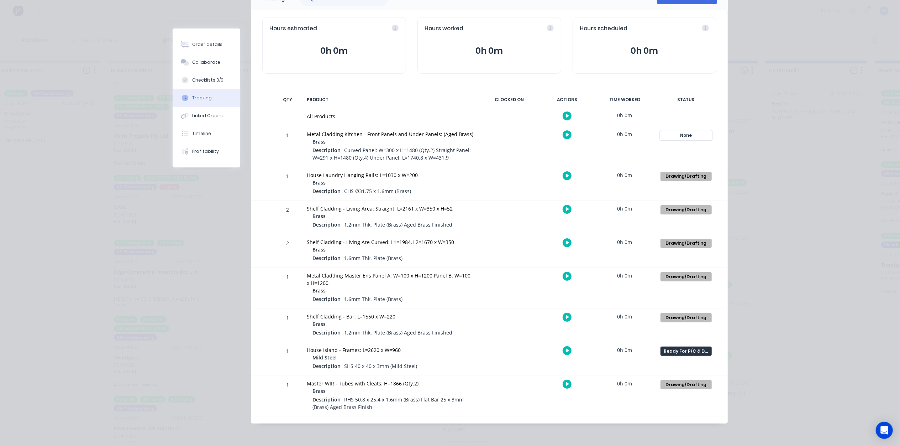
click at [683, 139] on div "None" at bounding box center [685, 135] width 51 height 9
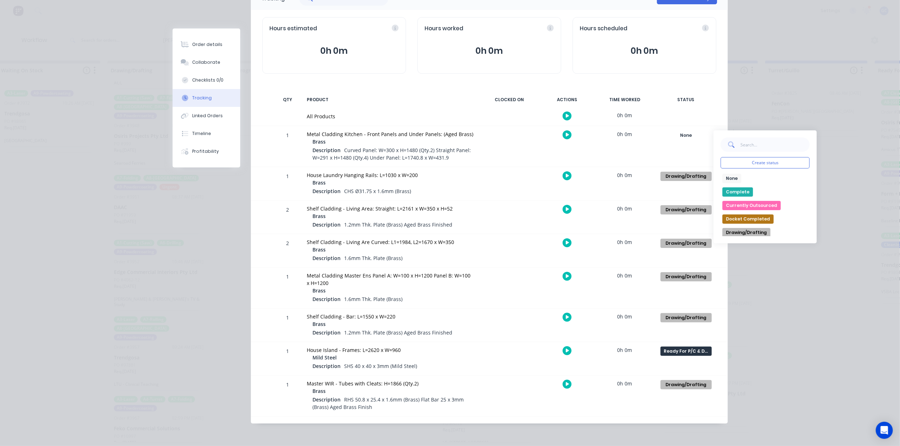
click at [743, 232] on button "Drawing/Drafting" at bounding box center [746, 232] width 48 height 9
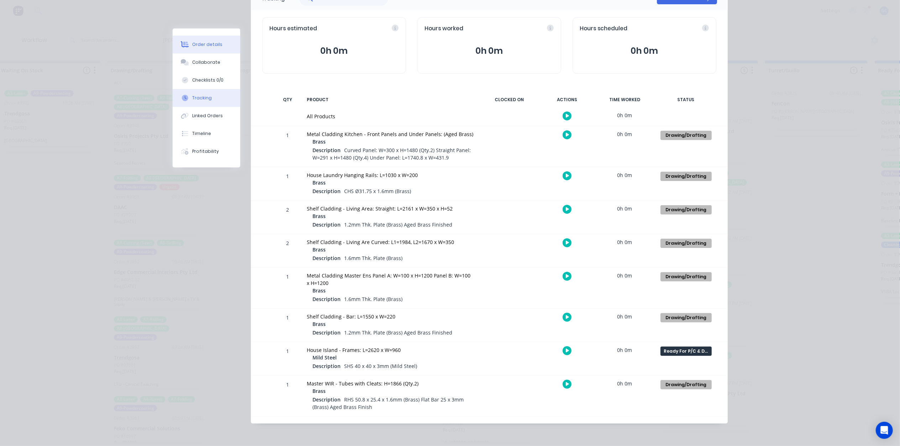
click at [208, 46] on div "Order details" at bounding box center [207, 44] width 30 height 6
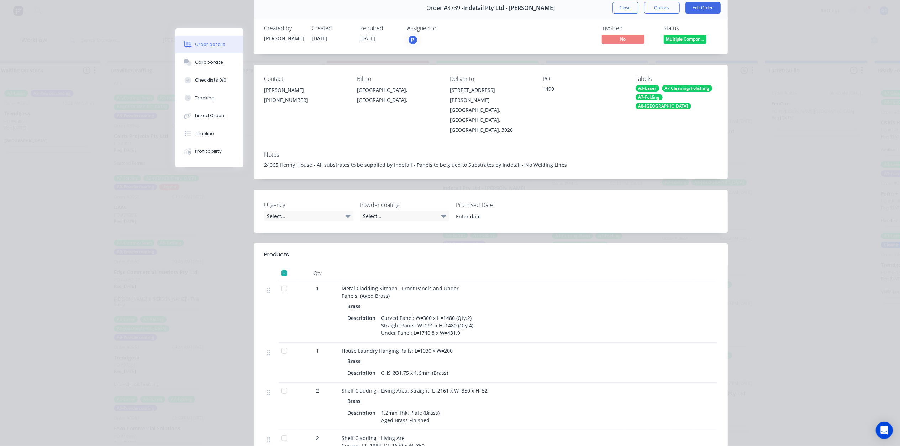
scroll to position [0, 0]
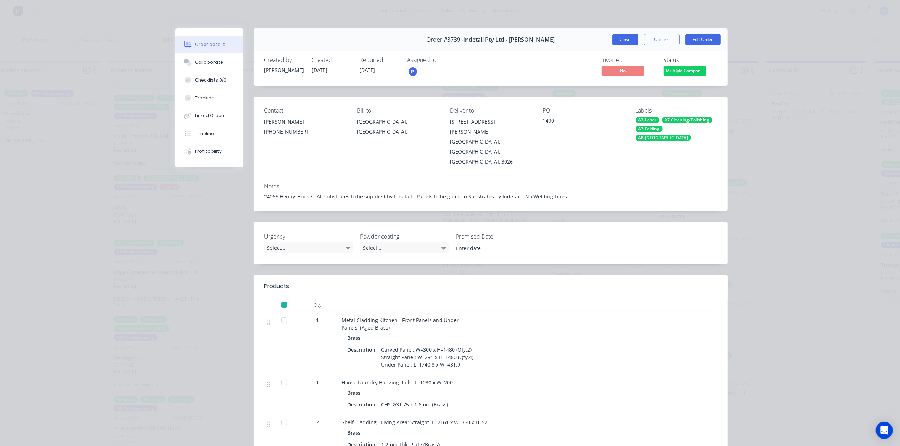
click at [623, 34] on button "Close" at bounding box center [625, 39] width 26 height 11
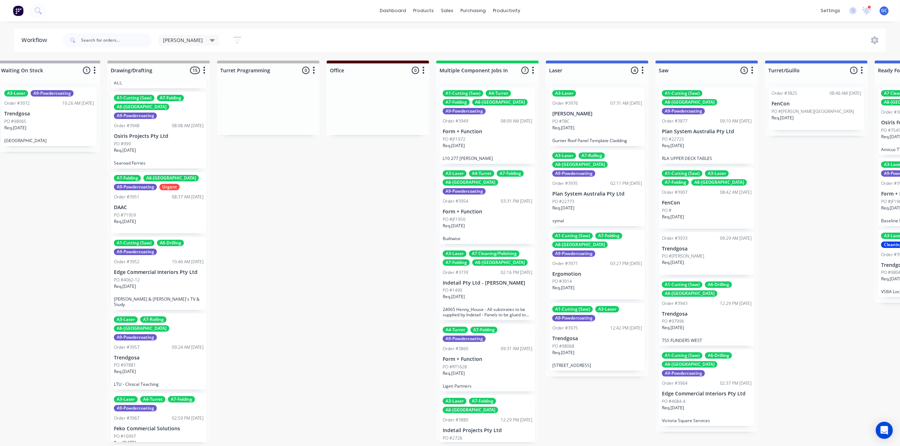
scroll to position [95, 0]
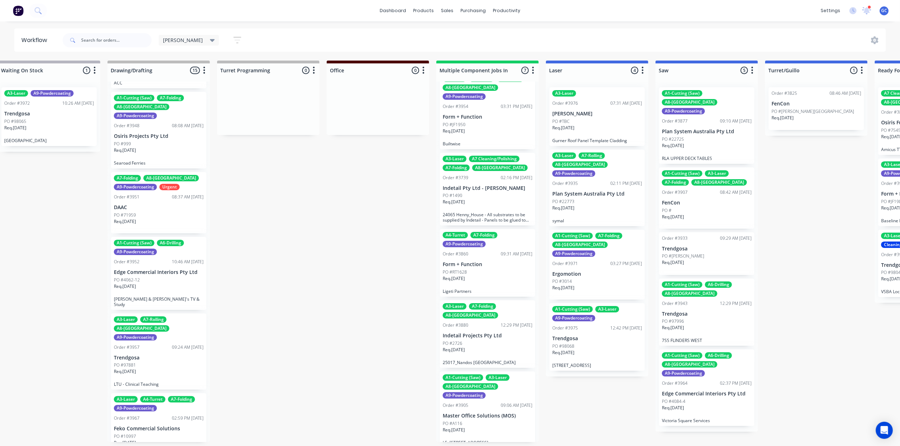
click at [490, 288] on p "Ligeti Partners" at bounding box center [488, 290] width 90 height 5
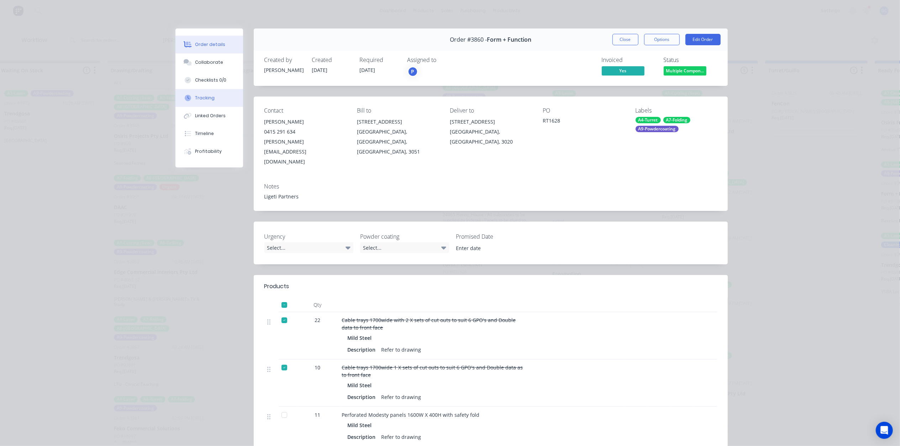
click at [210, 101] on button "Tracking" at bounding box center [209, 98] width 68 height 18
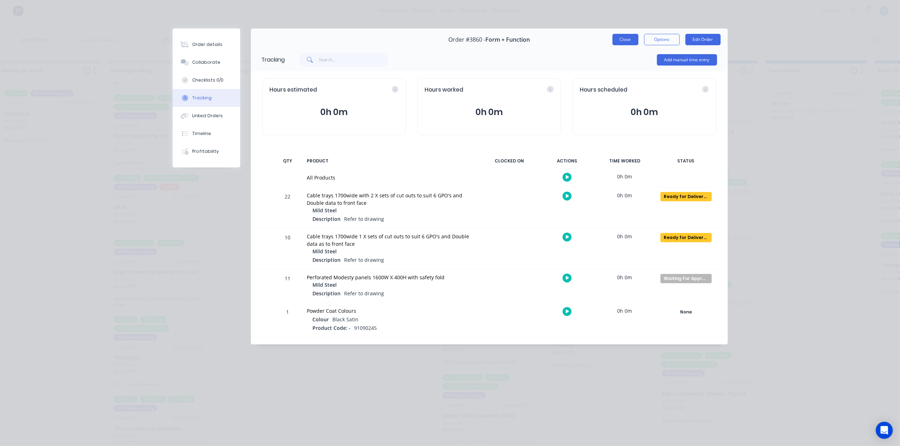
click at [625, 41] on button "Close" at bounding box center [625, 39] width 26 height 11
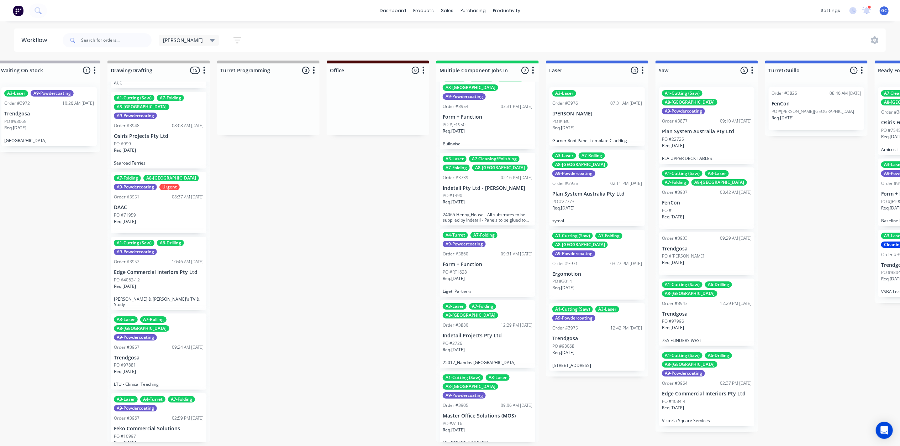
click at [499, 340] on div "PO #2726" at bounding box center [488, 343] width 90 height 6
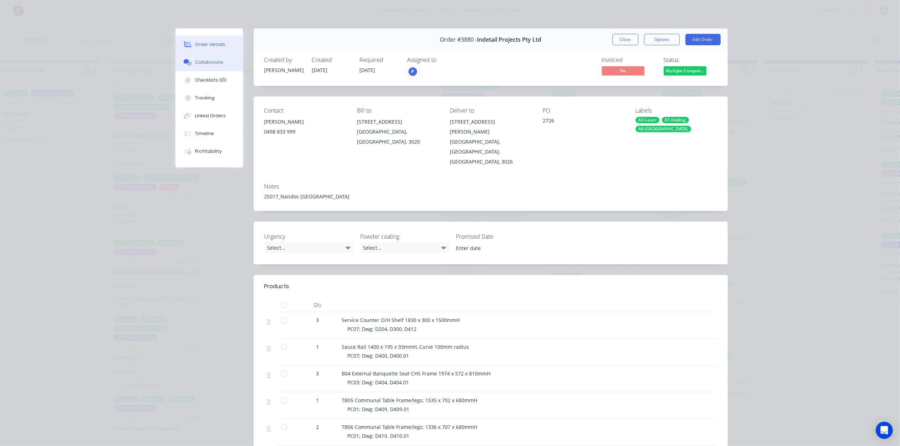
click at [206, 61] on div "Collaborate" at bounding box center [209, 62] width 28 height 6
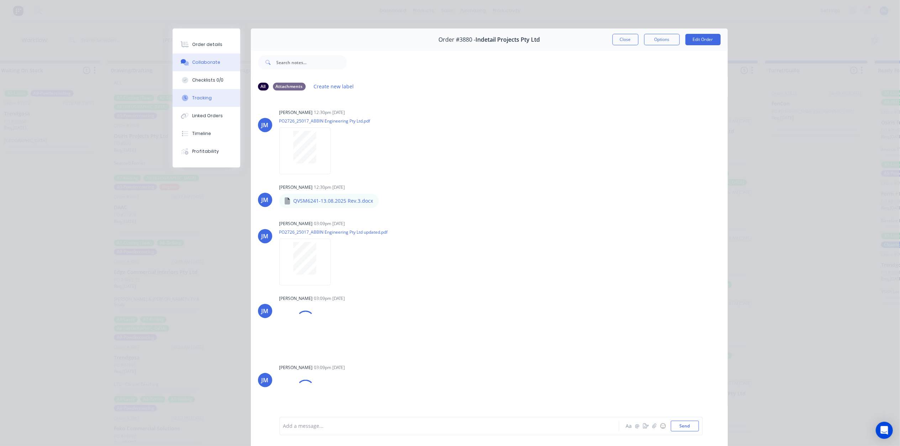
click at [203, 100] on div "Tracking" at bounding box center [202, 98] width 20 height 6
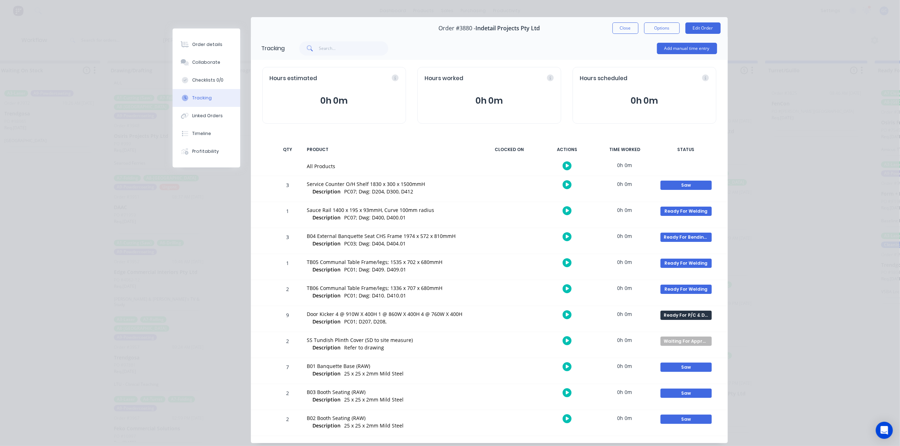
scroll to position [0, 0]
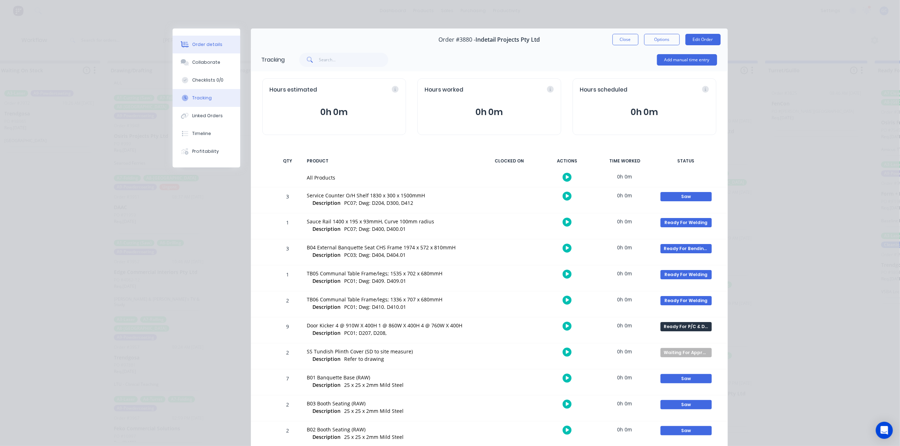
click at [213, 45] on div "Order details" at bounding box center [207, 44] width 30 height 6
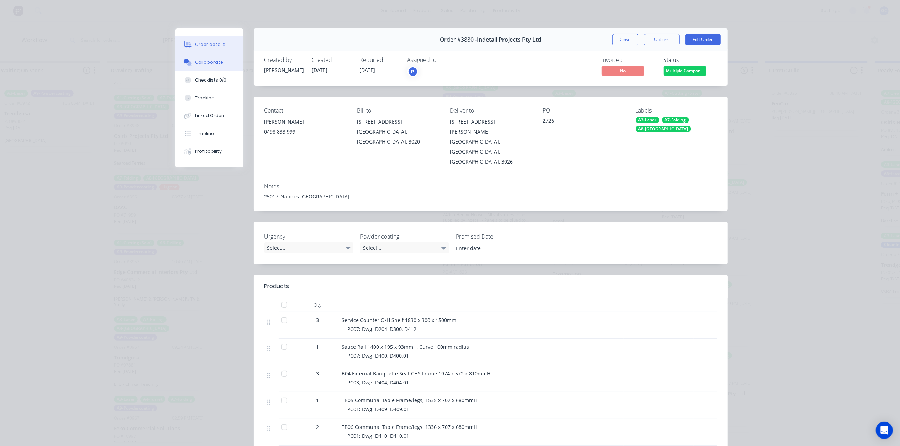
click at [216, 64] on div "Collaborate" at bounding box center [209, 62] width 28 height 6
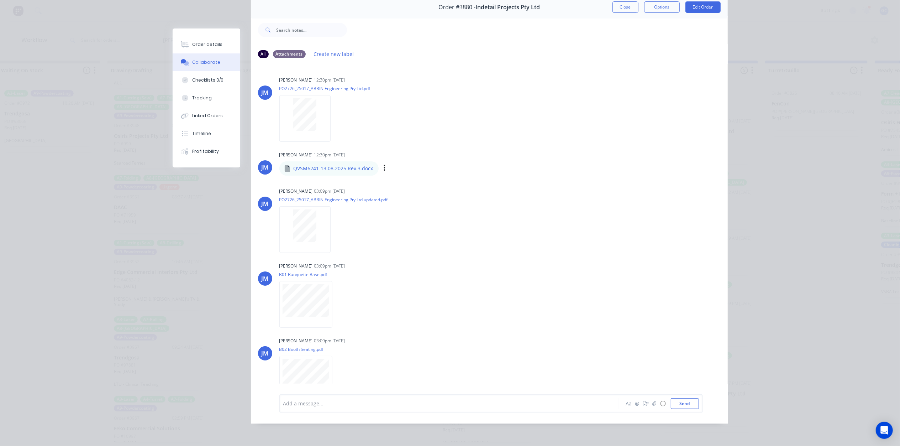
click at [342, 165] on p "QVSM6241-13.08.2025 Rev.3.docx" at bounding box center [334, 168] width 80 height 7
click at [384, 164] on icon "button" at bounding box center [385, 168] width 2 height 8
click at [416, 179] on button "Download" at bounding box center [431, 187] width 80 height 16
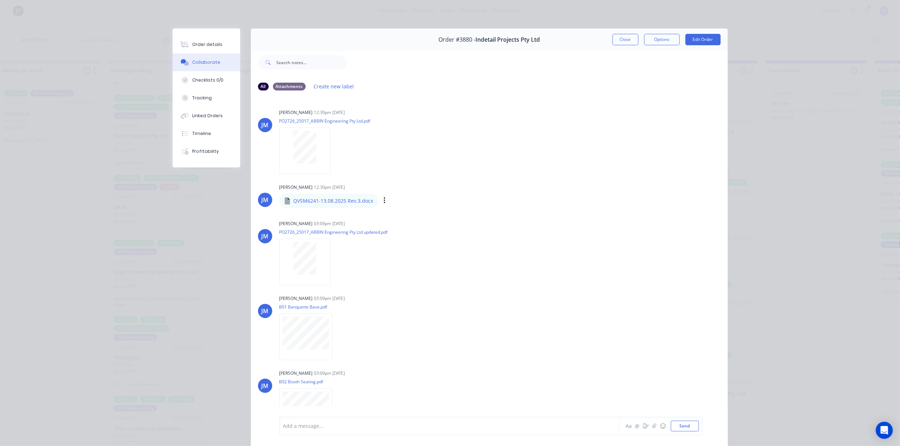
click at [623, 101] on div "JM Joe Muscari 12:30pm 02/09/25 PO2726_25017_ABBIN Engineering Pty Ltd.pdf Labe…" at bounding box center [489, 255] width 477 height 319
click at [618, 41] on button "Close" at bounding box center [625, 39] width 26 height 11
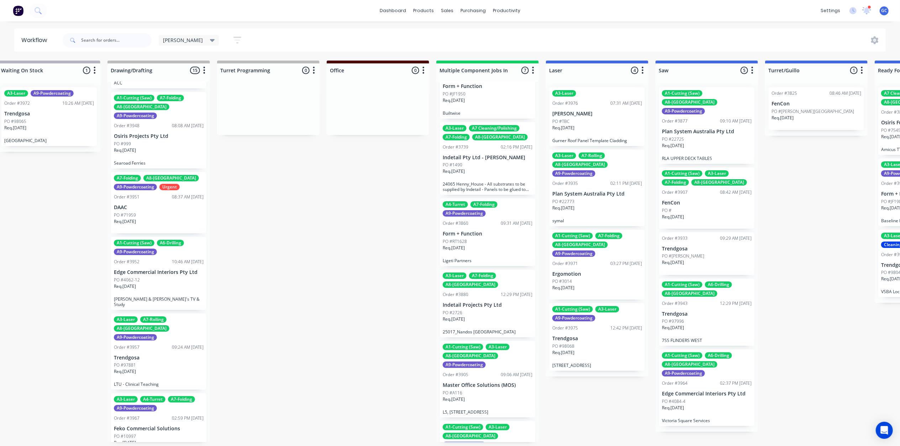
scroll to position [142, 0]
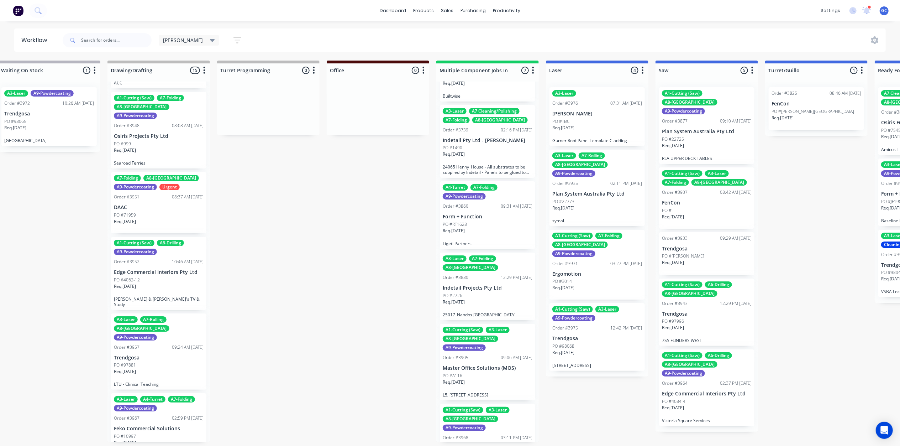
click at [483, 221] on div "PO #RT1628" at bounding box center [488, 224] width 90 height 6
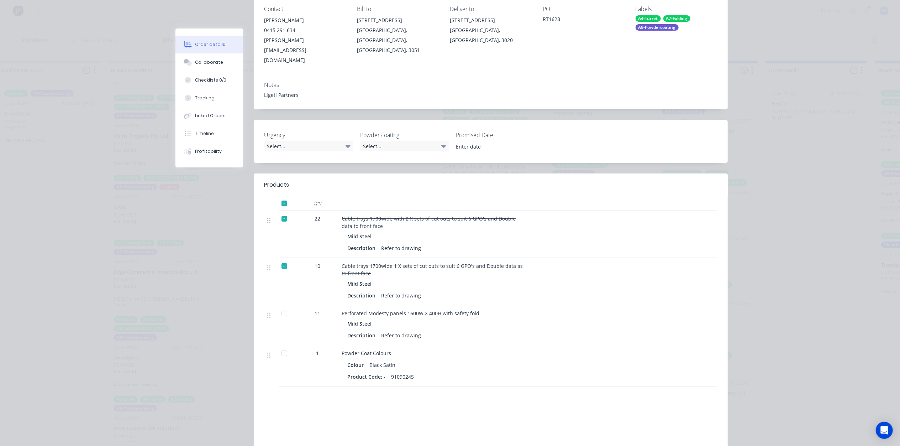
scroll to position [0, 0]
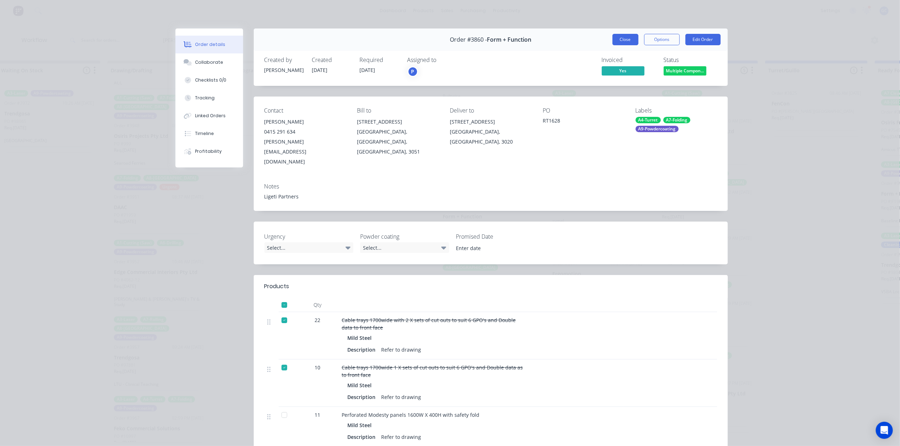
click at [629, 41] on button "Close" at bounding box center [625, 39] width 26 height 11
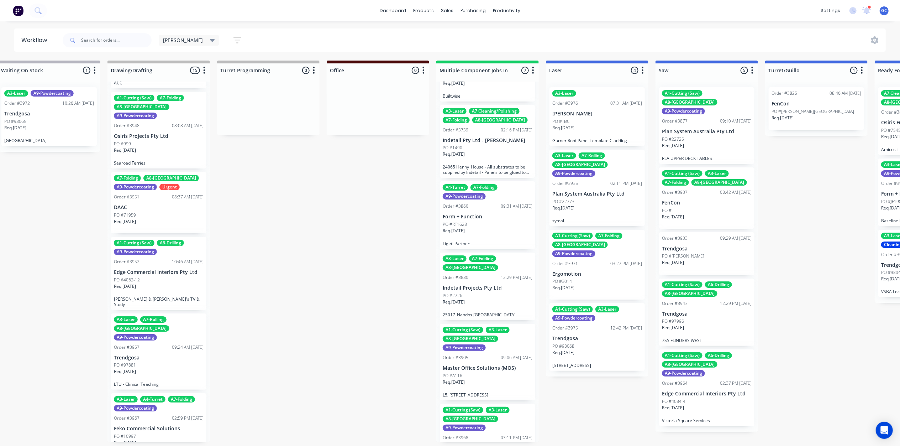
scroll to position [144, 0]
click at [487, 371] on div "PO #A116" at bounding box center [488, 374] width 90 height 6
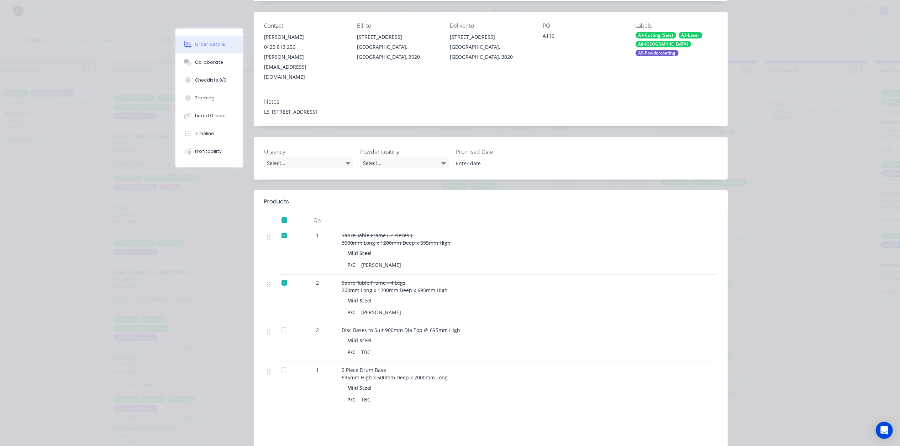
scroll to position [0, 0]
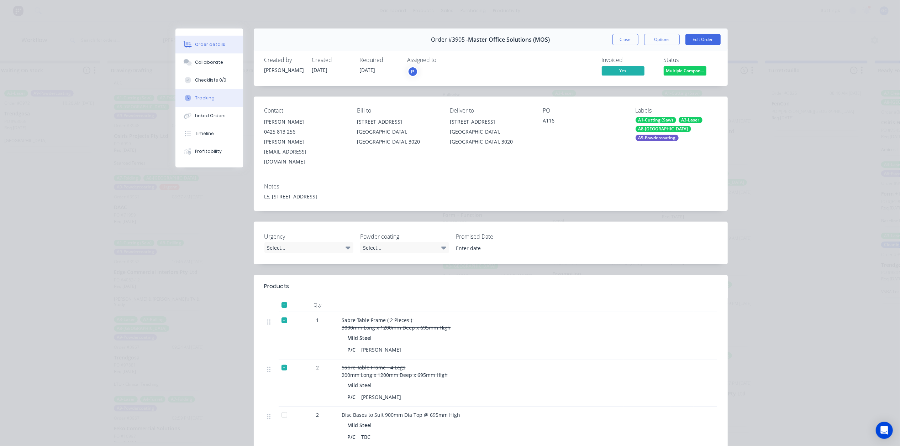
click at [214, 91] on button "Tracking" at bounding box center [209, 98] width 68 height 18
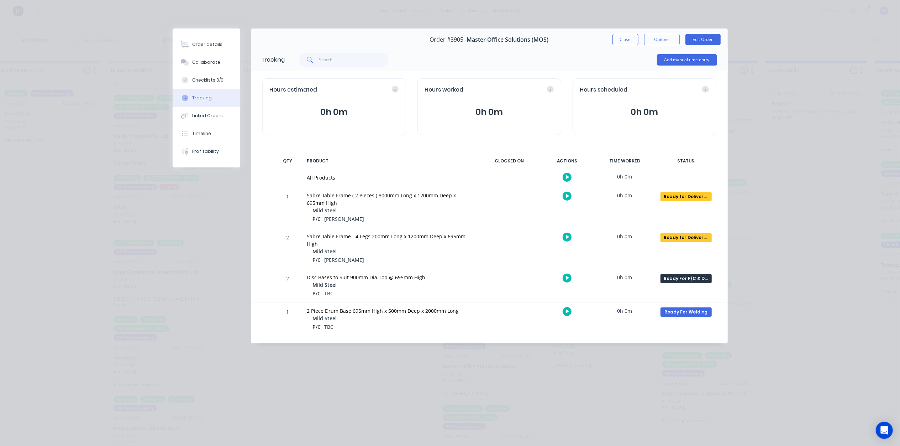
scroll to position [0, 346]
click at [225, 48] on button "Order details" at bounding box center [207, 45] width 68 height 18
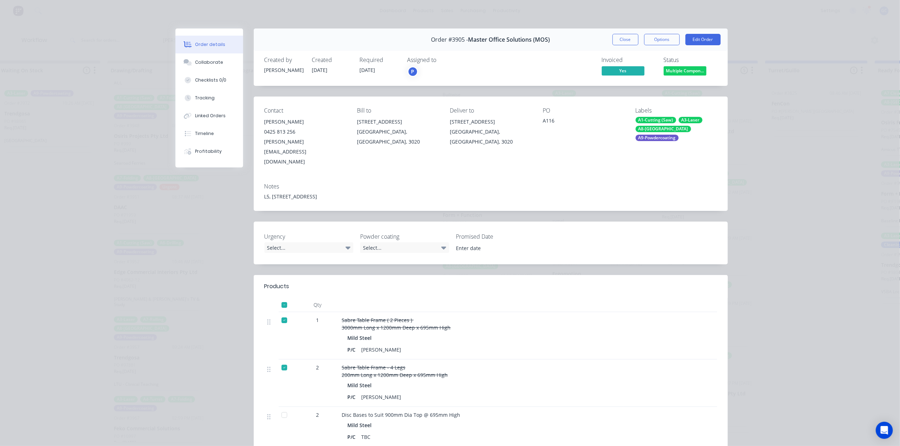
click at [636, 38] on div "Close Options Edit Order" at bounding box center [666, 39] width 108 height 11
click at [628, 37] on button "Close" at bounding box center [625, 39] width 26 height 11
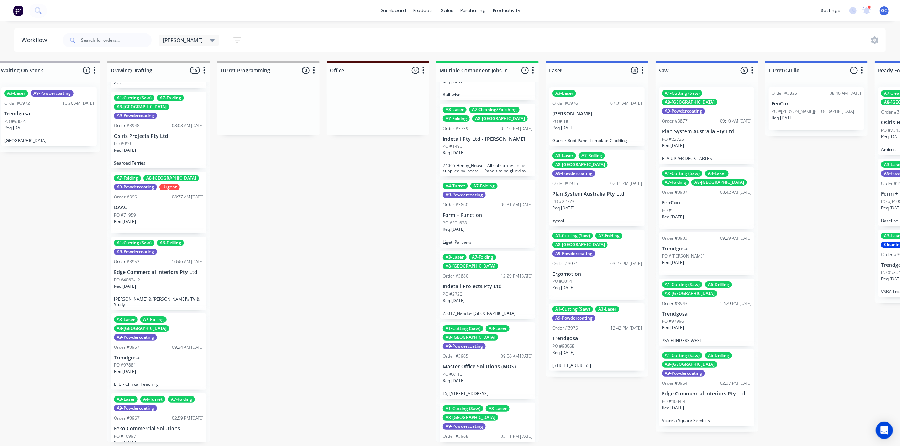
scroll to position [3, 346]
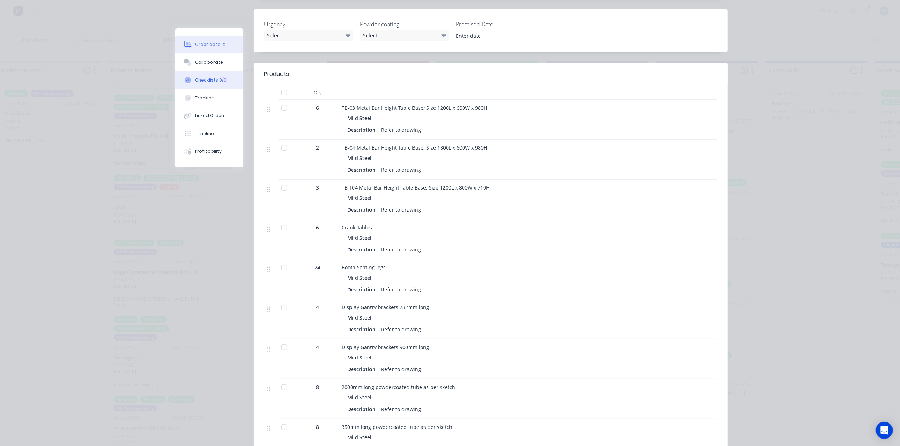
scroll to position [0, 0]
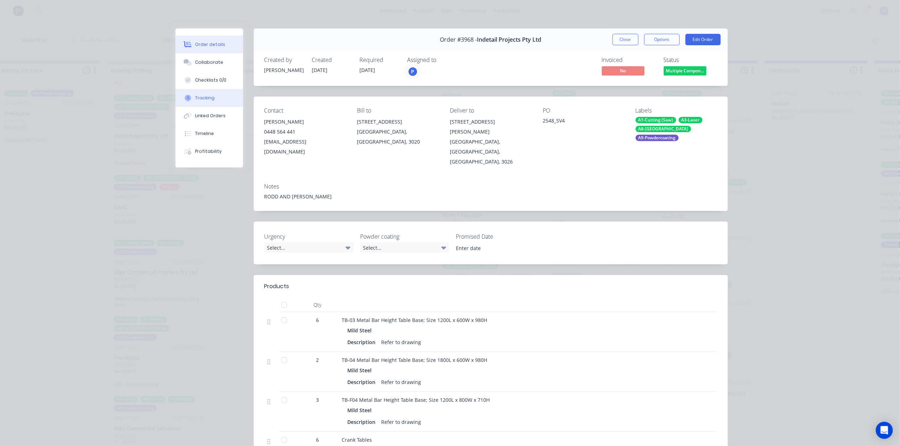
click at [207, 93] on button "Tracking" at bounding box center [209, 98] width 68 height 18
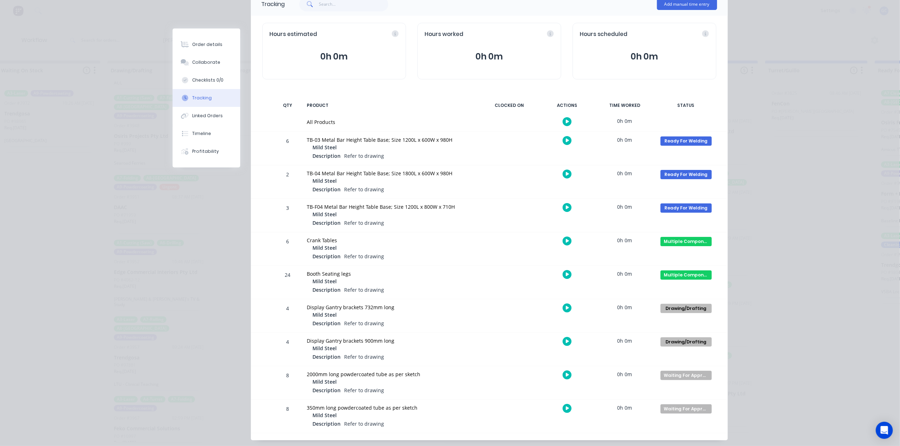
scroll to position [73, 0]
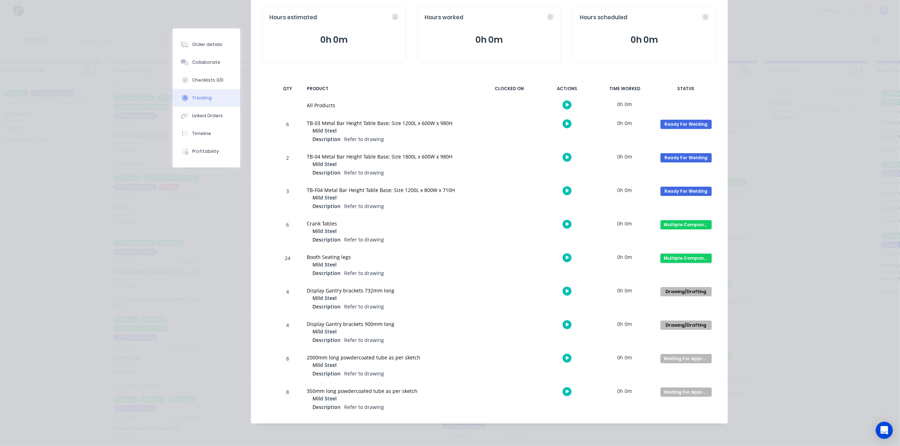
click at [675, 256] on div "Multiple Component Jobs In Production" at bounding box center [685, 257] width 51 height 9
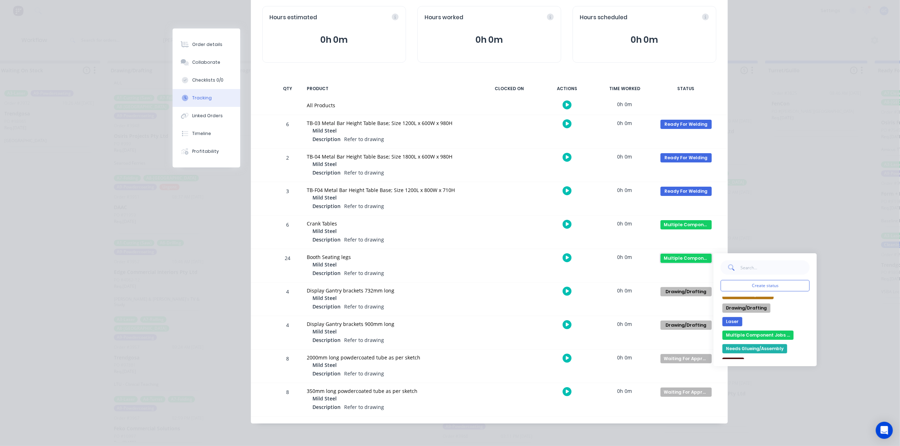
scroll to position [0, 0]
click at [763, 198] on div "Order details Collaborate Checklists 0/0 Tracking Linked Orders Timeline Profit…" at bounding box center [450, 223] width 900 height 446
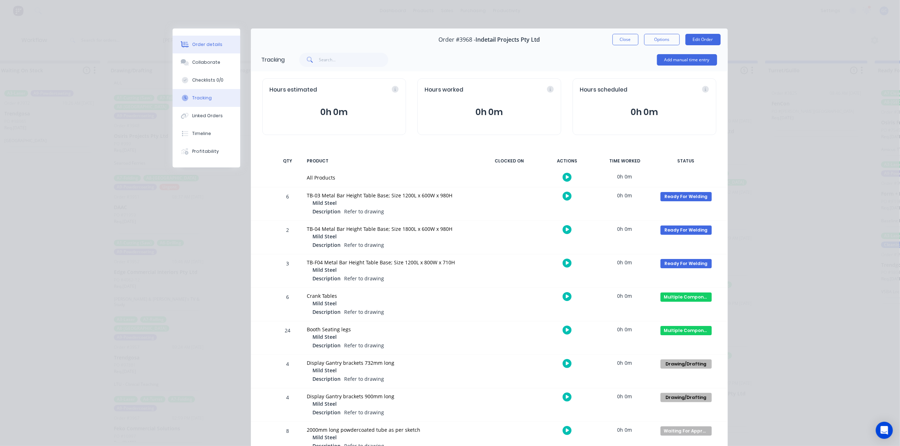
click at [199, 43] on div "Order details" at bounding box center [207, 44] width 30 height 6
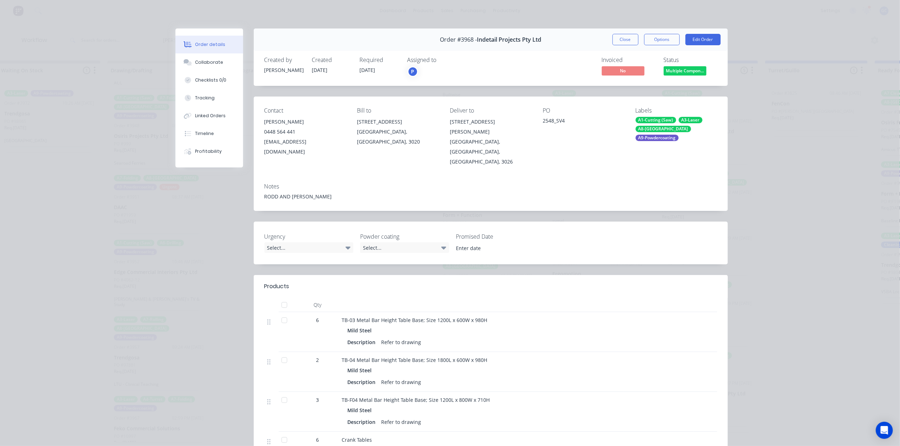
click at [616, 43] on button "Close" at bounding box center [625, 39] width 26 height 11
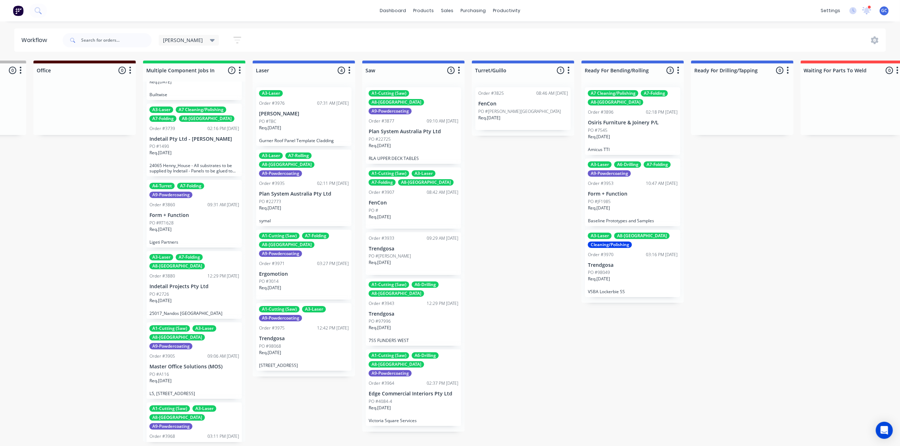
scroll to position [3, 639]
click at [293, 191] on p "Plan System Australia Pty Ltd" at bounding box center [304, 194] width 90 height 6
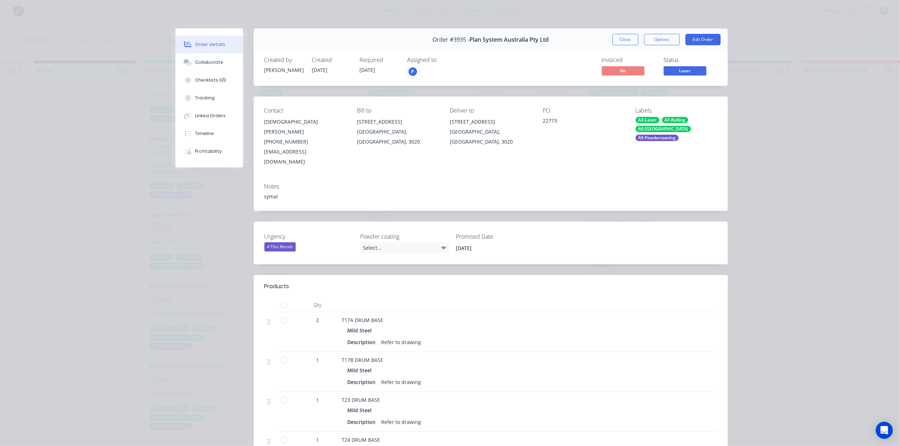
click at [683, 73] on span "Laser" at bounding box center [685, 70] width 43 height 9
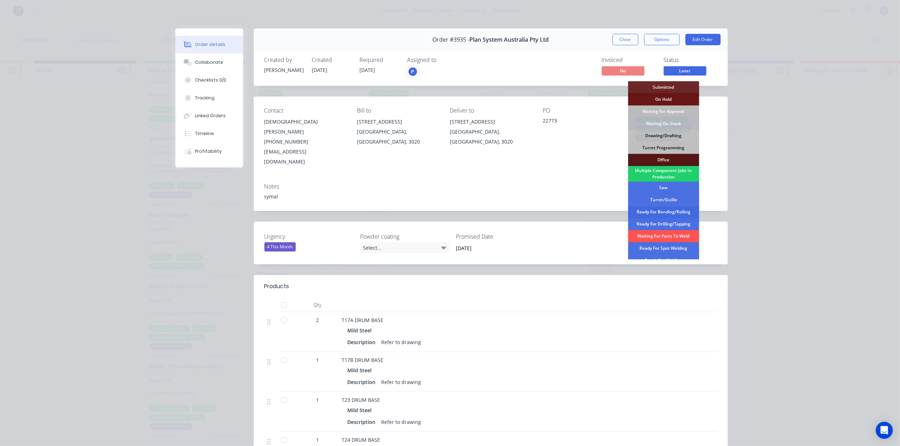
click at [670, 211] on div "Ready For Bending/Rolling" at bounding box center [663, 212] width 71 height 12
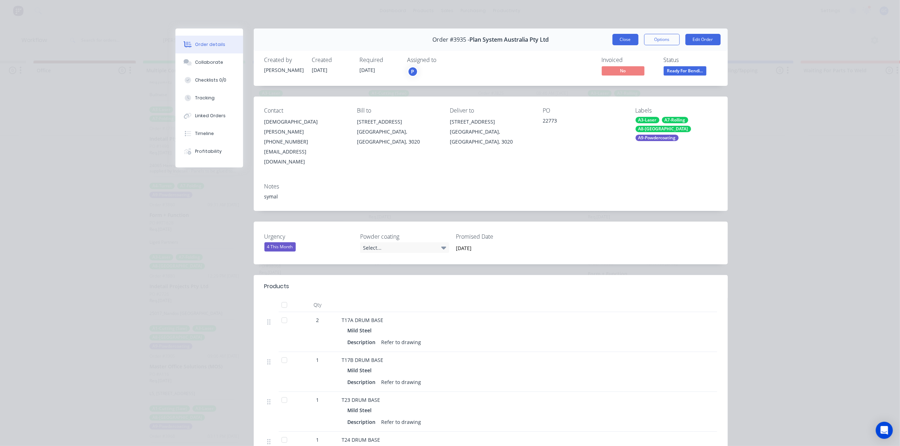
click at [618, 38] on button "Close" at bounding box center [625, 39] width 26 height 11
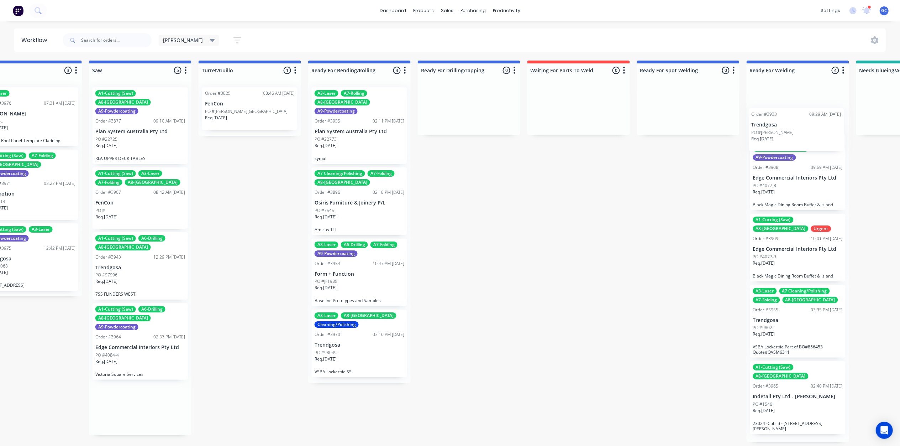
drag, startPoint x: 404, startPoint y: 248, endPoint x: 788, endPoint y: 128, distance: 402.6
click at [789, 129] on div "Submitted 0 Status colour #661D1D hex #661D1D Save Cancel Summaries Total order…" at bounding box center [294, 250] width 2425 height 381
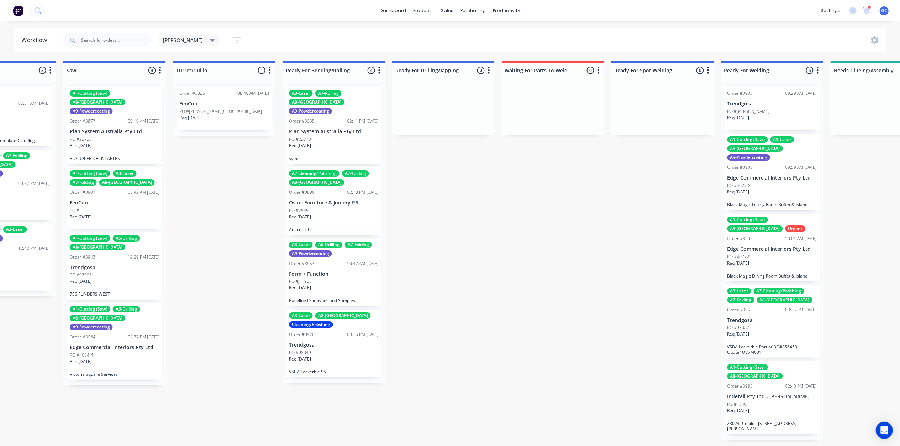
click at [103, 272] on div "PO #97996" at bounding box center [115, 275] width 90 height 6
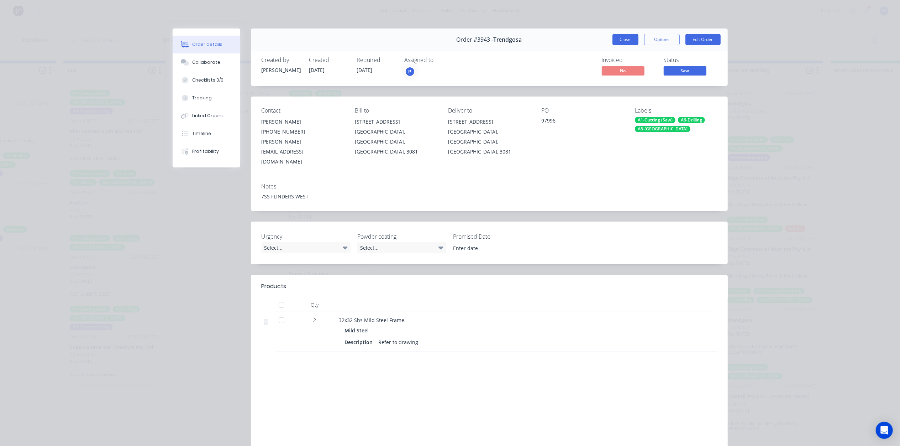
click at [634, 42] on button "Close" at bounding box center [625, 39] width 26 height 11
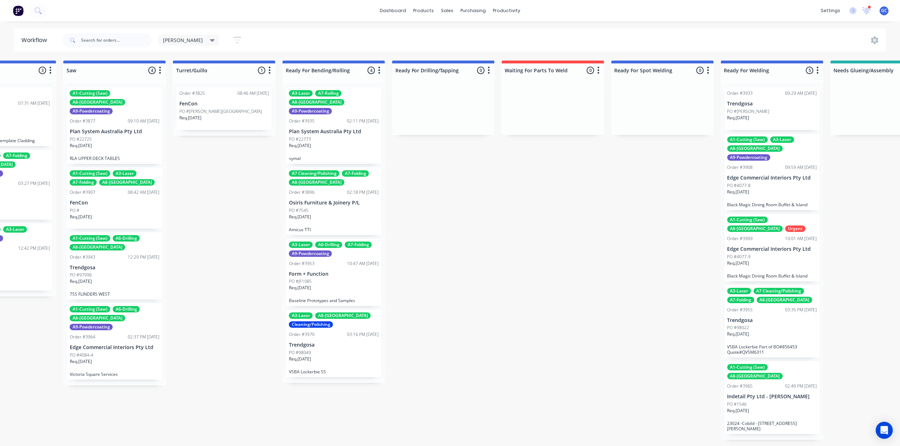
click at [107, 352] on div "PO #4084-4" at bounding box center [115, 355] width 90 height 6
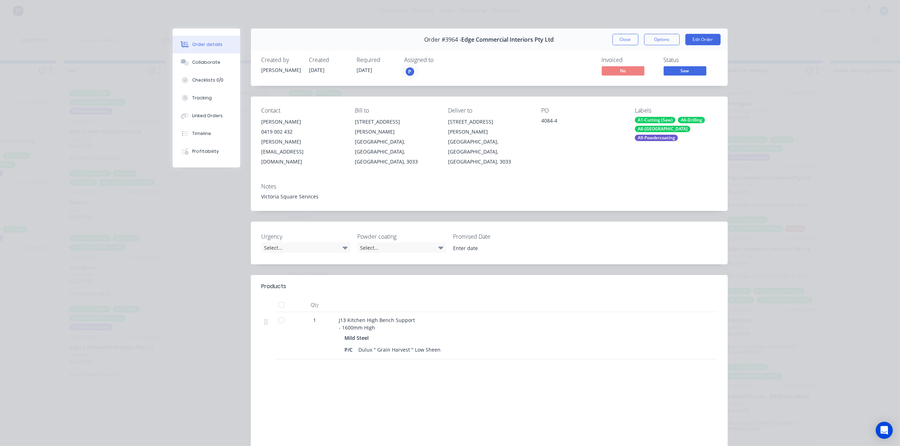
click at [626, 40] on button "Close" at bounding box center [625, 39] width 26 height 11
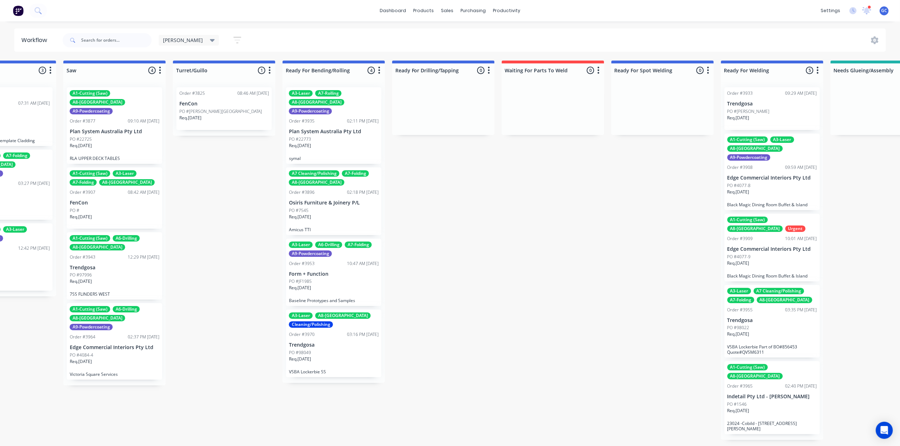
click at [318, 214] on div "Req. 15/09/25" at bounding box center [334, 220] width 90 height 12
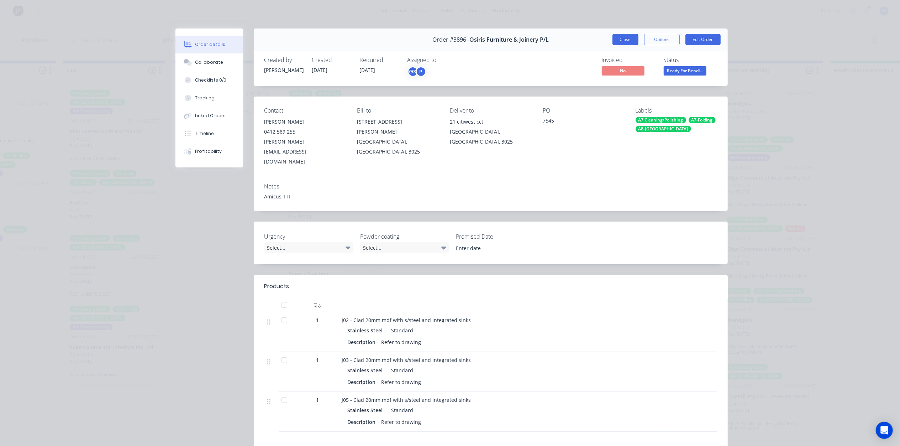
click at [621, 39] on button "Close" at bounding box center [625, 39] width 26 height 11
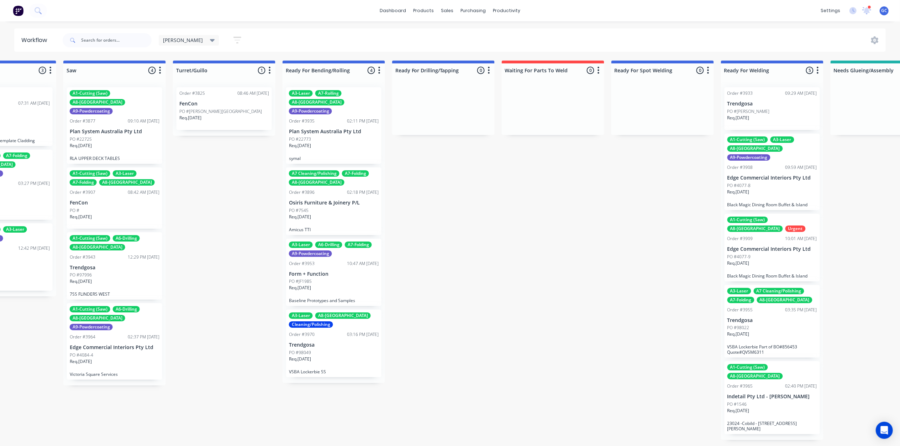
click at [333, 278] on div "PO #JF1985" at bounding box center [334, 281] width 90 height 6
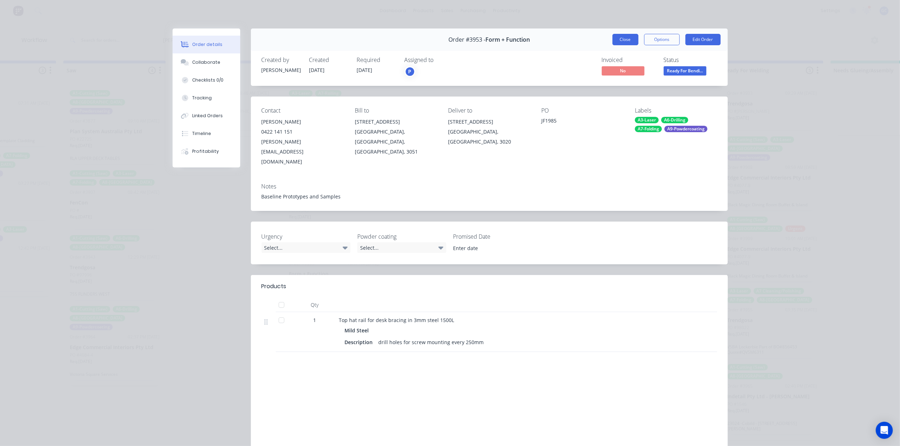
click at [632, 38] on button "Close" at bounding box center [625, 39] width 26 height 11
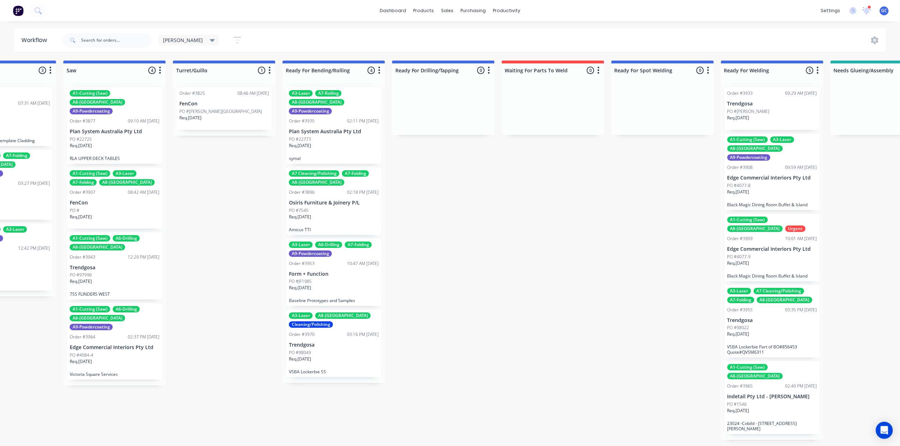
click at [333, 355] on div "Req. 10/10/25" at bounding box center [334, 361] width 90 height 12
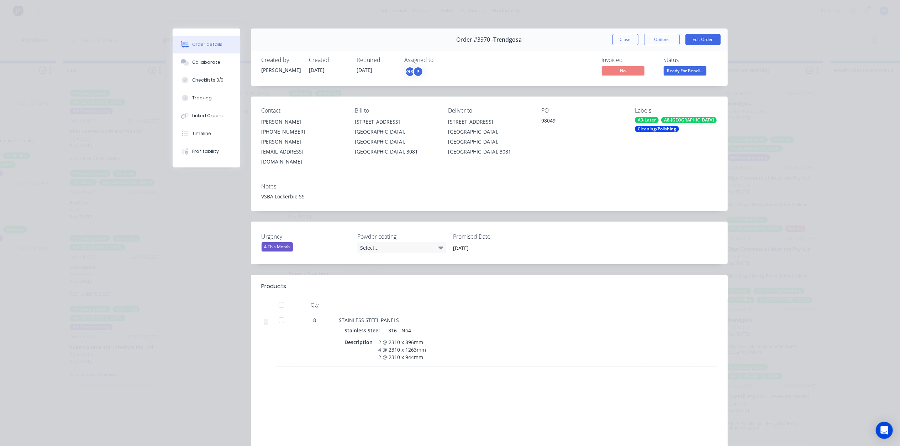
click at [615, 35] on button "Close" at bounding box center [625, 39] width 26 height 11
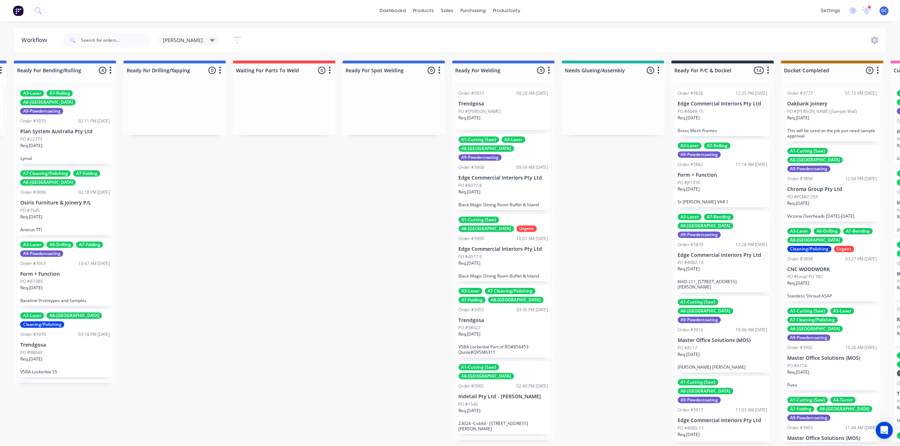
scroll to position [0, 1299]
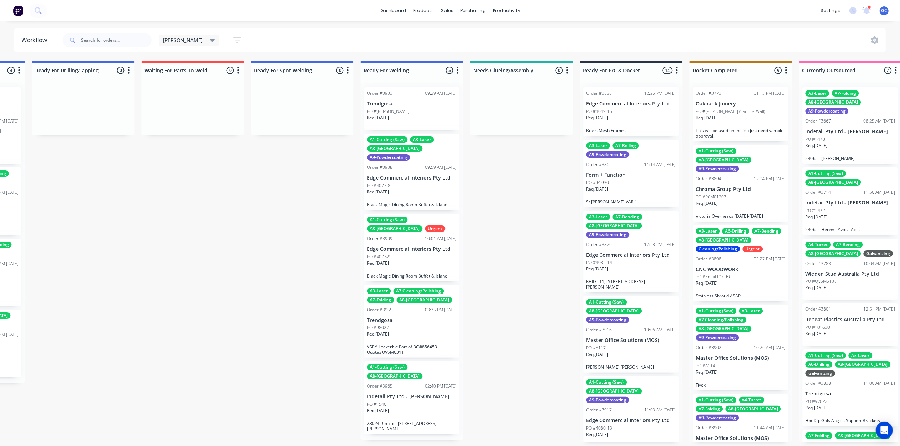
click at [411, 253] on div "PO #4077-9" at bounding box center [412, 256] width 90 height 6
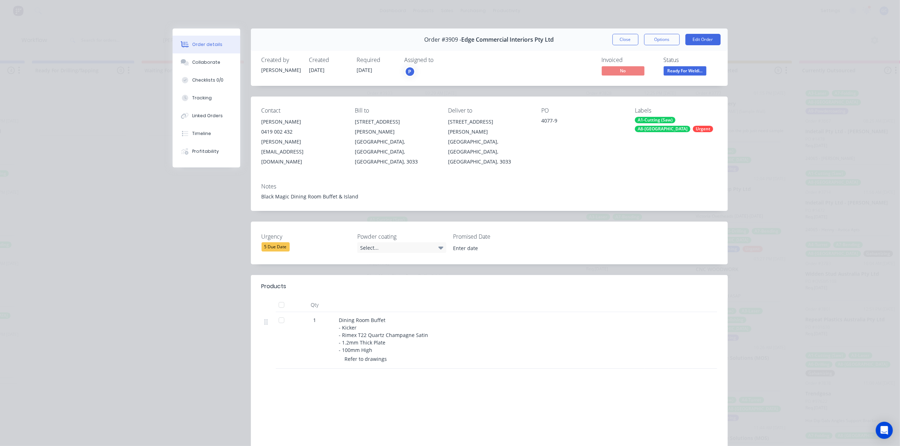
click at [688, 70] on span "Ready For Weldi..." at bounding box center [685, 70] width 43 height 9
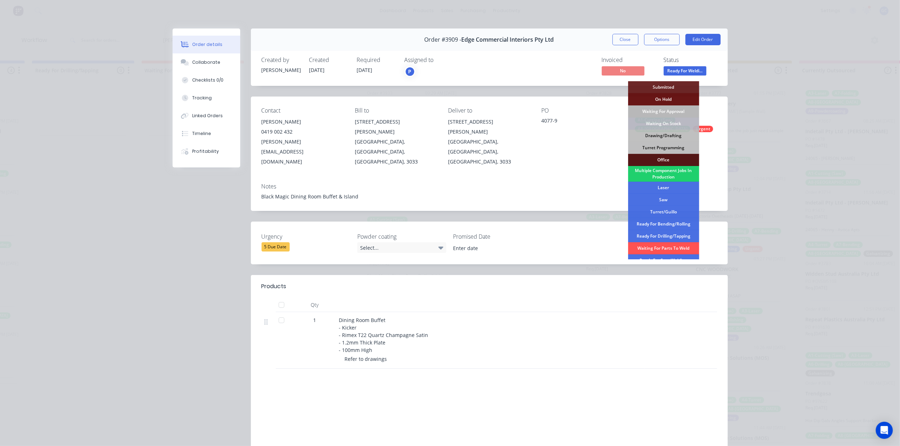
click at [668, 110] on div "Waiting For Approval" at bounding box center [663, 111] width 71 height 12
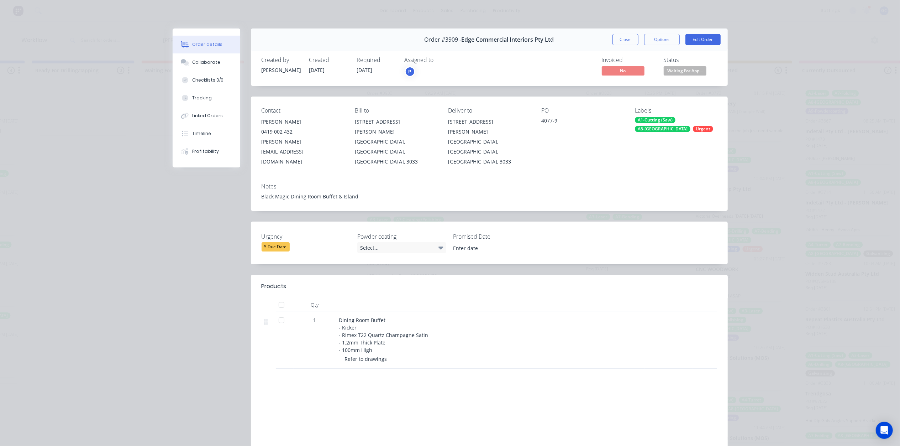
click at [617, 39] on button "Close" at bounding box center [625, 39] width 26 height 11
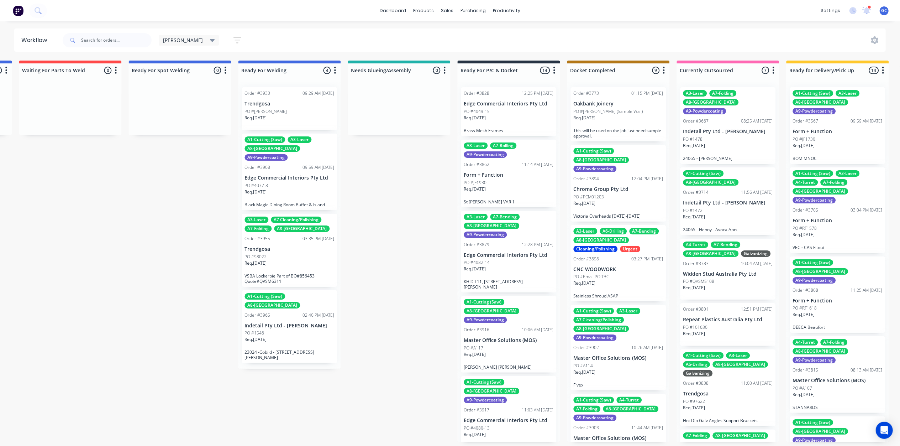
scroll to position [0, 1463]
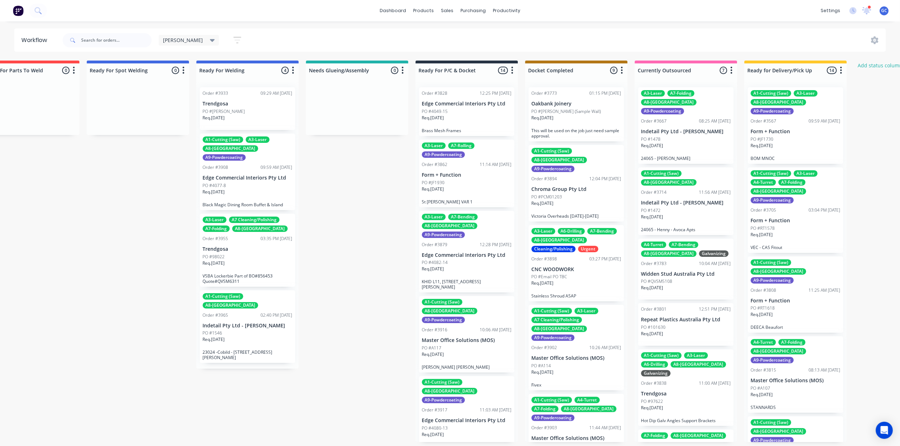
click at [258, 336] on div "Req. 22/09/25" at bounding box center [247, 342] width 90 height 12
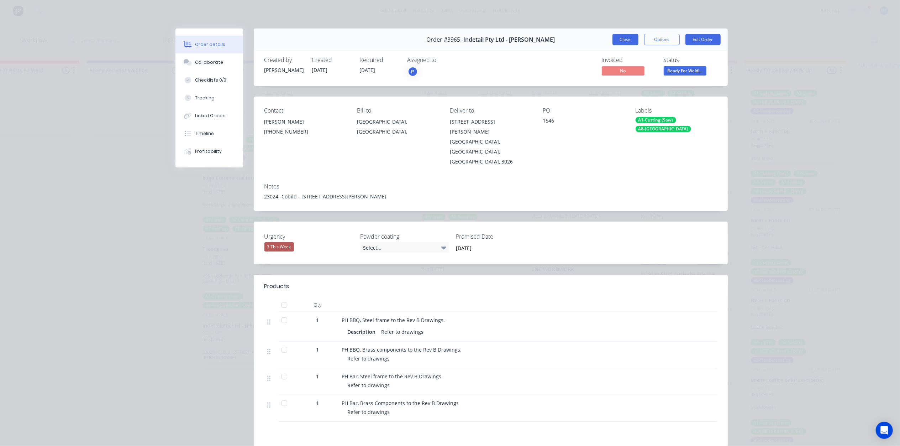
click at [623, 39] on button "Close" at bounding box center [625, 39] width 26 height 11
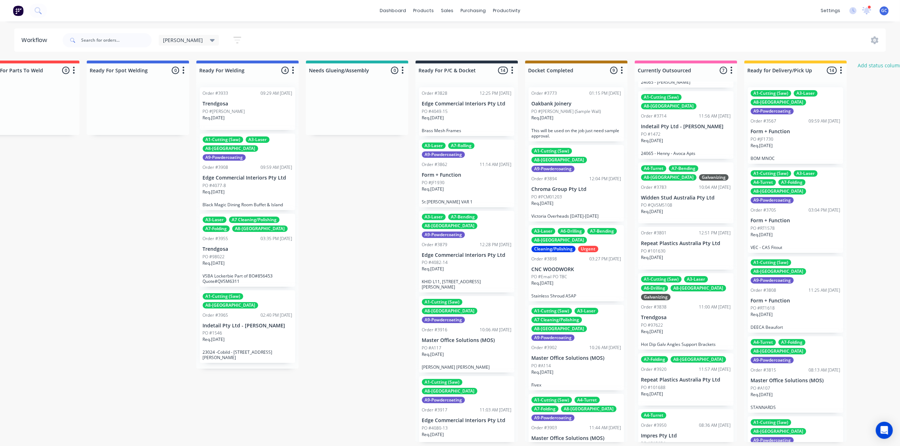
scroll to position [0, 1464]
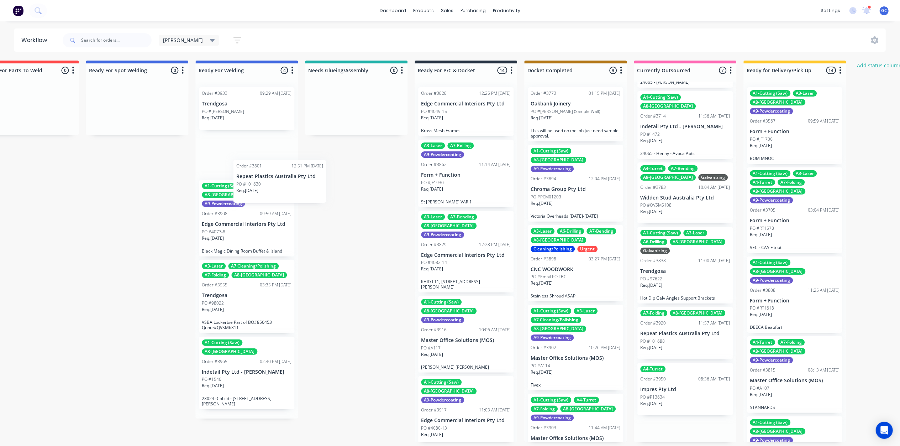
drag, startPoint x: 686, startPoint y: 234, endPoint x: 319, endPoint y: 194, distance: 369.1
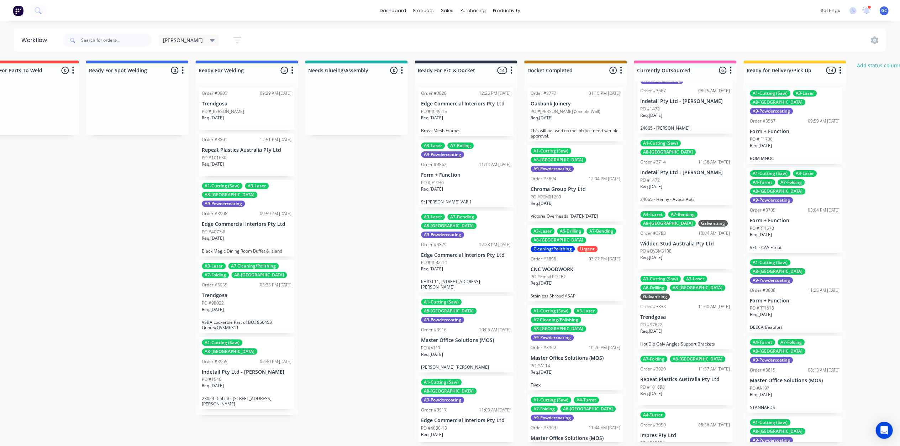
scroll to position [3, 1465]
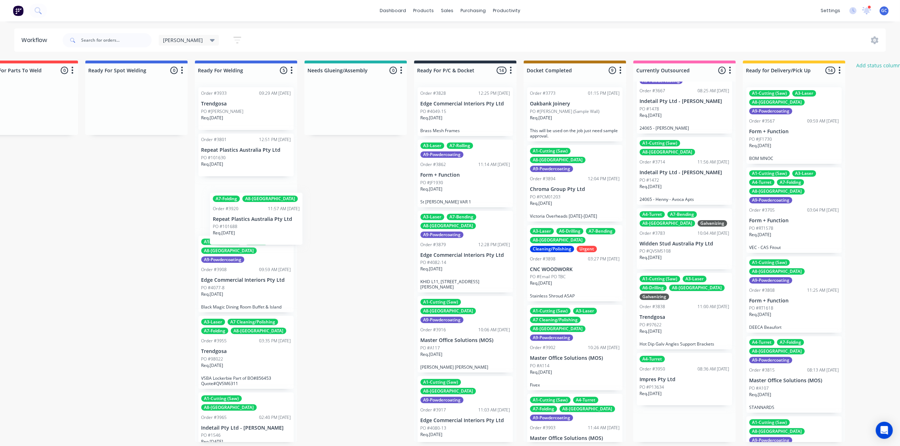
drag, startPoint x: 668, startPoint y: 367, endPoint x: 234, endPoint y: 220, distance: 458.6
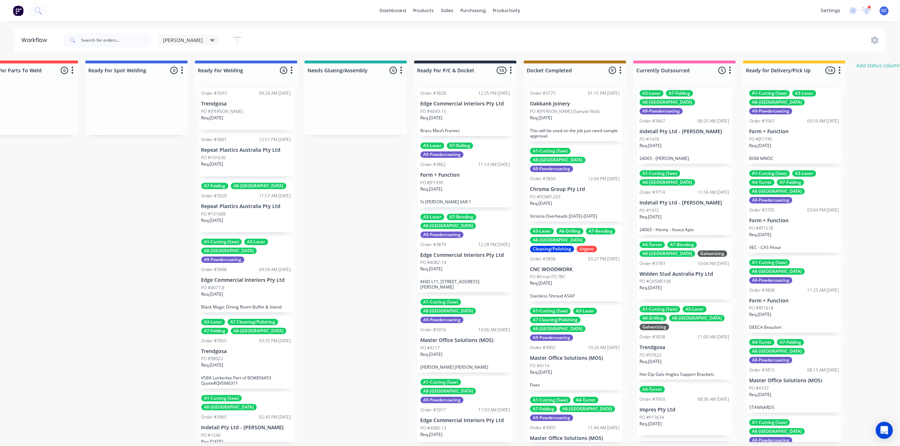
click at [683, 414] on div "PO #P13634" at bounding box center [684, 417] width 90 height 6
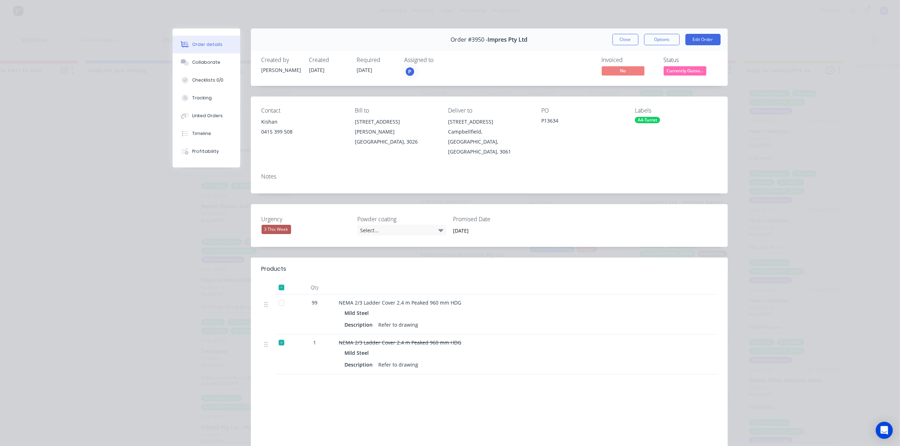
click at [688, 73] on span "Currently Outso..." at bounding box center [685, 70] width 43 height 9
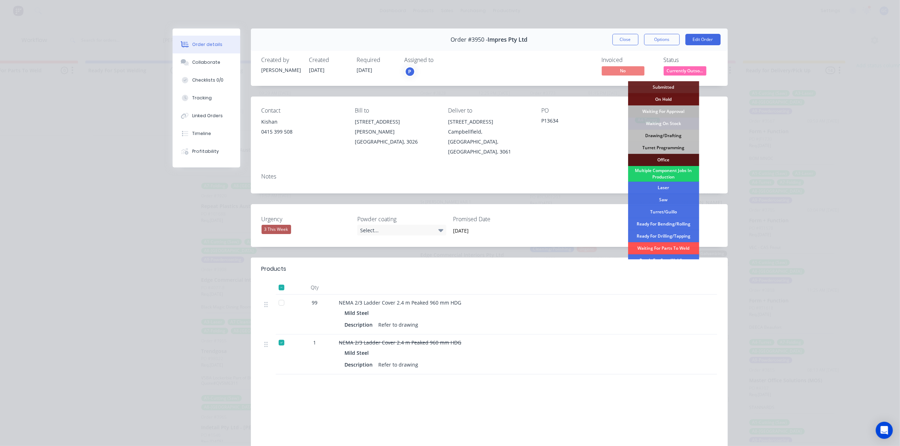
click at [671, 112] on div "Waiting For Approval" at bounding box center [663, 111] width 71 height 12
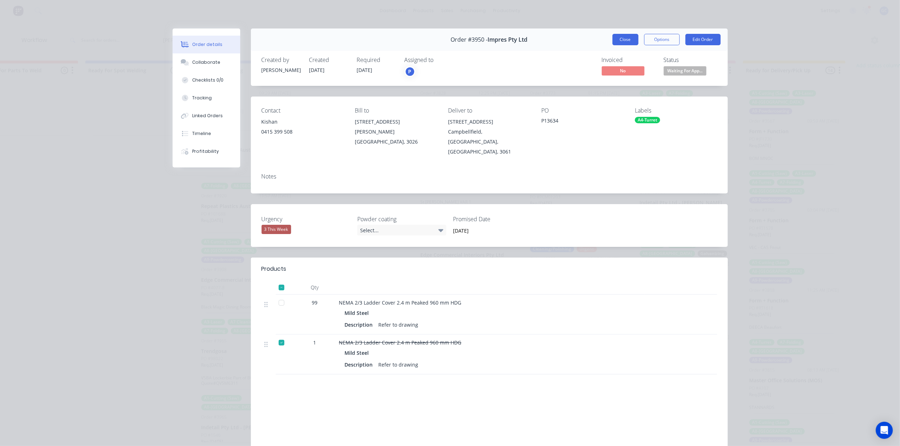
click at [626, 36] on button "Close" at bounding box center [625, 39] width 26 height 11
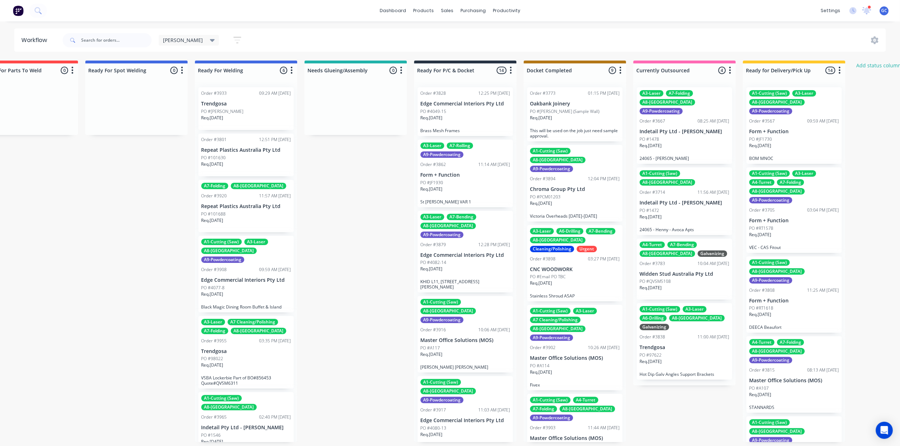
scroll to position [3, 1466]
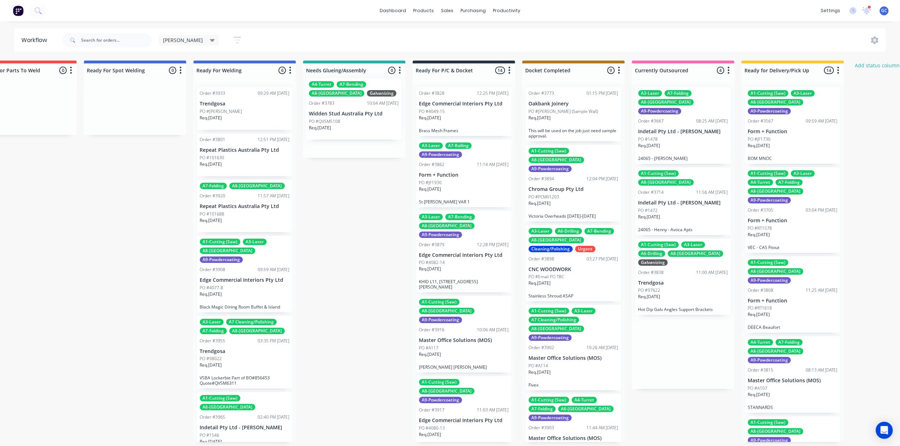
drag, startPoint x: 679, startPoint y: 254, endPoint x: 344, endPoint y: 111, distance: 363.5
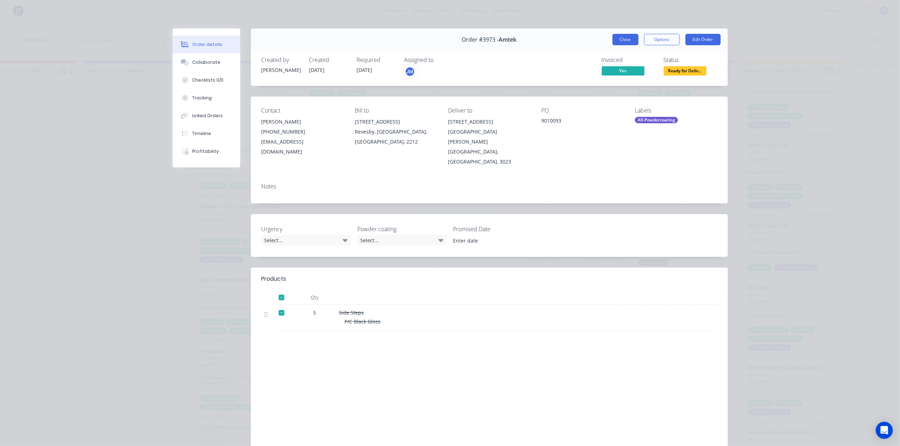
click at [618, 38] on button "Close" at bounding box center [625, 39] width 26 height 11
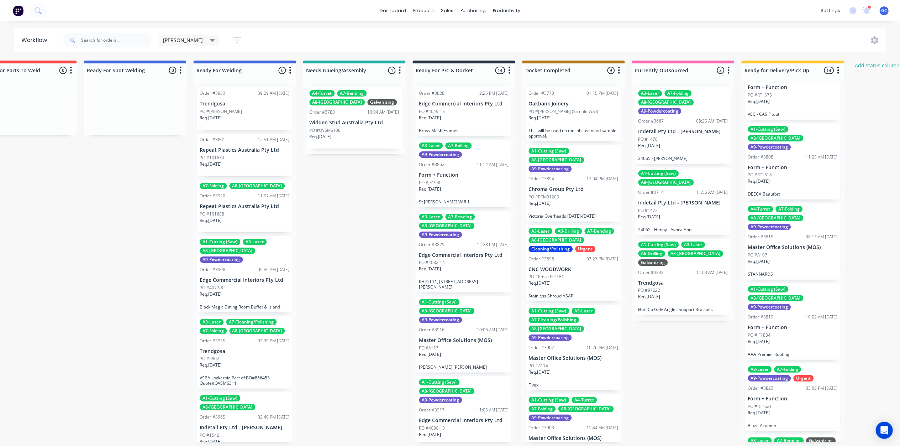
scroll to position [0, 0]
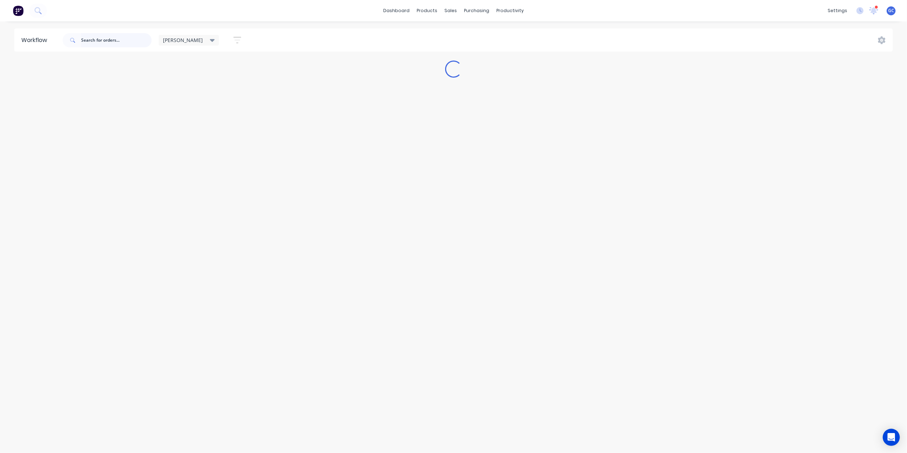
click at [109, 41] on input "text" at bounding box center [116, 40] width 70 height 14
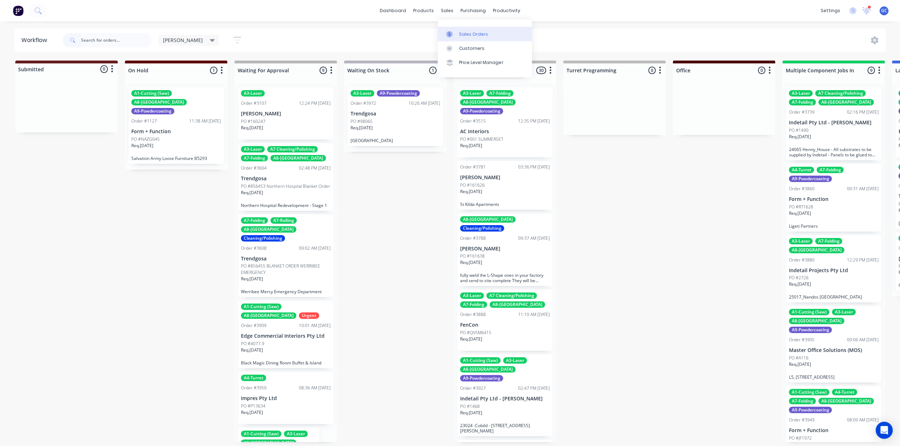
drag, startPoint x: 460, startPoint y: 31, endPoint x: 438, endPoint y: 30, distance: 22.1
click at [461, 31] on div "Sales Orders" at bounding box center [473, 34] width 29 height 6
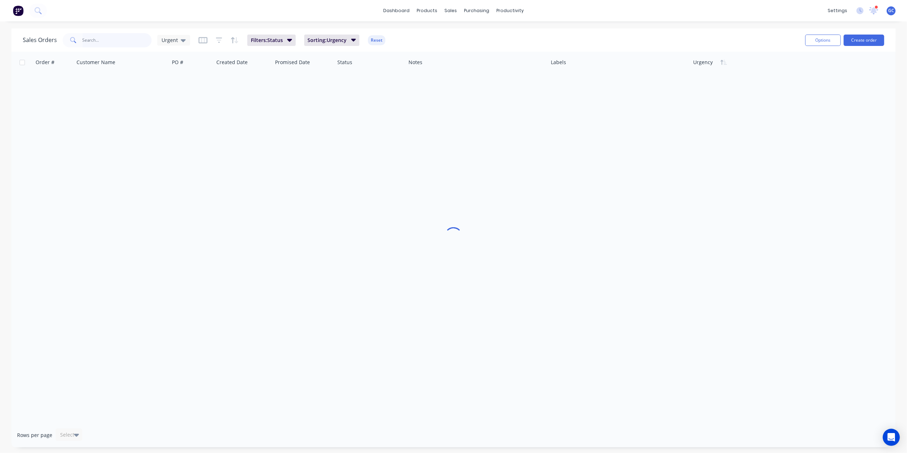
click at [125, 33] on input "text" at bounding box center [117, 40] width 69 height 14
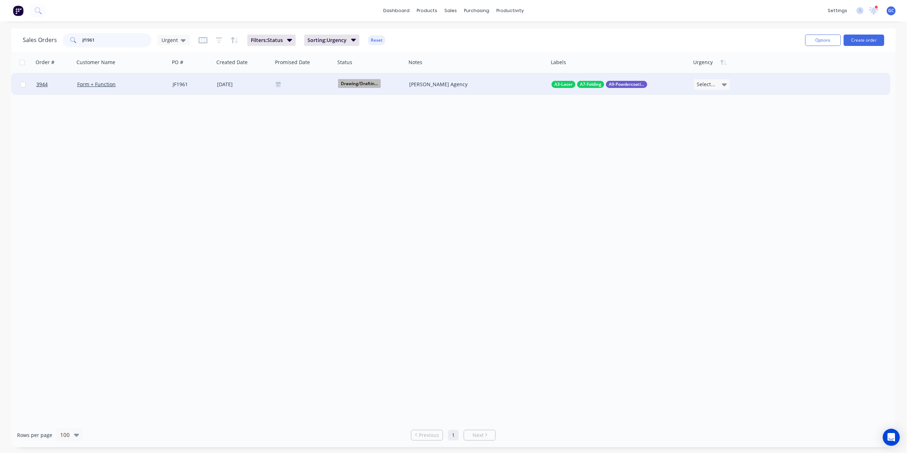
type input "jf1961"
click at [255, 81] on div "[DATE]" at bounding box center [243, 84] width 53 height 7
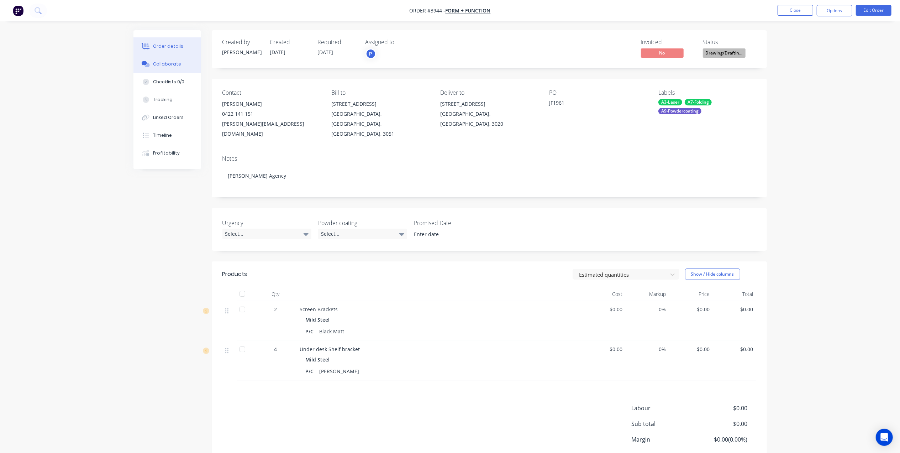
click at [178, 62] on div "Collaborate" at bounding box center [167, 64] width 28 height 6
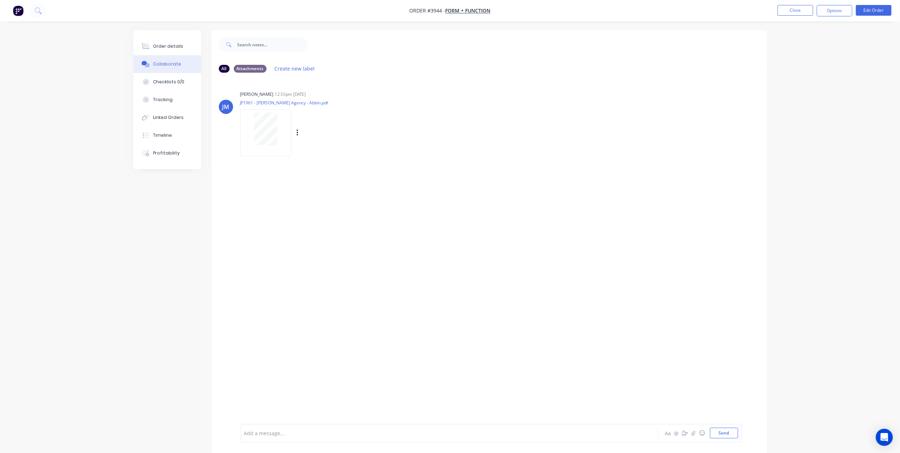
click at [299, 135] on div "Labels Download Delete" at bounding box center [334, 133] width 80 height 10
click at [299, 130] on div "Labels Download Delete" at bounding box center [334, 133] width 80 height 10
click at [296, 130] on icon "button" at bounding box center [297, 133] width 2 height 8
click at [328, 148] on button "Download" at bounding box center [344, 152] width 80 height 16
